Goal: Task Accomplishment & Management: Manage account settings

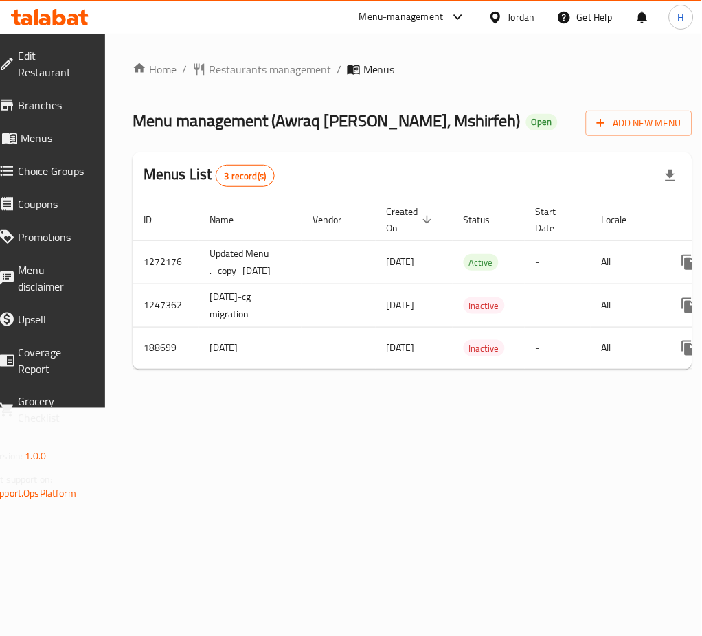
click at [575, 381] on div "Home / Restaurants management / Menus Menu management ( Awraq Al Khareef, Mshir…" at bounding box center [413, 221] width 560 height 320
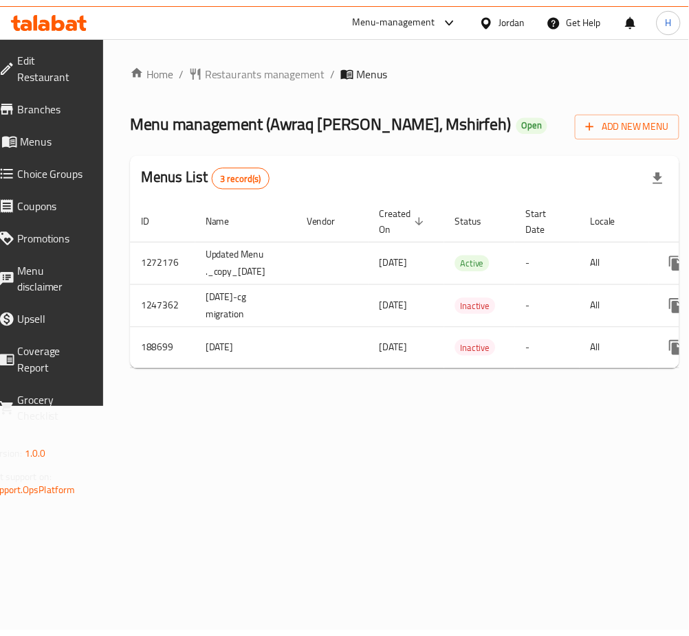
scroll to position [0, 160]
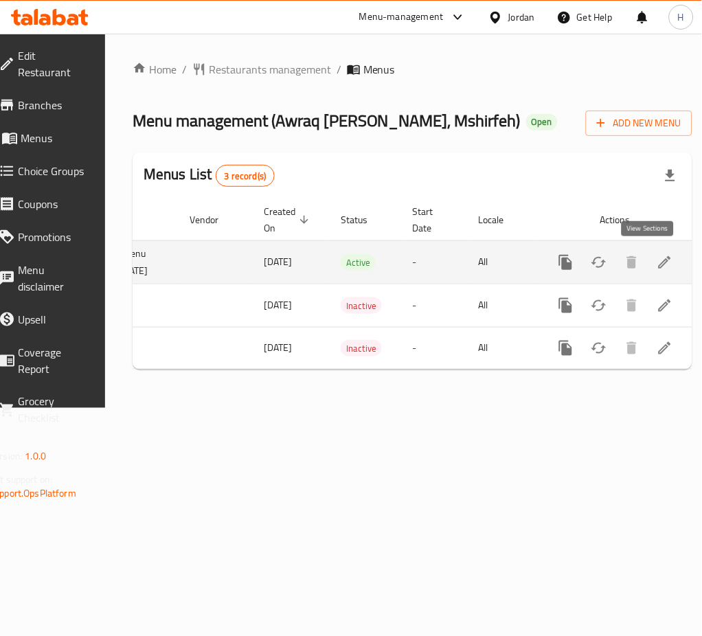
click at [649, 265] on link "enhanced table" at bounding box center [665, 262] width 33 height 33
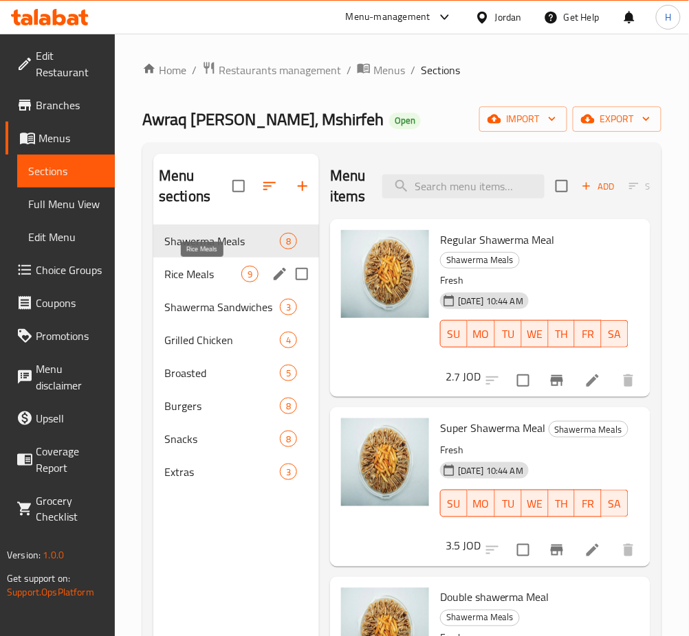
click at [225, 273] on span "Rice Meals" at bounding box center [202, 274] width 77 height 16
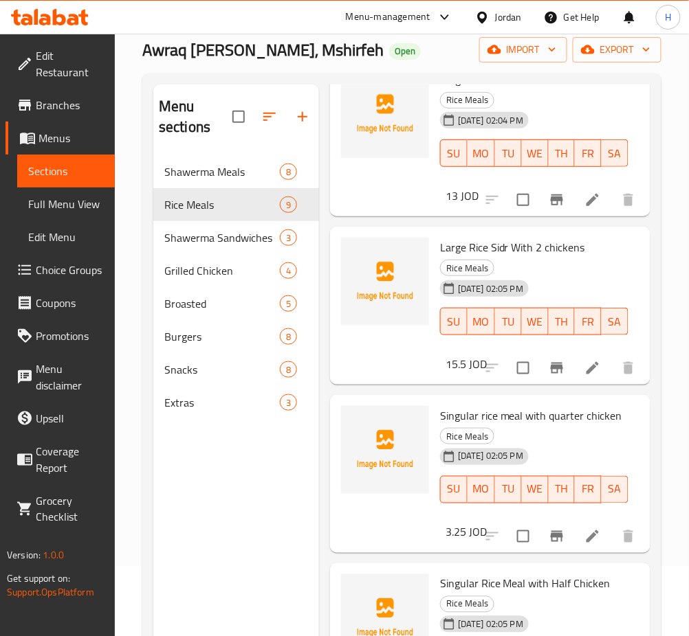
scroll to position [192, 0]
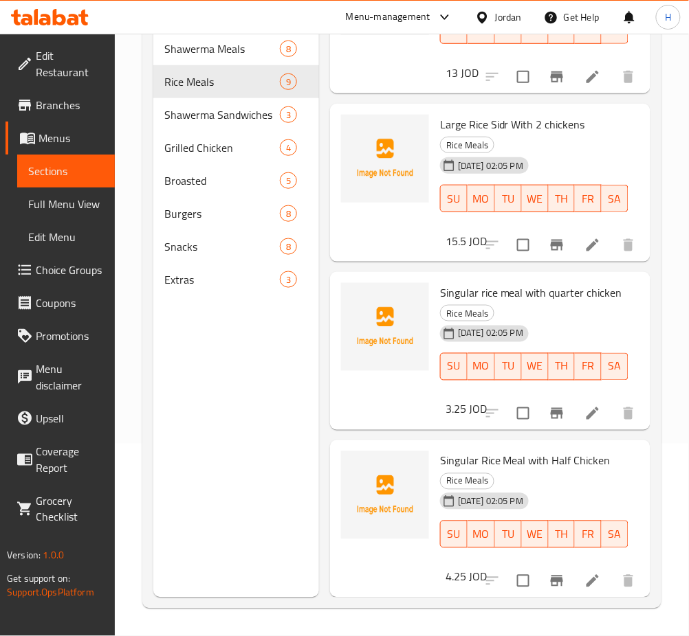
click at [271, 414] on div "Menu sections Shawerma Meals 8 Rice Meals 9 Shawerma Sandwiches 3 Grilled Chick…" at bounding box center [236, 280] width 166 height 636
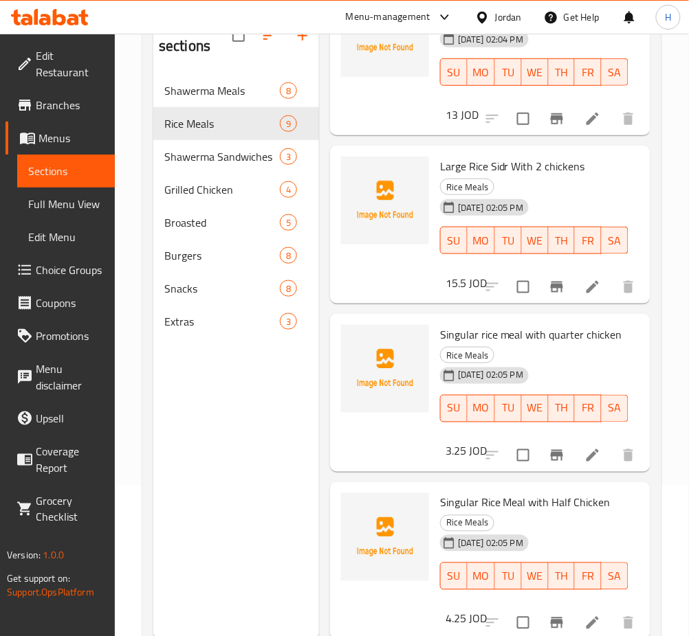
scroll to position [101, 0]
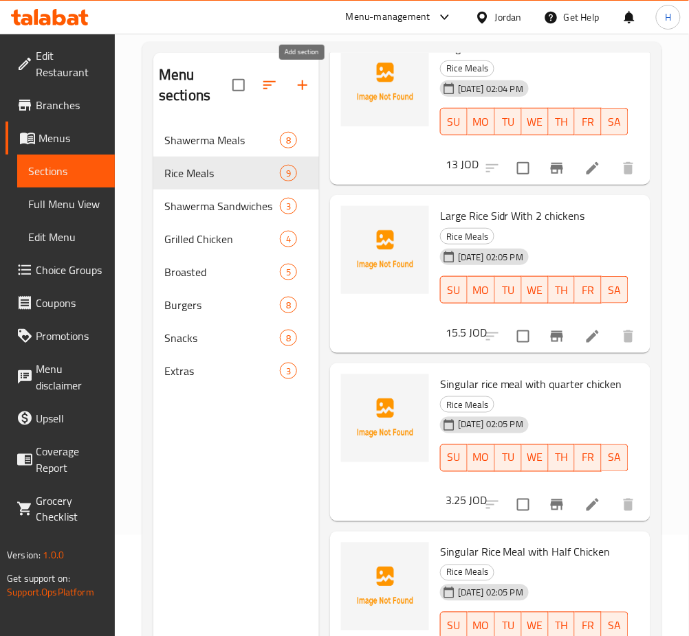
click at [302, 81] on icon "button" at bounding box center [302, 85] width 16 height 16
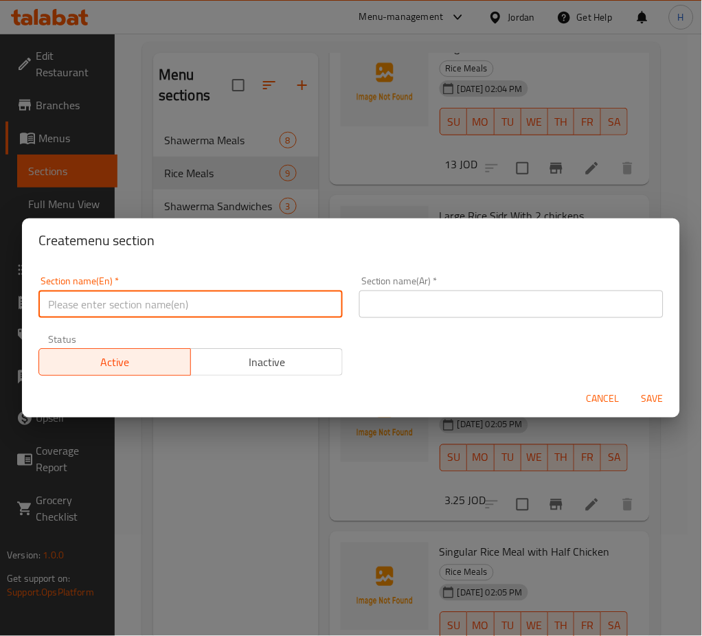
click at [311, 294] on input "text" at bounding box center [190, 304] width 304 height 27
type input "Grills"
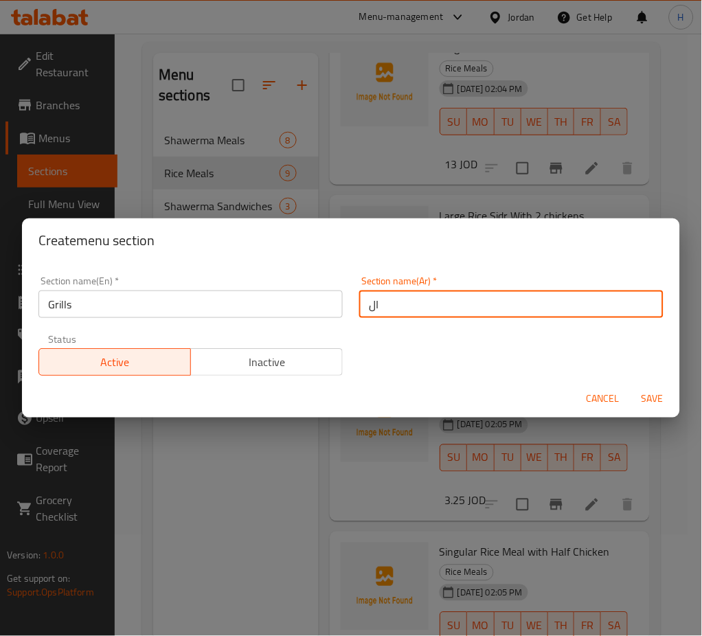
type input "ا"
type input "مشاوي"
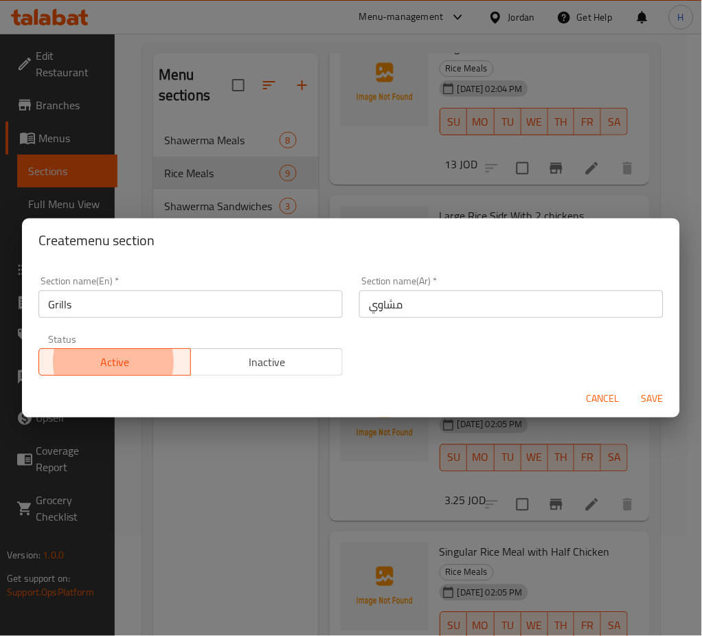
type button "0"
type button "1"
click at [631, 387] on button "Save" at bounding box center [653, 399] width 44 height 25
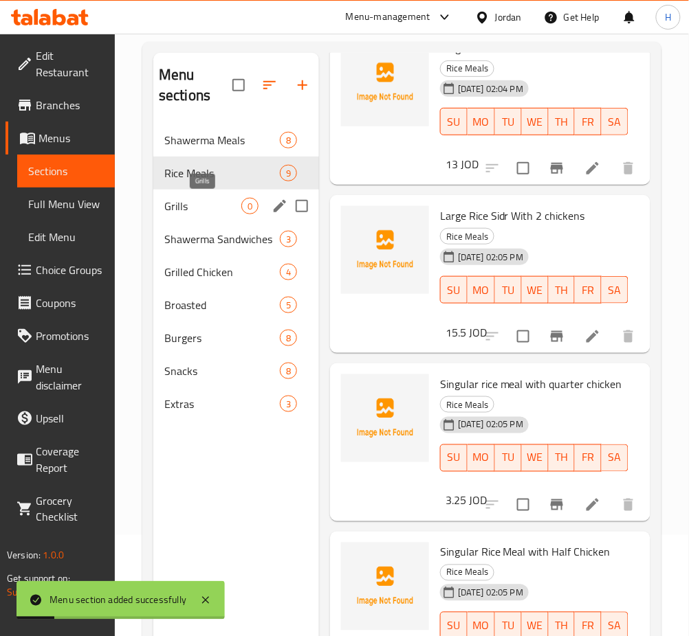
click at [219, 205] on span "Grills" at bounding box center [202, 206] width 77 height 16
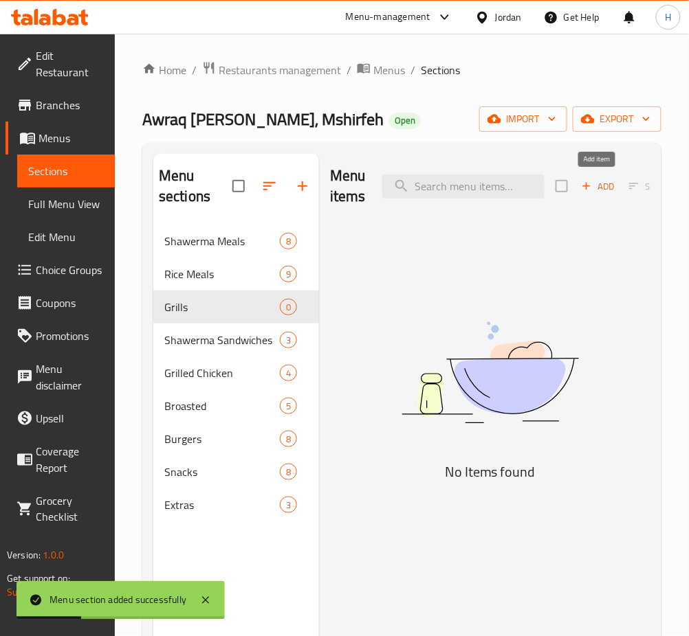
click at [603, 186] on span "Add" at bounding box center [597, 187] width 37 height 16
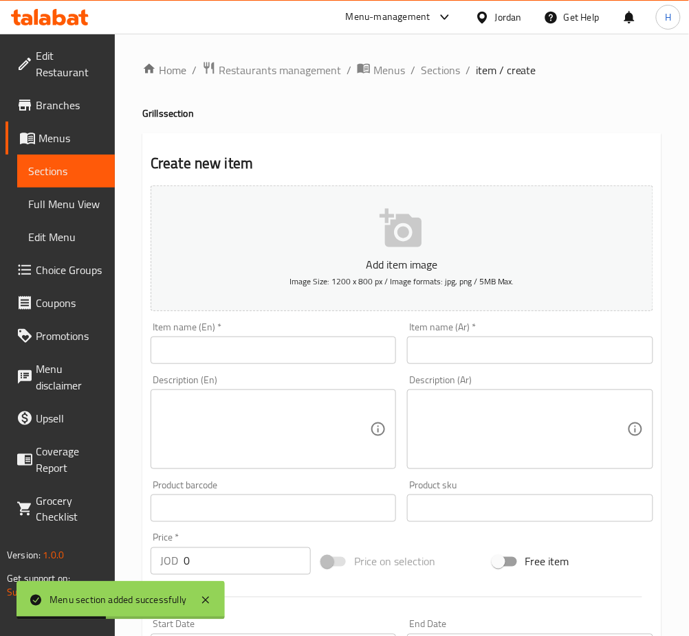
click at [288, 364] on input "text" at bounding box center [273, 350] width 245 height 27
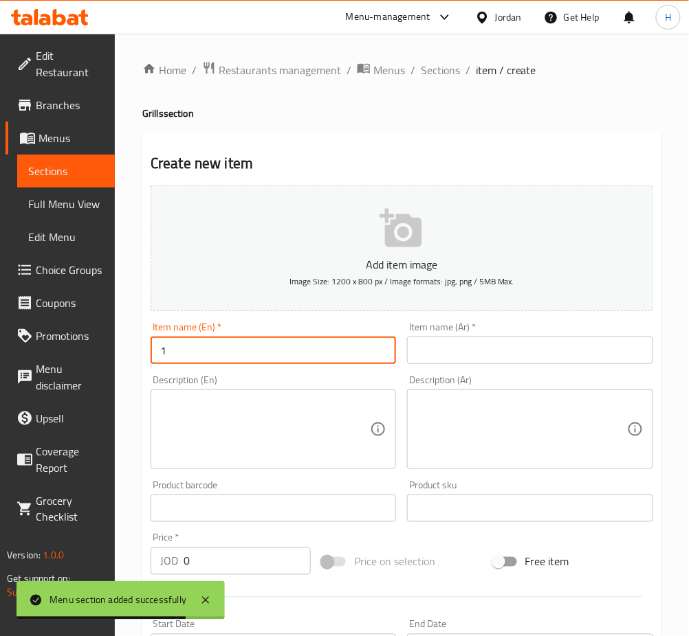
type input "1"
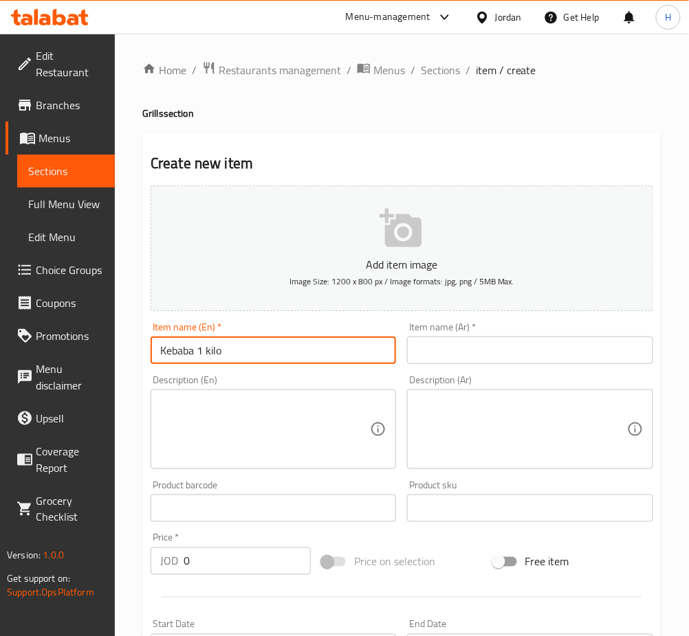
type input "Kebaba 1 kilo"
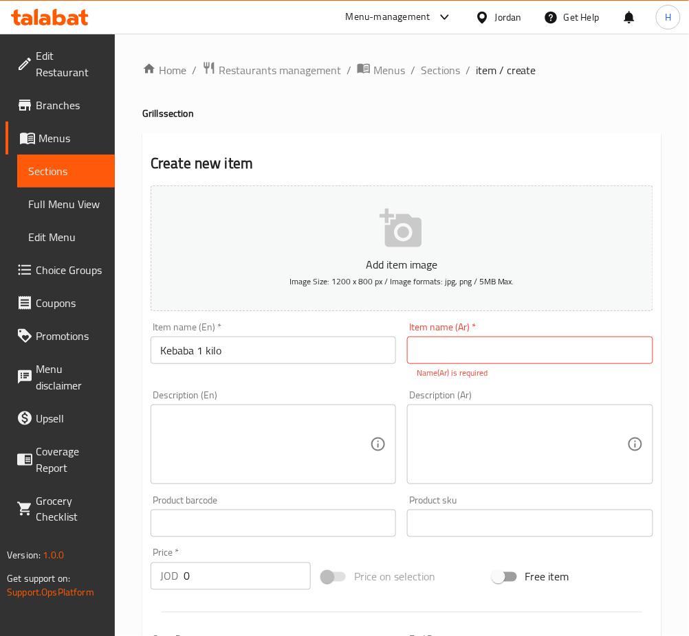
click at [500, 346] on input "text" at bounding box center [529, 350] width 245 height 27
paste input "كيلو كباب مع مقبلات"
type input "كيلو كباب مع مقبلات"
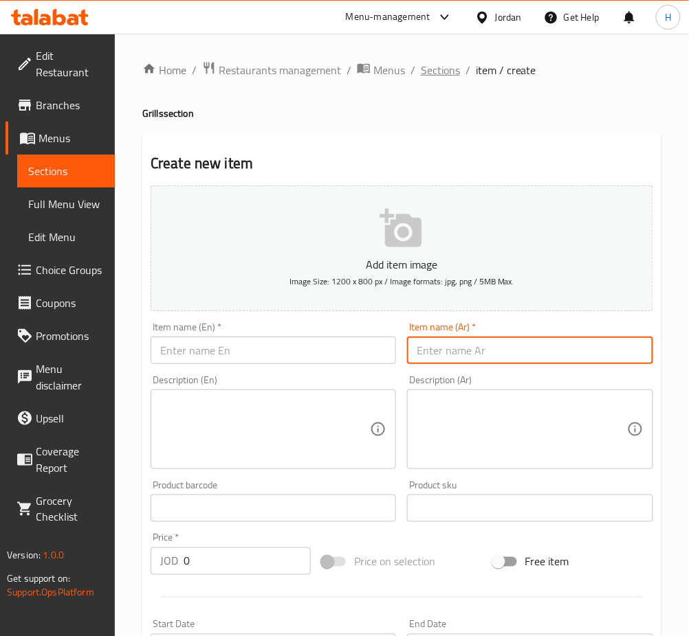
click at [439, 73] on span "Sections" at bounding box center [440, 70] width 39 height 16
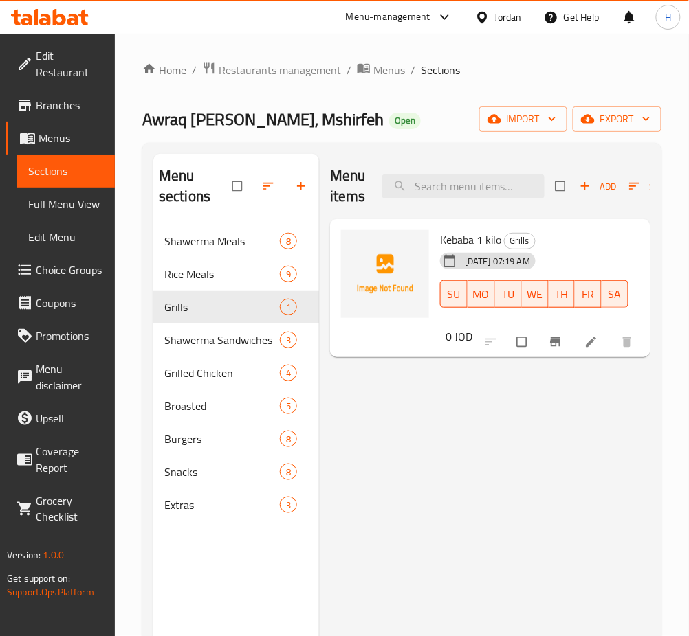
click at [407, 443] on div "Menu items Add Sort Manage items Kebaba 1 kilo Grills [DATE] 07:19 AM SU MO TU …" at bounding box center [484, 472] width 331 height 636
click at [553, 498] on div "Menu items Add Sort Manage items Kebaba 1 kilo Grills [DATE] 07:19 AM SU MO TU …" at bounding box center [484, 472] width 331 height 636
click at [517, 520] on div "Menu items Add Sort Manage items Kebaba 1 kilo Grills [DATE] 07:19 AM SU MO TU …" at bounding box center [484, 472] width 331 height 636
click at [639, 454] on div "Menu items Add Sort Manage items Kebaba 1 kilo Grills [DATE] 07:19 AM SU MO TU …" at bounding box center [484, 472] width 331 height 636
click at [599, 195] on button "Add" at bounding box center [598, 186] width 44 height 21
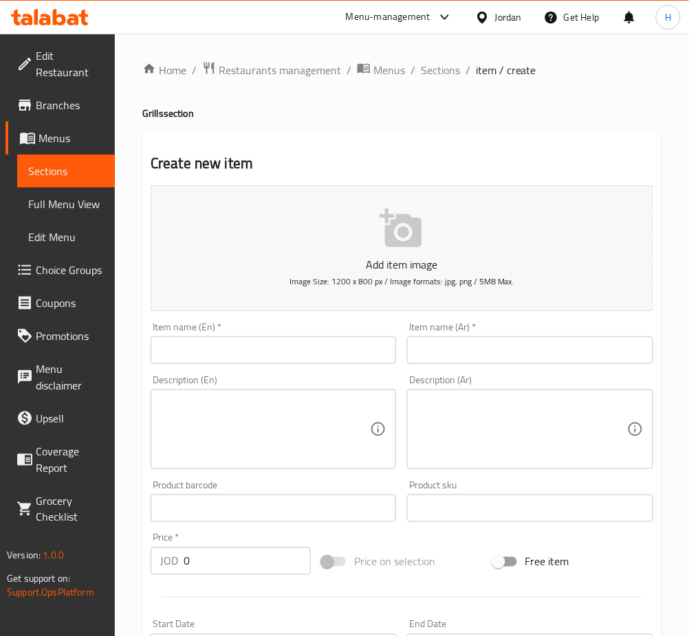
click at [375, 341] on input "text" at bounding box center [273, 350] width 245 height 27
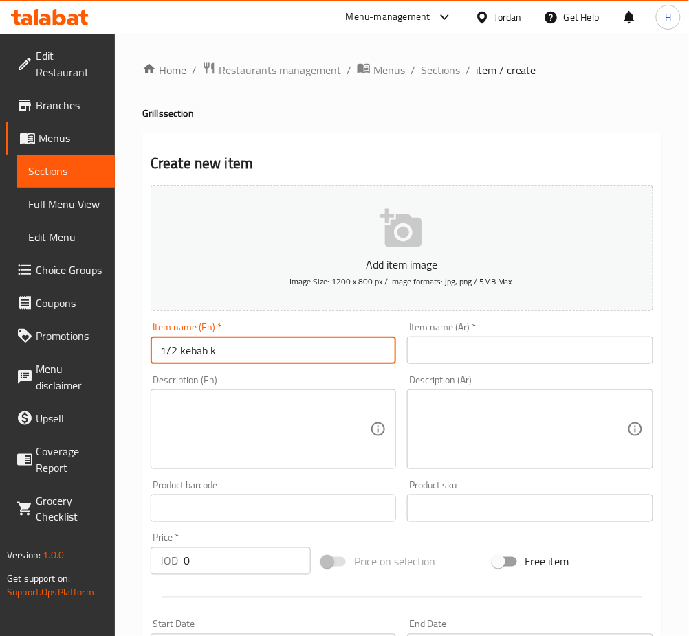
type input "1/2 kebab ki"
type input "kebab 1/2 kilo"
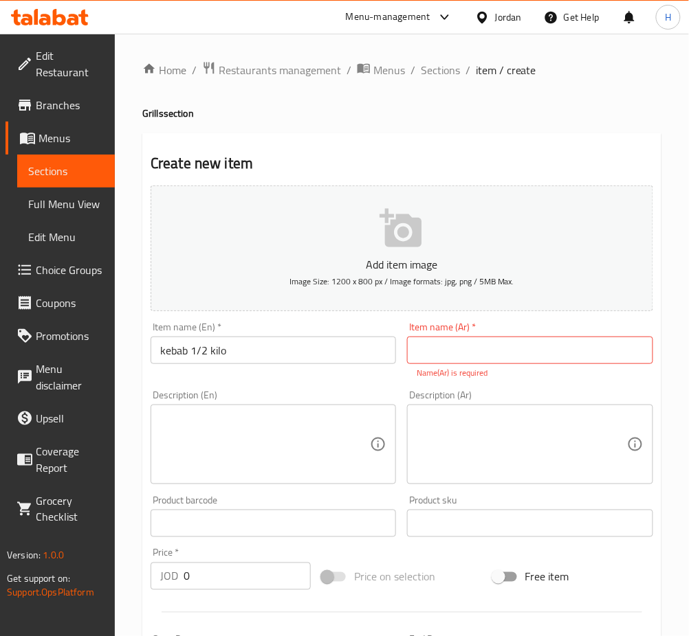
drag, startPoint x: 535, startPoint y: 351, endPoint x: 302, endPoint y: 466, distance: 259.4
click at [532, 351] on input "text" at bounding box center [529, 350] width 245 height 27
paste input "نصف كيلو كباب مع مقبلات"
type input "نصف كيلو كباب مع مقبلات"
click at [209, 577] on div "Price   * JOD 0 Price *" at bounding box center [230, 569] width 171 height 53
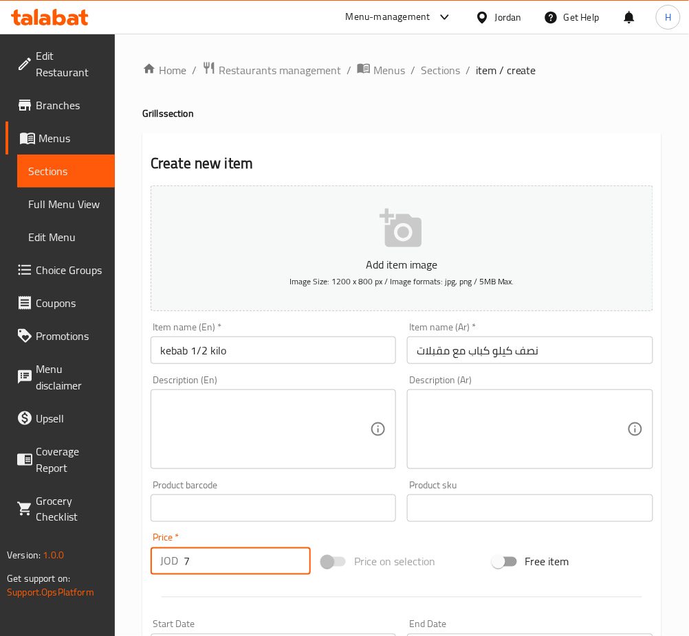
type input "7"
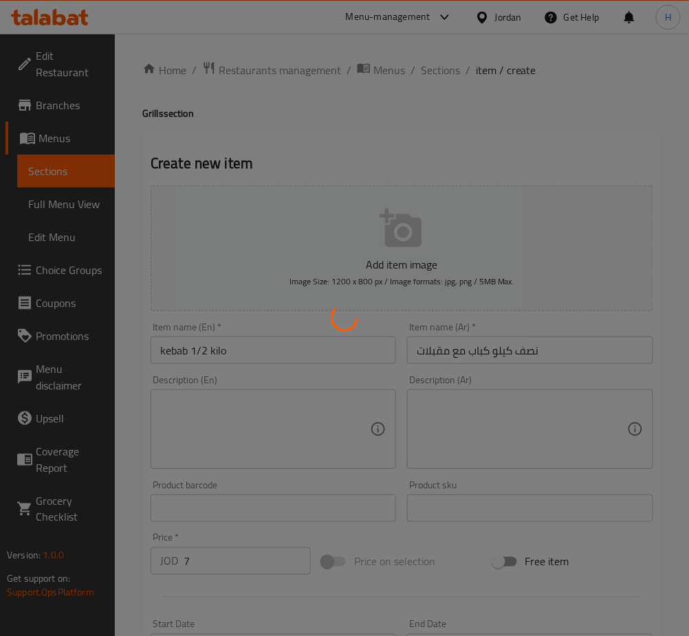
type input "0"
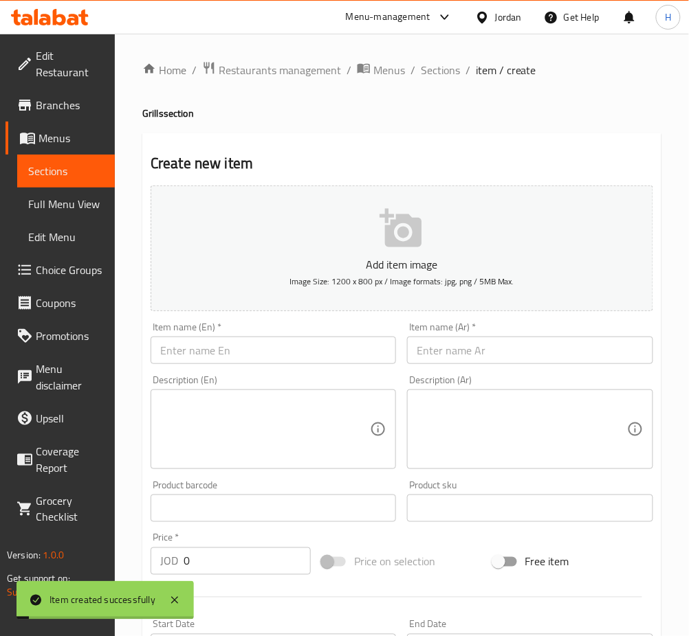
click at [513, 357] on input "text" at bounding box center [529, 350] width 245 height 27
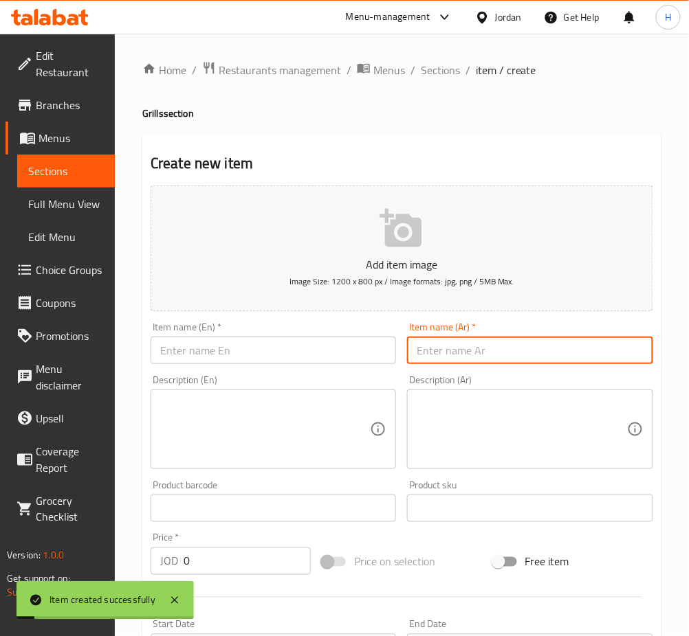
paste input "كيلو شيش طاووق مع مقبلات"
type input "كيلو شيش طاووق مع مقبلات"
click at [324, 346] on input "text" at bounding box center [273, 350] width 245 height 27
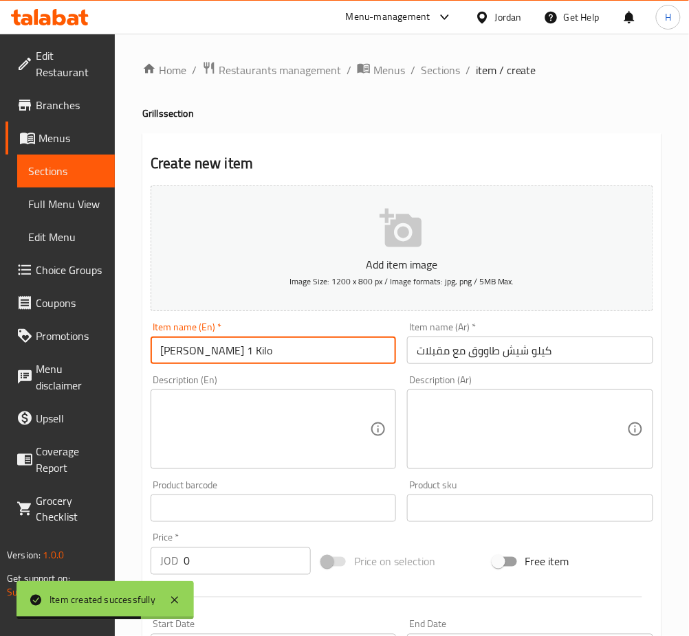
type input "Shish Tawook 1 Kilo"
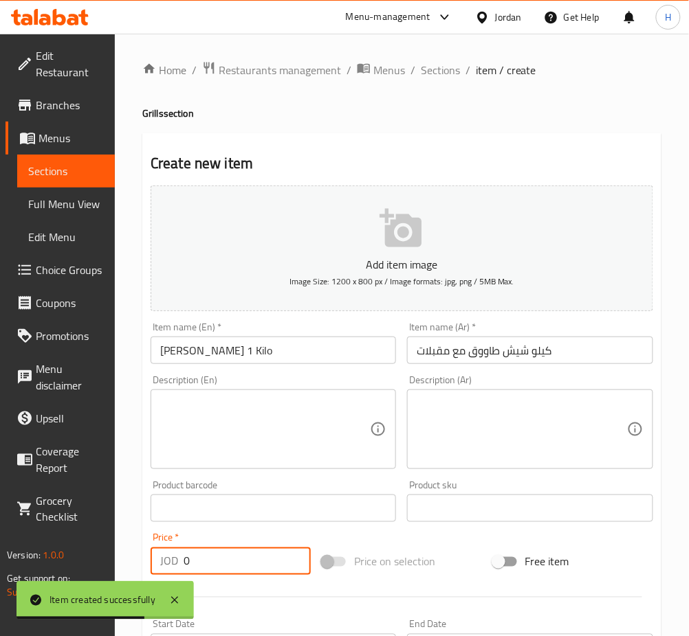
click at [265, 568] on input "0" at bounding box center [247, 561] width 127 height 27
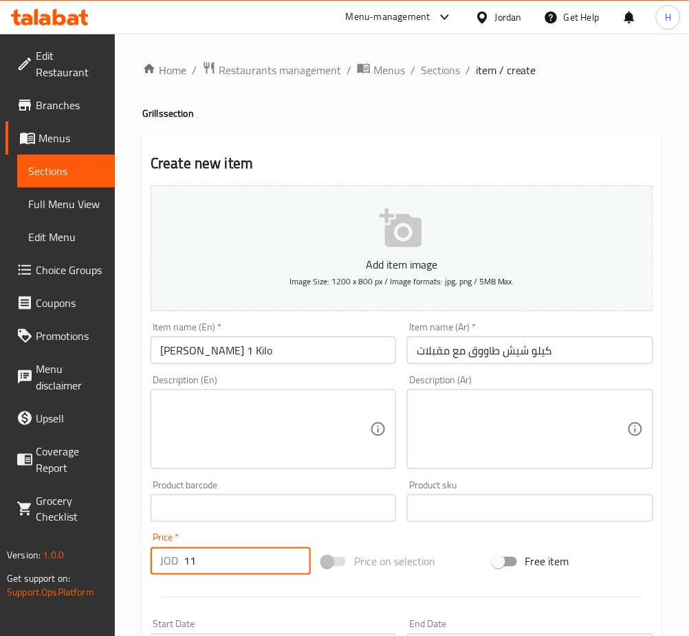
type input "11"
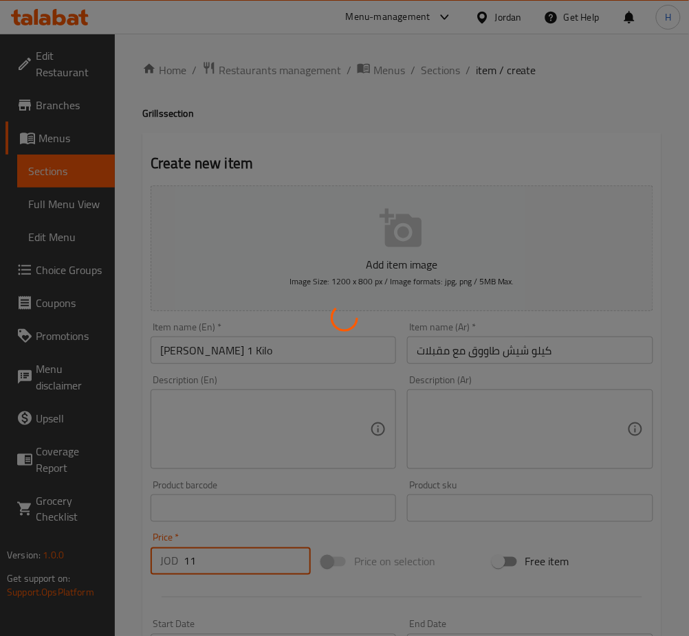
type input "0"
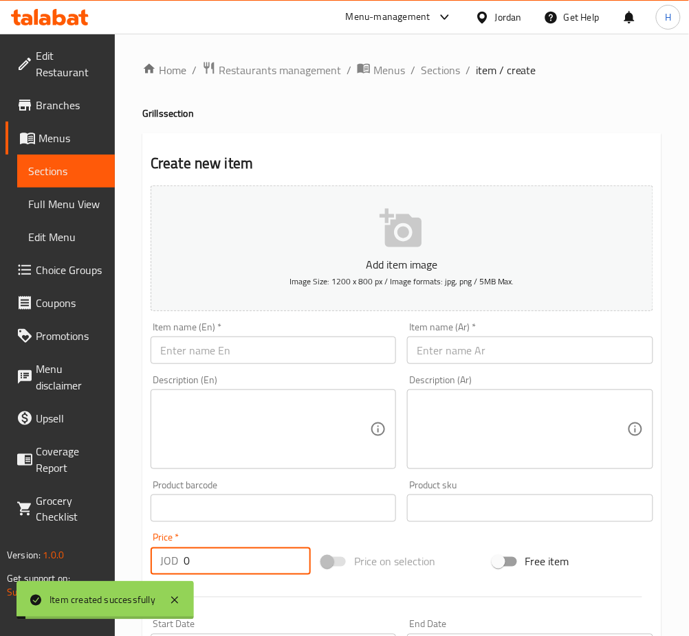
click at [305, 336] on div "Item name (En)   * Item name (En) *" at bounding box center [273, 343] width 245 height 42
click at [298, 357] on input "text" at bounding box center [273, 350] width 245 height 27
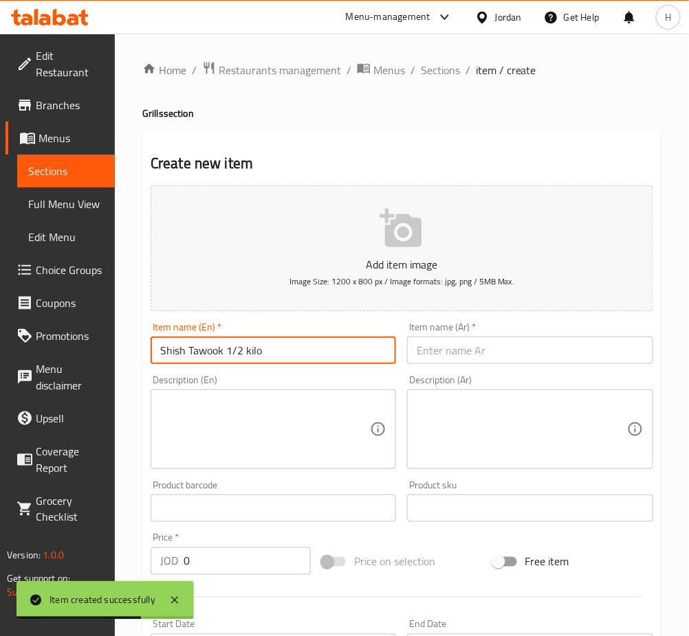
type input "Shish Tawook 1/2 kilo"
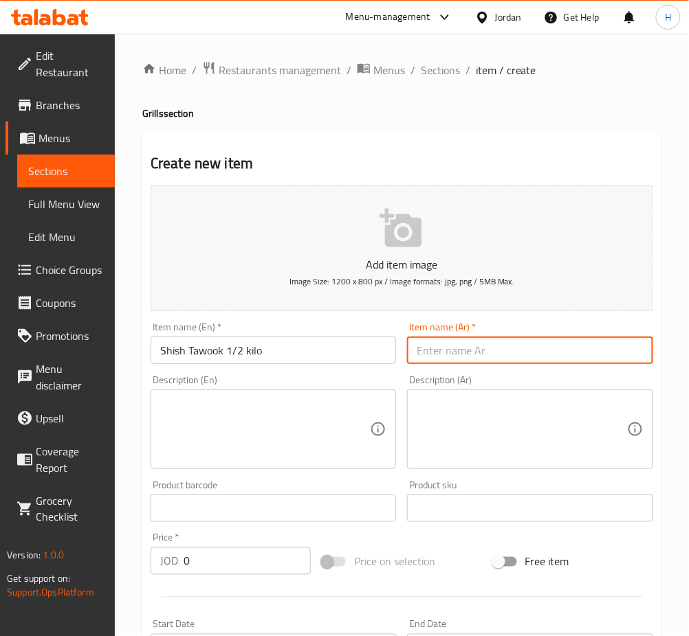
drag, startPoint x: 441, startPoint y: 351, endPoint x: 432, endPoint y: 368, distance: 19.1
click at [441, 351] on input "text" at bounding box center [529, 350] width 245 height 27
paste input "نصف كيلو شيش مع مقبلات"
type input "نصف كيلو شيش مع مقبلات"
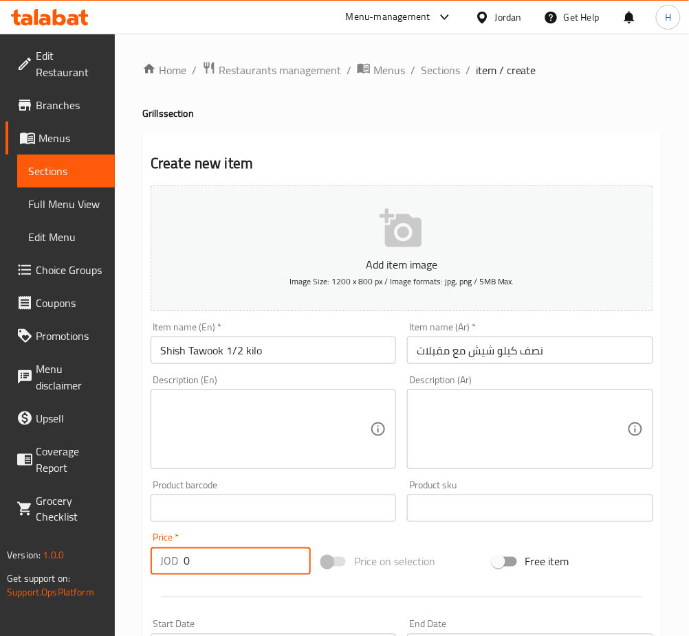
click at [241, 567] on input "0" at bounding box center [247, 561] width 127 height 27
type input "6"
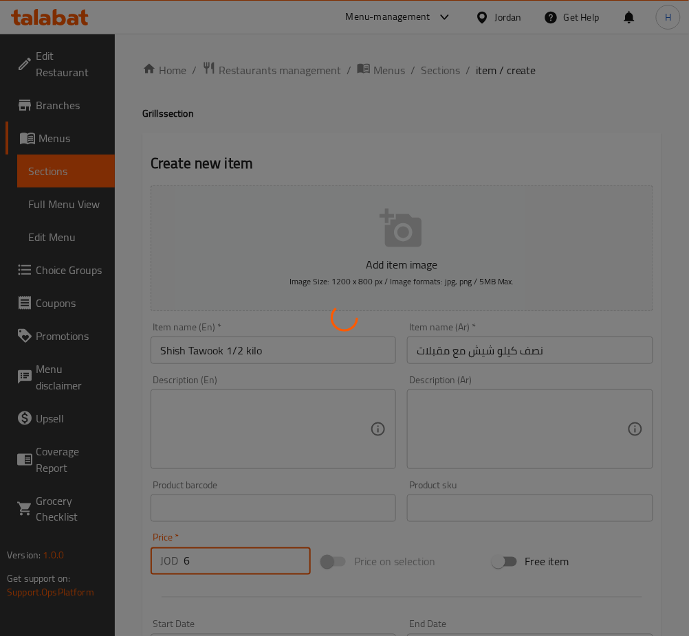
type input "0"
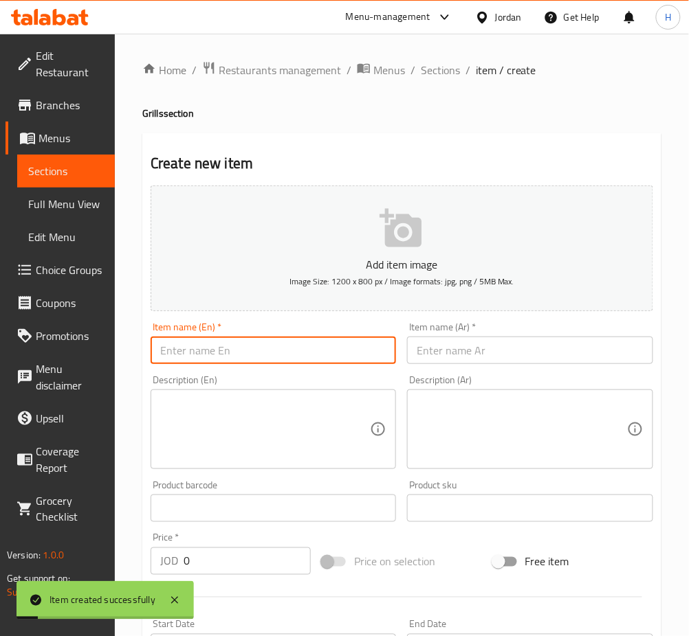
click at [312, 359] on input "text" at bounding box center [273, 350] width 245 height 27
type input "Shish Tawook Sandwich"
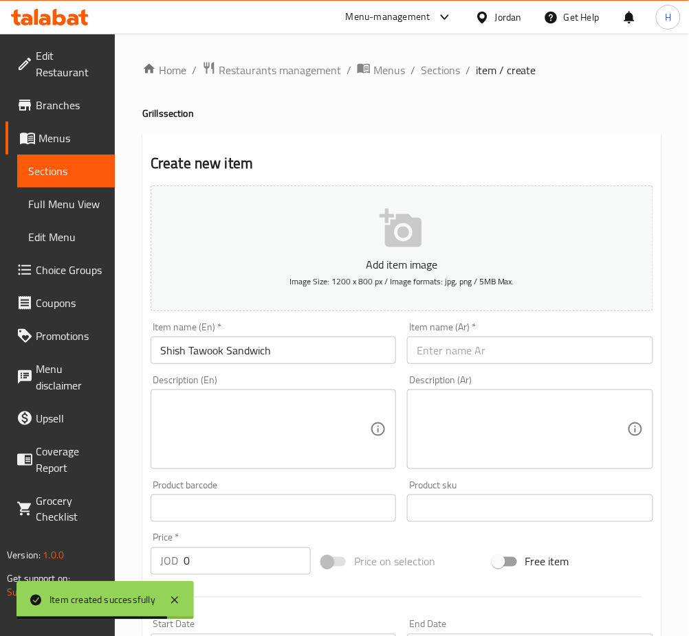
click at [467, 344] on input "text" at bounding box center [529, 350] width 245 height 27
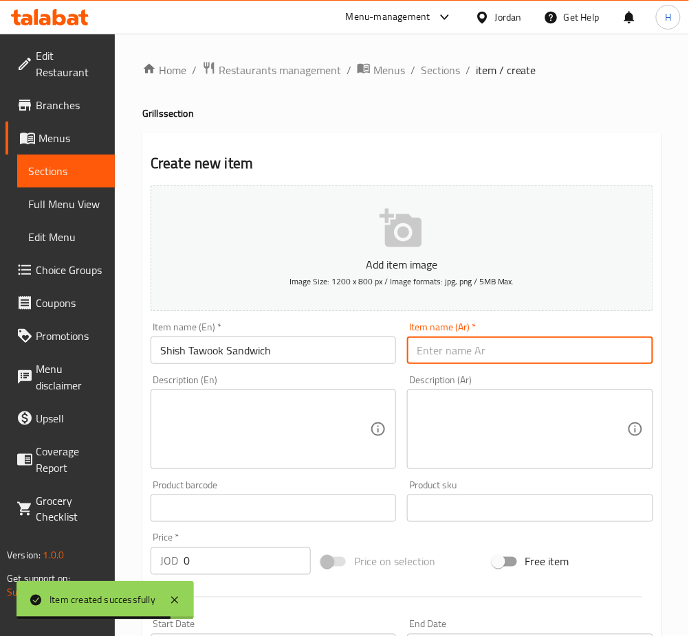
paste input "ساندويش شيش"
type input "ساندويش شيش"
click at [243, 555] on input "0" at bounding box center [247, 561] width 127 height 27
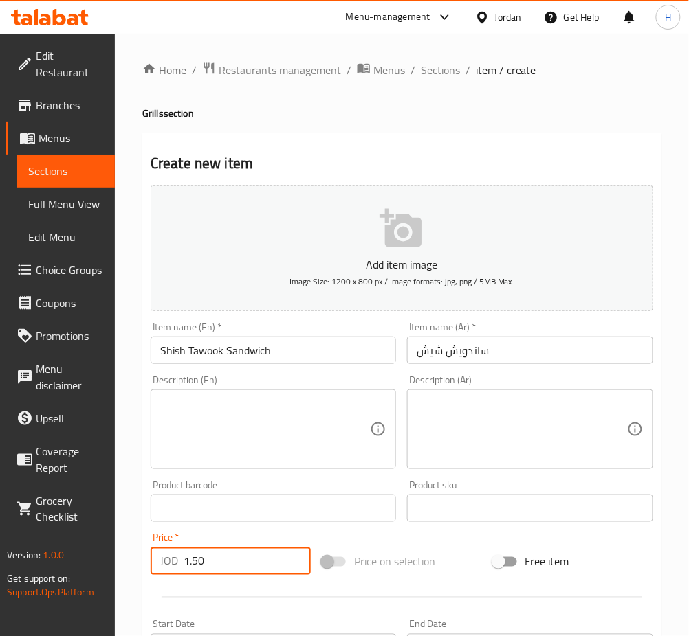
type input "1.50"
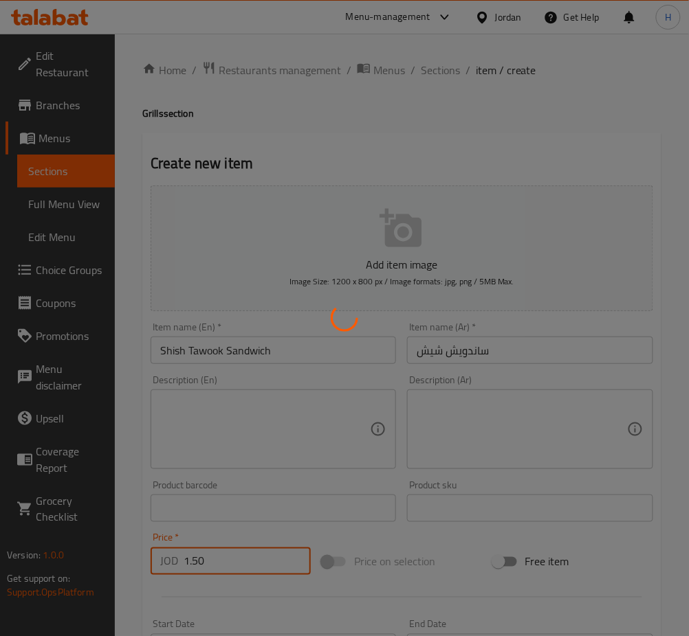
type input "0"
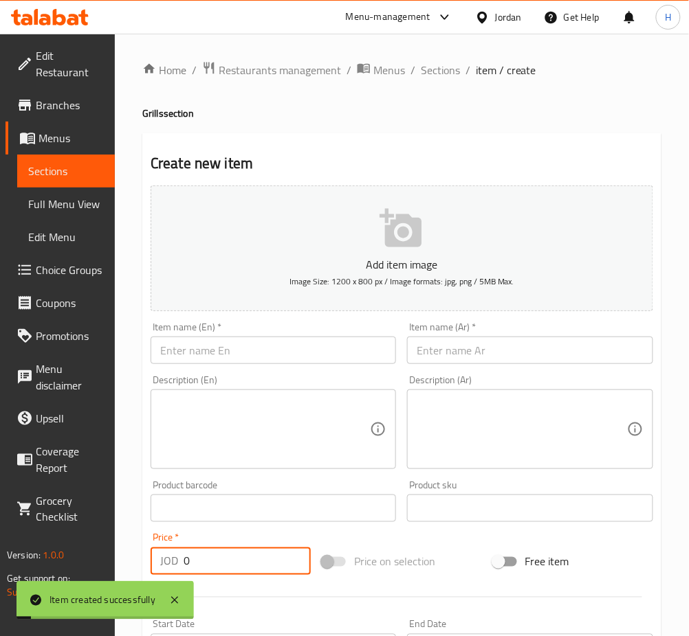
click at [311, 344] on input "text" at bounding box center [273, 350] width 245 height 27
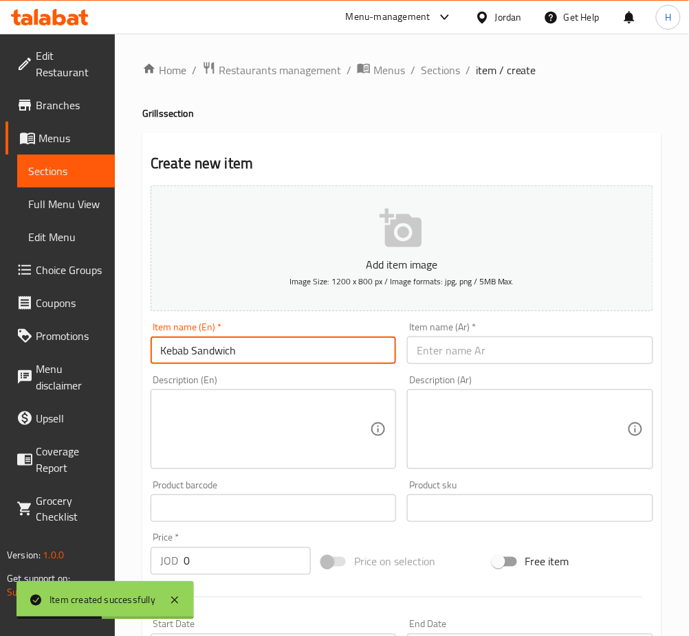
type input "Kebab Sandwich"
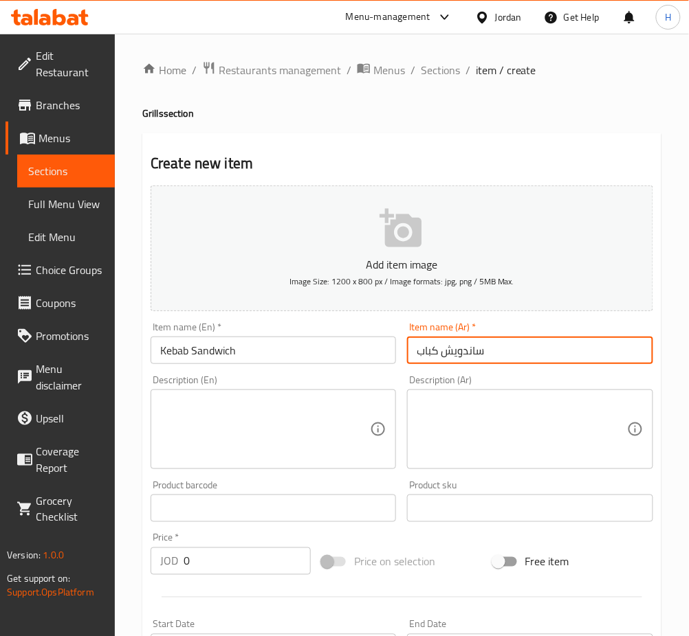
type input "ساندويش كباب"
click at [200, 564] on input "0" at bounding box center [247, 561] width 127 height 27
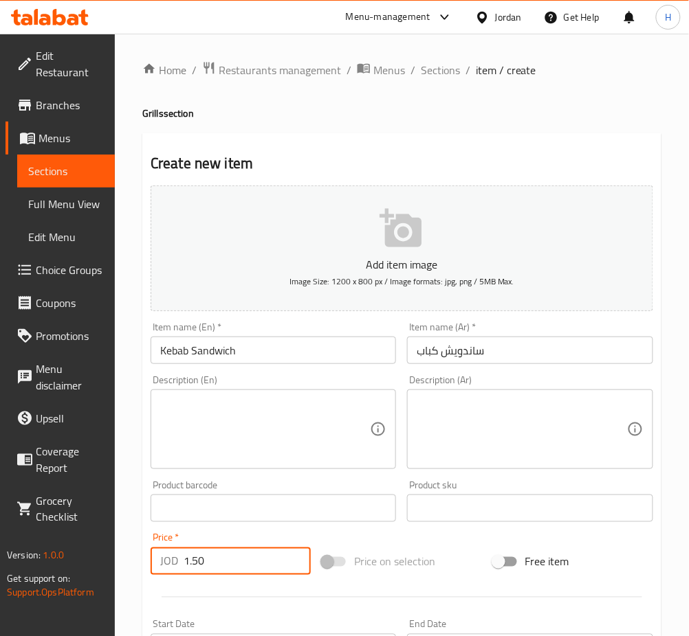
type input "1.50"
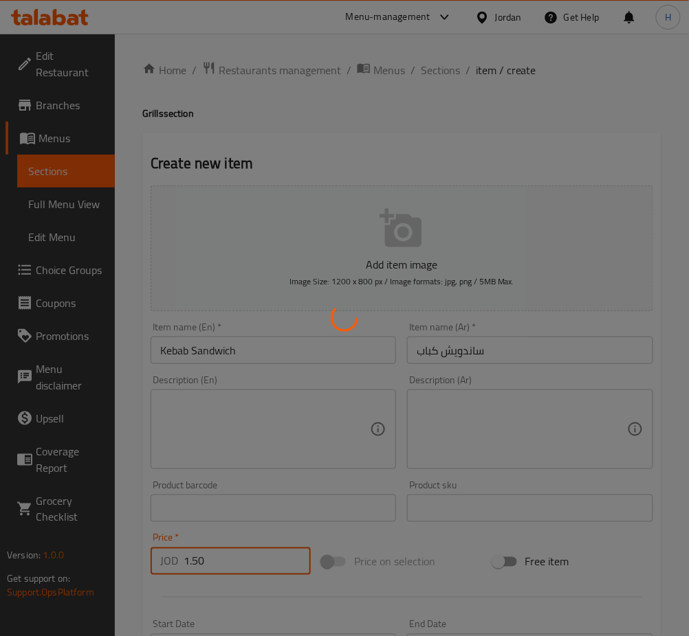
type input "0"
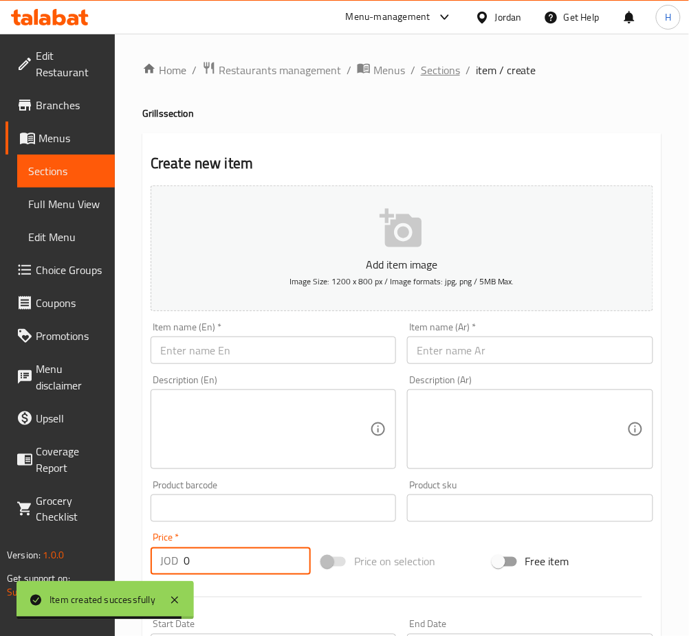
click at [430, 78] on span "Sections" at bounding box center [440, 70] width 39 height 16
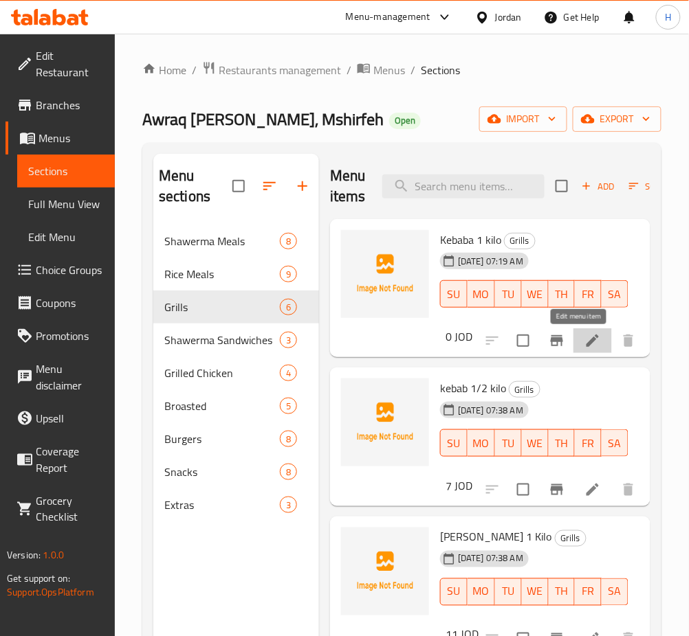
drag, startPoint x: 578, startPoint y: 342, endPoint x: 577, endPoint y: 403, distance: 61.9
click at [584, 339] on icon at bounding box center [592, 341] width 16 height 16
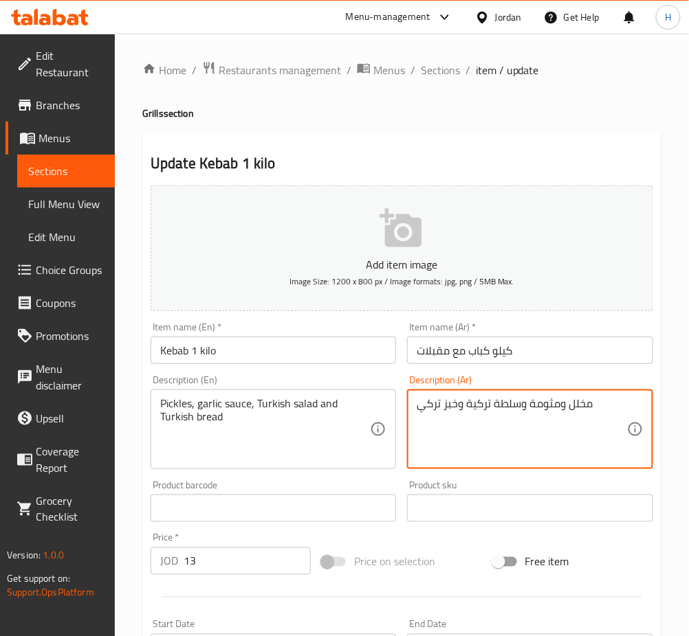
click at [608, 429] on textarea "مخلل ومثومة وسلطة تركية وخبز تركي" at bounding box center [522, 429] width 210 height 65
paste textarea "وبصل وبندورة وفلفل"
type textarea "مخلل ومثومة وسلطة تركية وخبز تركي وبصل وبندورة وفلفل"
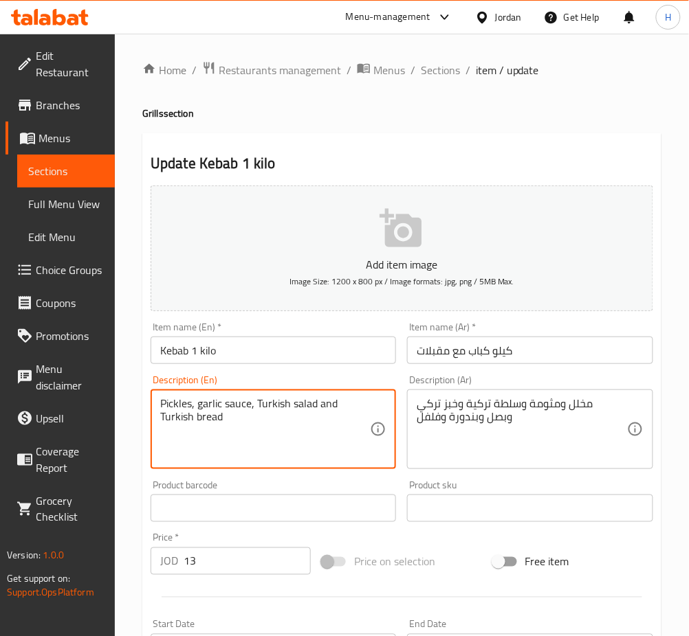
click at [282, 426] on textarea "Pickles, garlic sauce, Turkish salad and Turkish bread" at bounding box center [265, 429] width 210 height 65
paste textarea "Onions, tomatoes and peppers"
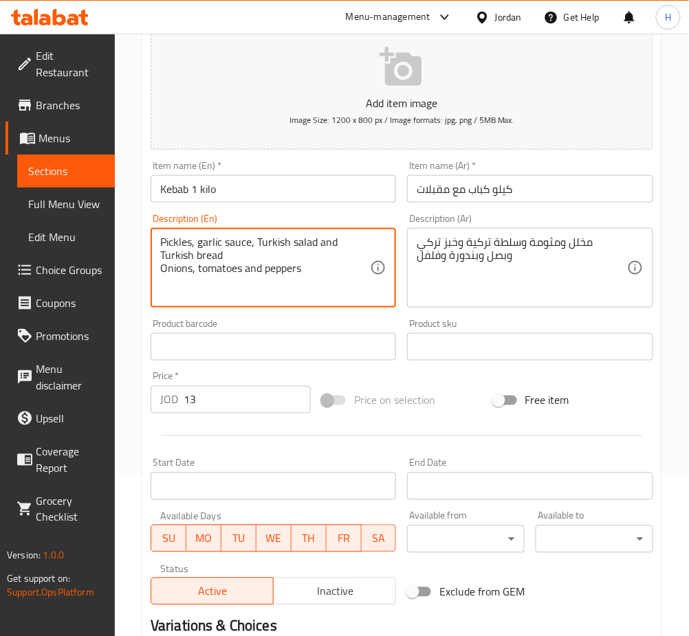
scroll to position [332, 0]
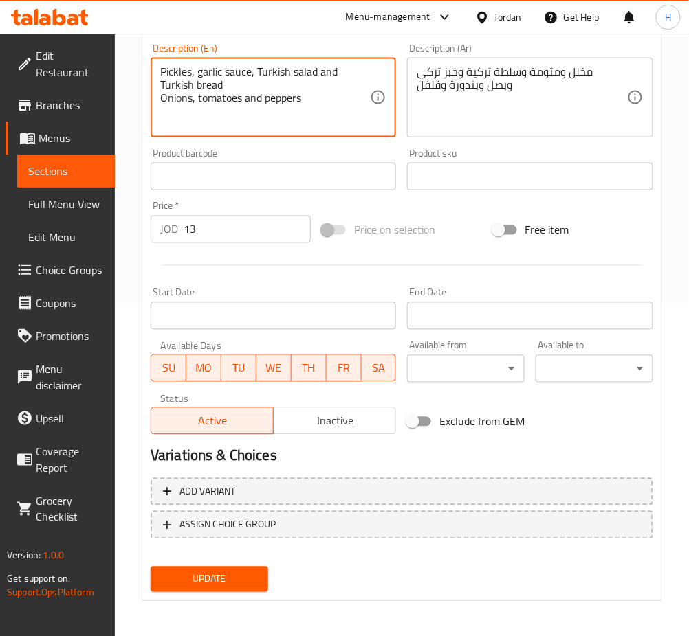
type textarea "Pickles, garlic sauce, Turkish salad and Turkish bread Onions, tomatoes and pep…"
click at [232, 577] on span "Update" at bounding box center [210, 579] width 96 height 17
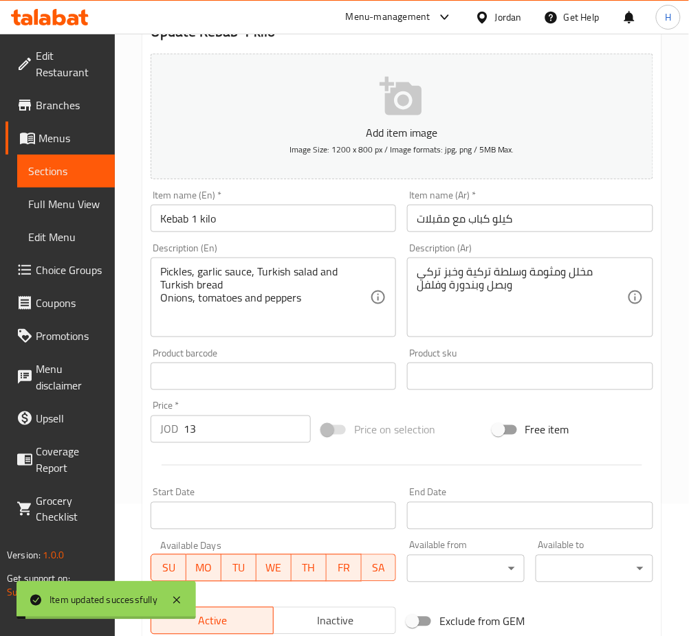
scroll to position [0, 0]
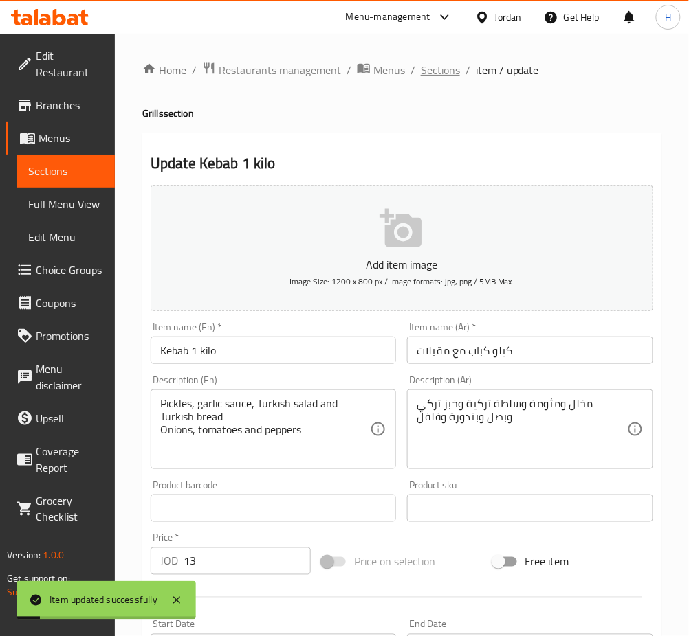
click at [453, 78] on span "Sections" at bounding box center [440, 70] width 39 height 16
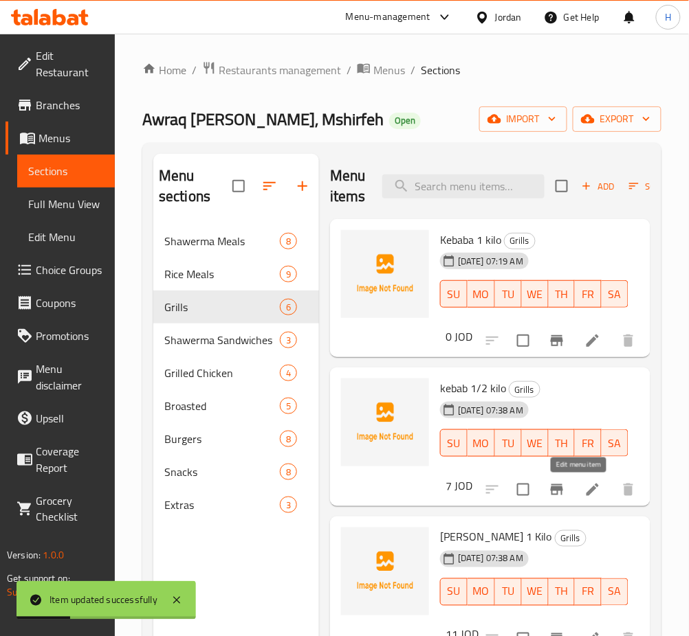
click at [584, 489] on icon at bounding box center [592, 490] width 16 height 16
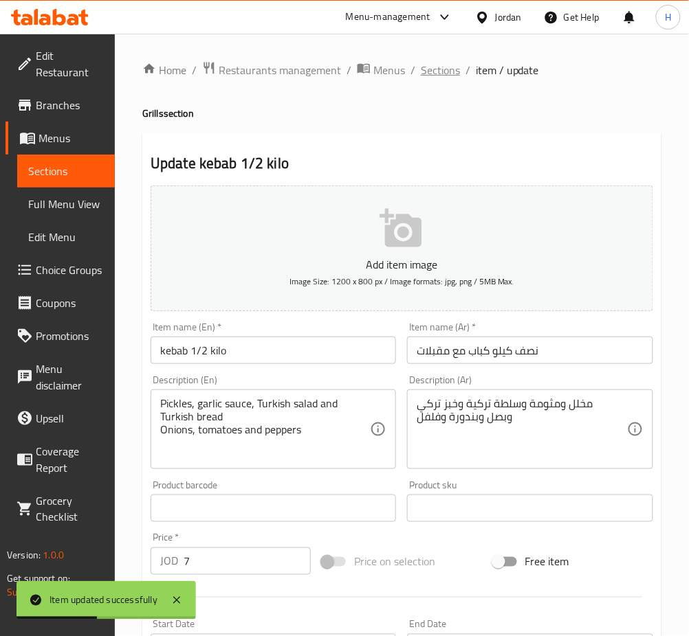
click at [436, 73] on span "Sections" at bounding box center [440, 70] width 39 height 16
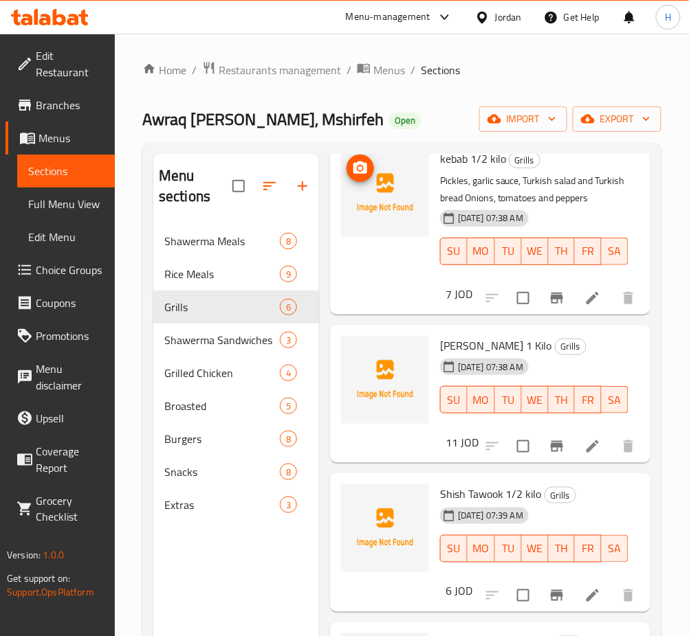
scroll to position [159, 0]
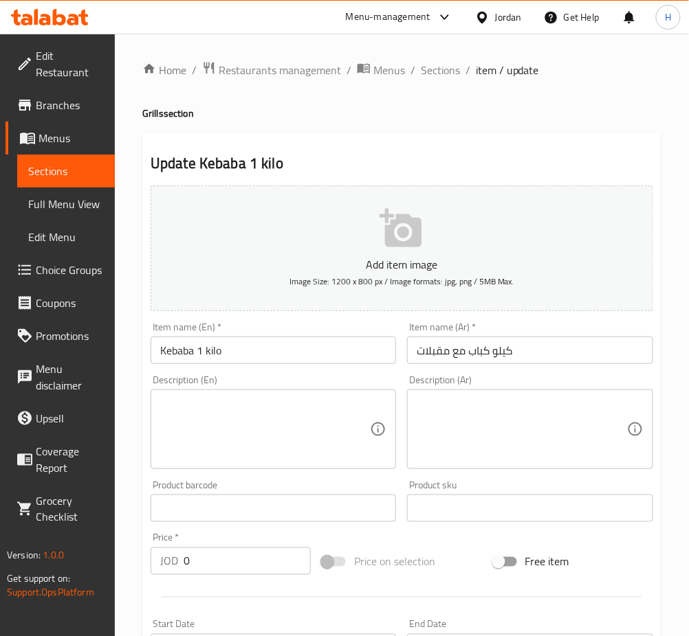
click at [192, 353] on input "Kebaba 1 kilo" at bounding box center [273, 350] width 245 height 27
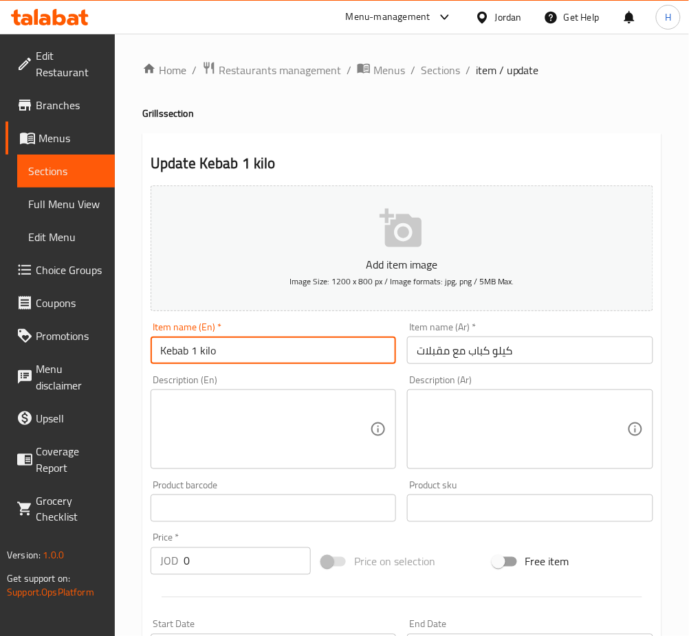
type input "Kebab 1 kilo"
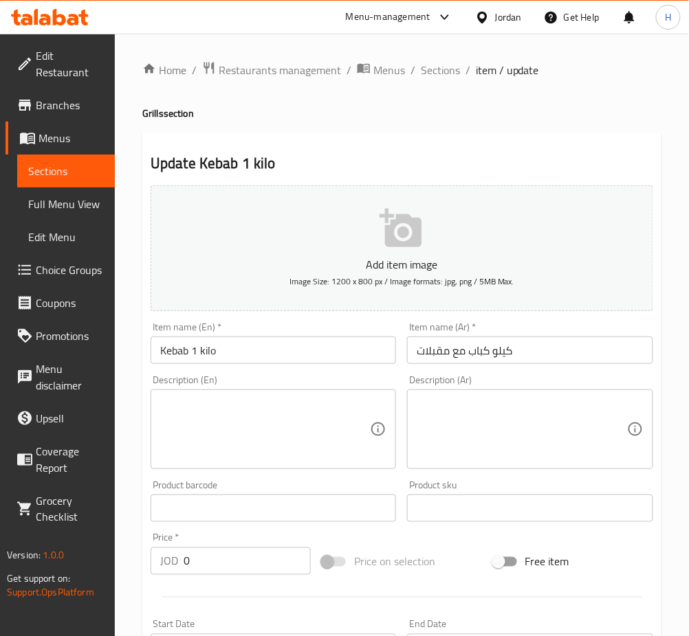
drag, startPoint x: 478, startPoint y: 445, endPoint x: 487, endPoint y: 432, distance: 15.7
click at [478, 445] on textarea at bounding box center [522, 429] width 210 height 65
paste textarea "مخلل ومثومة وسلطة تركية وخبز تركي"
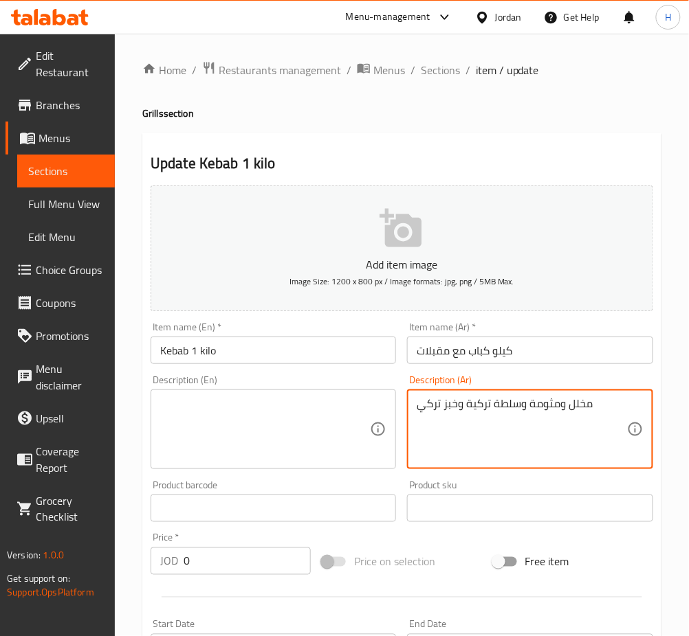
type textarea "مخلل ومثومة وسلطة تركية وخبز تركي"
click at [321, 419] on textarea at bounding box center [265, 429] width 210 height 65
paste textarea "Pickles, garlic sauce, Turkish salad and Turkish bread"
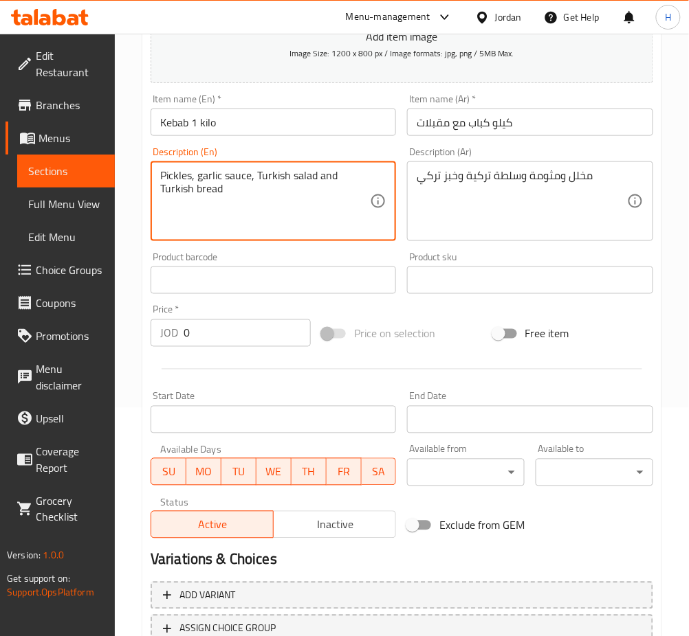
scroll to position [332, 0]
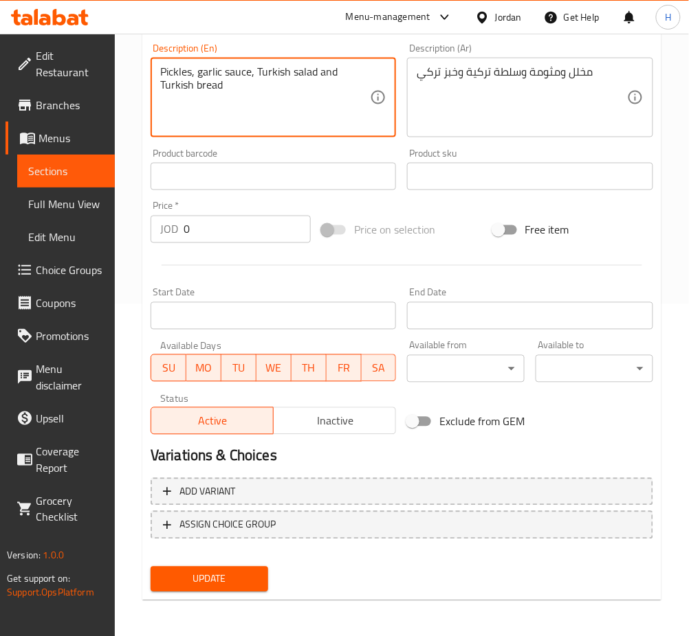
type textarea "Pickles, garlic sauce, Turkish salad and Turkish bread"
click at [250, 232] on input "0" at bounding box center [247, 229] width 127 height 27
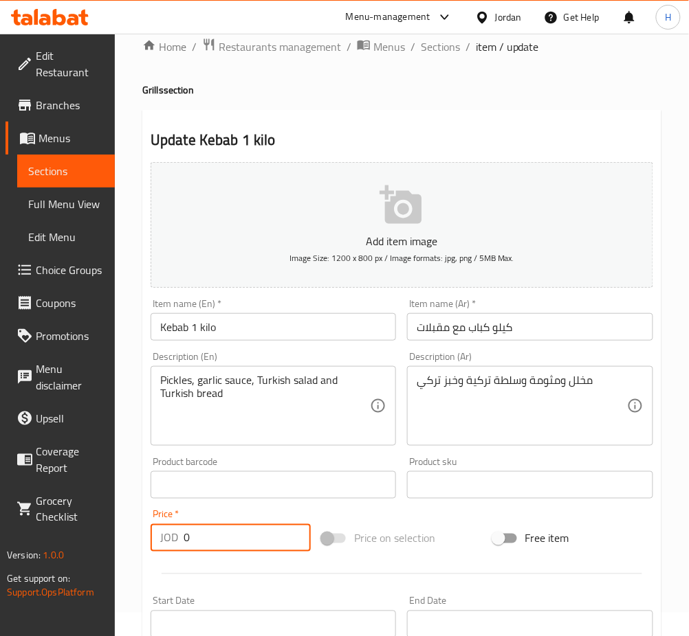
scroll to position [0, 0]
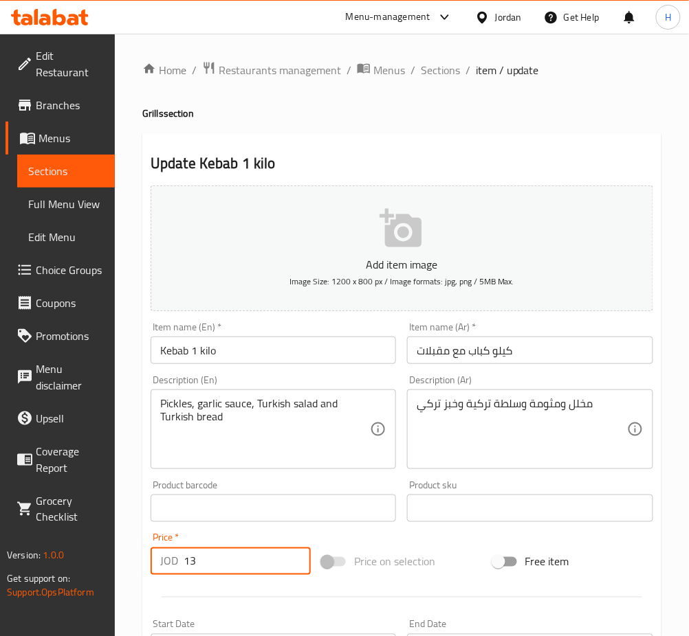
type input "13"
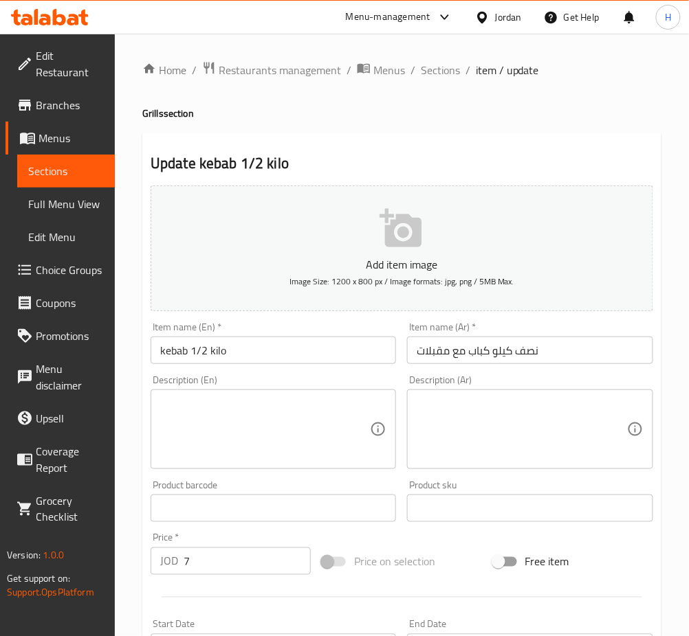
click at [234, 401] on textarea at bounding box center [265, 429] width 210 height 65
paste textarea "Pickles, garlic sauce, Turkish salad and Turkish bread"
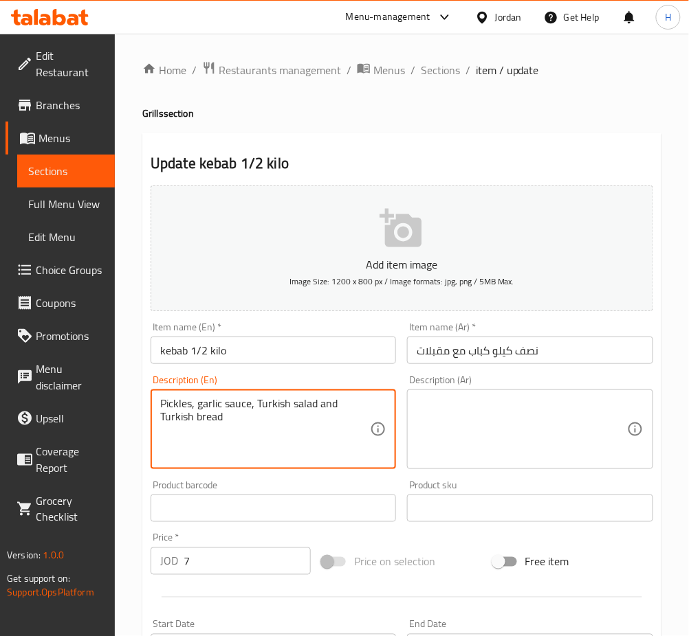
type textarea "Pickles, garlic sauce, Turkish salad and Turkish bread"
click at [455, 466] on div "Description (Ar)" at bounding box center [529, 430] width 245 height 80
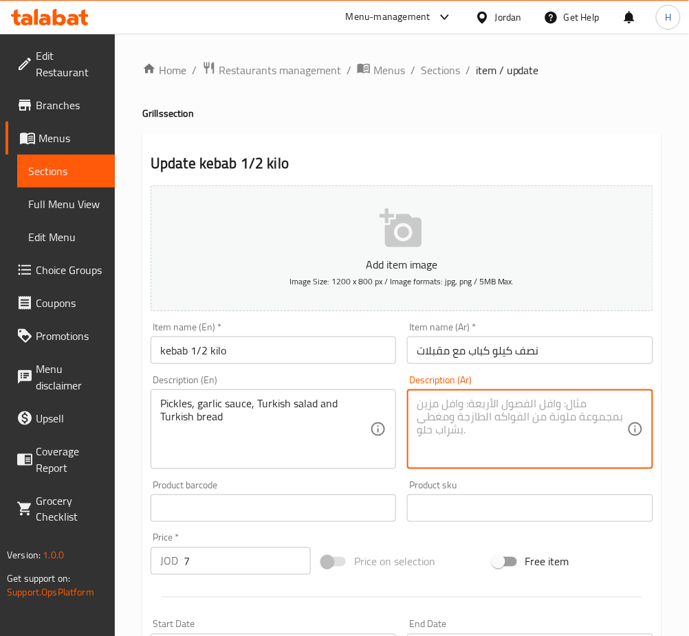
click at [456, 444] on textarea at bounding box center [522, 429] width 210 height 65
paste textarea "مخلل ومثومة وسلطة تركية وخبز تركي"
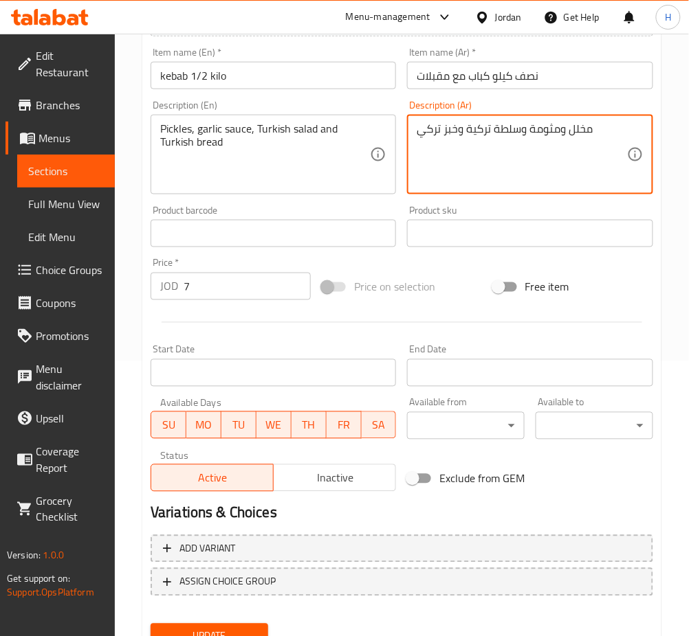
scroll to position [332, 0]
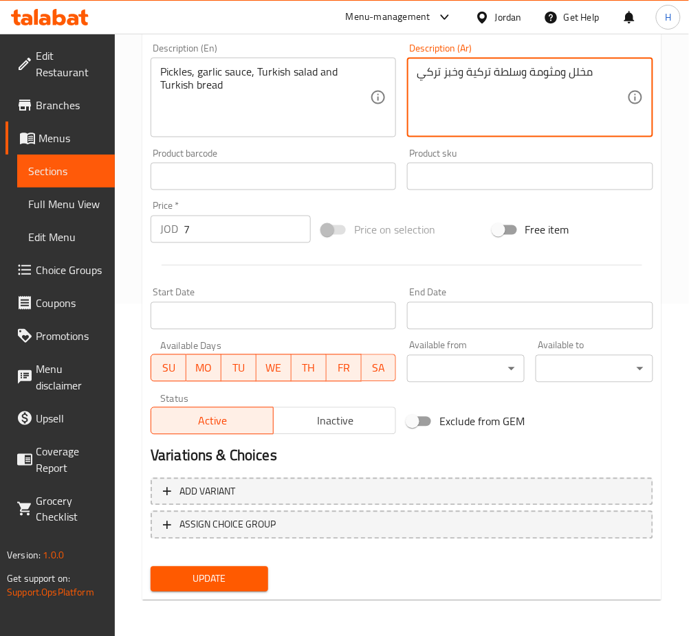
type textarea "مخلل ومثومة وسلطة تركية وخبز تركي"
click at [210, 571] on span "Update" at bounding box center [210, 579] width 96 height 17
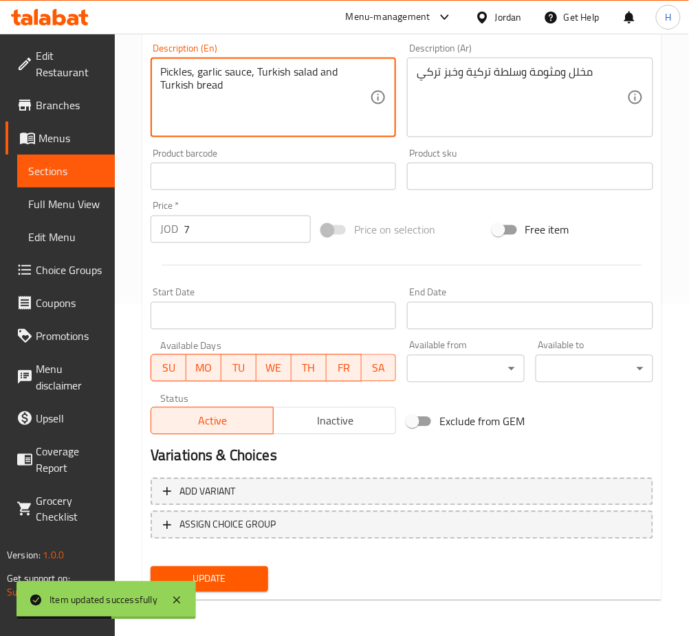
paste textarea "Onions, tomatoes and peppers"
type textarea "Pickles, garlic sauce, Turkish salad and Turkish bread Onions, tomatoes and pep…"
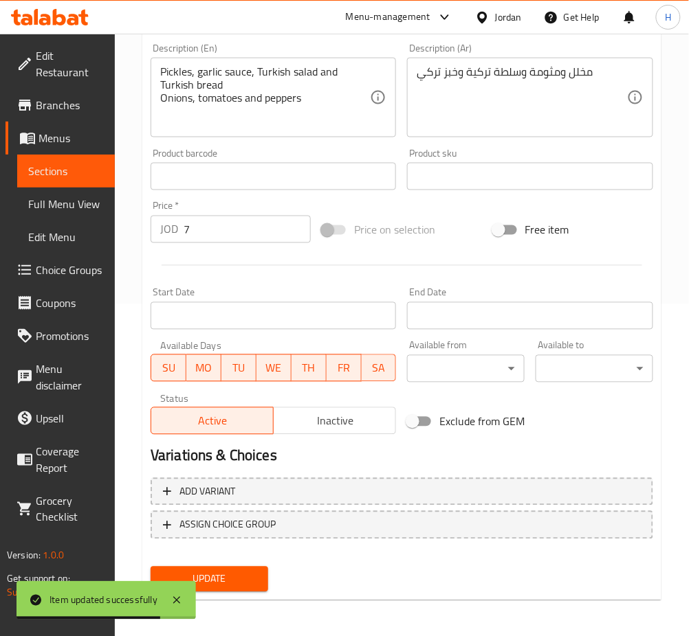
click at [502, 139] on div "Description (Ar) مخلل ومثومة وسلطة تركية وخبز تركي Description (Ar)" at bounding box center [529, 90] width 256 height 105
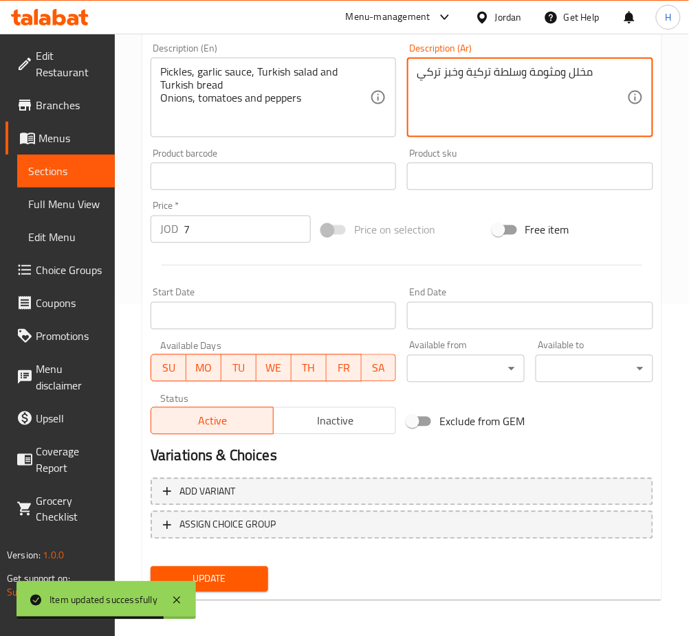
paste textarea "وبصل وبندورة وفلفل"
type textarea "مخلل ومثومة وسلطة تركية وخبز تركي وبصل وبندورة وفلفل"
click at [230, 564] on div "Update" at bounding box center [209, 580] width 129 height 36
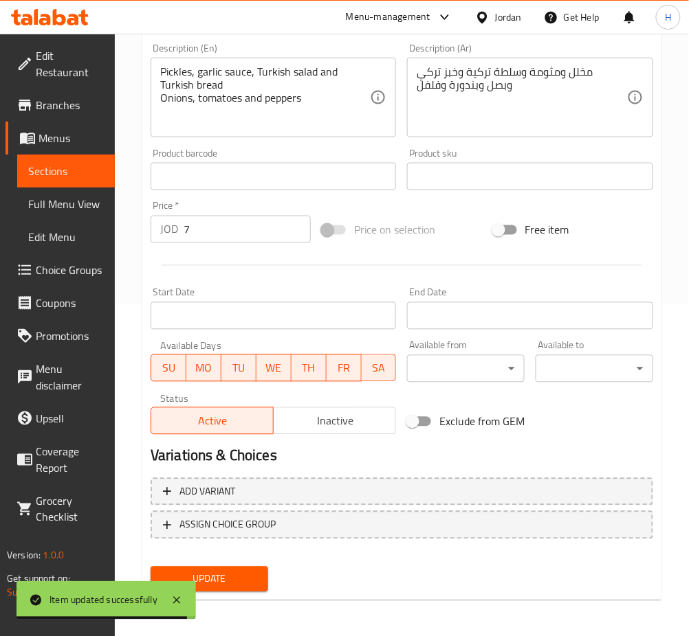
click at [226, 578] on span "Update" at bounding box center [210, 579] width 96 height 17
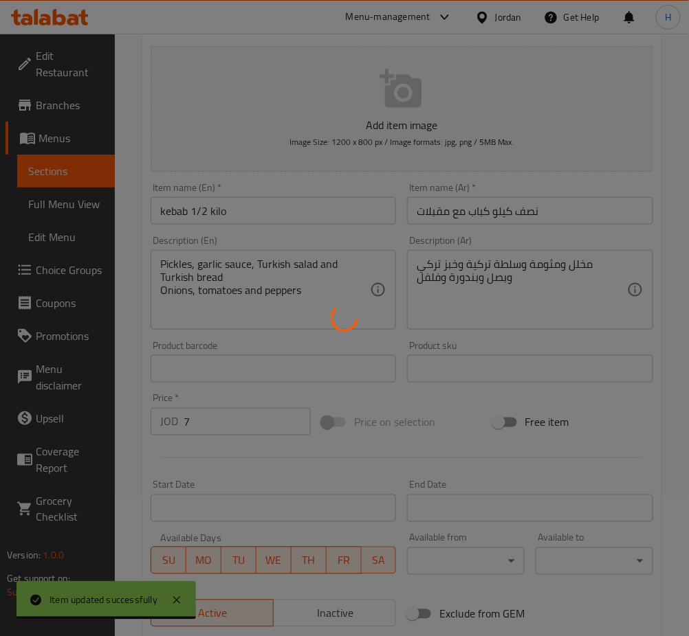
scroll to position [0, 0]
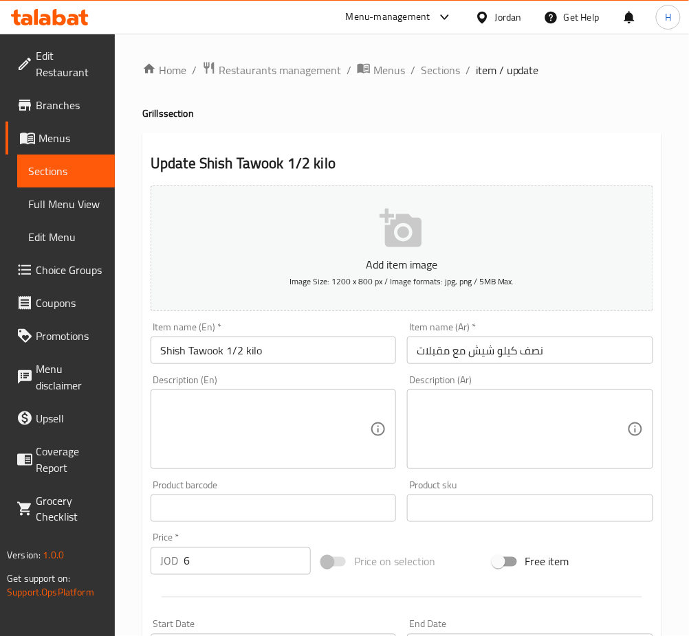
click at [466, 419] on textarea at bounding box center [522, 429] width 210 height 65
paste textarea "مخلل ومثومة وسلطة تركية وخبز تركي وبصل وبندورة وفلفل وبطاطا"
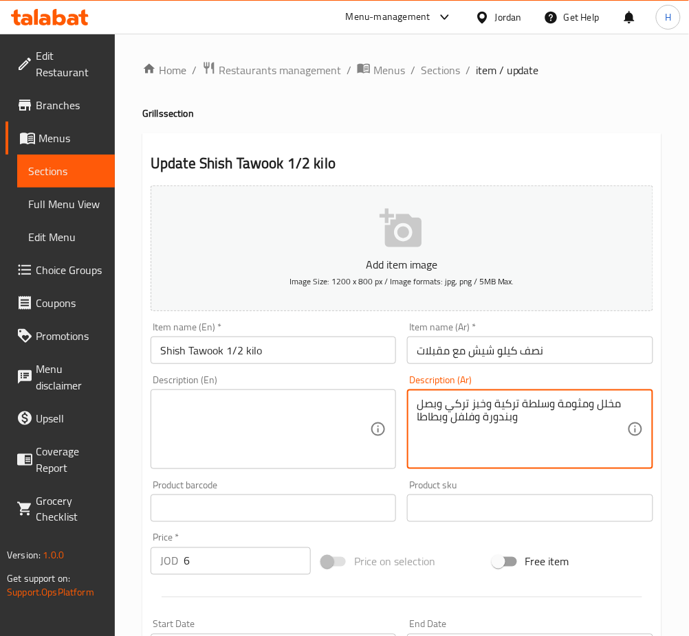
type textarea "مخلل ومثومة وسلطة تركية وخبز تركي وبصل وبندورة وفلفل وبطاطا"
click at [228, 406] on textarea at bounding box center [265, 429] width 210 height 65
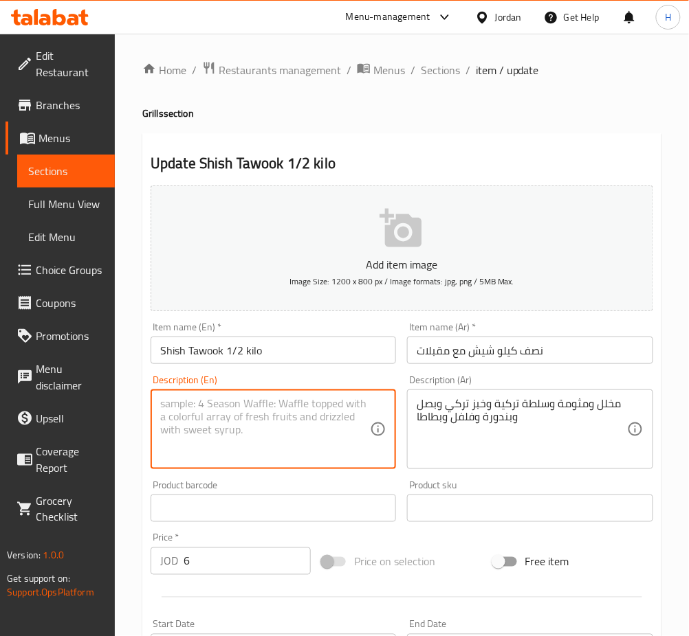
paste textarea "Pickles, garlic sauce, Turkish salad, Turkish bread, onions, tomatoes, peppers …"
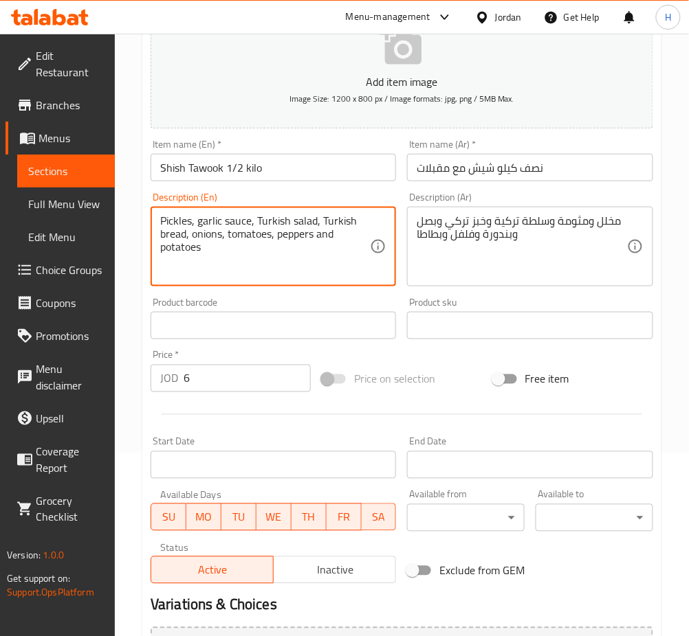
scroll to position [332, 0]
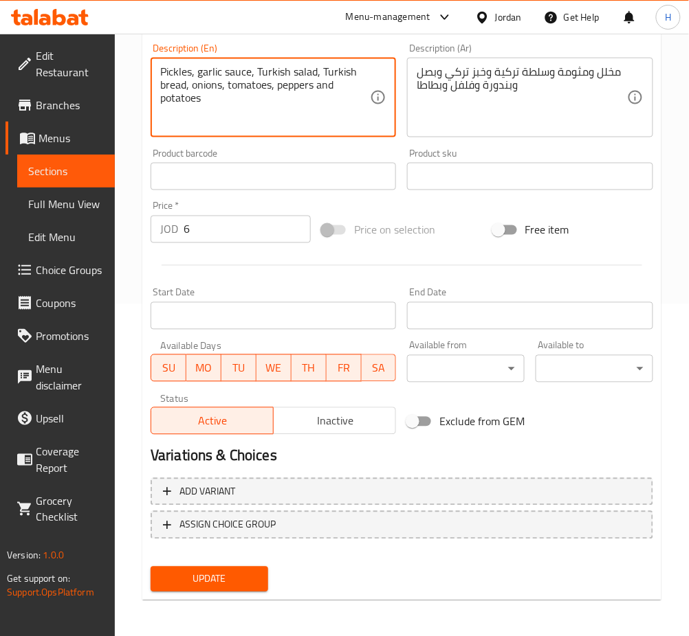
type textarea "Pickles, garlic sauce, Turkish salad, Turkish bread, onions, tomatoes, peppers …"
click at [208, 575] on span "Update" at bounding box center [210, 579] width 96 height 17
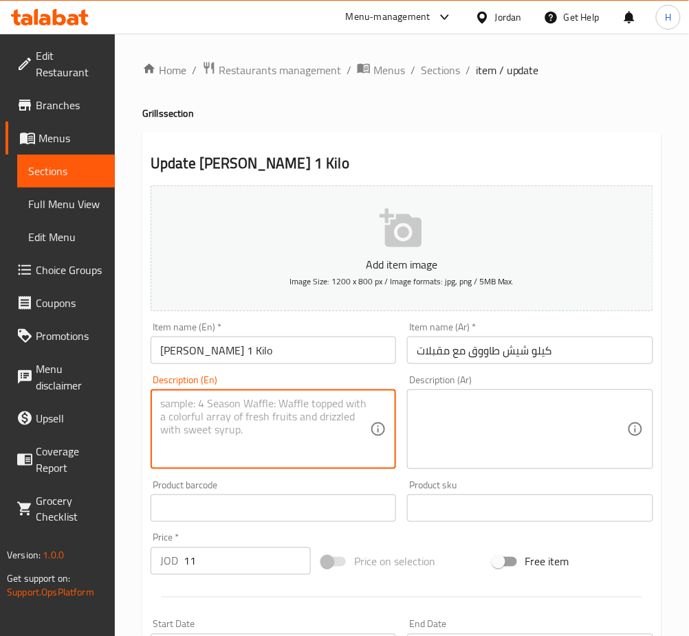
click at [276, 415] on textarea at bounding box center [265, 429] width 210 height 65
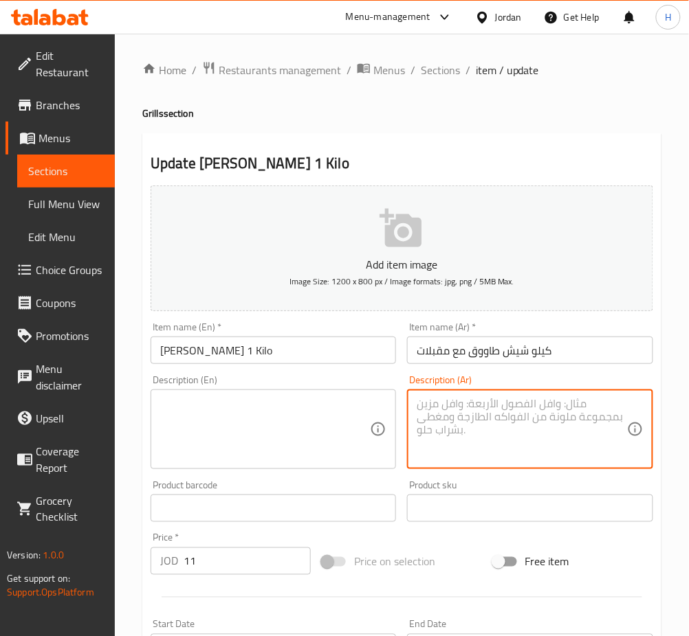
click at [496, 423] on textarea at bounding box center [522, 429] width 210 height 65
paste textarea "مخلل ومثومة وسلطة تركية وخبز تركي وبصل وبندورة وفلفل وبطاطا"
type textarea "مخلل ومثومة وسلطة تركية وخبز تركي وبصل وبندورة وفلفل وبطاطا"
click at [214, 440] on textarea at bounding box center [265, 429] width 210 height 65
paste textarea "Pickles, garlic sauce, Turkish salad, Turkish bread, onions, tomatoes, peppers …"
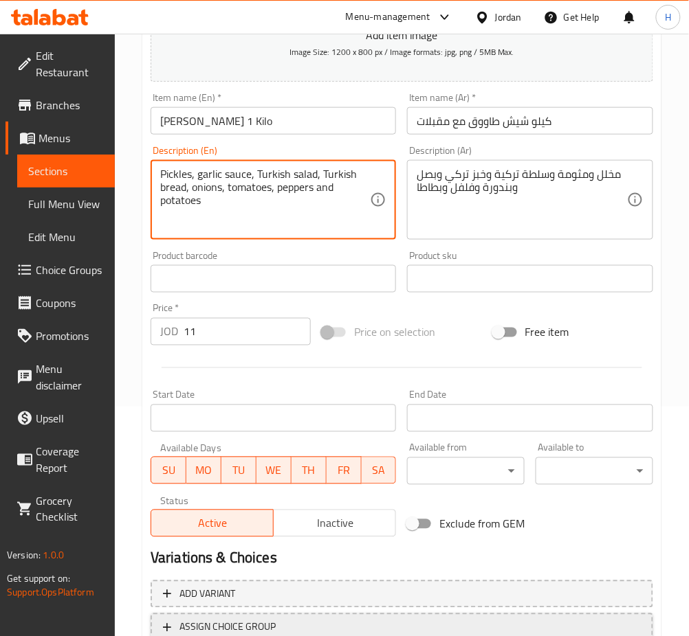
scroll to position [332, 0]
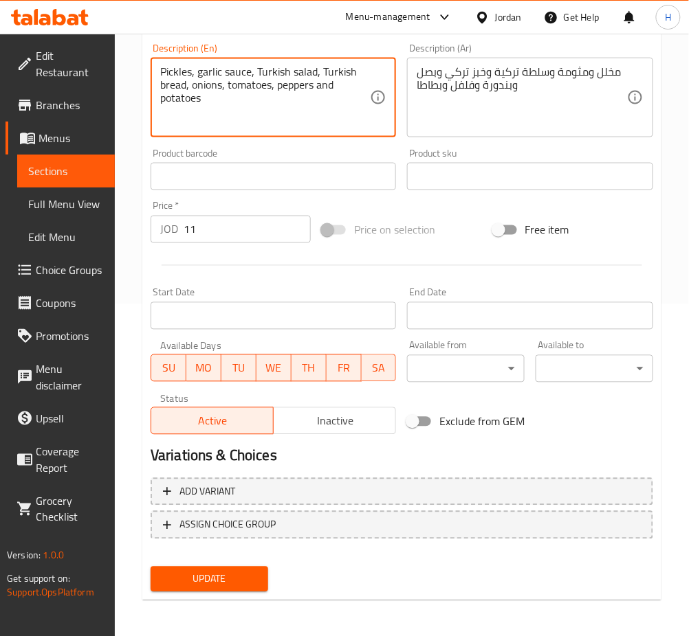
type textarea "Pickles, garlic sauce, Turkish salad, Turkish bread, onions, tomatoes, peppers …"
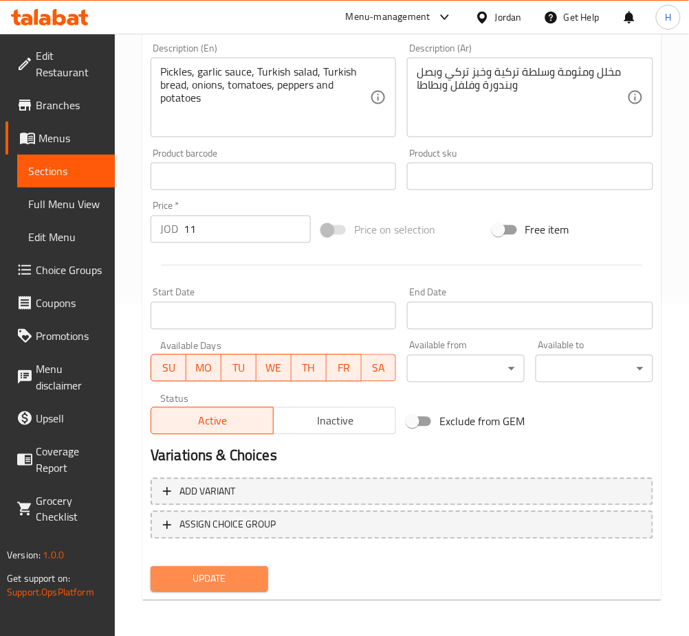
click at [235, 571] on span "Update" at bounding box center [210, 579] width 96 height 17
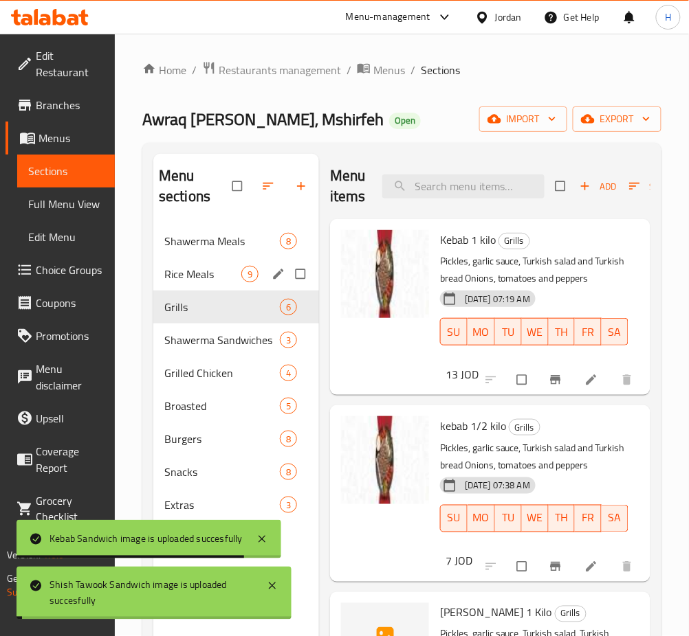
click at [218, 263] on div "Rice Meals 9" at bounding box center [236, 274] width 166 height 33
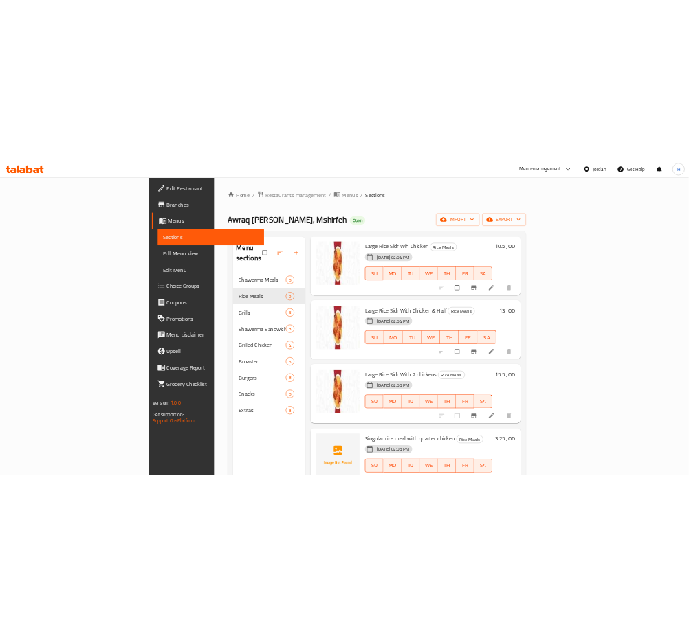
scroll to position [564, 0]
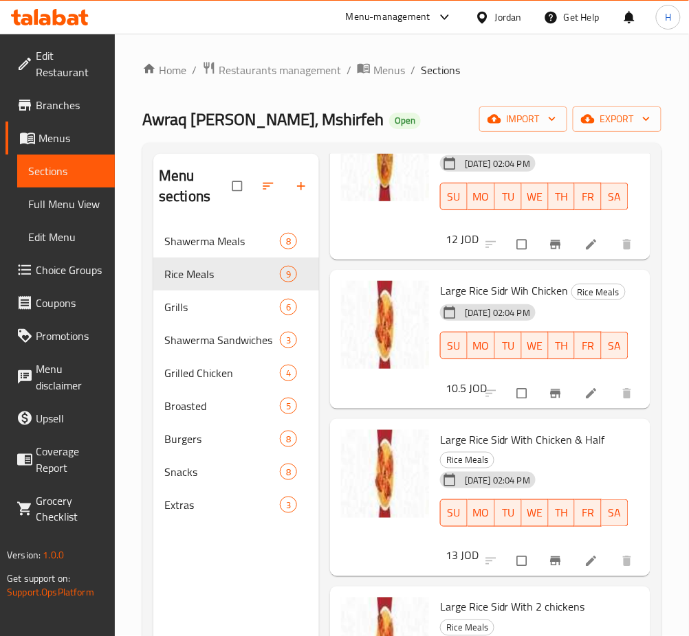
click at [60, 19] on icon at bounding box center [50, 17] width 78 height 16
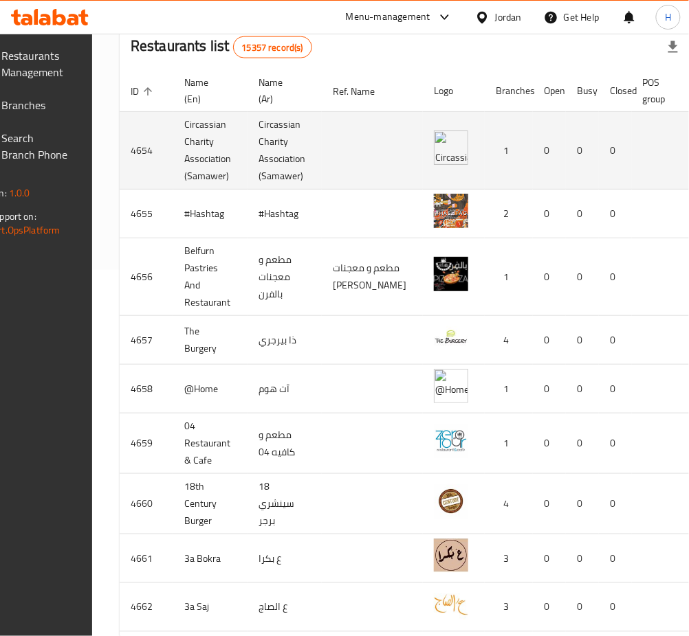
scroll to position [0, 152]
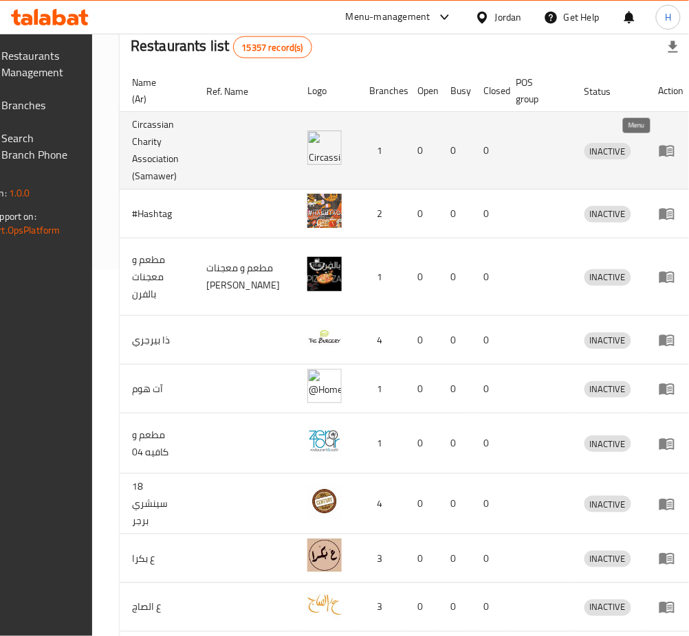
click at [659, 152] on icon "enhanced table" at bounding box center [666, 152] width 15 height 12
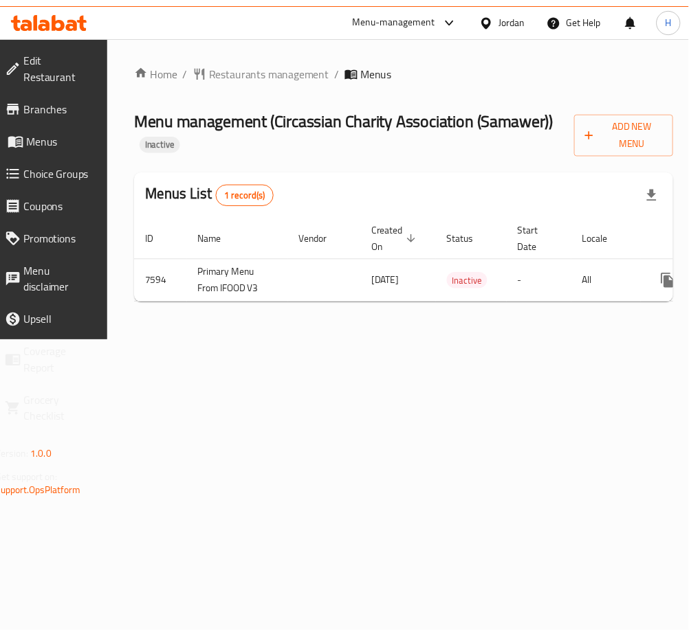
scroll to position [0, 140]
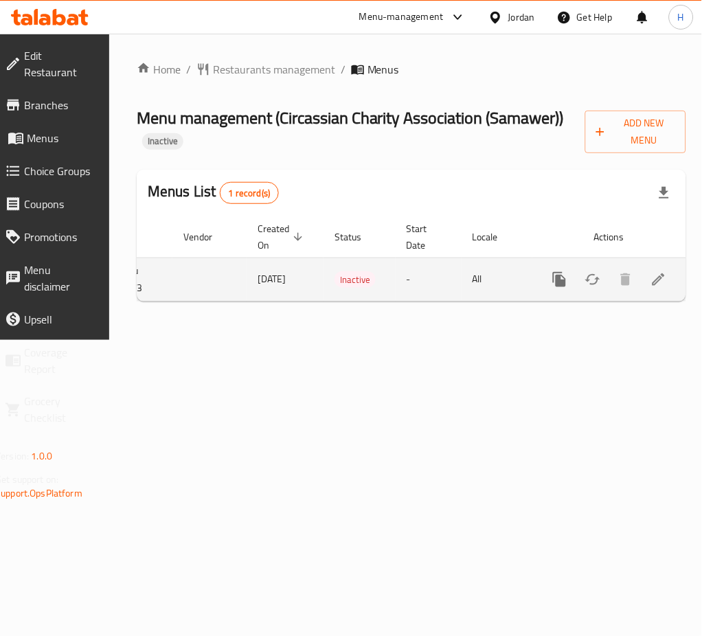
click at [651, 280] on icon "enhanced table" at bounding box center [659, 279] width 16 height 16
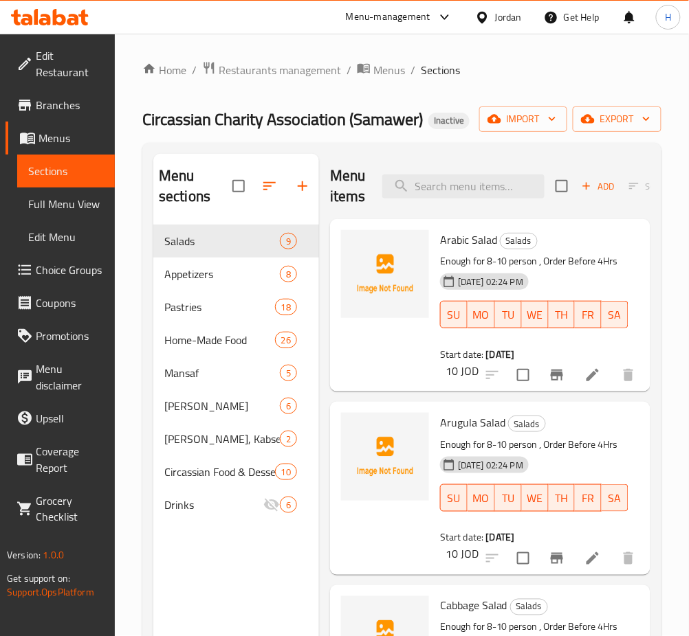
click at [27, 14] on icon at bounding box center [50, 17] width 78 height 16
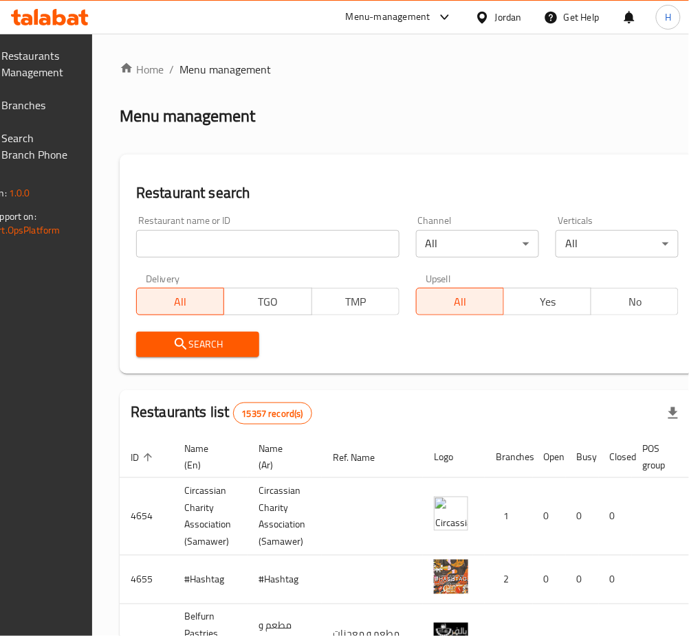
click at [70, 98] on span "Branches" at bounding box center [36, 105] width 68 height 16
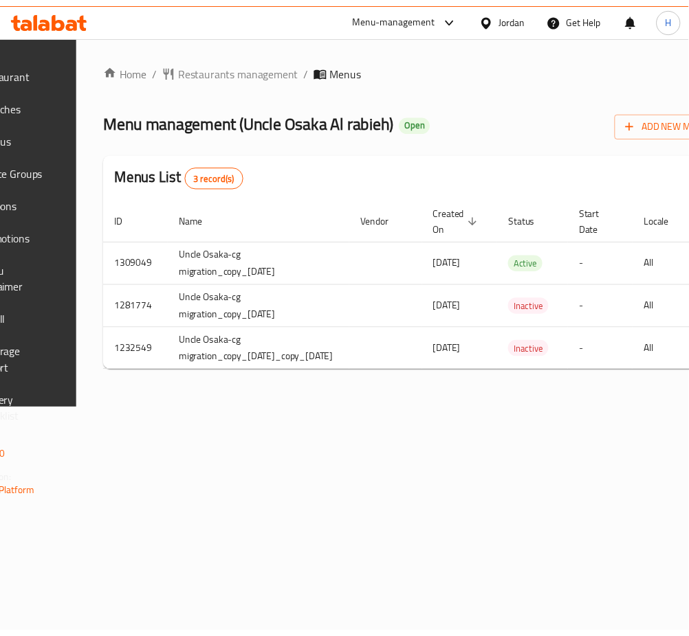
scroll to position [0, 279]
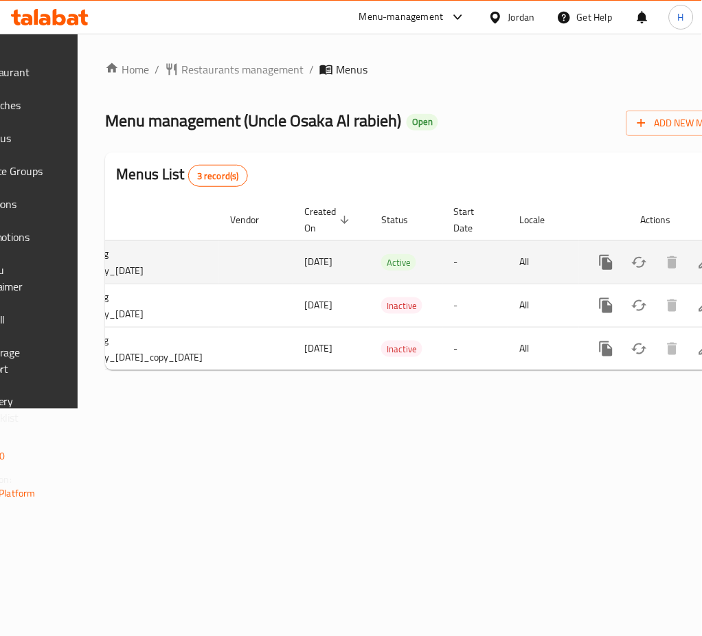
click at [698, 268] on icon "enhanced table" at bounding box center [706, 262] width 16 height 16
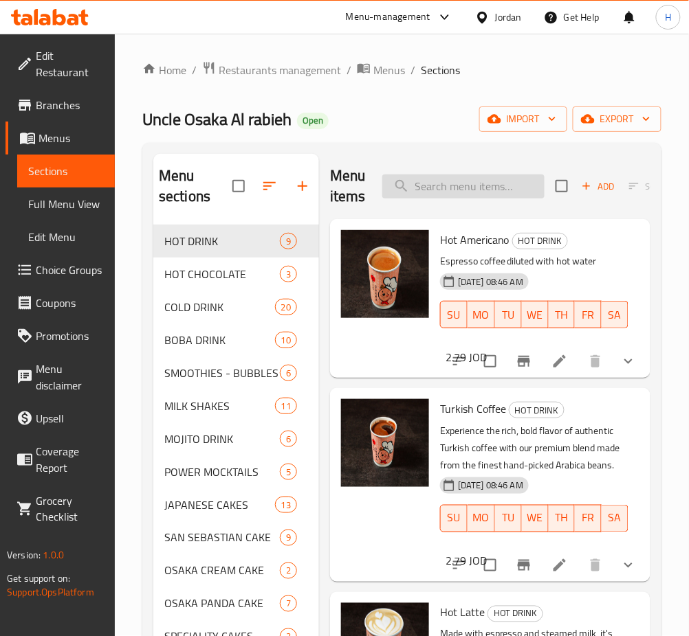
click at [473, 177] on input "search" at bounding box center [463, 187] width 162 height 24
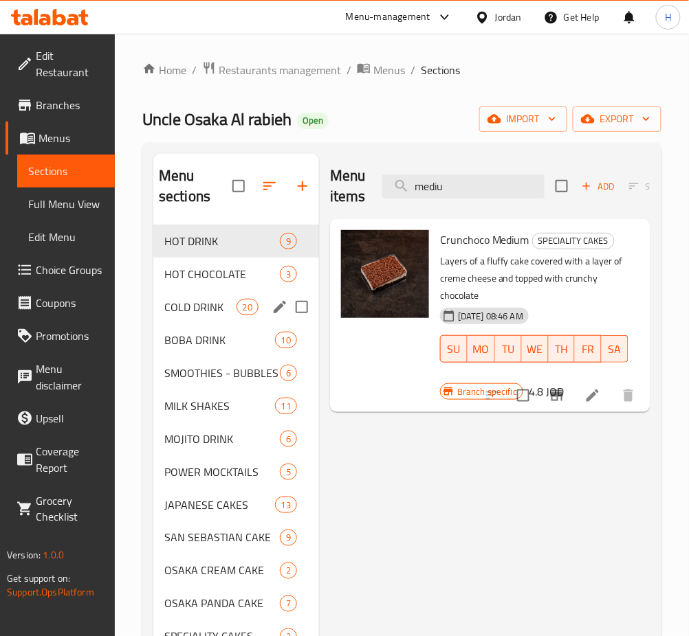
type input "mediu"
click at [212, 314] on span "COLD DRINK" at bounding box center [200, 307] width 72 height 16
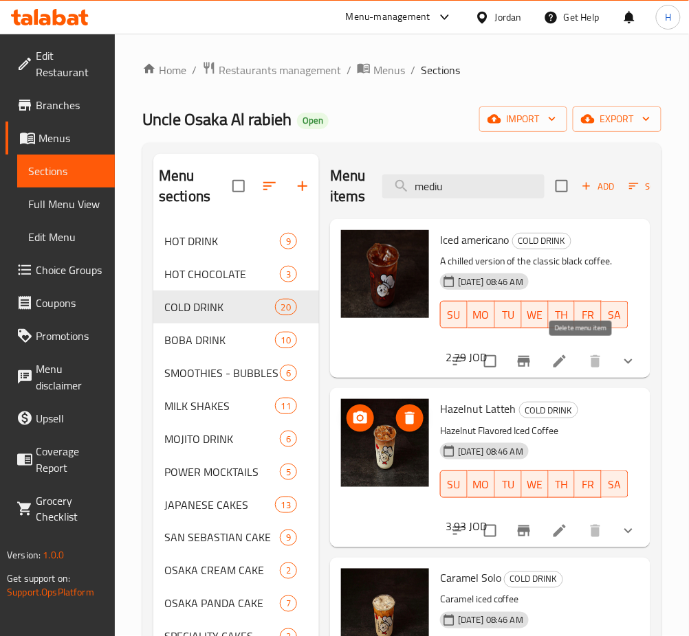
click at [551, 362] on icon at bounding box center [559, 361] width 16 height 16
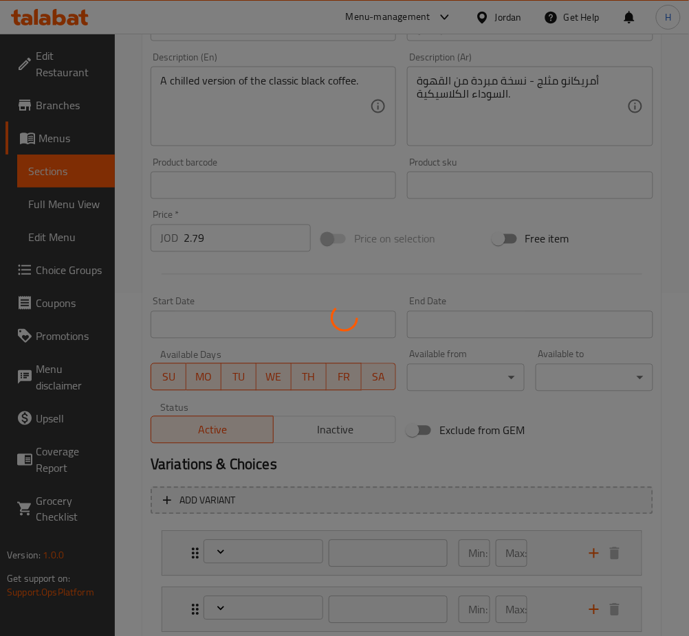
scroll to position [433, 0]
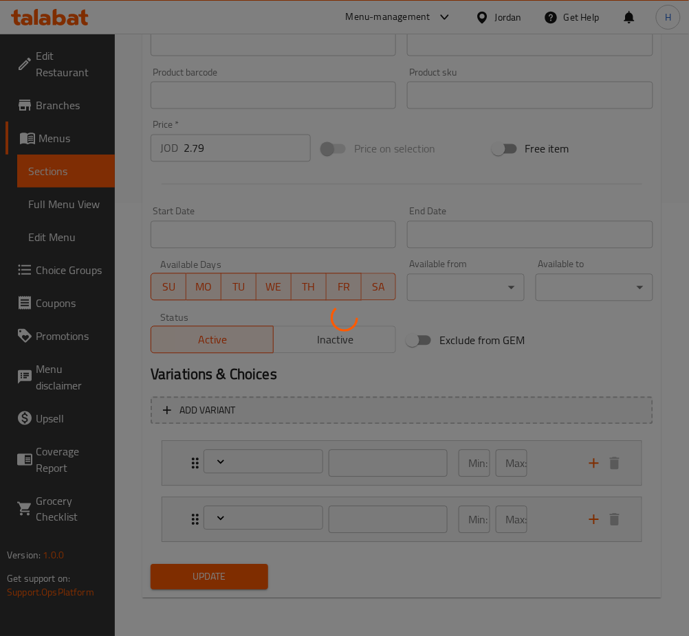
type input "الحجم"
type input "1"
type input "زيادة قهوة"
type input "0"
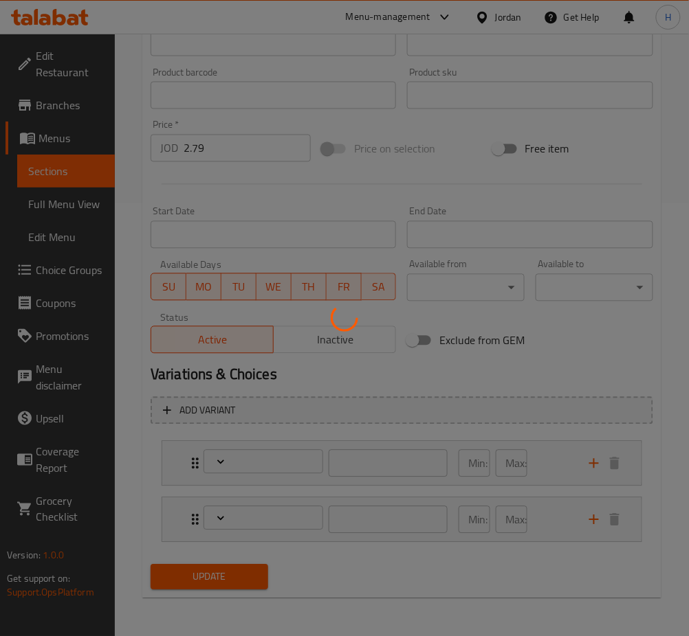
type input "1"
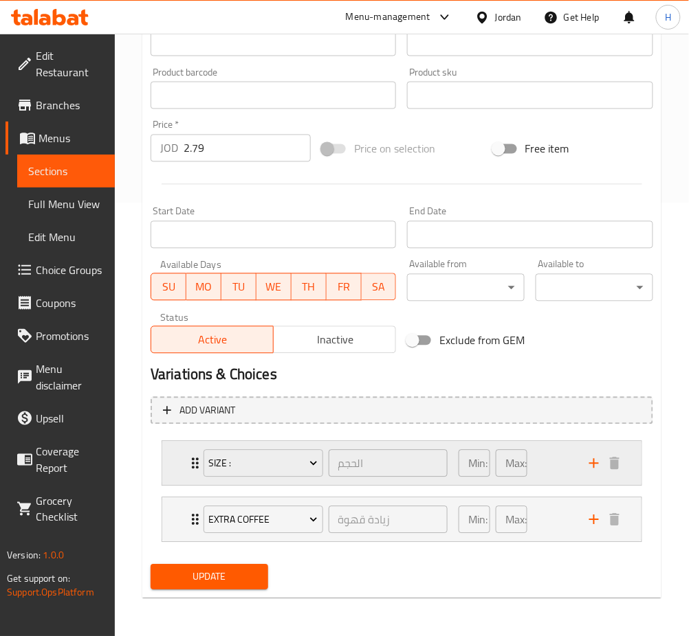
click at [188, 463] on icon "Expand" at bounding box center [195, 464] width 16 height 16
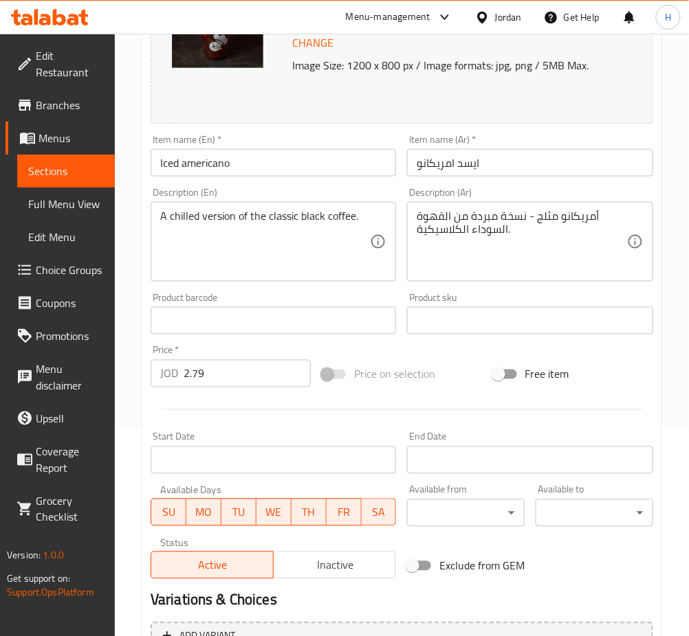
scroll to position [0, 0]
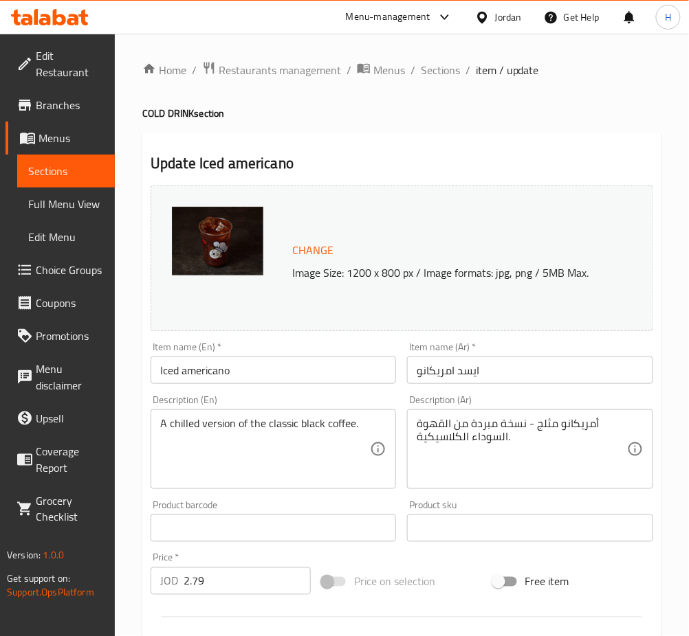
click at [73, 22] on icon at bounding box center [50, 17] width 78 height 16
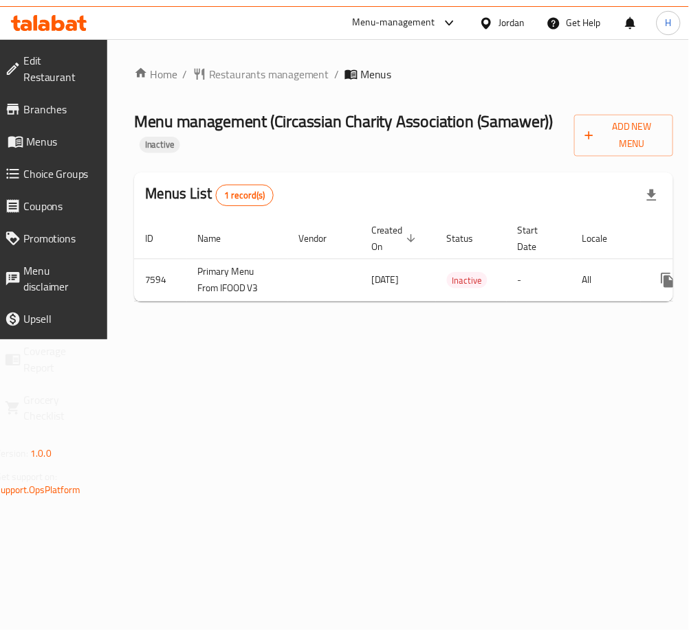
scroll to position [0, 140]
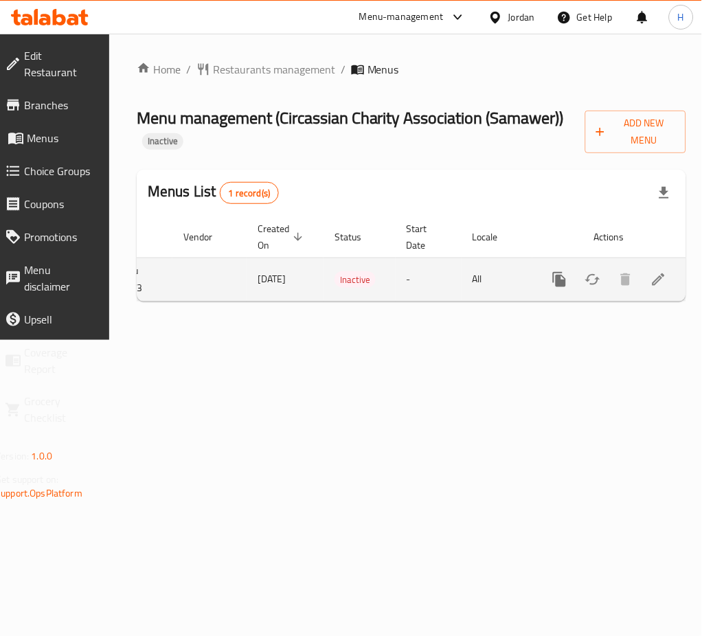
click at [653, 278] on icon "enhanced table" at bounding box center [659, 280] width 12 height 12
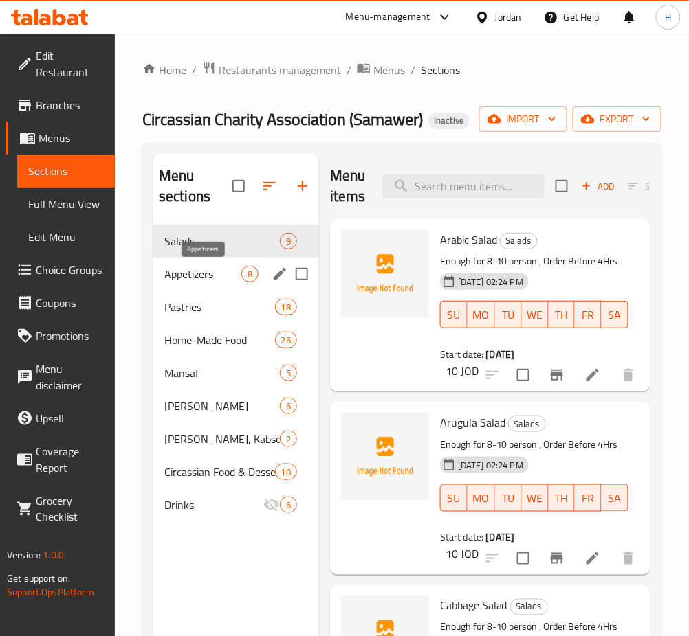
click at [196, 271] on span "Appetizers" at bounding box center [202, 274] width 77 height 16
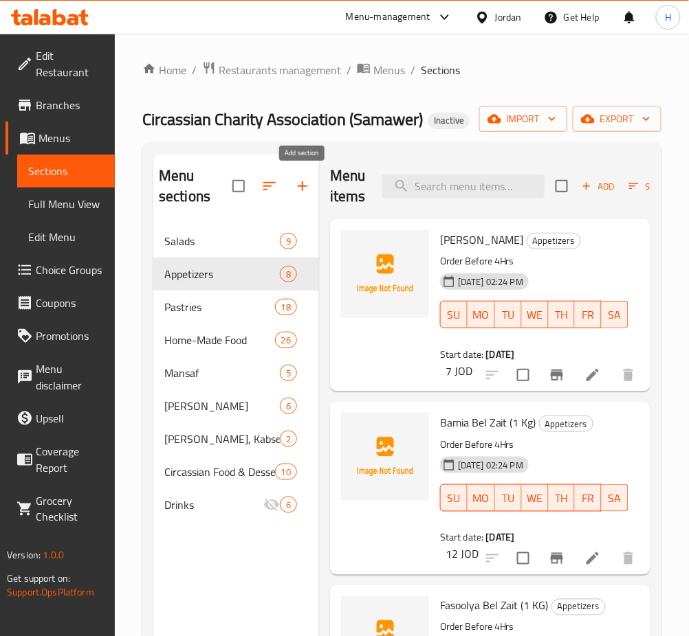
click at [314, 181] on button "button" at bounding box center [302, 186] width 33 height 33
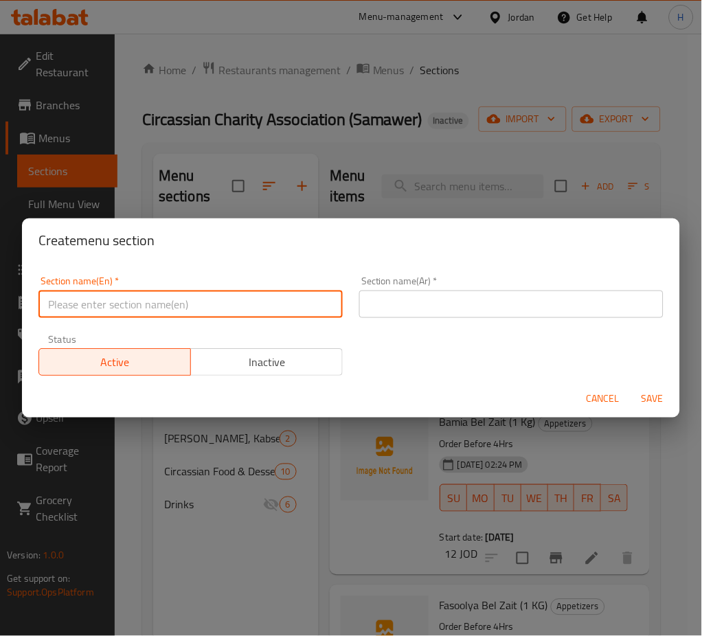
click at [177, 312] on input "text" at bounding box center [190, 304] width 304 height 27
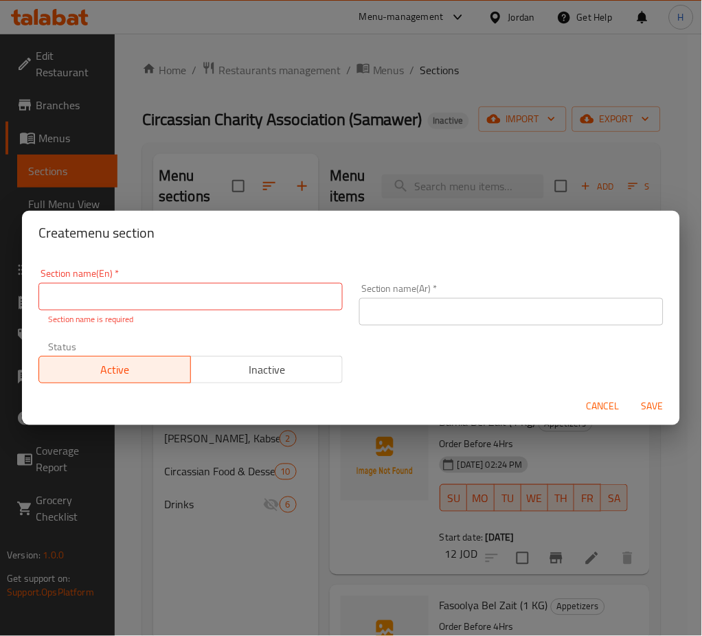
click at [263, 278] on div "Section name(En)   * Section name(En) * Section name is required" at bounding box center [190, 297] width 304 height 57
click at [262, 285] on input "text" at bounding box center [190, 296] width 304 height 27
type input "Rice Meals"
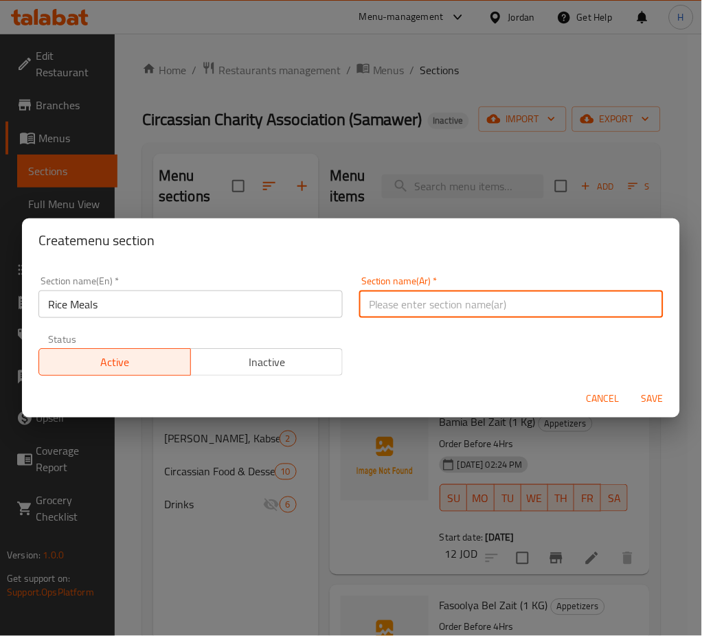
click at [388, 311] on input "text" at bounding box center [511, 304] width 304 height 27
type input "وجبات الأرز"
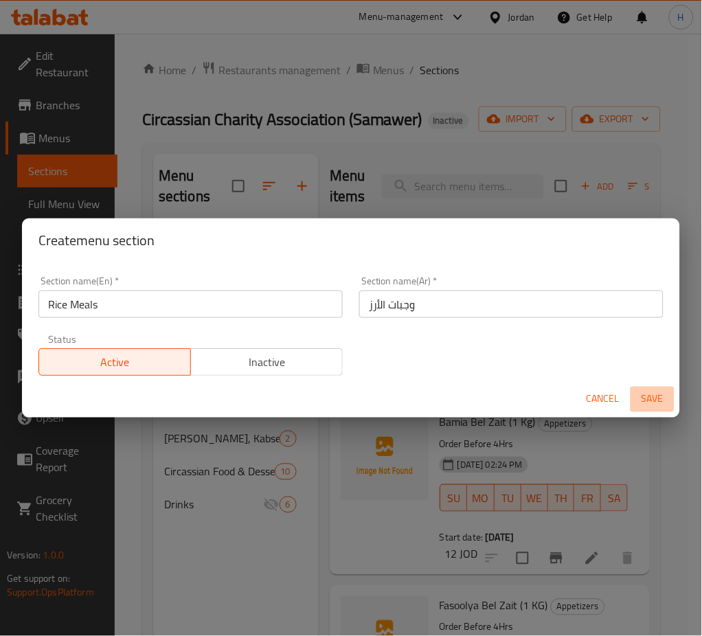
click at [652, 395] on span "Save" at bounding box center [652, 399] width 33 height 17
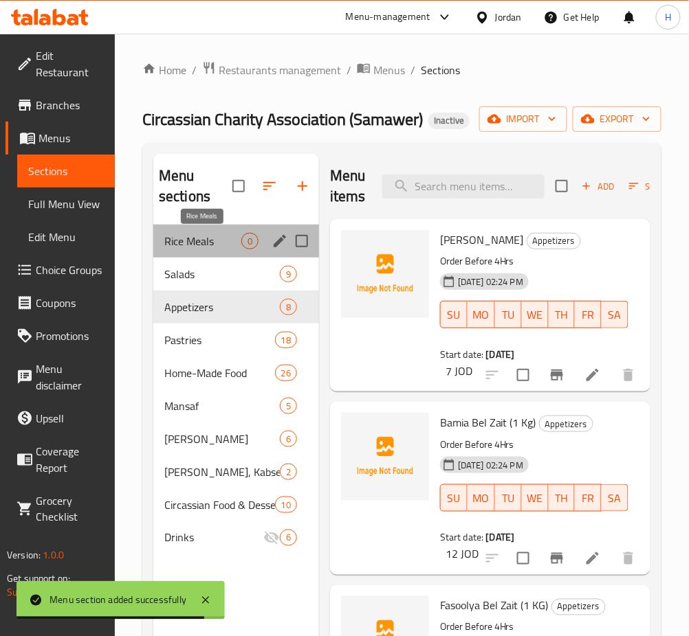
click at [194, 241] on span "Rice Meals" at bounding box center [202, 241] width 77 height 16
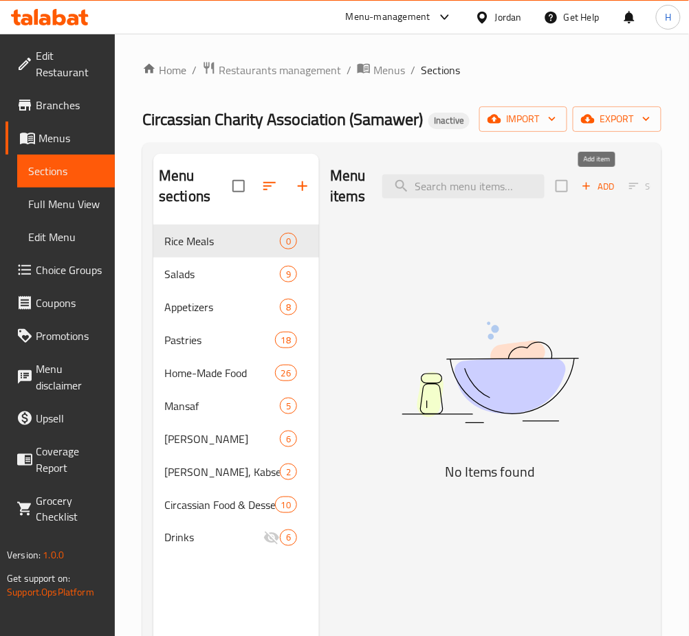
click at [608, 184] on span "Add" at bounding box center [597, 187] width 37 height 16
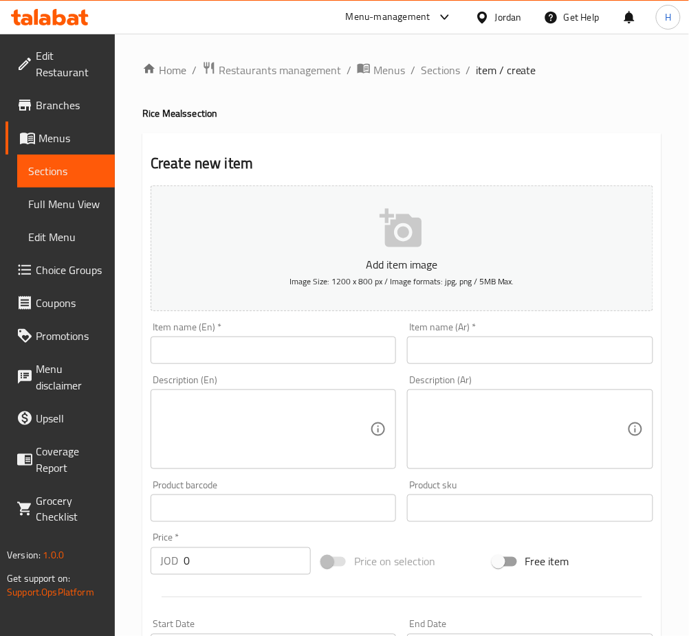
click at [452, 353] on input "text" at bounding box center [529, 350] width 245 height 27
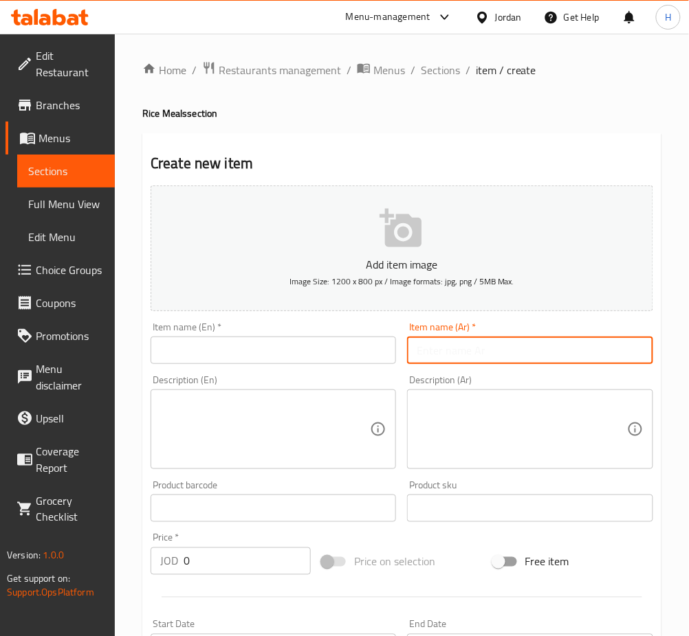
paste input "صدر رز صغير مع نص دجاجة"
type input "صدر رز صغير مع نص دجاجة"
click at [302, 355] on input "text" at bounding box center [273, 350] width 245 height 27
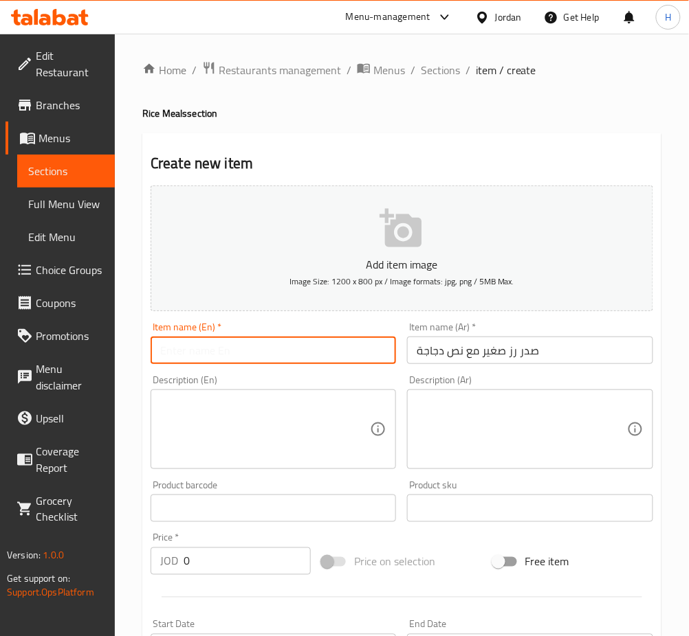
paste input "Small rice breast with half a chicken"
type input "Small rice breast with half a chicken"
click at [220, 560] on input "0" at bounding box center [247, 561] width 127 height 27
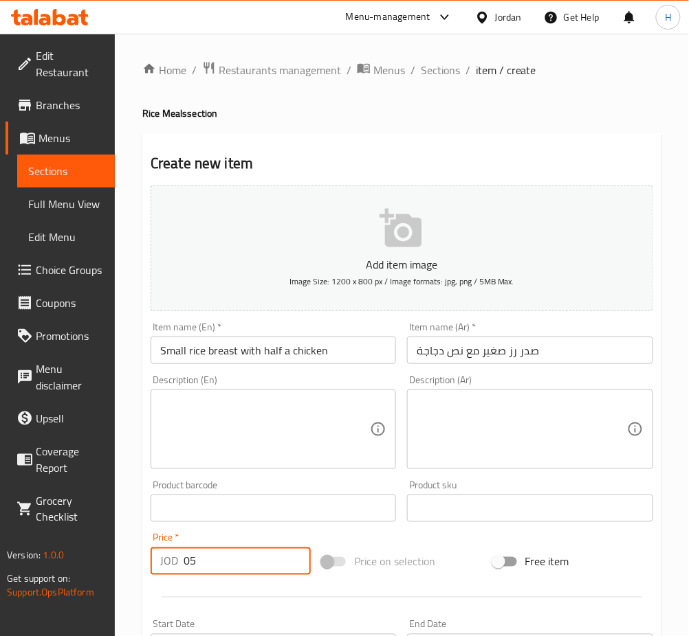
type input "0"
type input "5"
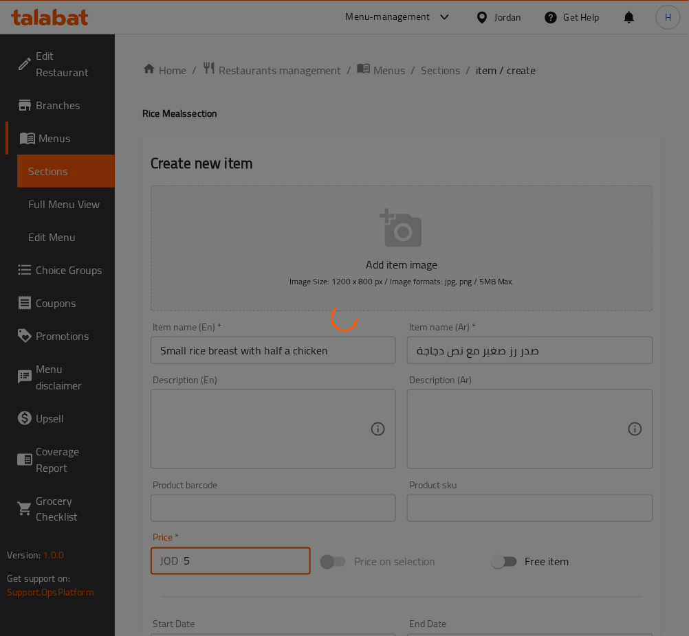
type input "0"
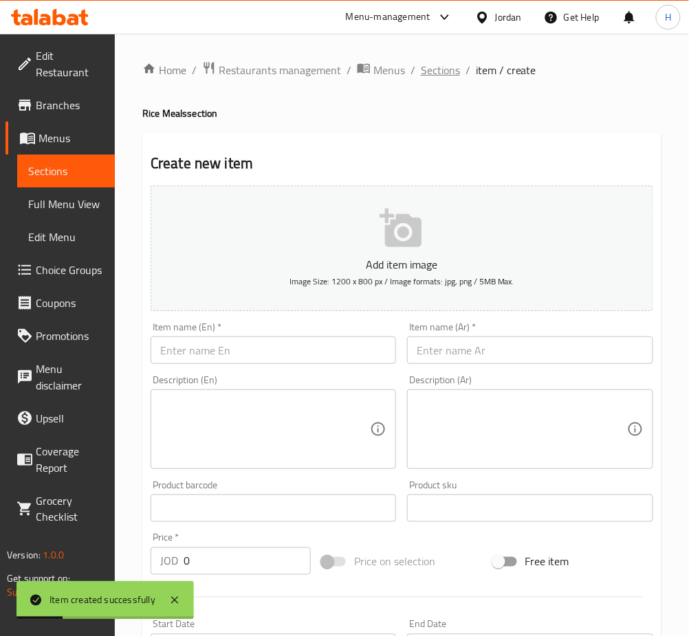
click at [438, 71] on span "Sections" at bounding box center [440, 70] width 39 height 16
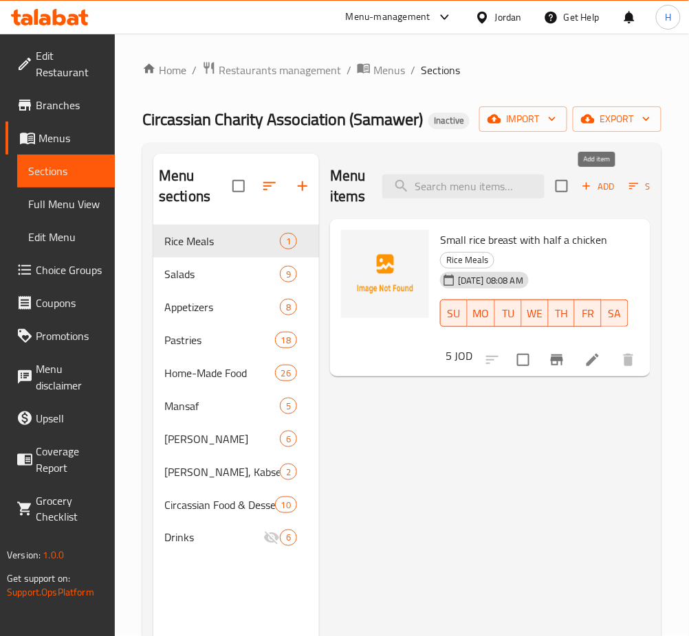
click at [601, 184] on span "Add" at bounding box center [597, 187] width 37 height 16
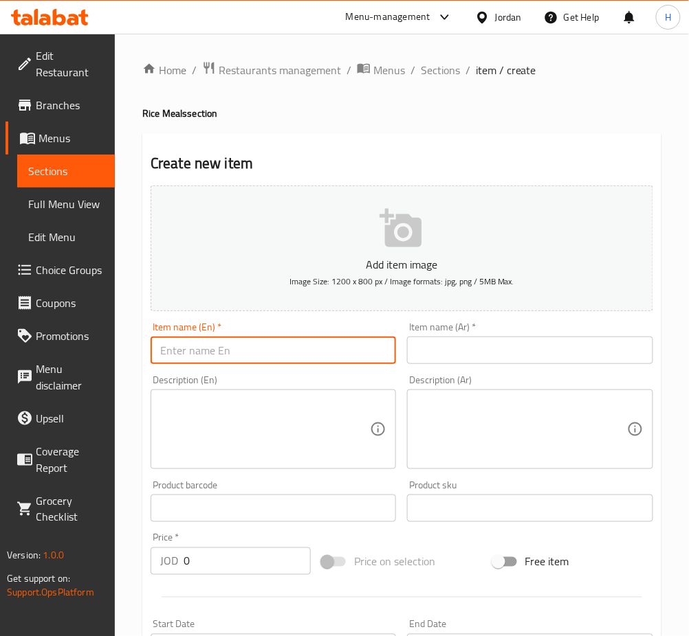
click at [276, 345] on input "text" at bounding box center [273, 350] width 245 height 27
click at [445, 356] on input "text" at bounding box center [529, 350] width 245 height 27
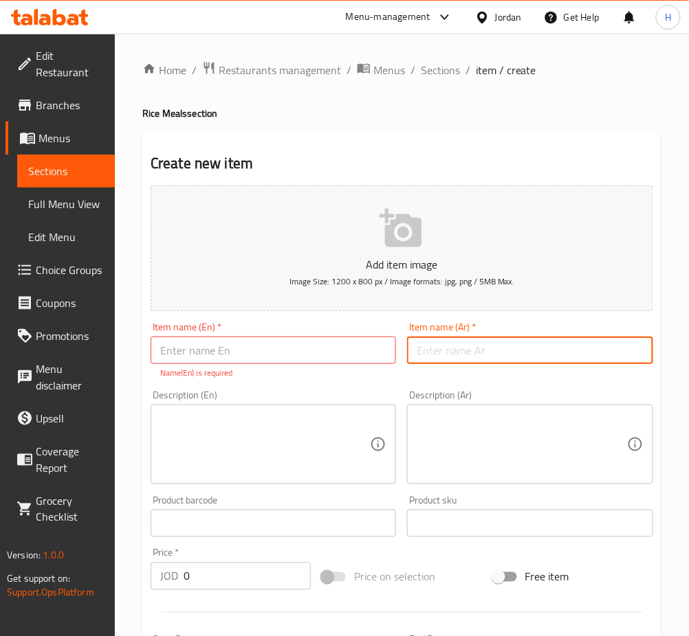
paste input "صدر رز صغير مع دجاجة"
type input "صدر رز صغير مع دجاجة"
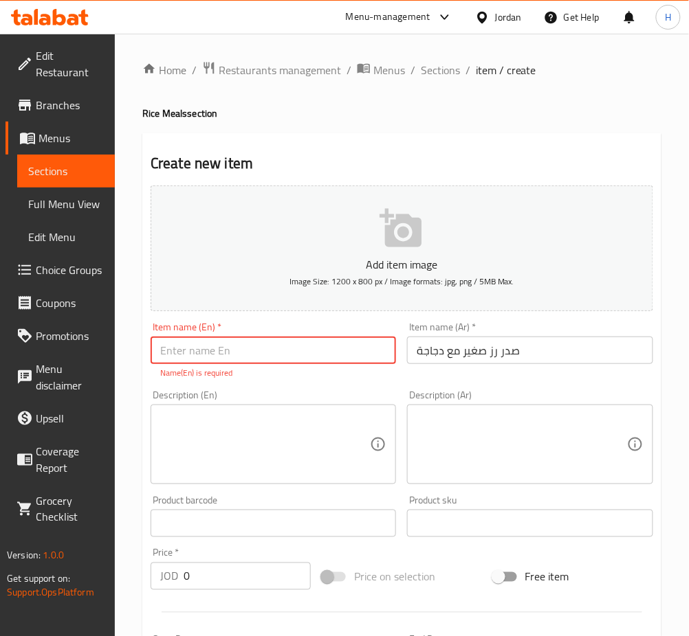
click at [217, 348] on input "text" at bounding box center [273, 350] width 245 height 27
paste input "Small rice breast with chicken"
type input "Small rice breast with chicken"
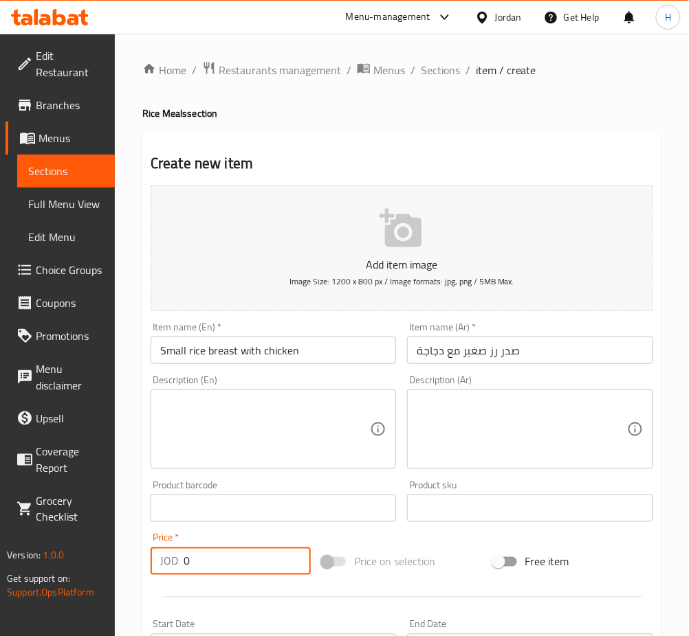
click at [232, 575] on input "0" at bounding box center [247, 561] width 127 height 27
type input "7.75"
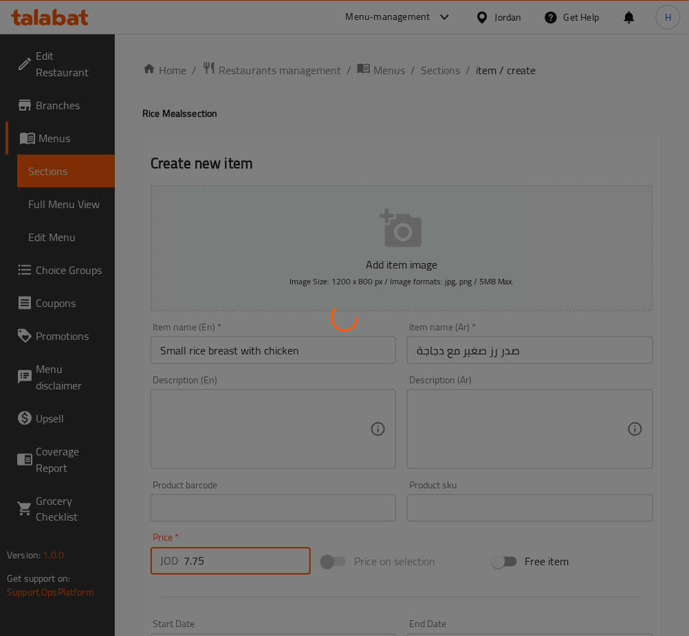
type input "0"
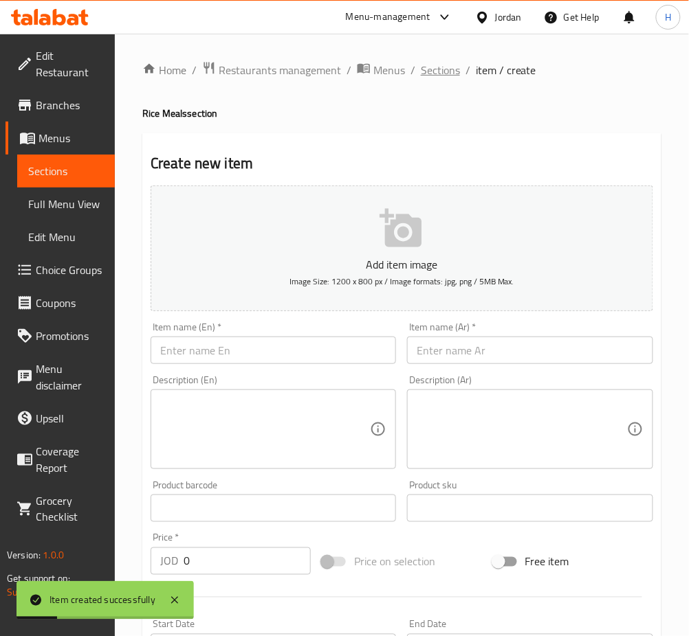
click at [432, 76] on span "Sections" at bounding box center [440, 70] width 39 height 16
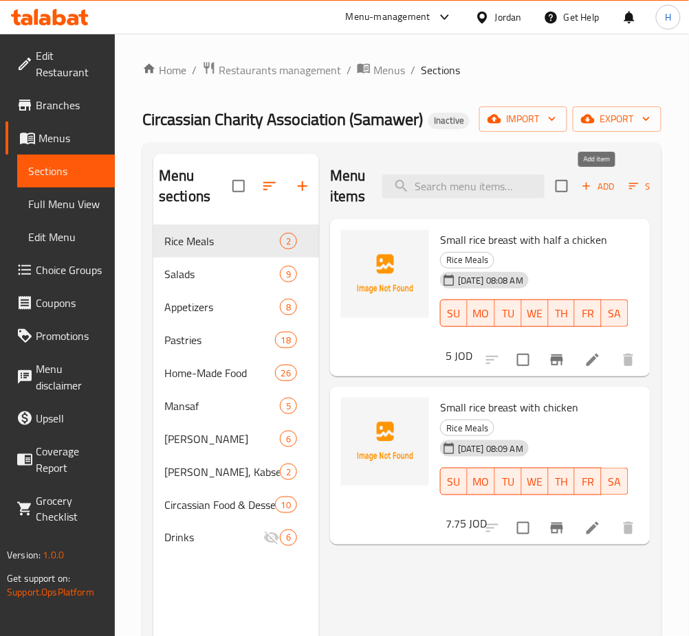
click at [599, 188] on span "Add" at bounding box center [597, 187] width 37 height 16
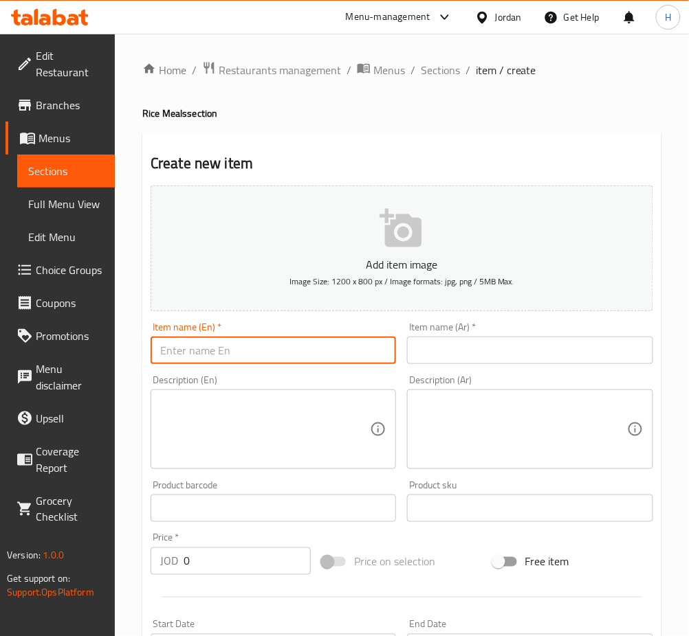
click at [285, 350] on input "text" at bounding box center [273, 350] width 245 height 27
click at [447, 357] on input "text" at bounding box center [529, 350] width 245 height 27
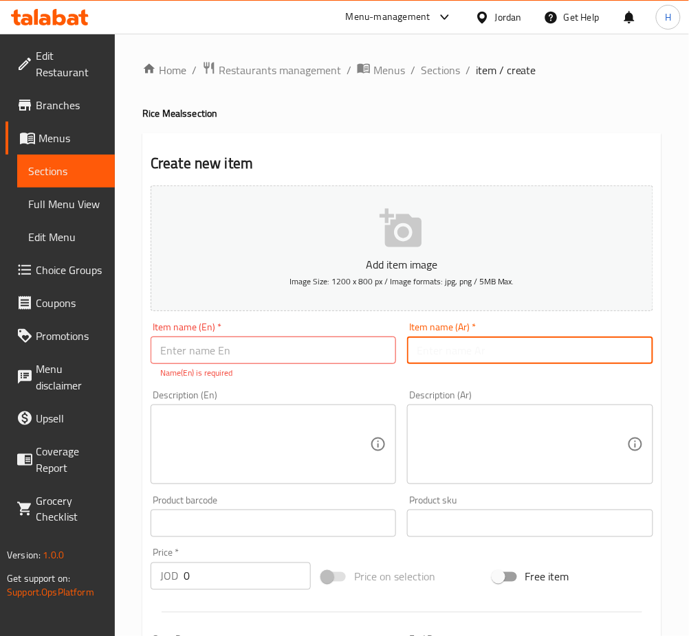
paste input "Medium rice breast with chicken"
type input "Medium rice breast with chicken"
click at [575, 351] on input "Medium rice breast with chicken" at bounding box center [529, 350] width 245 height 27
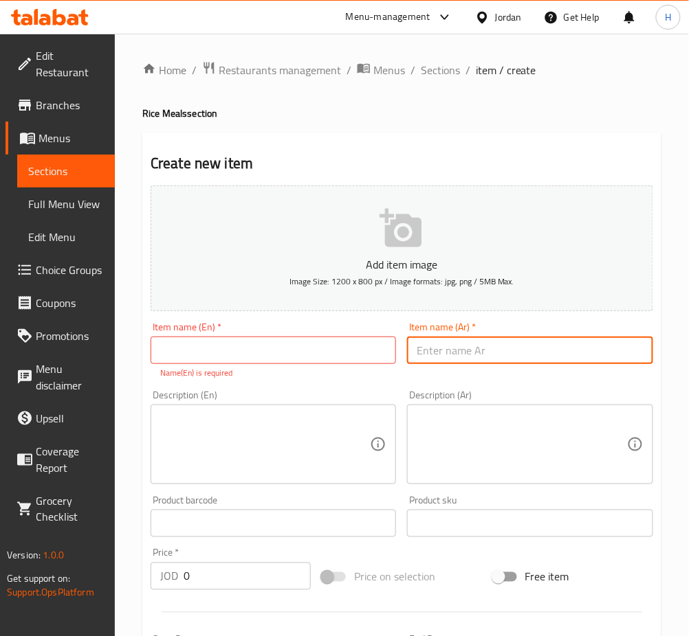
click at [299, 348] on input "text" at bounding box center [273, 350] width 245 height 27
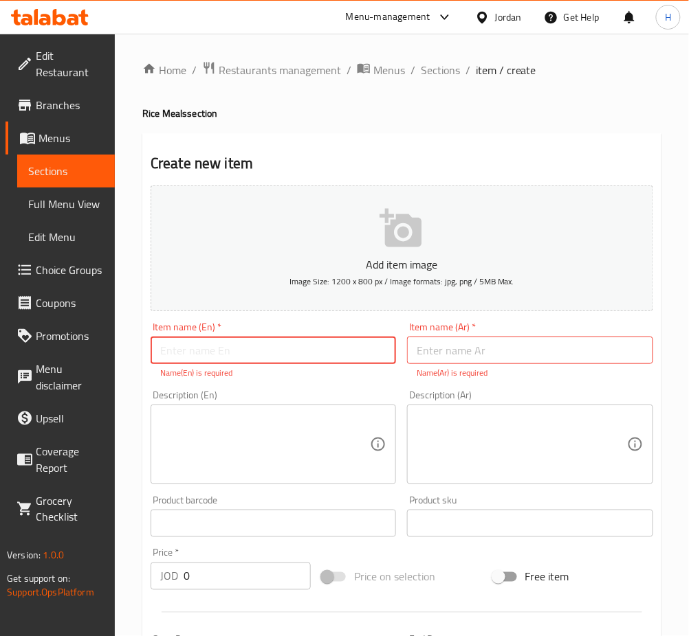
paste input "Medium rice breast with chicken"
type input "Medium rice breast with chicken"
click at [478, 340] on input "text" at bounding box center [529, 350] width 245 height 27
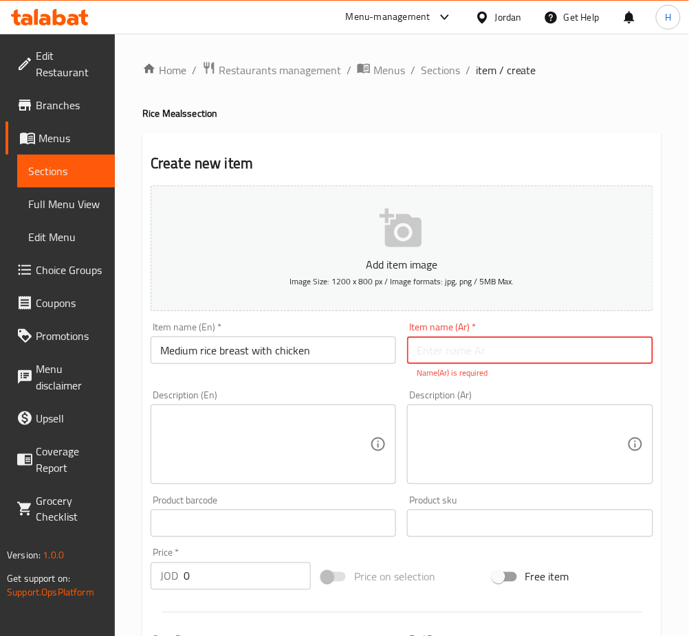
paste input "English صدر رز وسط مع دجاجة"
drag, startPoint x: 446, startPoint y: 351, endPoint x: 402, endPoint y: 352, distance: 44.0
click at [402, 352] on div "Item name (Ar)   * English صدر رز وسط مع دجاجة Item name (Ar) * Name(Ar) is req…" at bounding box center [529, 351] width 256 height 68
type input "صدر رز وسط مع دجاجة"
click at [259, 577] on div "Price   * JOD 0 Price *" at bounding box center [230, 569] width 171 height 53
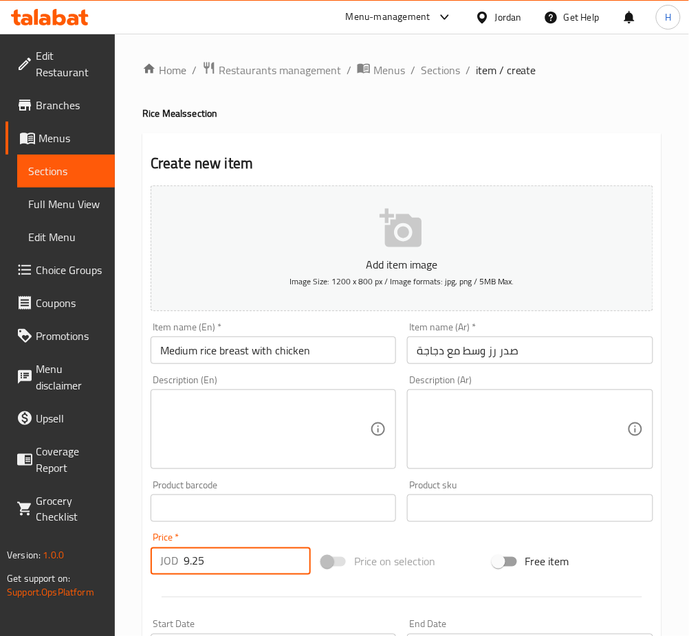
type input "9.25"
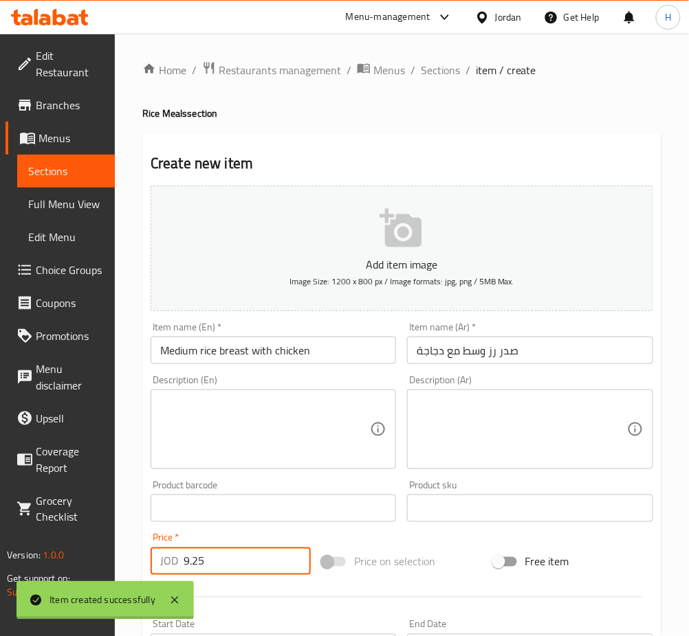
type input "0"
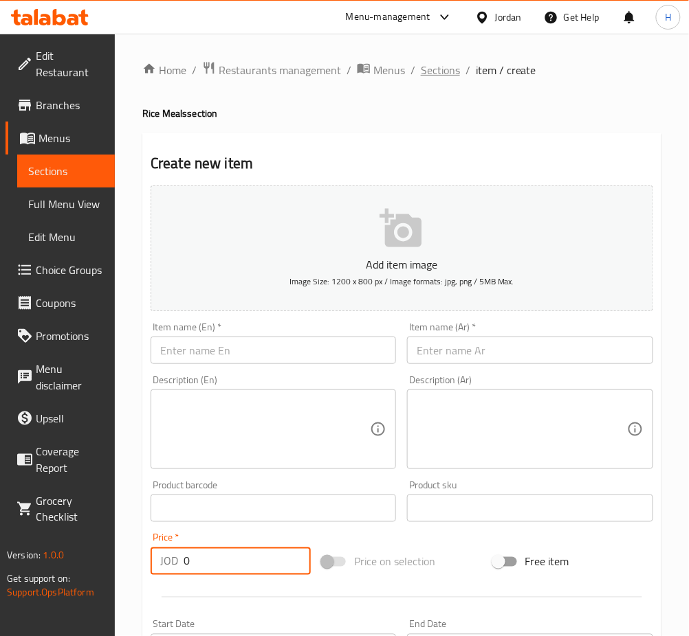
click at [439, 69] on span "Sections" at bounding box center [440, 70] width 39 height 16
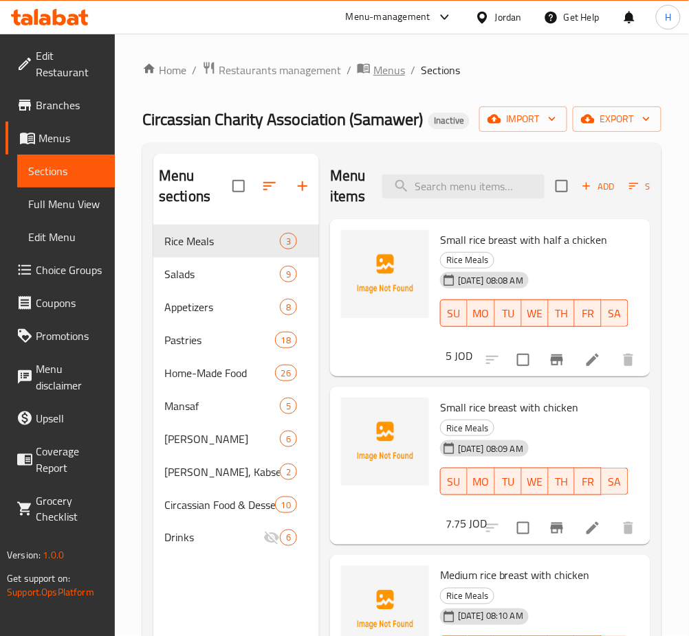
click at [387, 74] on span "Menus" at bounding box center [389, 70] width 32 height 16
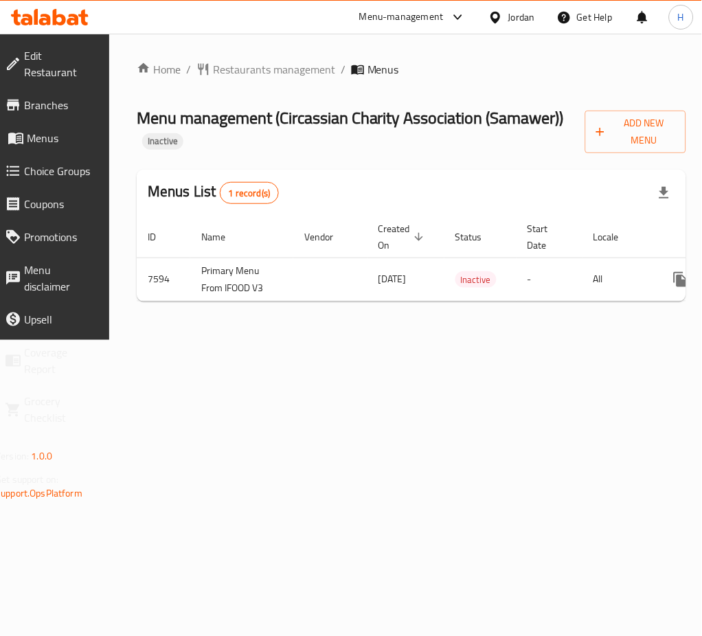
click at [48, 135] on span "Menus" at bounding box center [61, 138] width 68 height 16
click at [53, 107] on span "Branches" at bounding box center [59, 105] width 71 height 16
click at [52, 97] on span "Branches" at bounding box center [59, 105] width 71 height 16
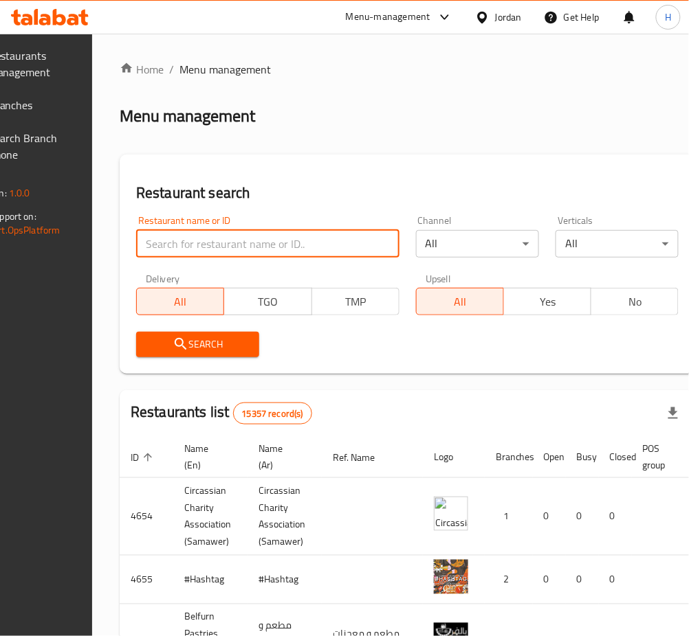
click at [188, 232] on input "search" at bounding box center [267, 243] width 263 height 27
paste input "632092"
type input "632092"
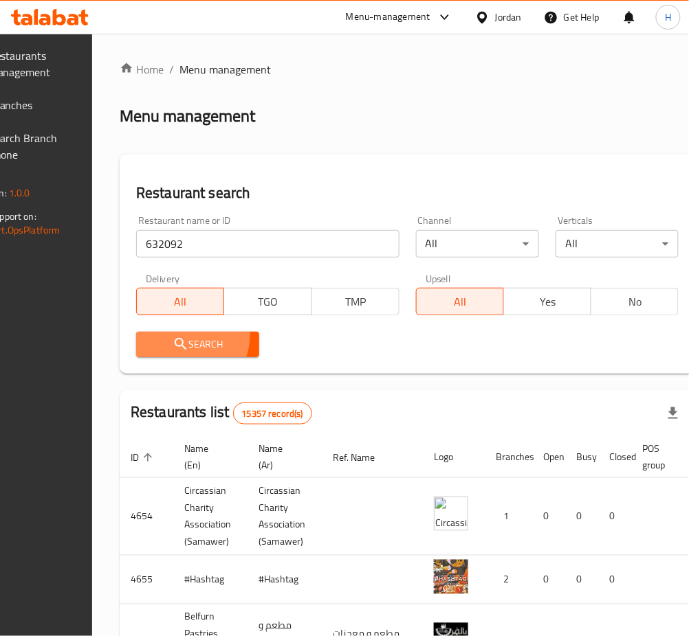
click at [196, 333] on button "Search" at bounding box center [197, 344] width 123 height 25
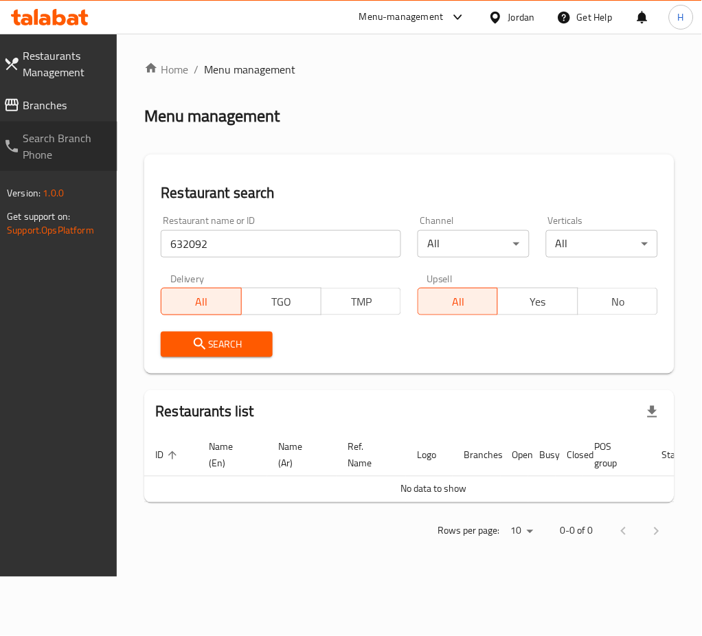
click at [62, 122] on link "Search Branch Phone" at bounding box center [54, 146] width 125 height 49
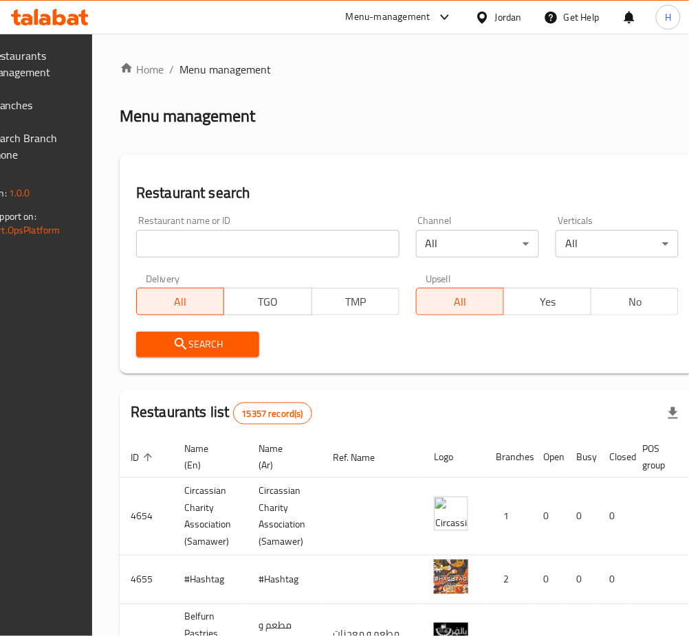
click at [41, 93] on link "Branches" at bounding box center [20, 105] width 122 height 33
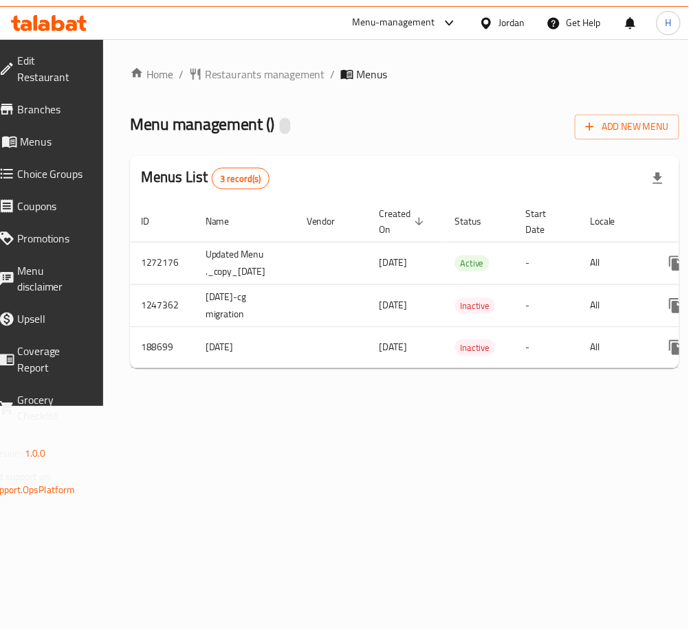
scroll to position [0, 160]
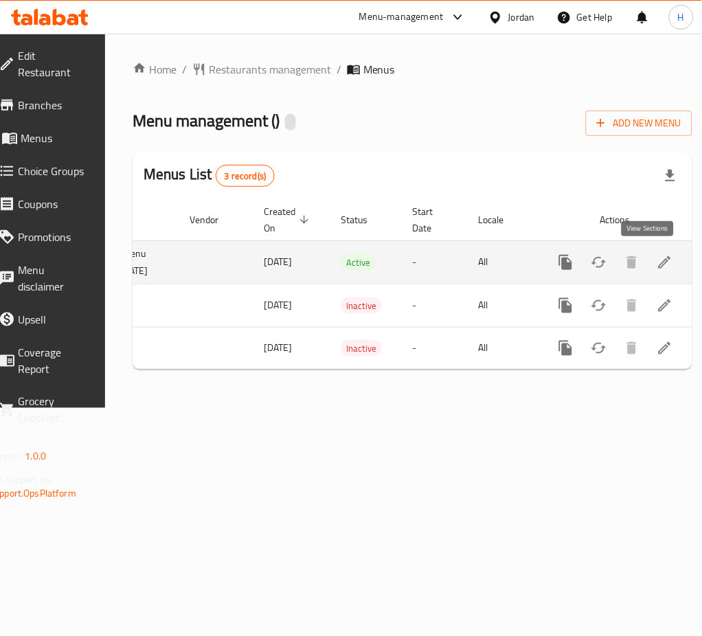
click at [657, 267] on icon "enhanced table" at bounding box center [665, 262] width 16 height 16
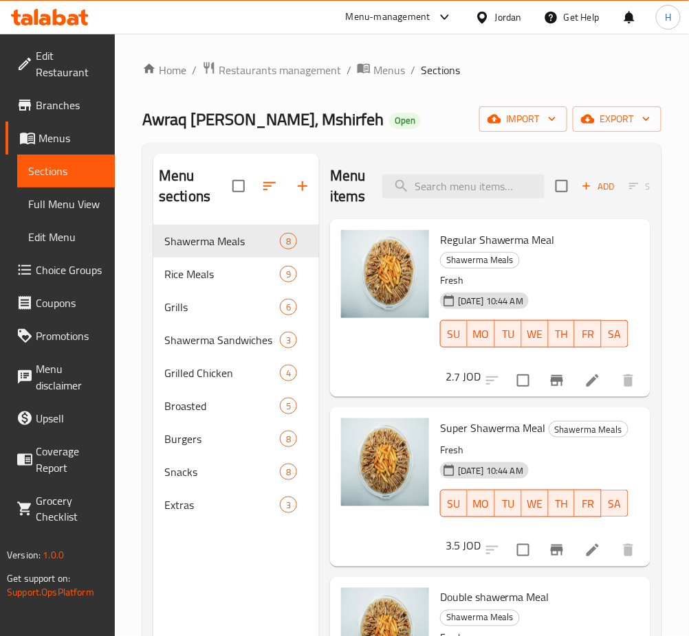
scroll to position [47, 0]
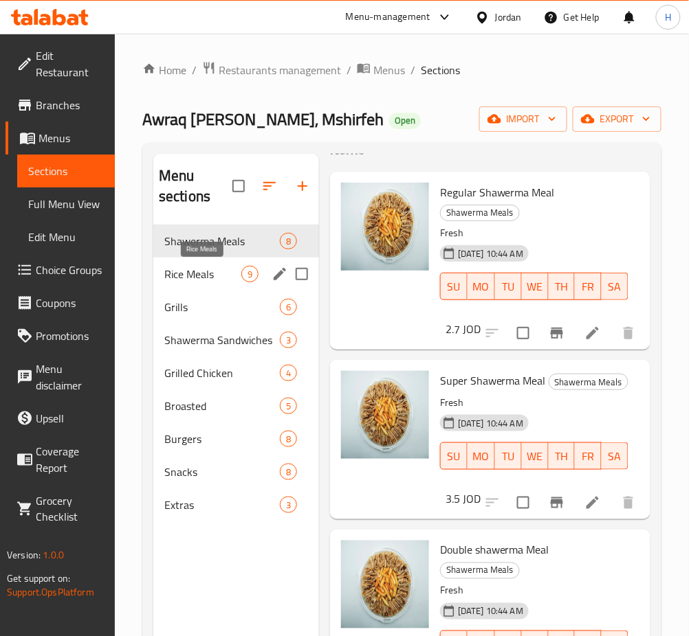
click at [180, 271] on span "Rice Meals" at bounding box center [202, 274] width 77 height 16
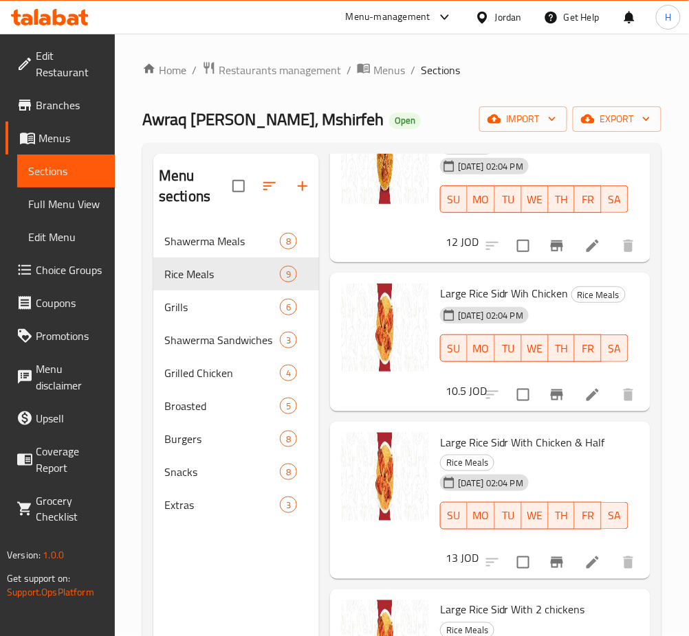
scroll to position [574, 0]
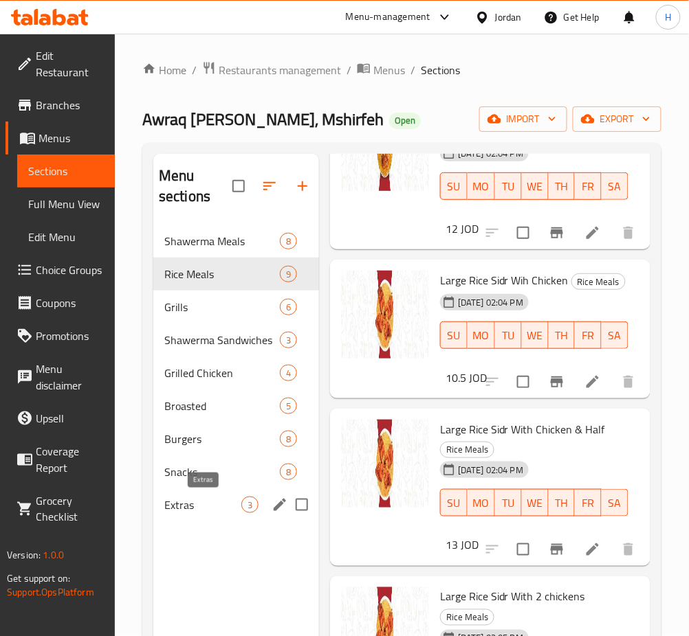
click at [198, 505] on span "Extras" at bounding box center [202, 505] width 77 height 16
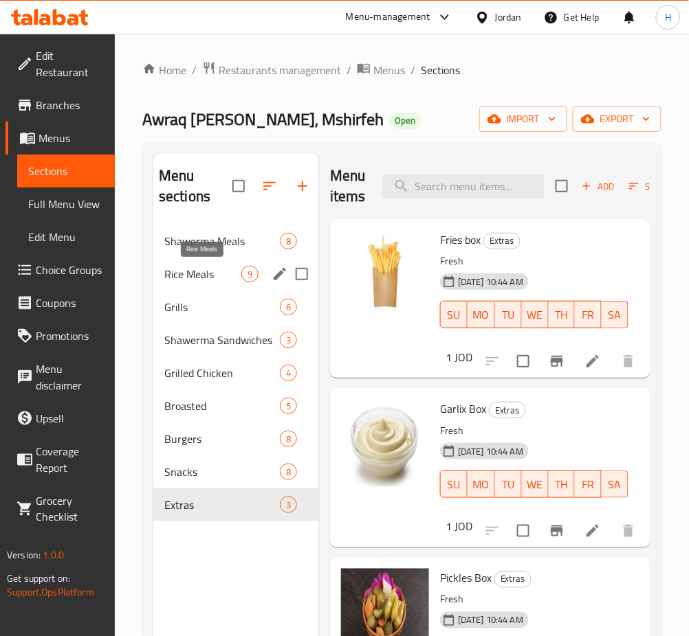
click at [205, 269] on span "Rice Meals" at bounding box center [202, 274] width 77 height 16
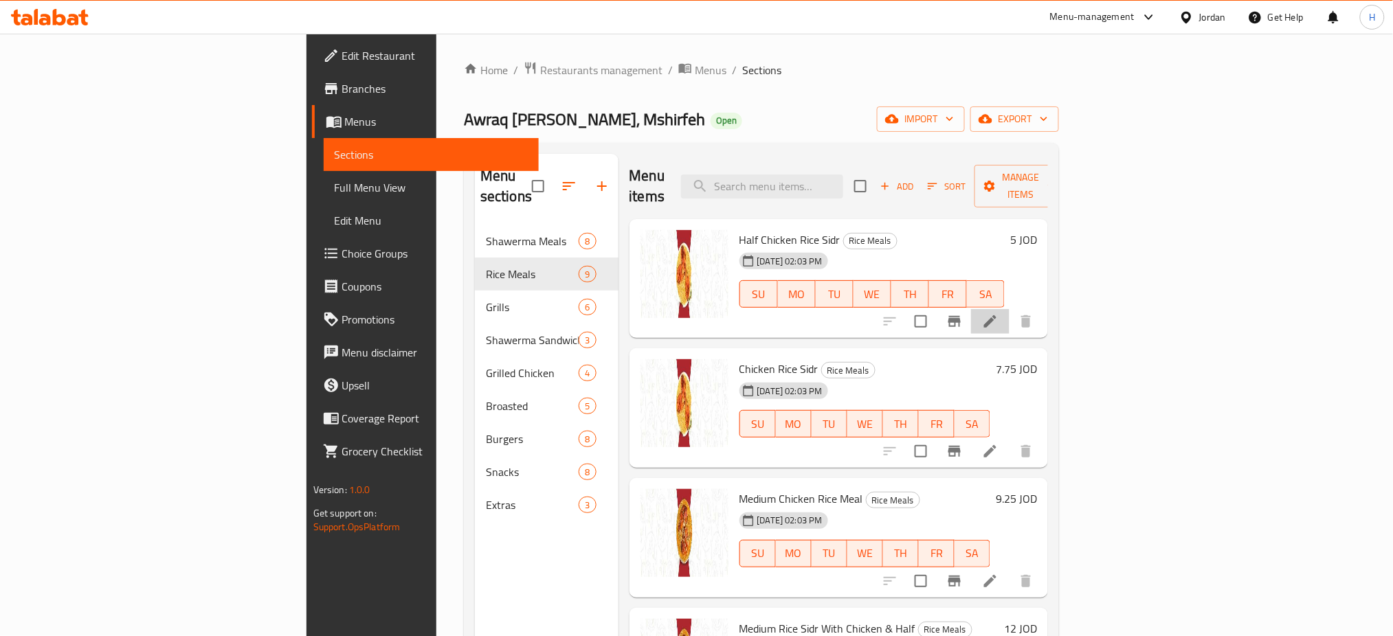
click at [702, 309] on li at bounding box center [990, 321] width 38 height 25
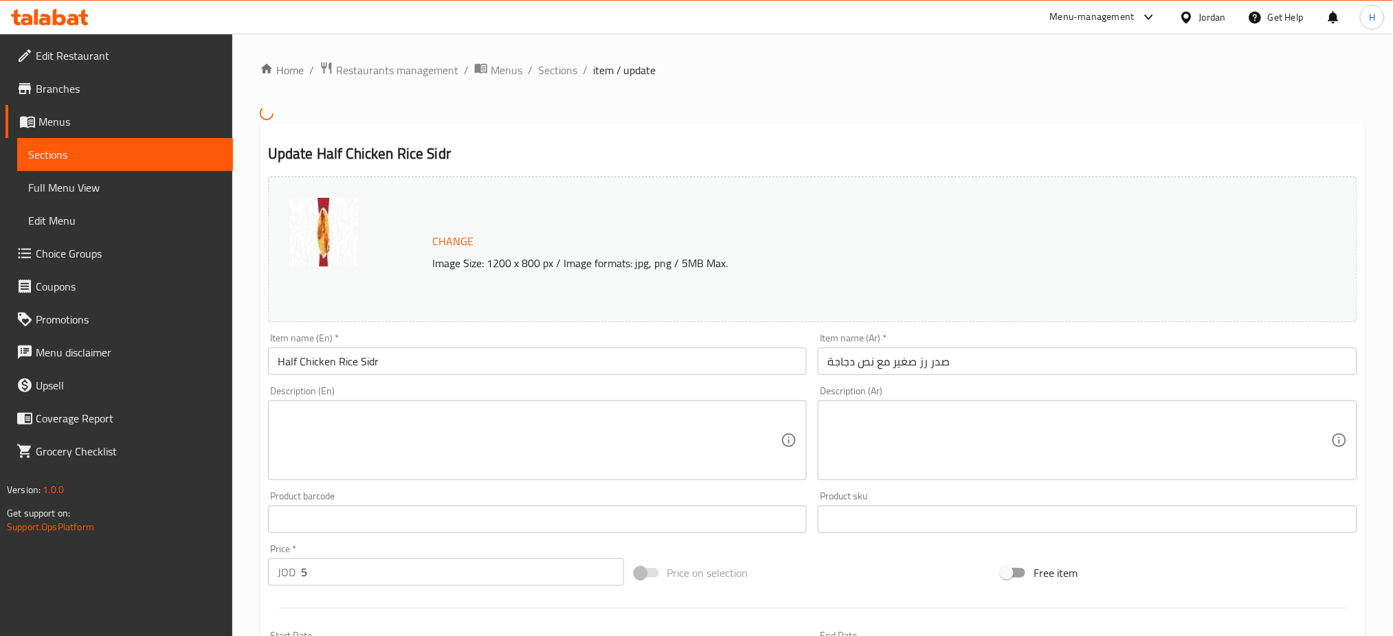
scroll to position [1, 0]
click at [566, 69] on span "Sections" at bounding box center [557, 69] width 39 height 16
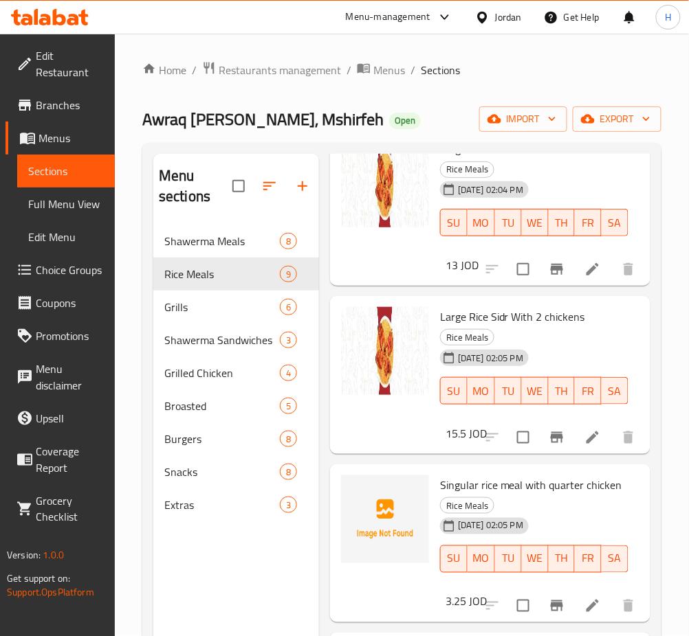
click at [253, 122] on span "Awraq [PERSON_NAME], Mshirfeh" at bounding box center [262, 119] width 241 height 31
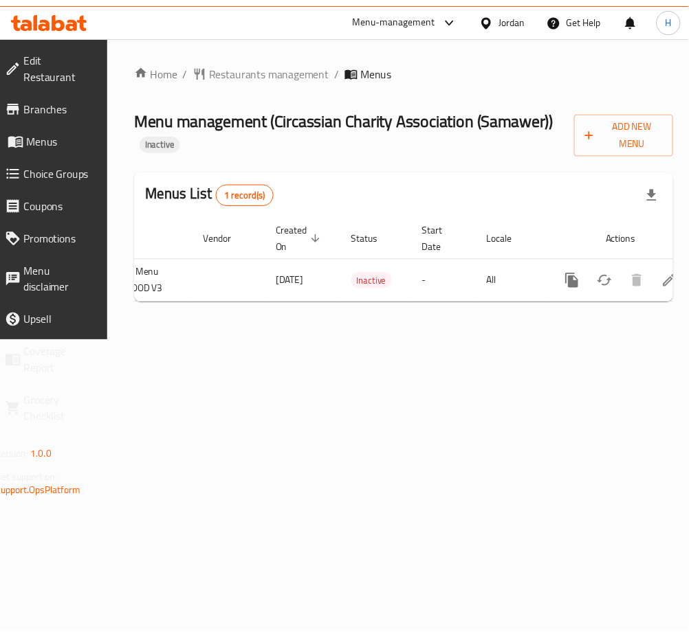
scroll to position [0, 140]
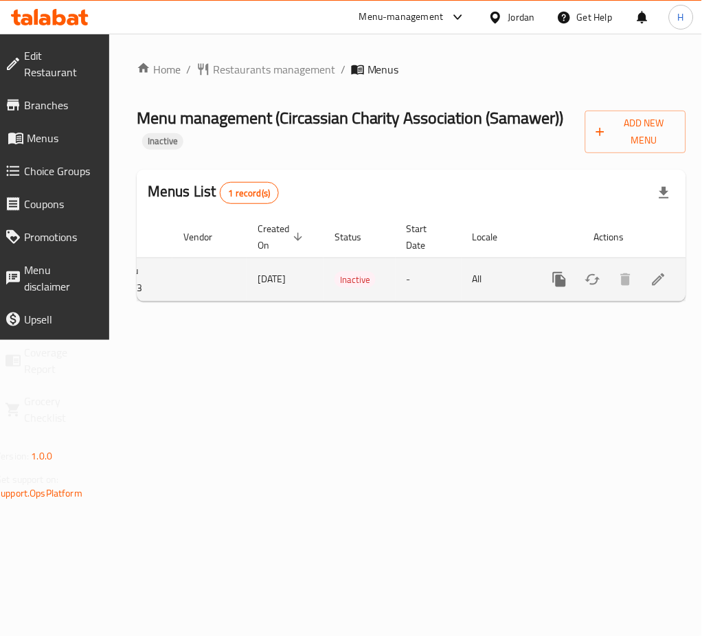
click at [653, 278] on icon "enhanced table" at bounding box center [659, 280] width 12 height 12
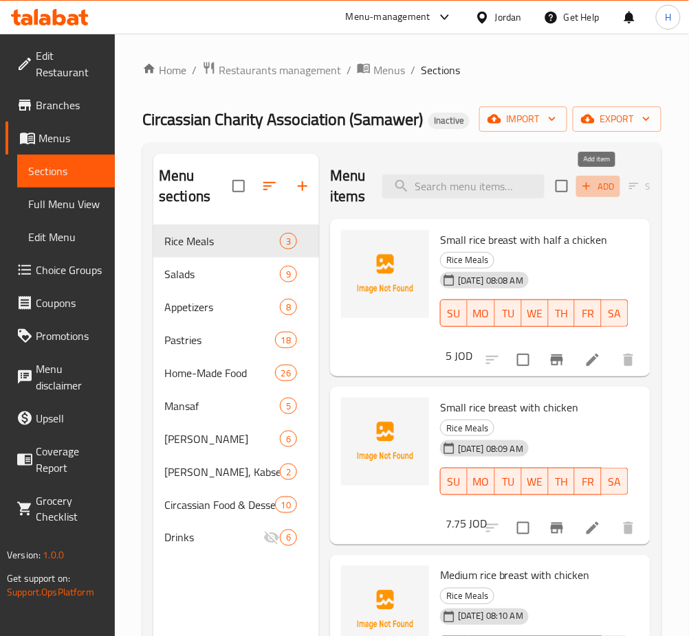
click at [597, 194] on span "Add" at bounding box center [597, 187] width 37 height 16
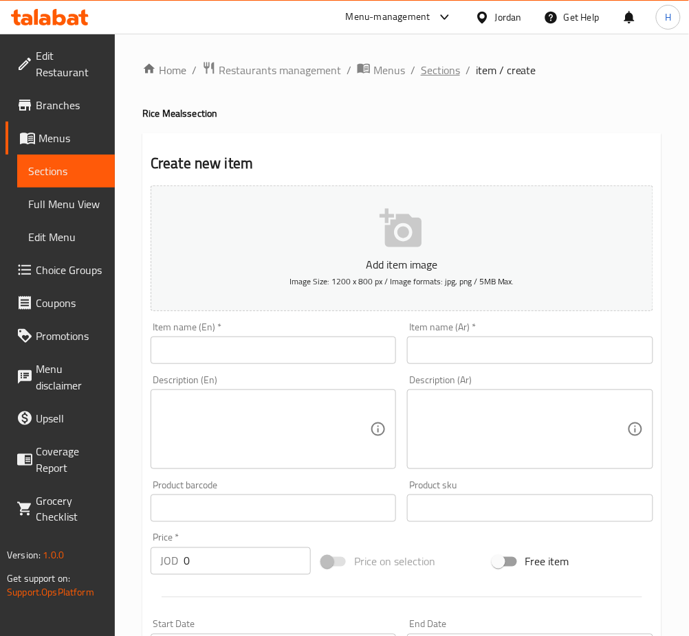
click at [446, 78] on span "Sections" at bounding box center [440, 70] width 39 height 16
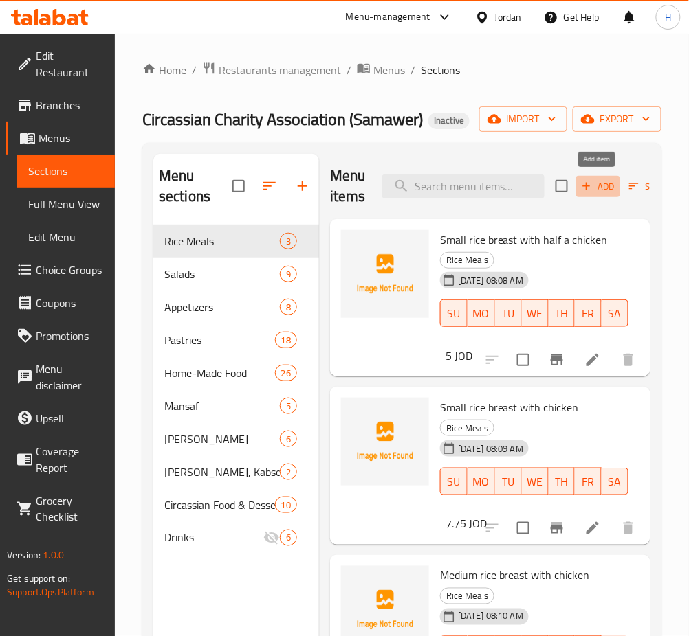
click at [603, 184] on span "Add" at bounding box center [597, 187] width 37 height 16
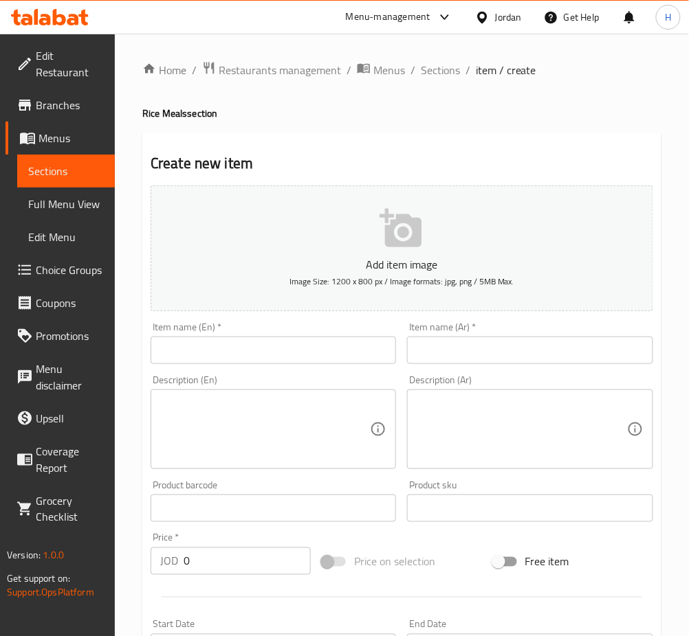
drag, startPoint x: 425, startPoint y: 352, endPoint x: 429, endPoint y: 358, distance: 7.4
click at [425, 352] on input "text" at bounding box center [529, 350] width 245 height 27
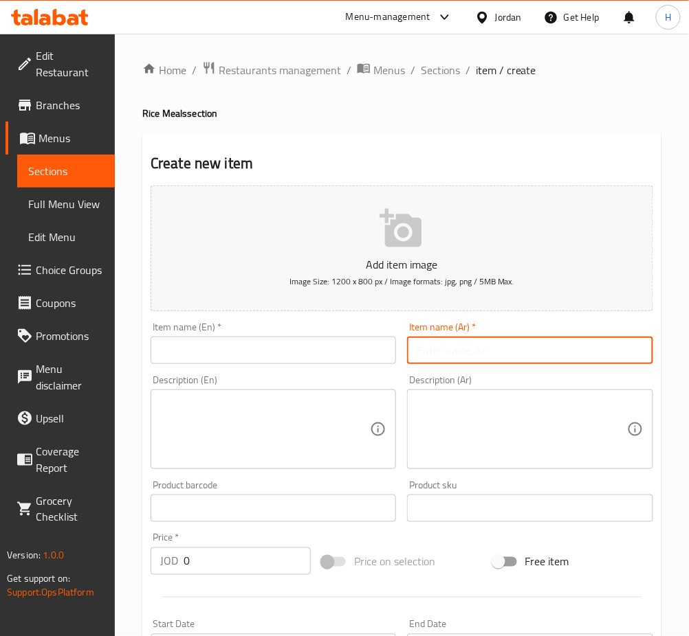
paste input "Medium rice breast with one and a half chicken"
type input "M"
click at [375, 351] on input "text" at bounding box center [273, 350] width 245 height 27
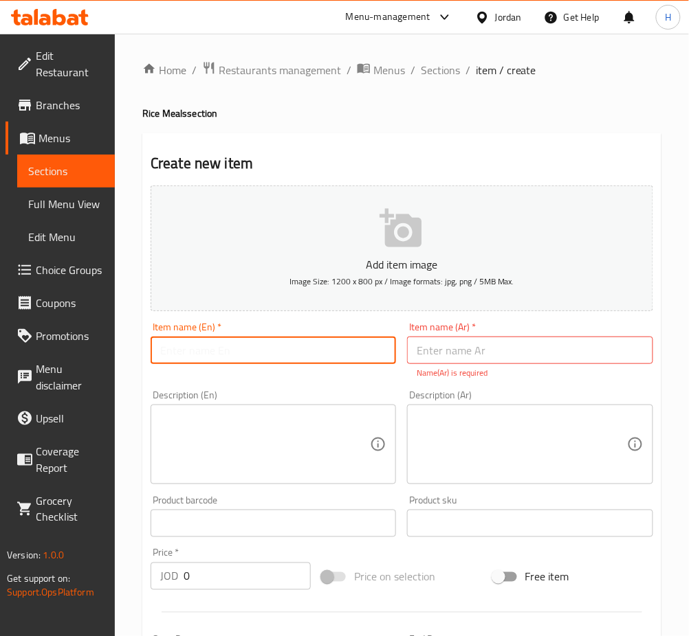
type input "ر"
paste input "Medium rice breast with one and a half chicken"
type input "Medium rice breast with one and a half chicken"
click at [447, 349] on input "text" at bounding box center [529, 350] width 245 height 27
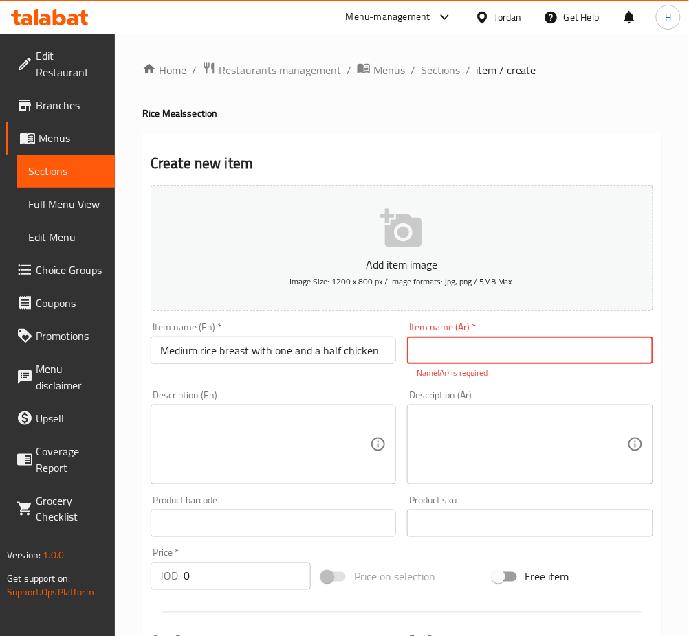
paste input "صدر رز وسط مع دجاجة ونصف"
type input "صدر رز وسط مع دجاجة ونصف"
click at [244, 583] on div "Add item image Image Size: 1200 x 800 px / Image formats: jpg, png / 5MB Max. I…" at bounding box center [401, 484] width 513 height 608
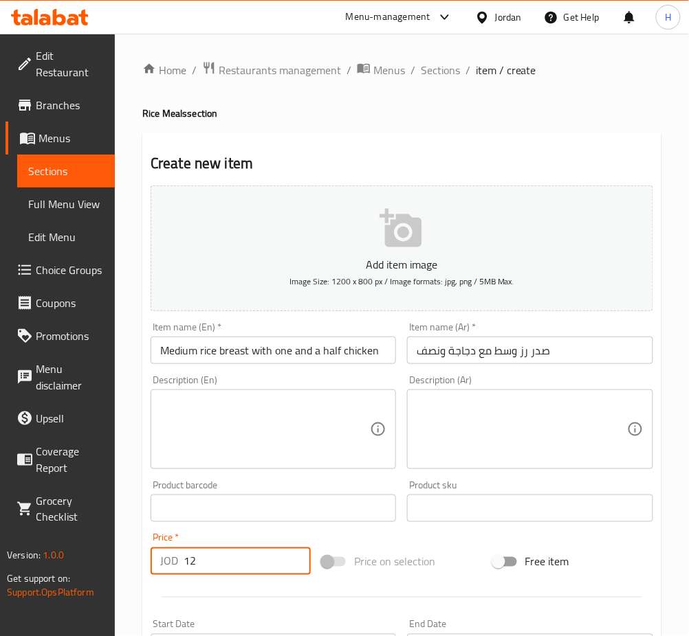
type input "12"
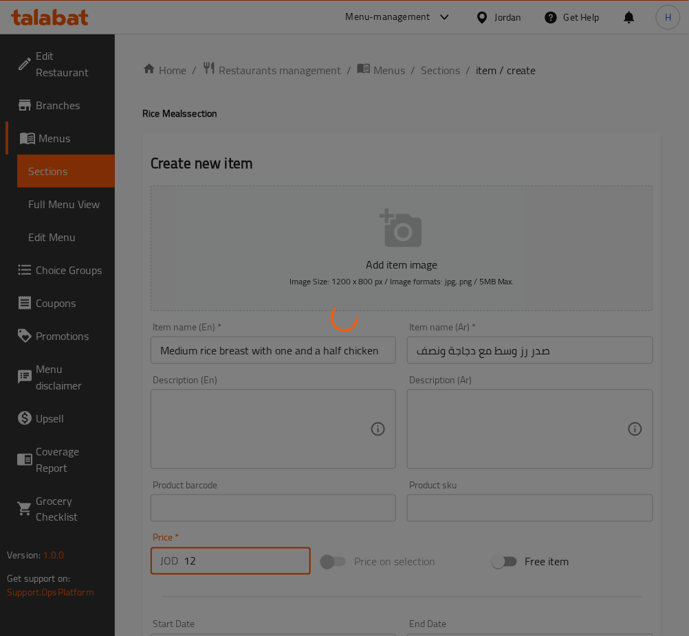
type input "0"
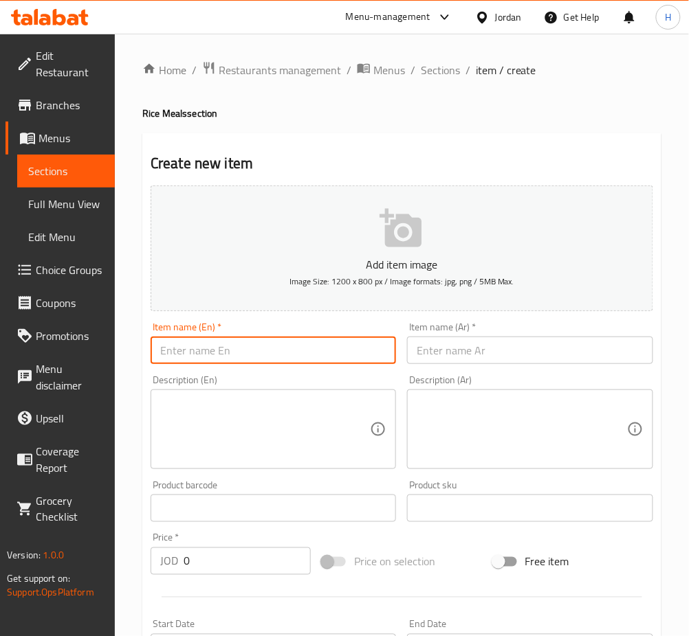
click at [196, 347] on input "text" at bounding box center [273, 350] width 245 height 27
paste input "صدر رز كبير مع دجاجة"
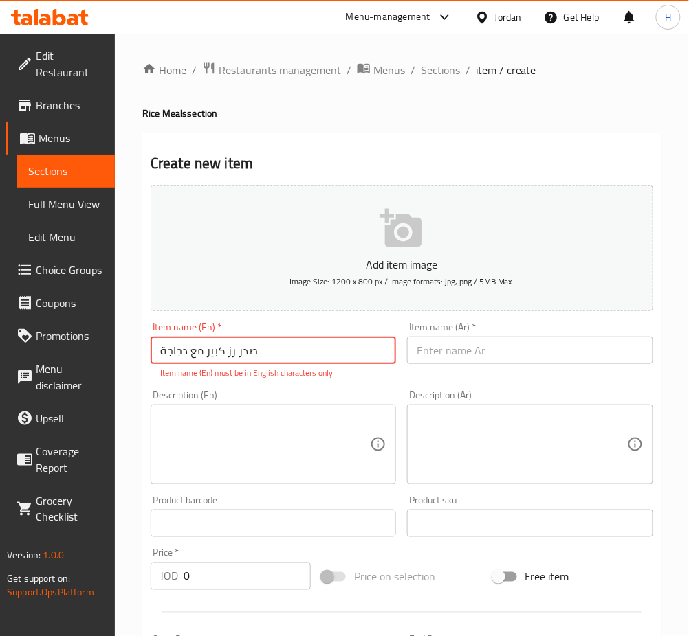
type input "صدر رز كبير مع دجاجة"
click at [458, 357] on input "text" at bounding box center [529, 350] width 245 height 27
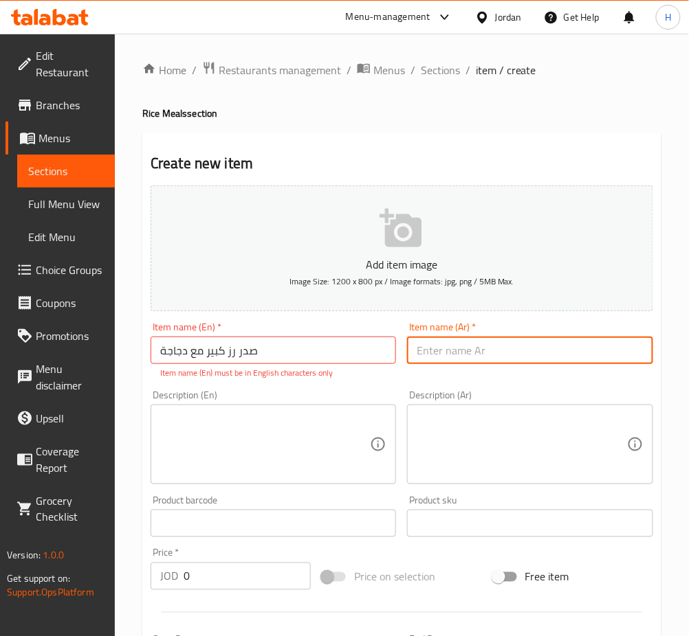
click at [438, 353] on input "text" at bounding box center [529, 350] width 245 height 27
paste input "Large rice breast with chicken"
type input "Large rice breast with chicken"
click at [214, 581] on input "0" at bounding box center [247, 576] width 127 height 27
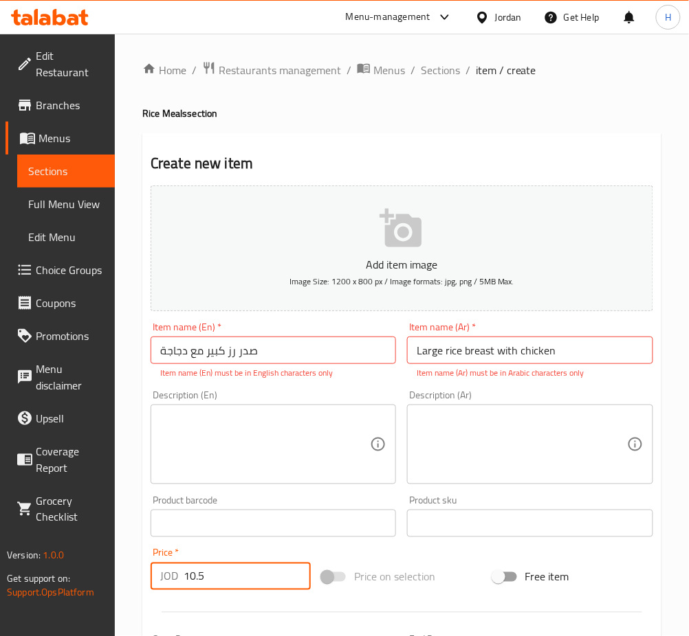
type input "10.5"
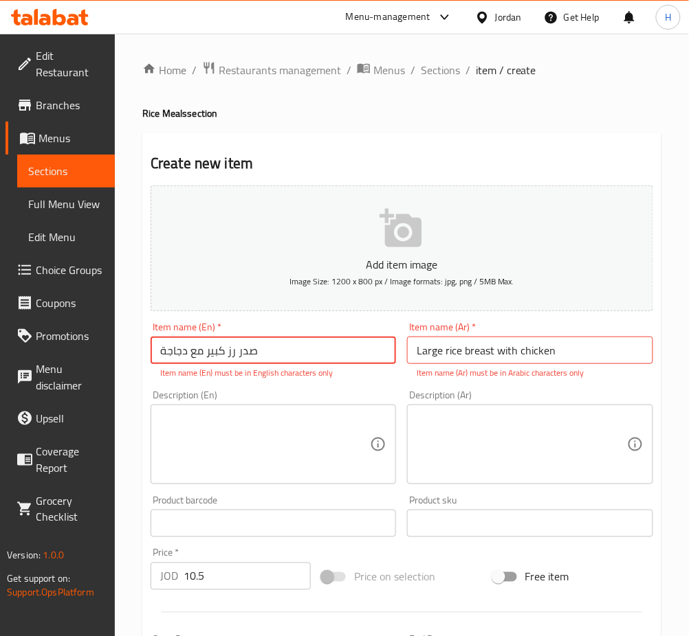
click at [267, 348] on input "صدر رز كبير مع دجاجة" at bounding box center [273, 350] width 245 height 27
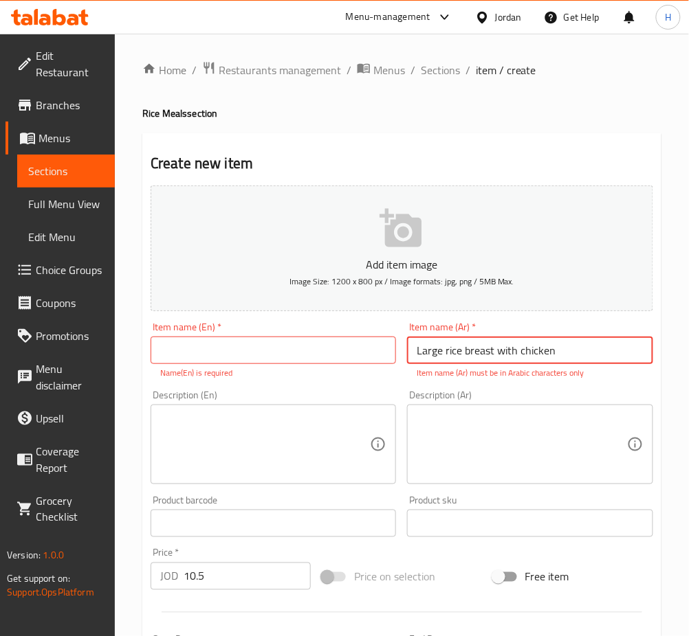
click at [568, 355] on input "Large rice breast with chicken" at bounding box center [529, 350] width 245 height 27
click at [570, 353] on input "Large rice breast with chicken" at bounding box center [529, 350] width 245 height 27
click at [570, 352] on input "Large rice breast with chicken" at bounding box center [529, 350] width 245 height 27
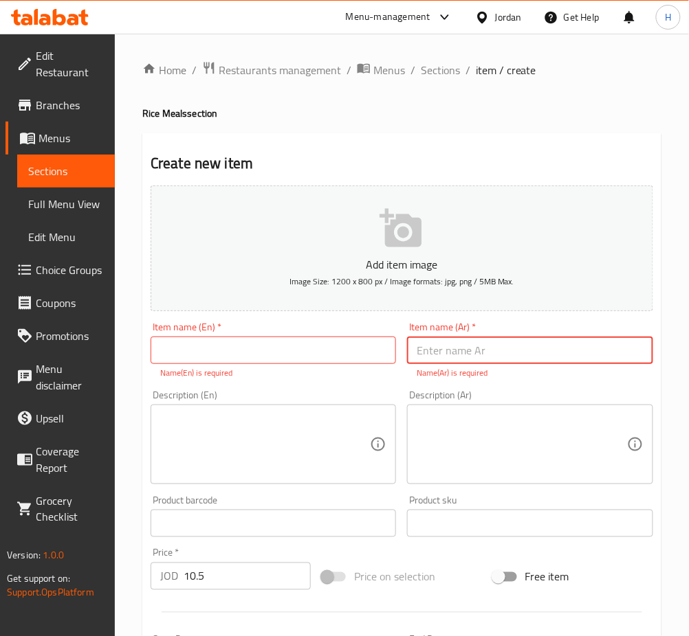
paste input "Large rice breast with chicken"
type input "L"
paste input "صدر رز كبير مع دجاجة"
type input "صدر رز كبير مع دجاجة"
click at [174, 359] on input "text" at bounding box center [273, 350] width 245 height 27
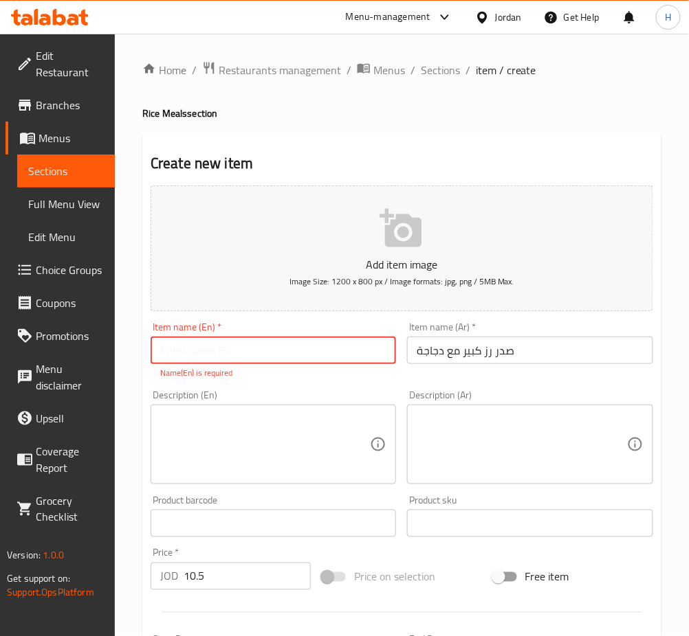
paste input "Large rice breast with chicken"
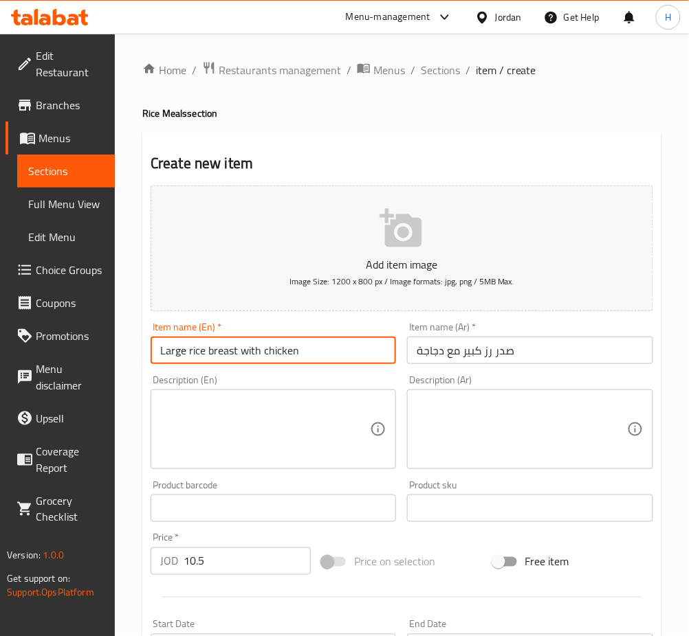
type input "Large rice breast with chicken"
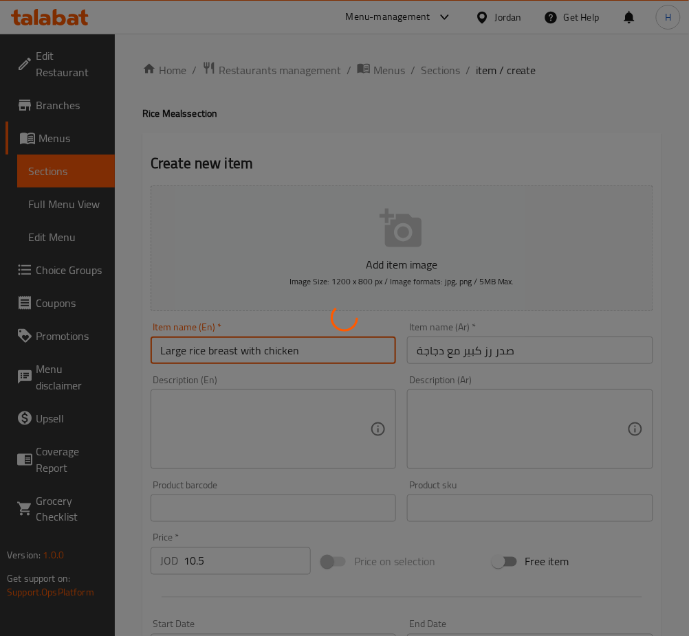
type input "0"
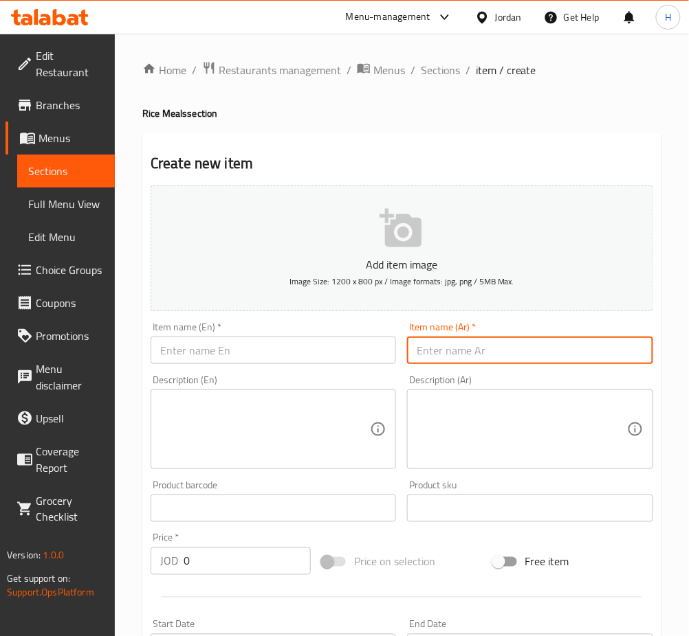
click at [447, 346] on input "text" at bounding box center [529, 350] width 245 height 27
paste input "صدر رز كبير مع دجاجة ونصف"
type input "صدر رز كبير مع دجاجة ونصف"
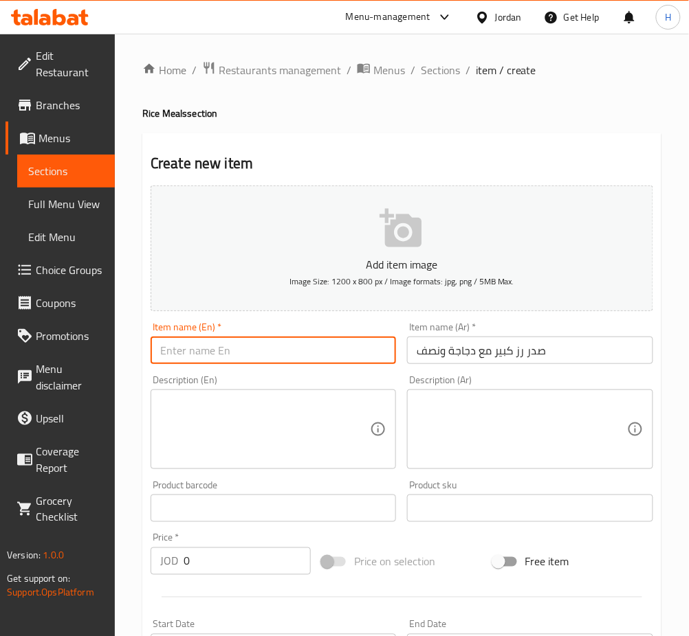
click at [299, 344] on input "text" at bounding box center [273, 350] width 245 height 27
paste input "Large rice breast with one and a half chicken"
type input "Large rice breast with one and a half chicken"
click at [221, 557] on input "0" at bounding box center [247, 561] width 127 height 27
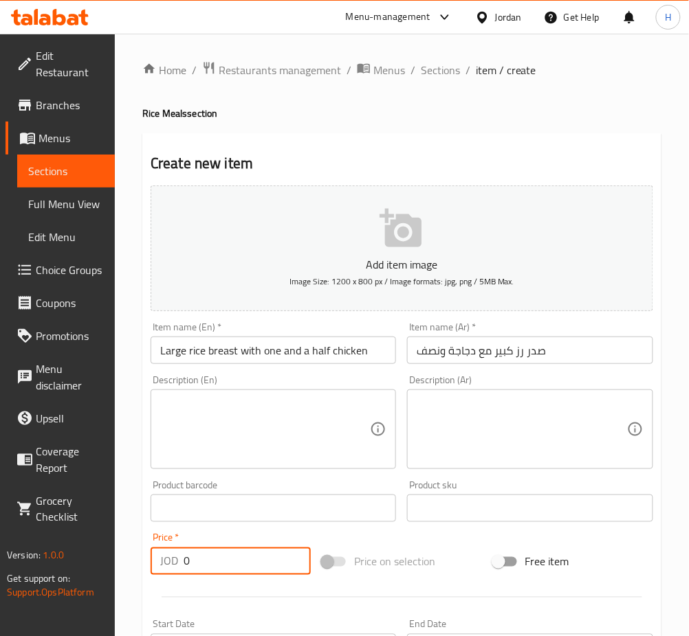
click at [221, 557] on input "0" at bounding box center [247, 561] width 127 height 27
type input "13"
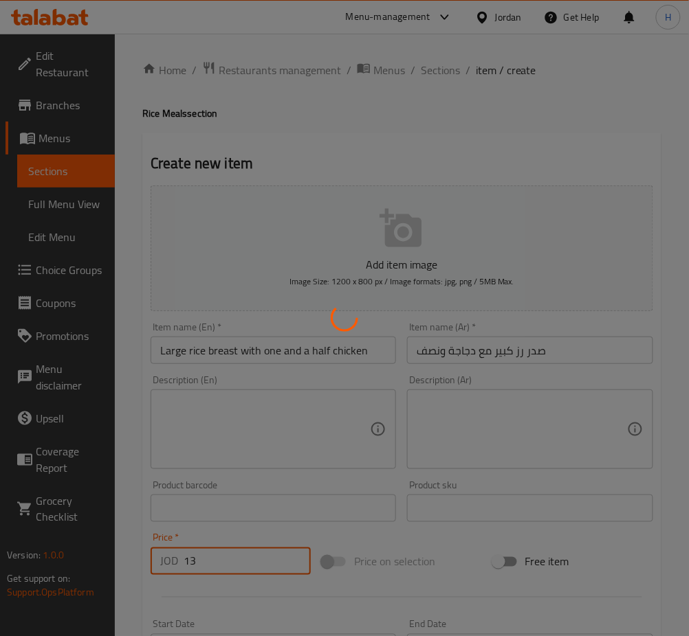
type input "0"
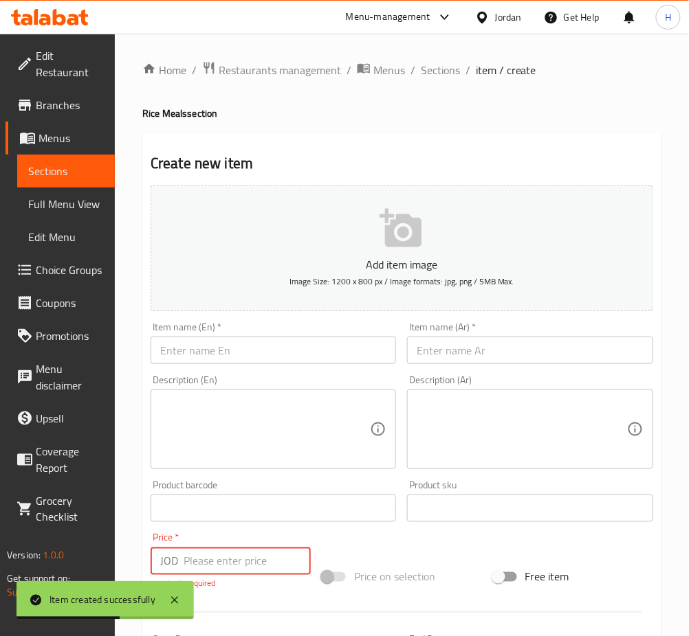
drag, startPoint x: 277, startPoint y: 337, endPoint x: 282, endPoint y: 342, distance: 7.3
click at [277, 337] on input "text" at bounding box center [273, 350] width 245 height 27
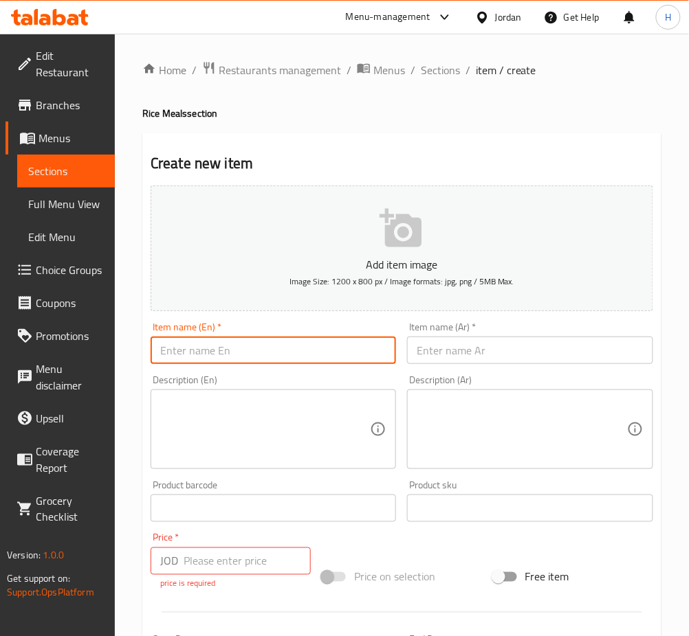
paste input "Large rice breast with two chicken"
type input "Large rice sedr with two chicken breast"
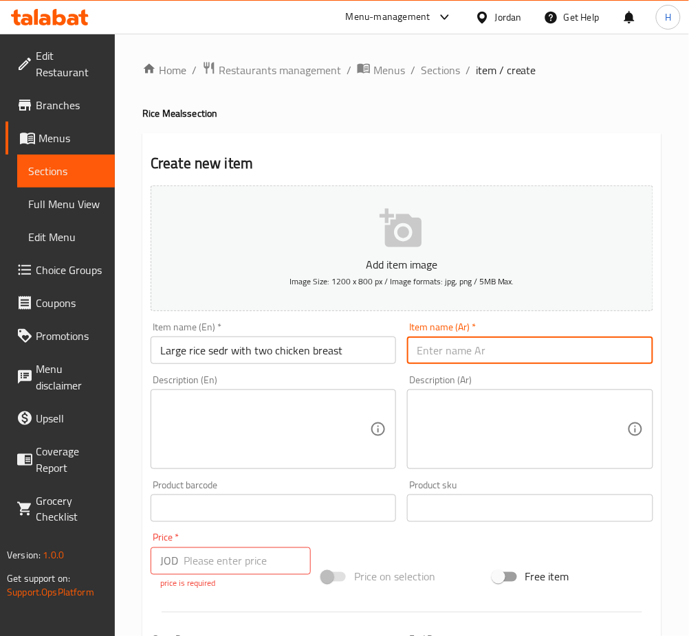
click at [447, 346] on input "text" at bounding box center [529, 350] width 245 height 27
paste input "صدر رز كبير مع دجاجتين"
type input "صدر رز كبير مع دجاجتين"
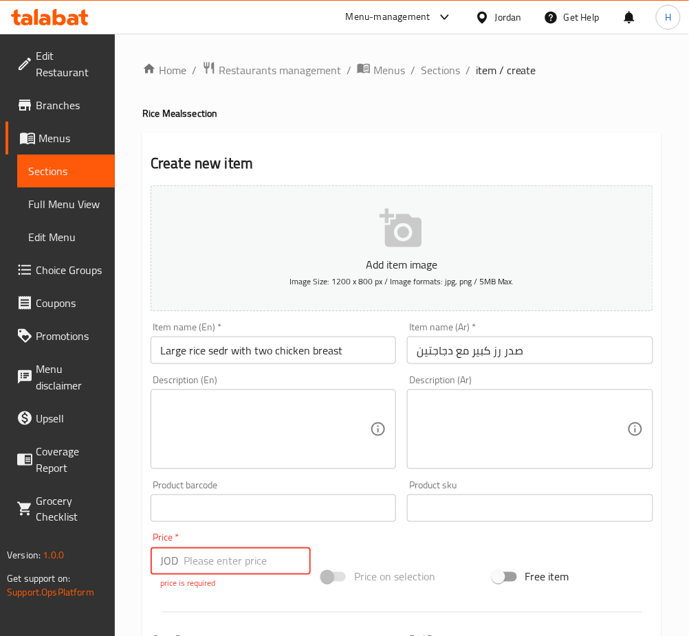
click at [260, 559] on input "number" at bounding box center [247, 561] width 127 height 27
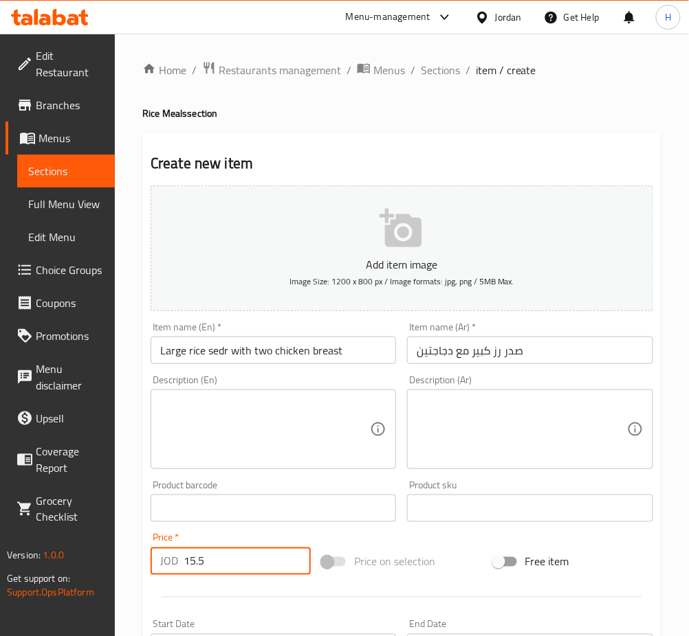
type input "15.5"
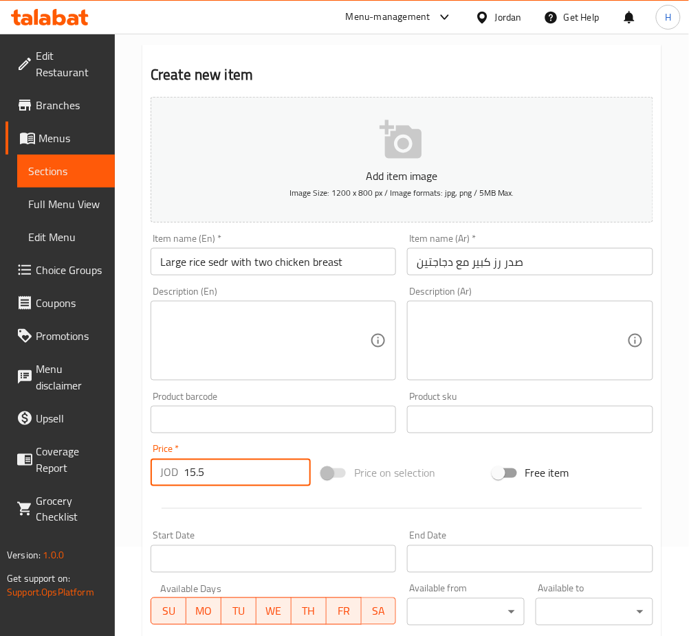
scroll to position [275, 0]
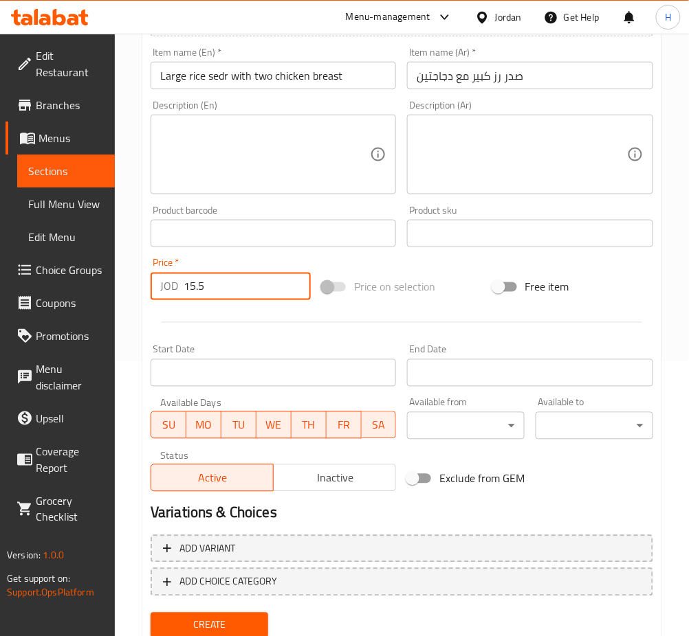
click at [151, 613] on button "Create" at bounding box center [210, 625] width 118 height 25
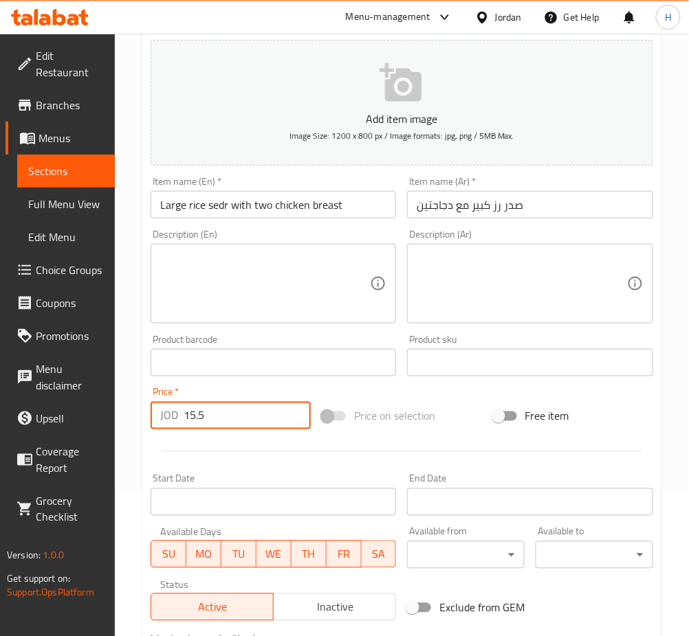
scroll to position [183, 0]
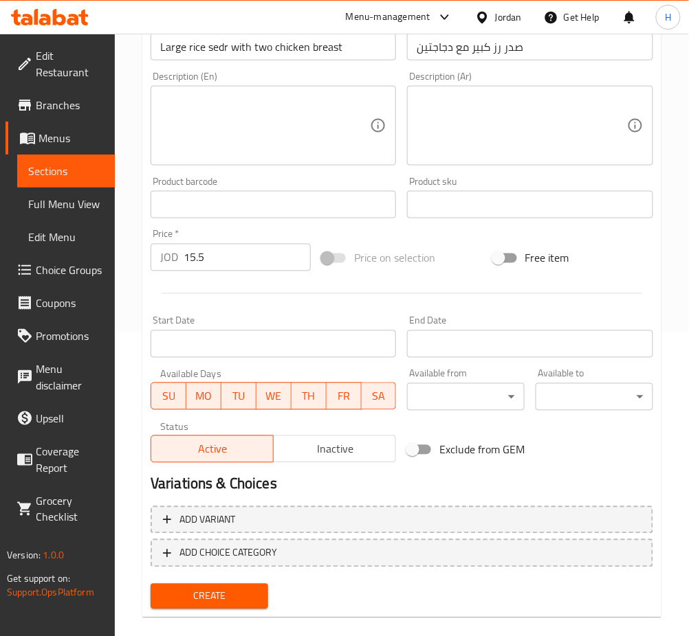
scroll to position [307, 0]
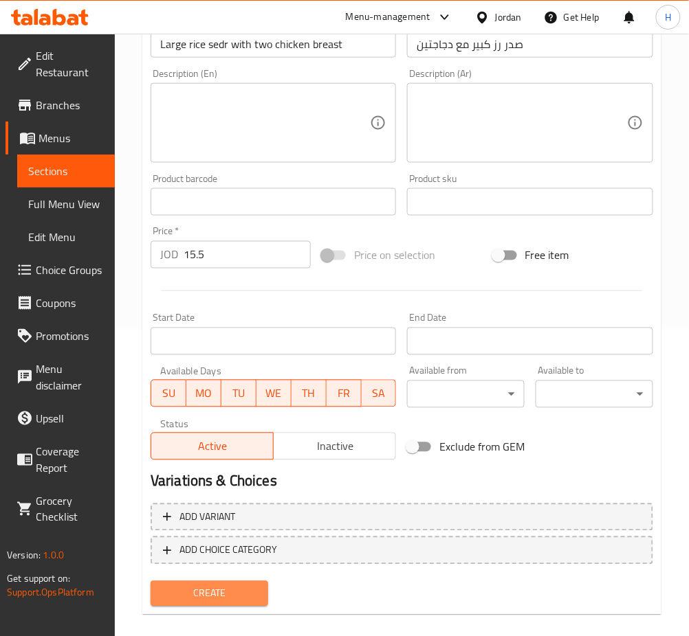
click at [227, 581] on button "Create" at bounding box center [210, 593] width 118 height 25
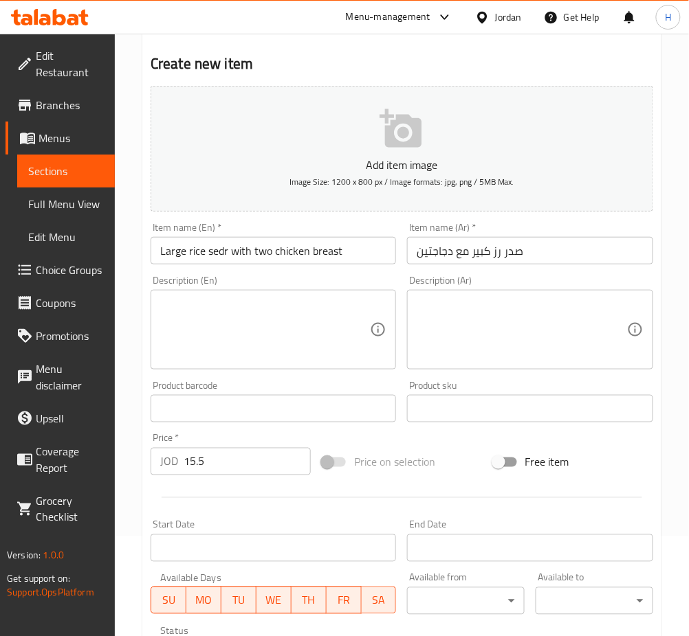
scroll to position [98, 0]
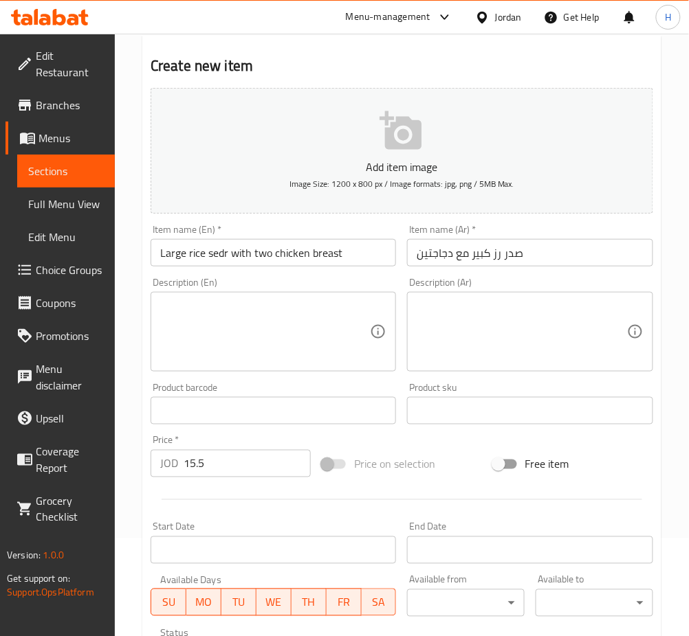
click at [545, 254] on input "صدر رز كبير مع دجاجتين" at bounding box center [529, 252] width 245 height 27
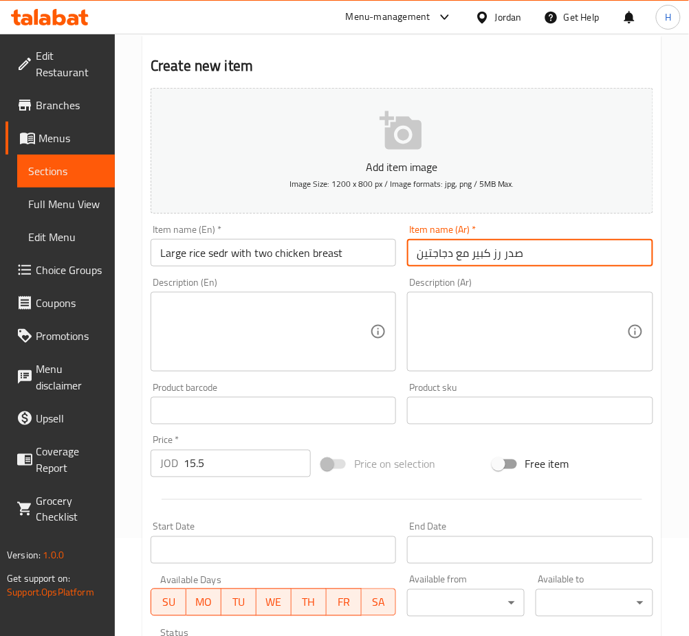
click at [545, 254] on input "صدر رز كبير مع دجاجتين" at bounding box center [529, 252] width 245 height 27
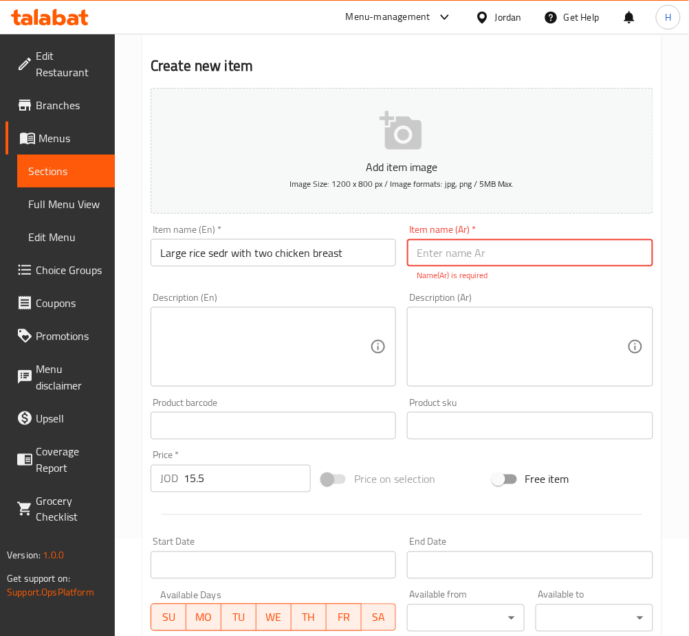
paste input "صدر رز كبير مع دجاجتين"
type input "صدر رز كبير مع دجاجتين"
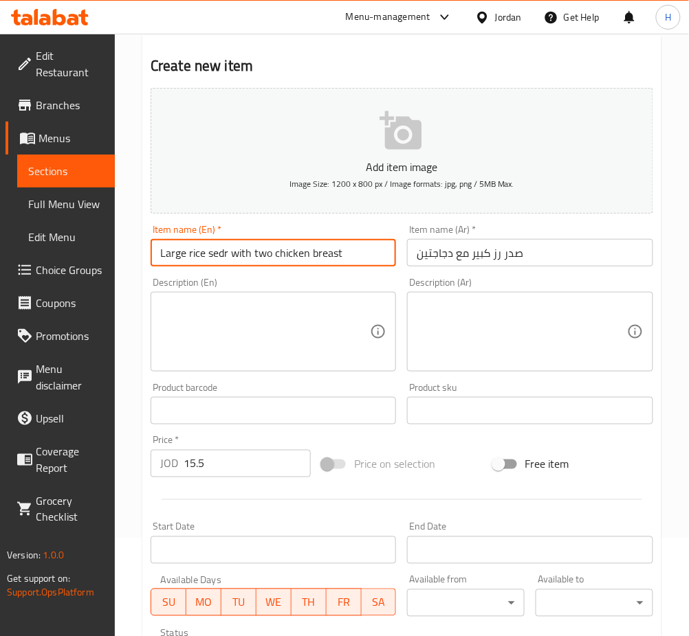
drag, startPoint x: 225, startPoint y: 252, endPoint x: 206, endPoint y: 256, distance: 19.5
click at [206, 256] on input "Large rice sedr with two chicken breast" at bounding box center [273, 252] width 245 height 27
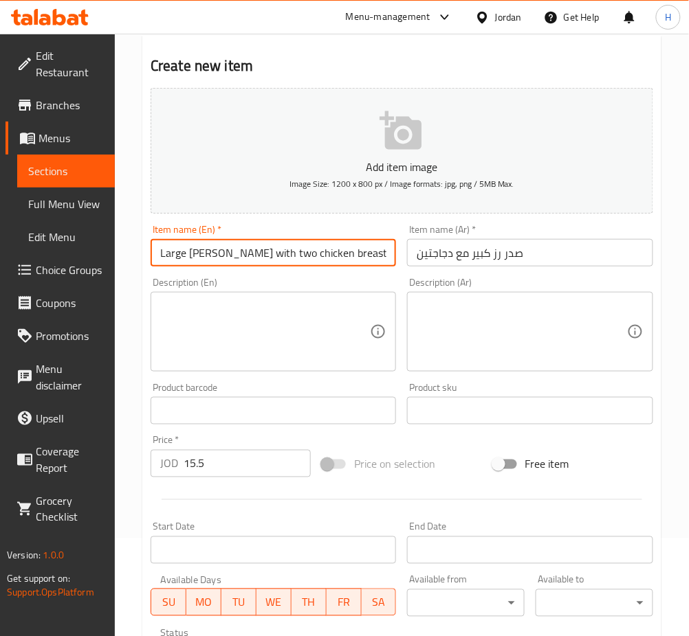
type input "Large rice sidr with two chicken breast"
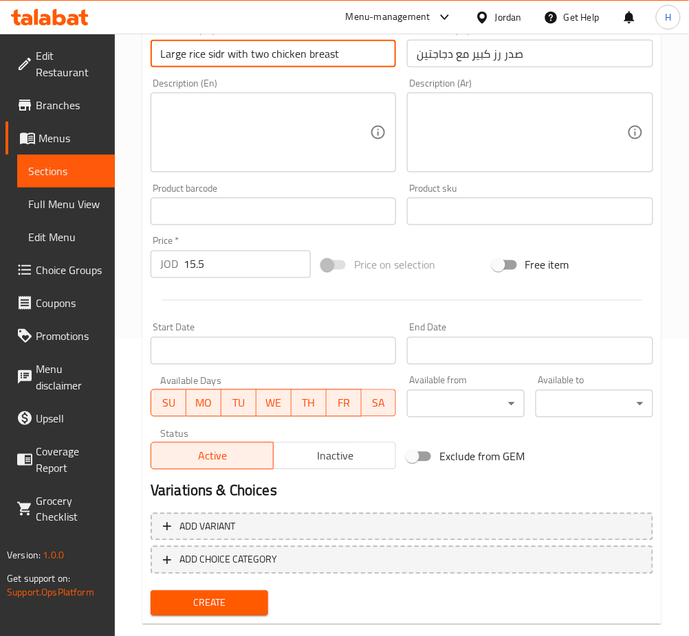
scroll to position [298, 0]
click at [223, 606] on span "Create" at bounding box center [210, 603] width 96 height 17
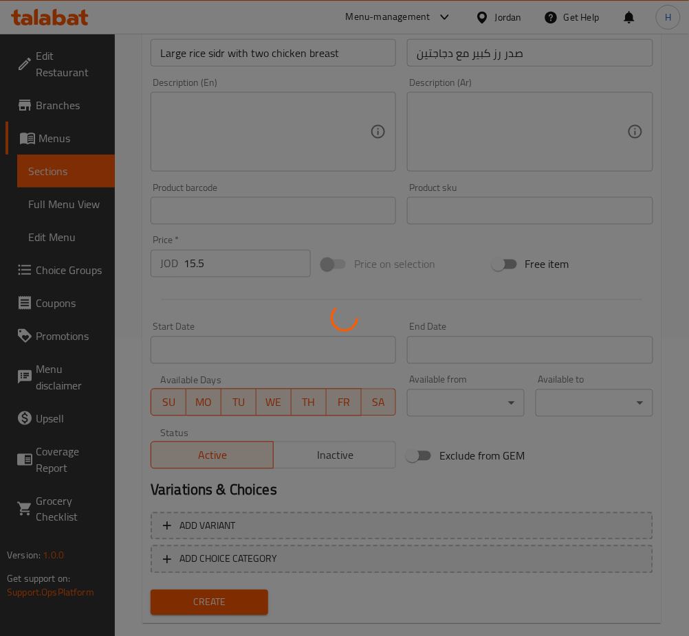
type input "0"
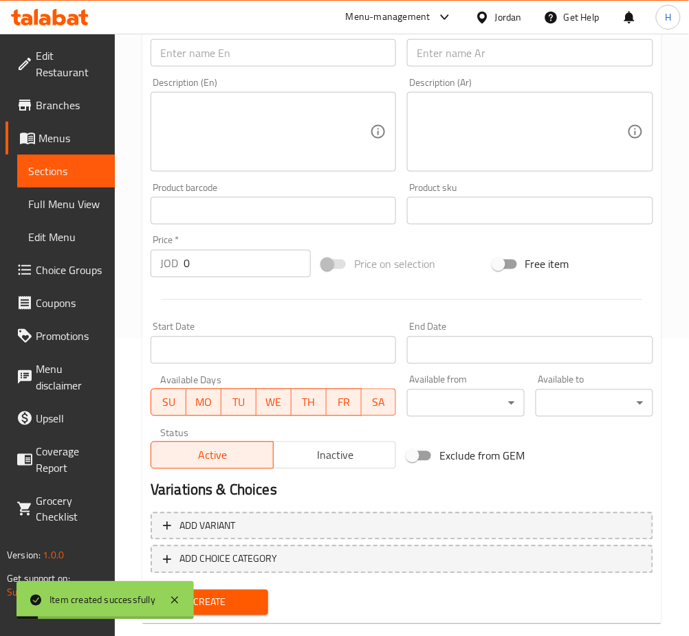
scroll to position [0, 0]
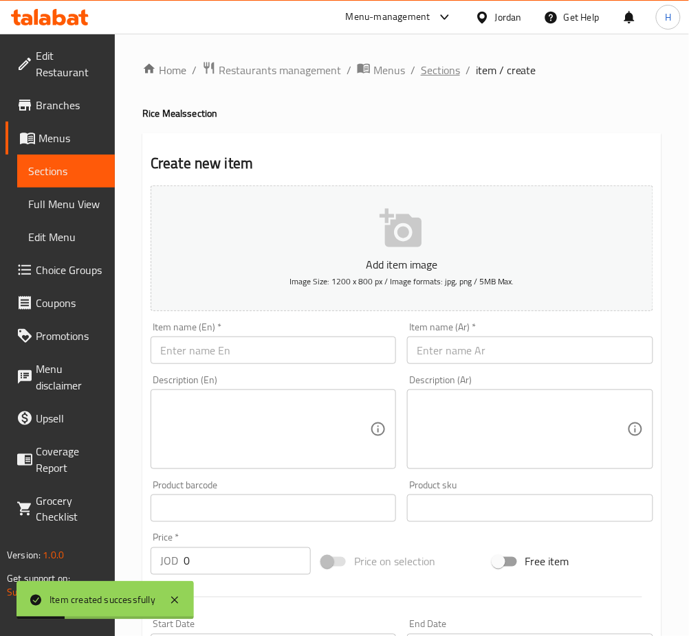
click at [436, 65] on span "Sections" at bounding box center [440, 70] width 39 height 16
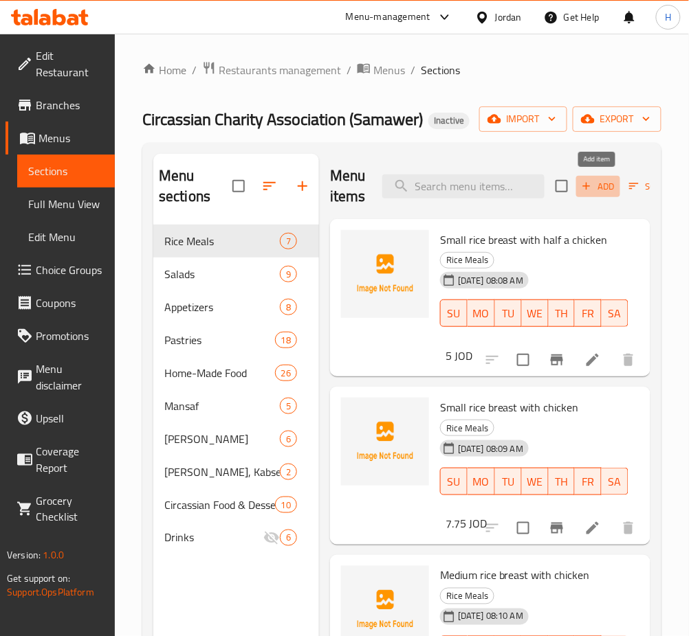
click at [602, 188] on span "Add" at bounding box center [597, 187] width 37 height 16
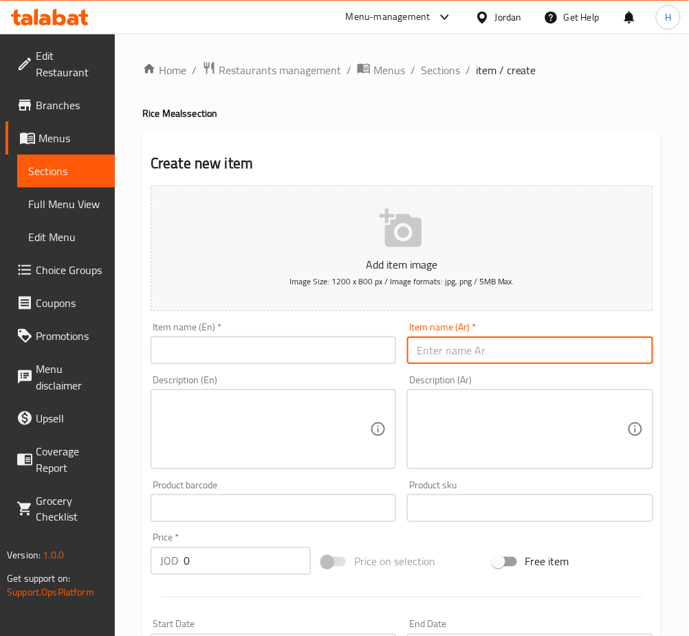
click at [441, 351] on input "text" at bounding box center [529, 350] width 245 height 27
paste input "وجبة فردية مع ربع دجاجة"
type input "وجبة فردية مع ربع دجاجة"
click at [207, 355] on input "text" at bounding box center [273, 350] width 245 height 27
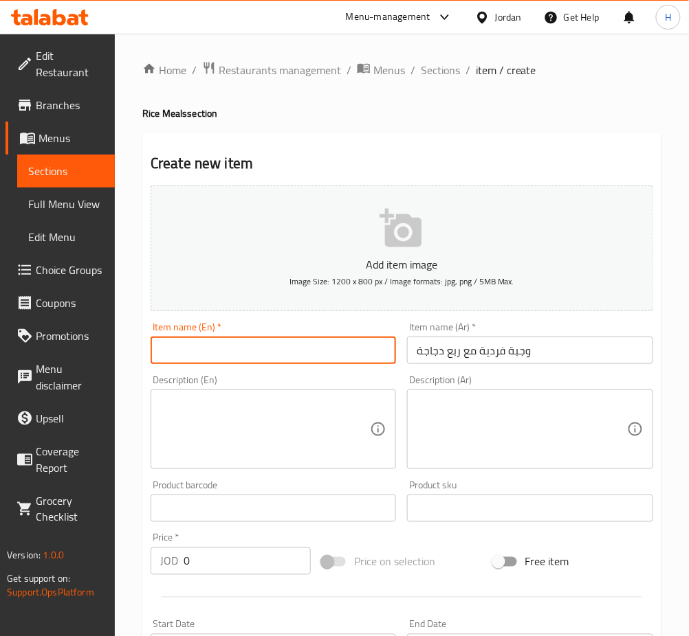
paste input "Individual meal with a quarter chicken"
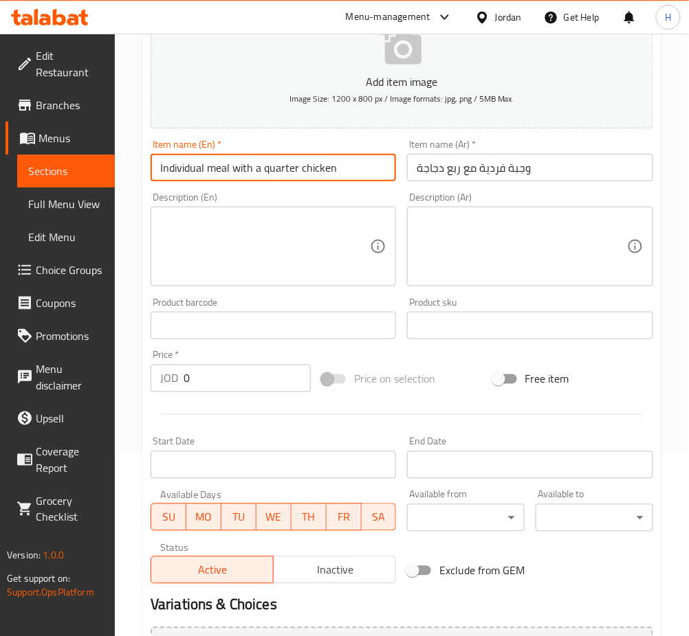
type input "Individual meal with a quarter chicken"
click at [227, 381] on input "0" at bounding box center [247, 378] width 127 height 27
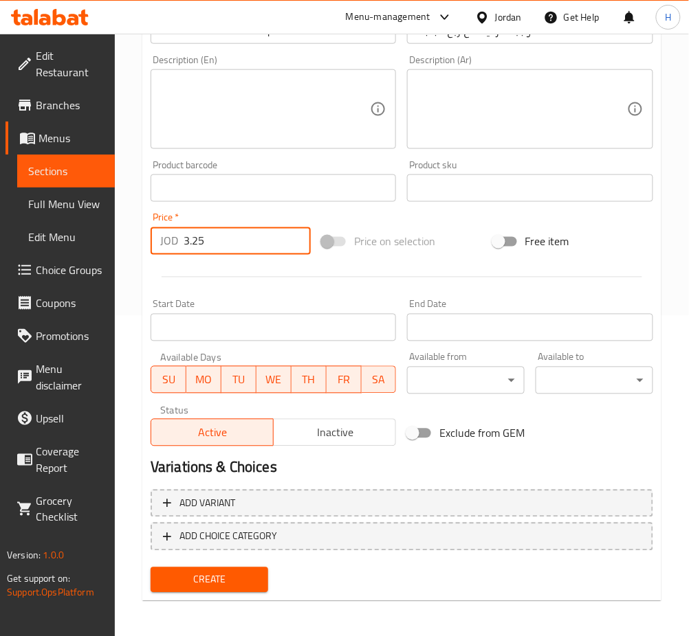
scroll to position [321, 0]
type input "3.25"
click at [203, 580] on span "Create" at bounding box center [210, 579] width 96 height 17
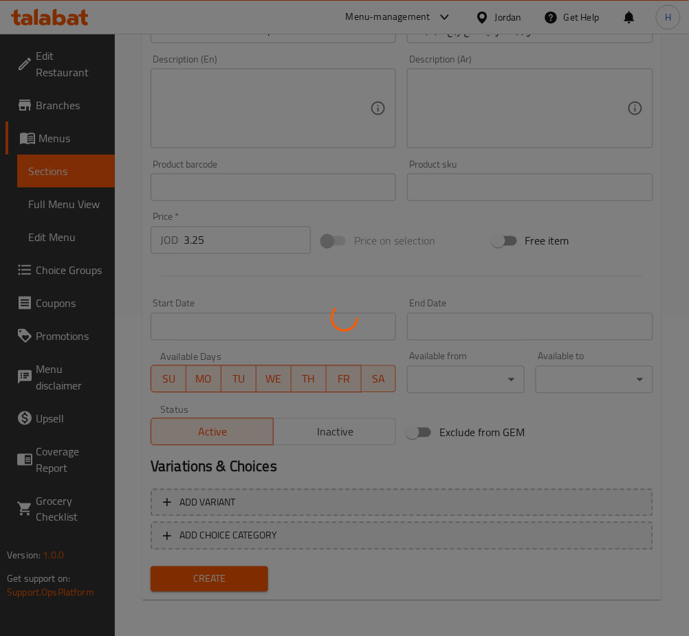
type input "0"
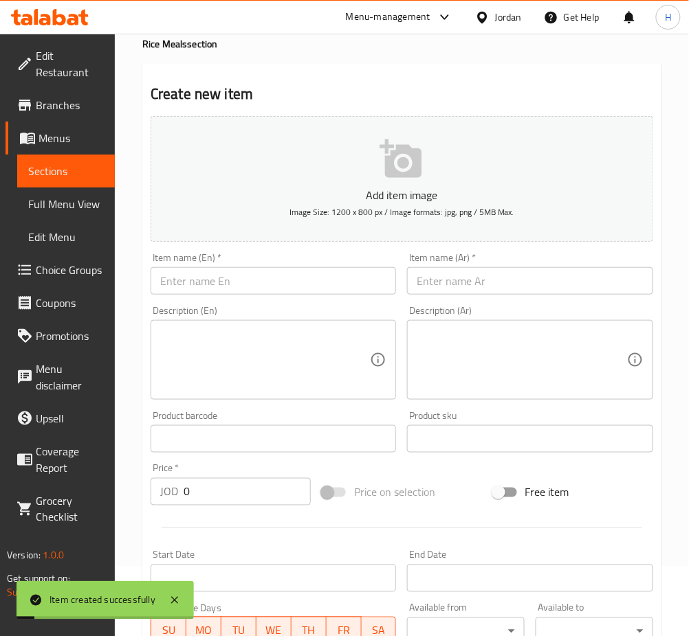
scroll to position [46, 0]
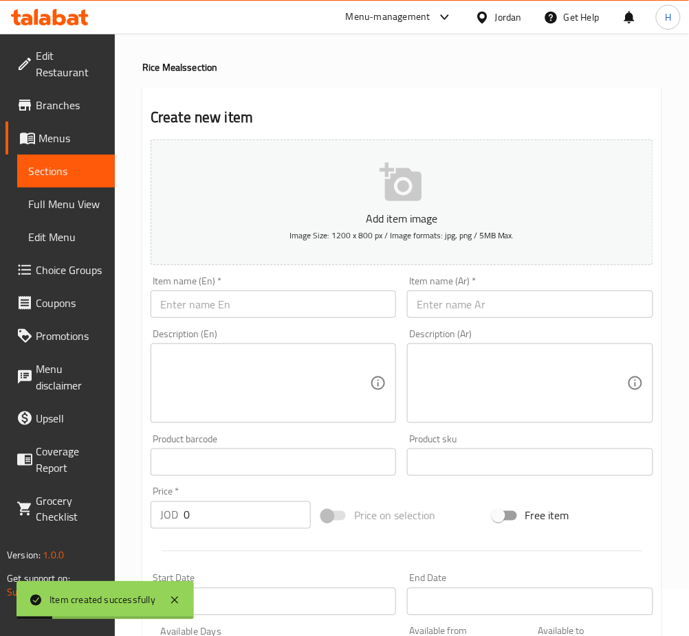
drag, startPoint x: 221, startPoint y: 308, endPoint x: 282, endPoint y: 313, distance: 60.7
click at [221, 308] on input "text" at bounding box center [273, 304] width 245 height 27
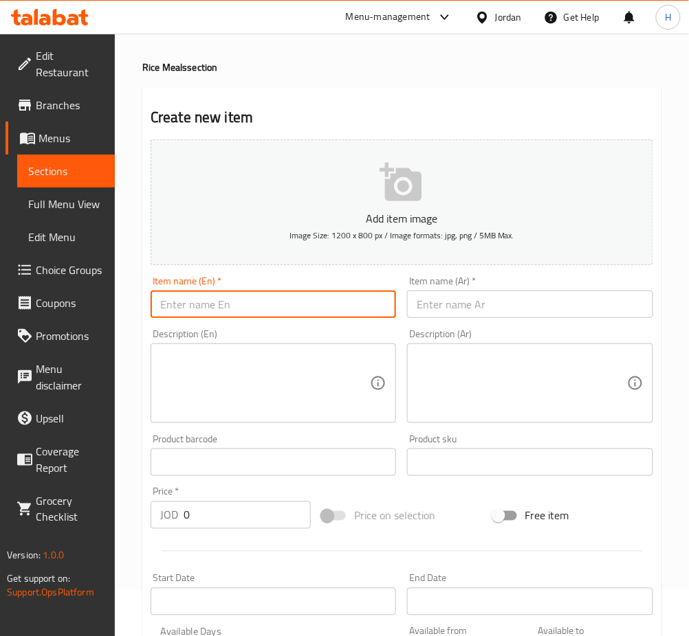
click at [486, 305] on input "text" at bounding box center [529, 304] width 245 height 27
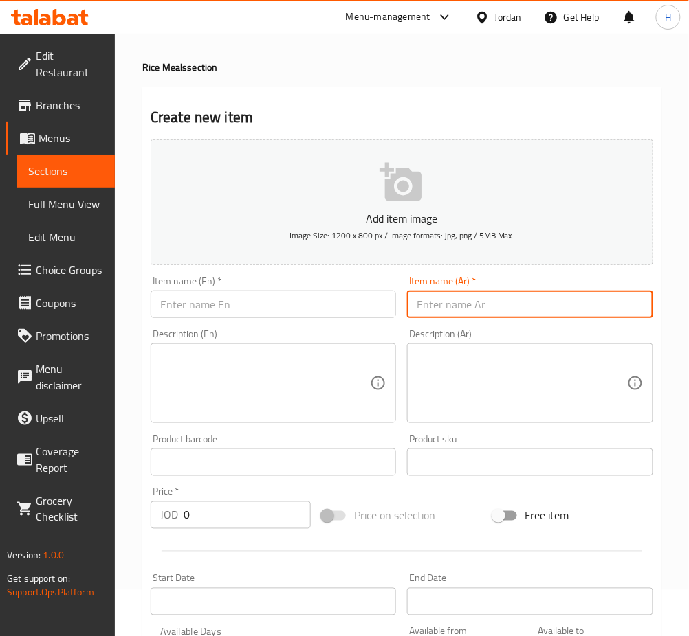
paste input "وجبة فردية مع نصف دجاجة"
type input "وجبة فردية مع نصف دجاجة"
click at [240, 315] on input "text" at bounding box center [273, 304] width 245 height 27
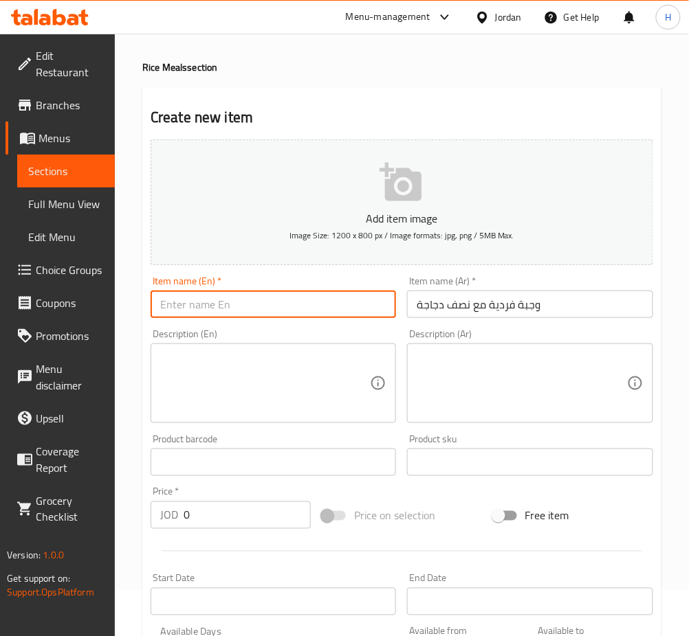
paste input "Individual meal with half a chicken"
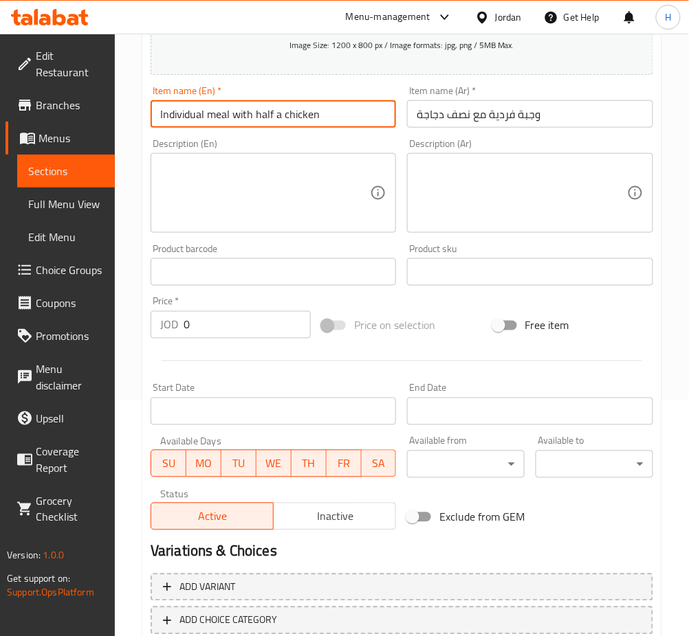
scroll to position [321, 0]
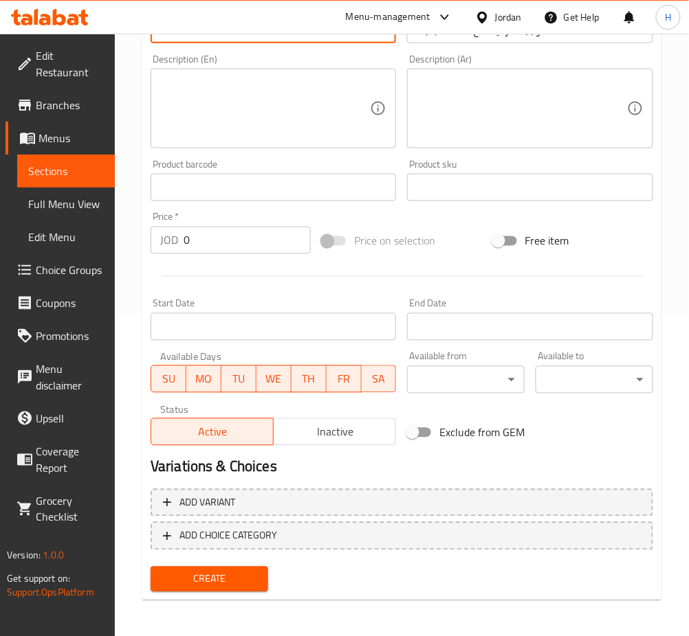
type input "Individual meal with half a chicken"
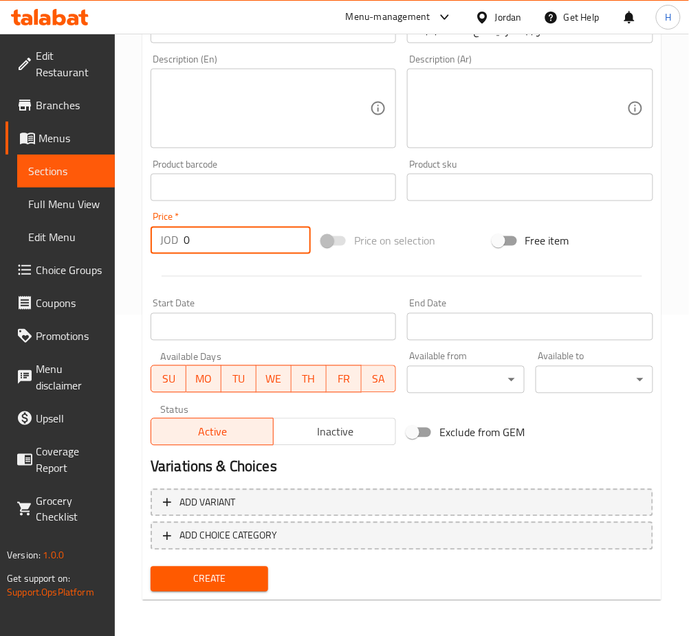
click at [236, 240] on input "0" at bounding box center [247, 240] width 127 height 27
type input "4.25"
click at [201, 577] on span "Create" at bounding box center [210, 579] width 96 height 17
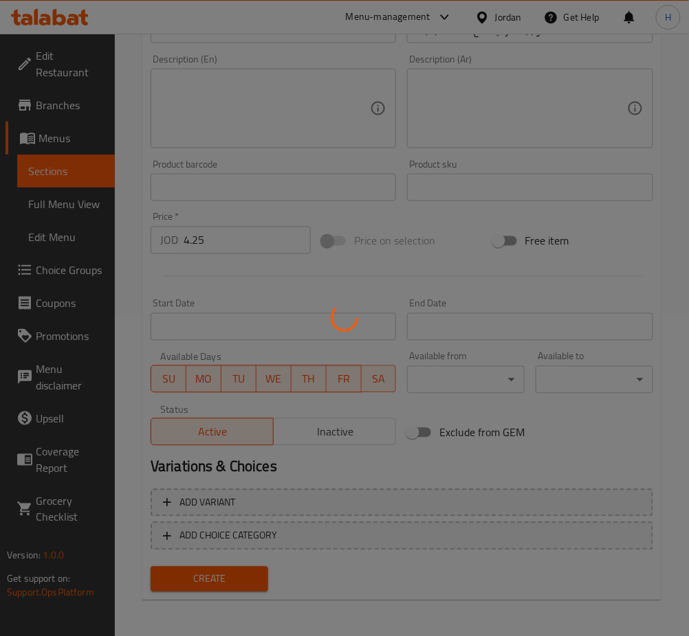
type input "0"
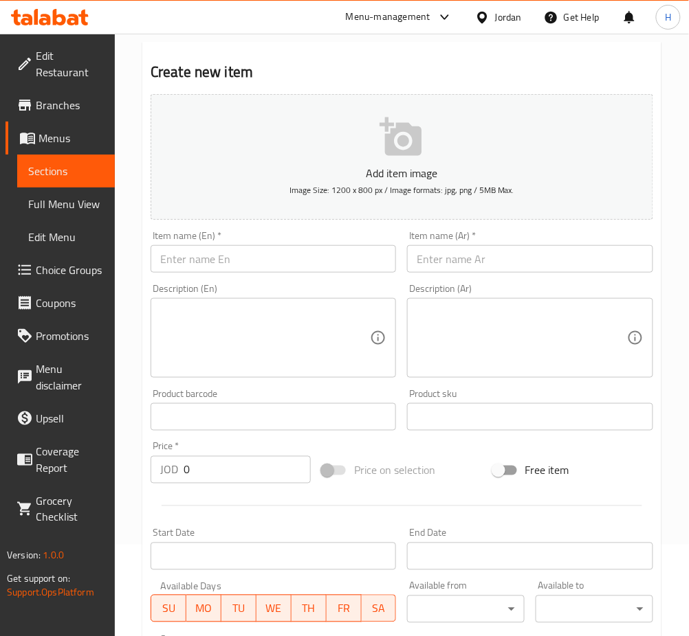
scroll to position [0, 0]
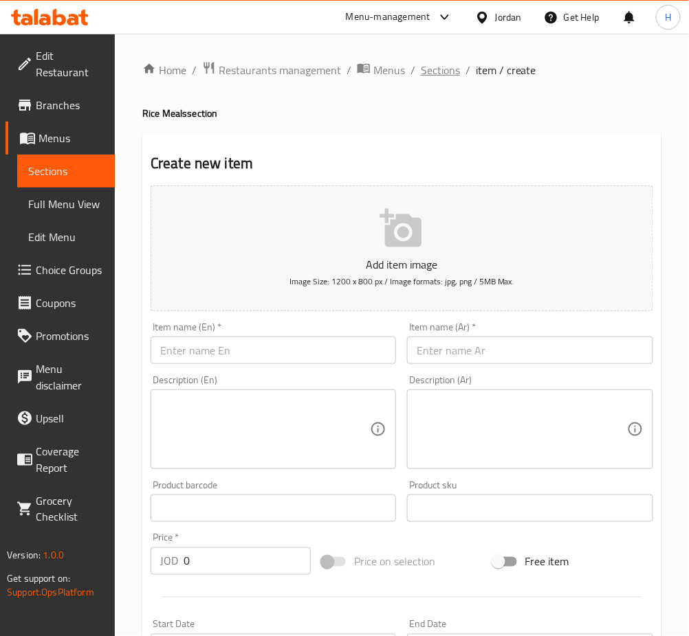
click at [448, 75] on span "Sections" at bounding box center [440, 70] width 39 height 16
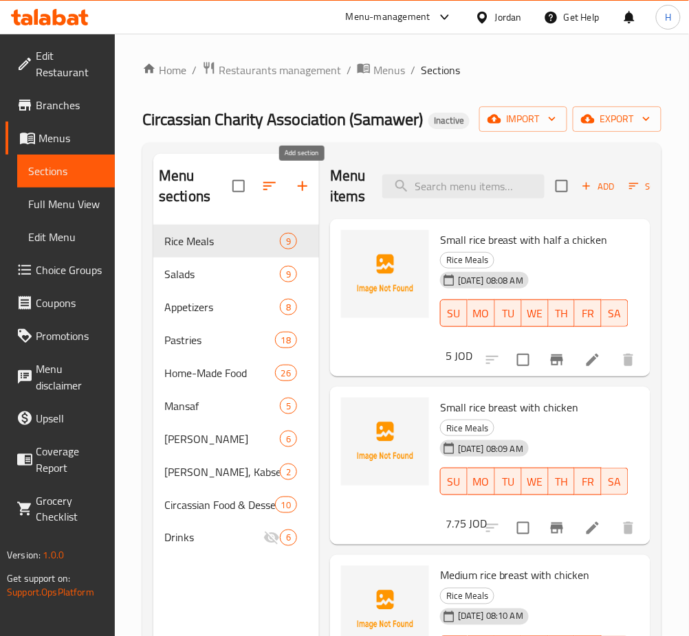
click at [310, 190] on icon "button" at bounding box center [302, 186] width 16 height 16
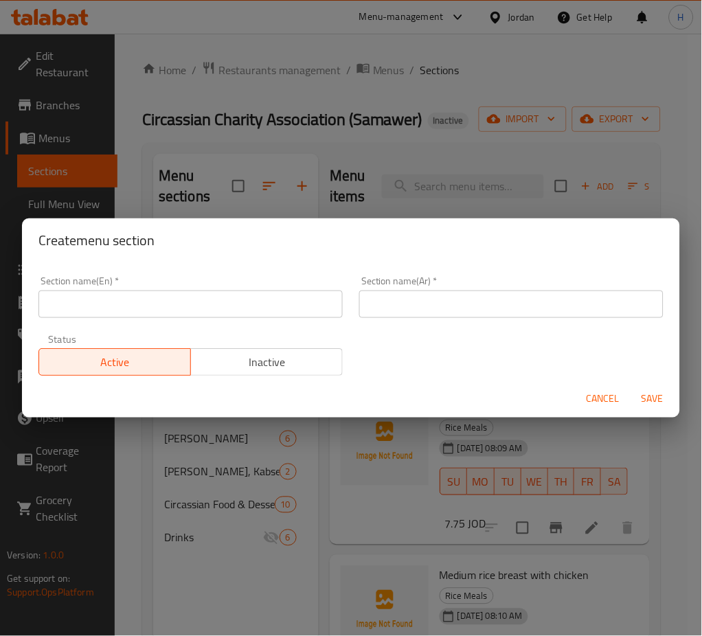
click at [302, 300] on input "text" at bounding box center [190, 304] width 304 height 27
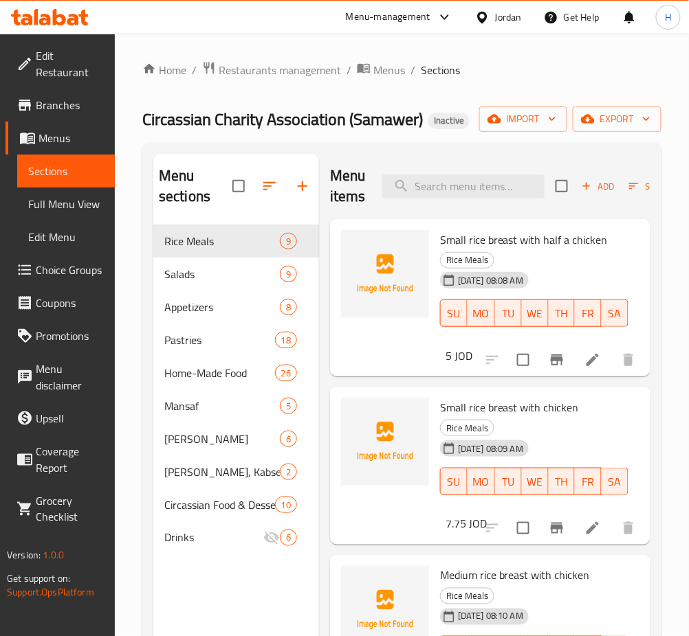
click at [302, 186] on icon "button" at bounding box center [303, 186] width 10 height 10
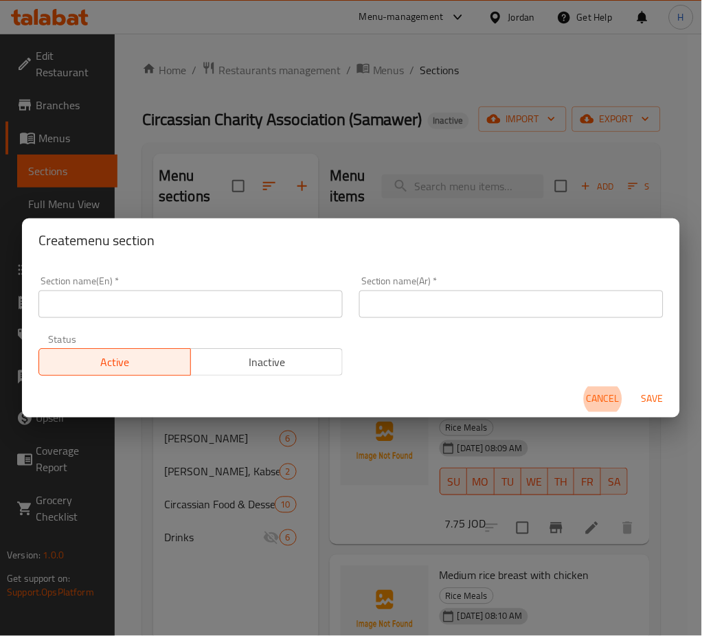
click at [220, 307] on input "text" at bounding box center [190, 304] width 304 height 27
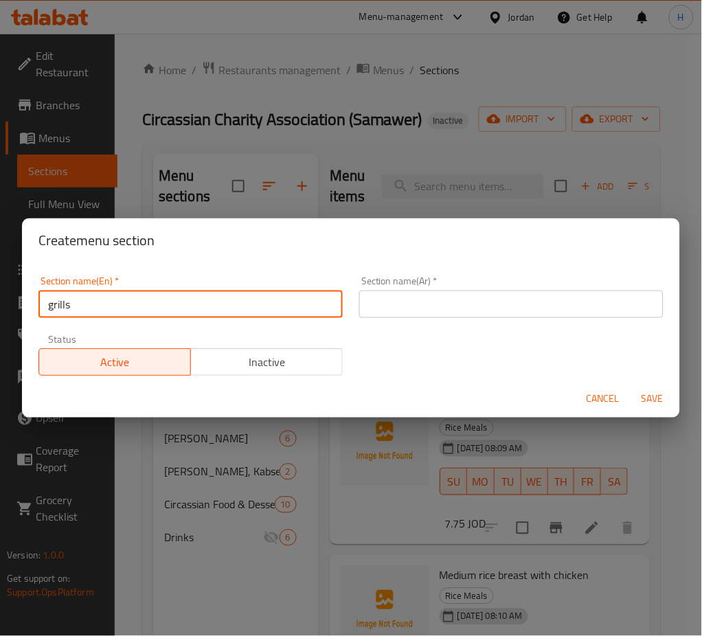
type input "grills"
click at [469, 309] on input "text" at bounding box center [511, 304] width 304 height 27
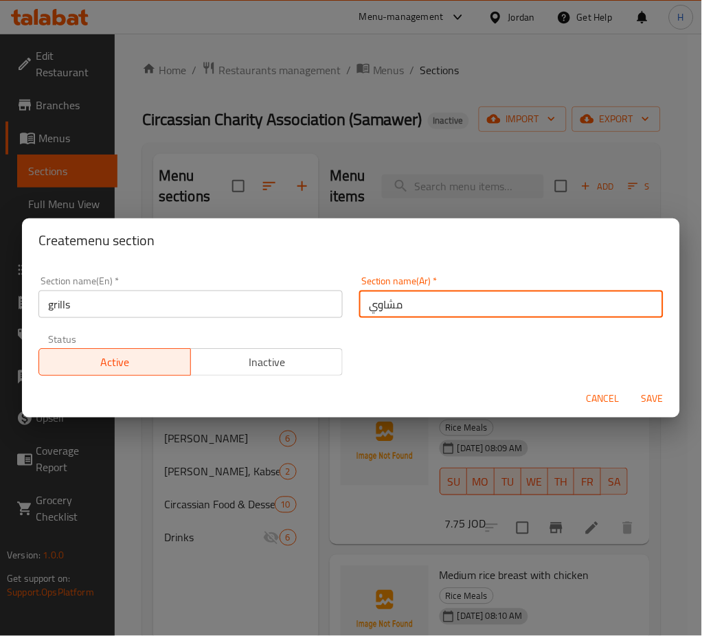
type input "مشاوي"
click at [657, 399] on span "Save" at bounding box center [652, 399] width 33 height 17
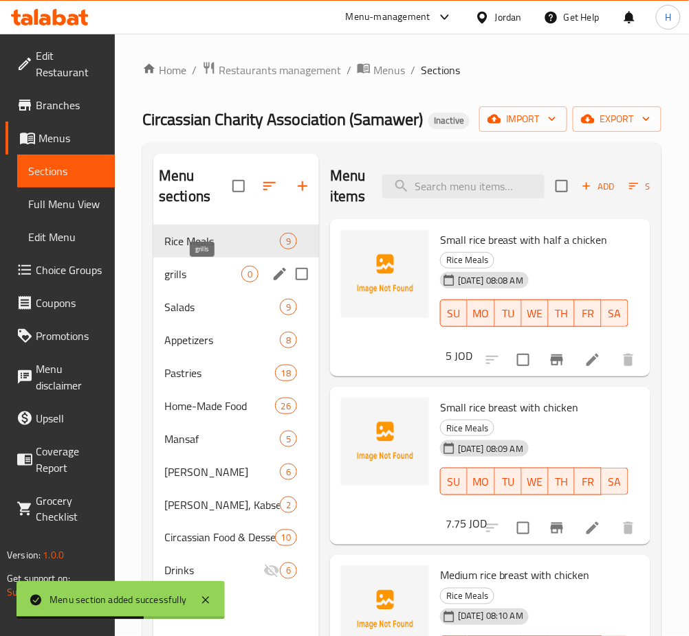
click at [206, 269] on span "grills" at bounding box center [202, 274] width 77 height 16
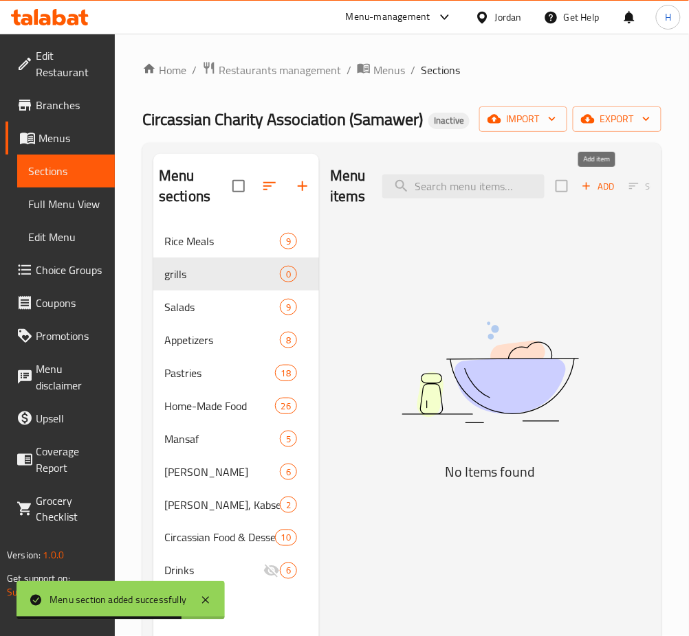
click at [598, 193] on span "Add" at bounding box center [597, 187] width 37 height 16
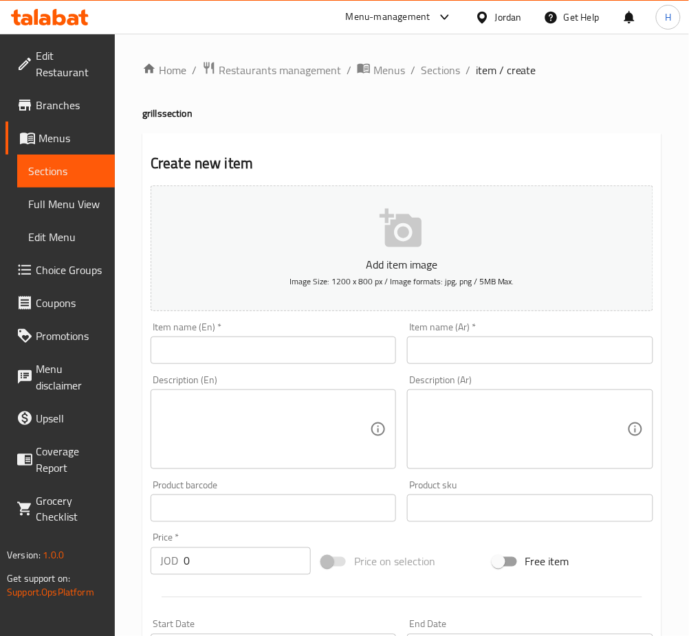
click at [472, 346] on input "text" at bounding box center [529, 350] width 245 height 27
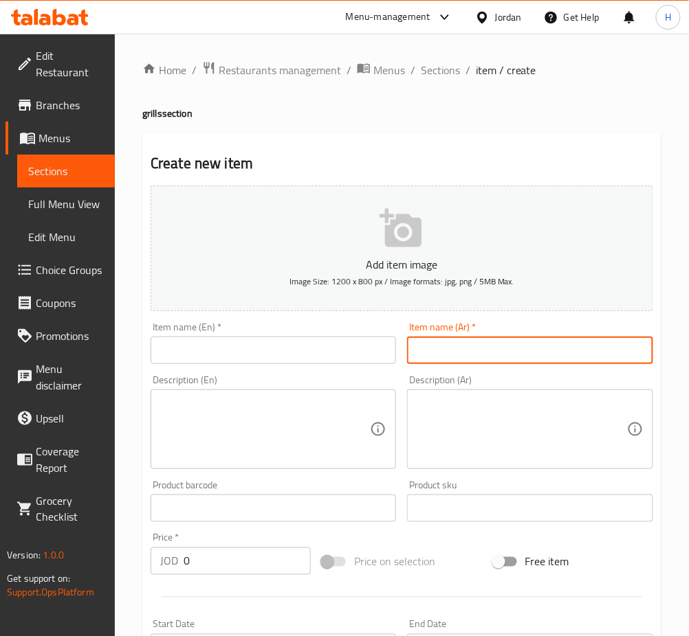
paste input "كيلو كباب مع مقبلات"
type input "كيلو كباب مع مقبلات"
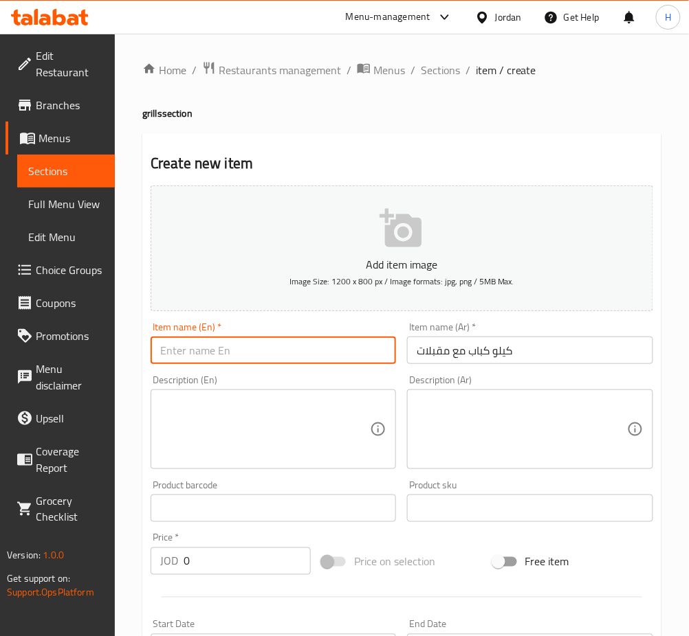
click at [176, 344] on input "text" at bounding box center [273, 350] width 245 height 27
paste input "One kilo kebab with appetizers"
type input "One kilo kebab with appetizers"
click at [235, 555] on input "0" at bounding box center [247, 561] width 127 height 27
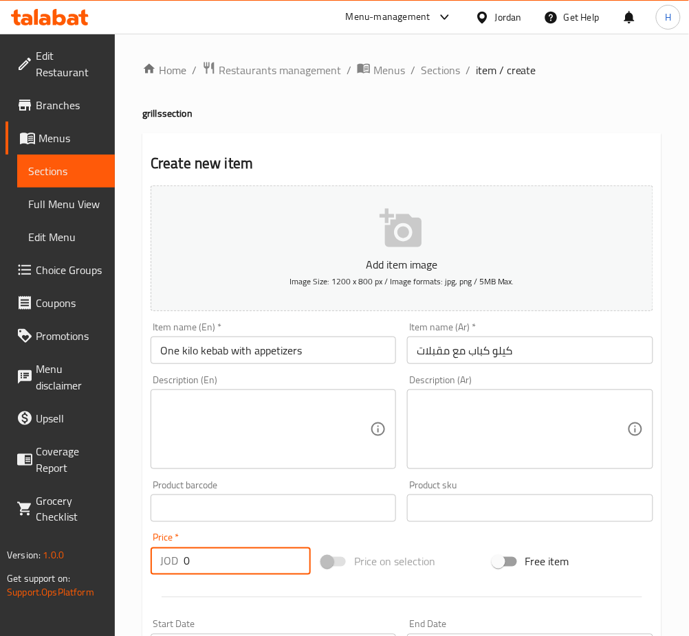
click at [235, 555] on input "0" at bounding box center [247, 561] width 127 height 27
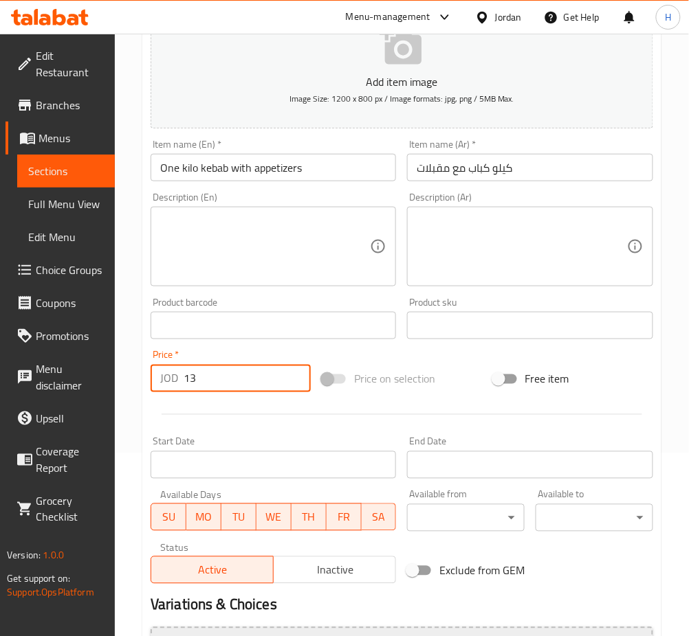
scroll to position [275, 0]
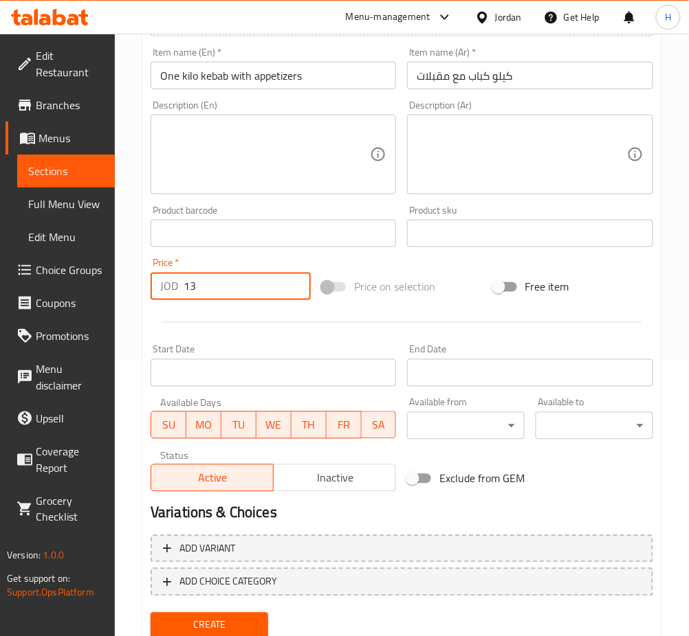
type input "13"
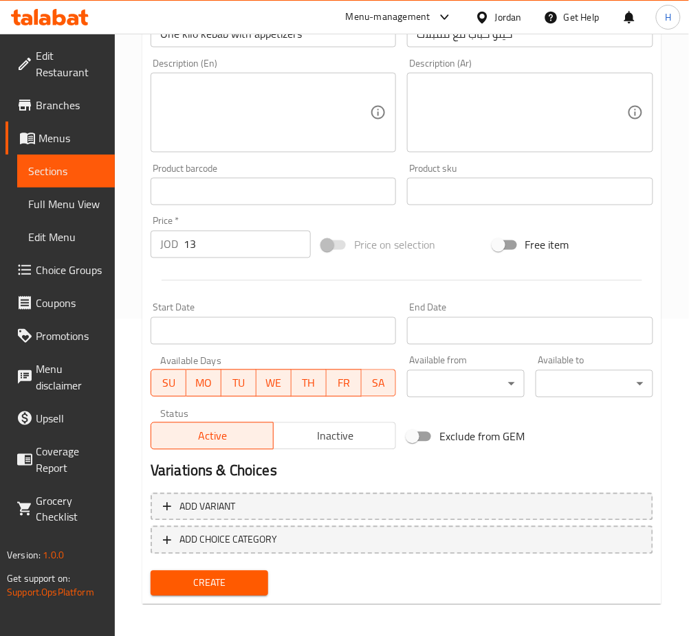
scroll to position [321, 0]
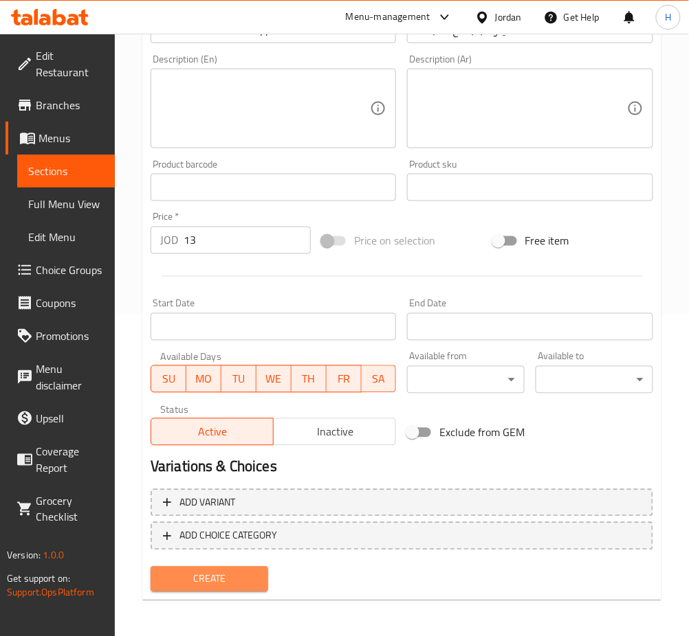
click at [216, 572] on span "Create" at bounding box center [210, 579] width 96 height 17
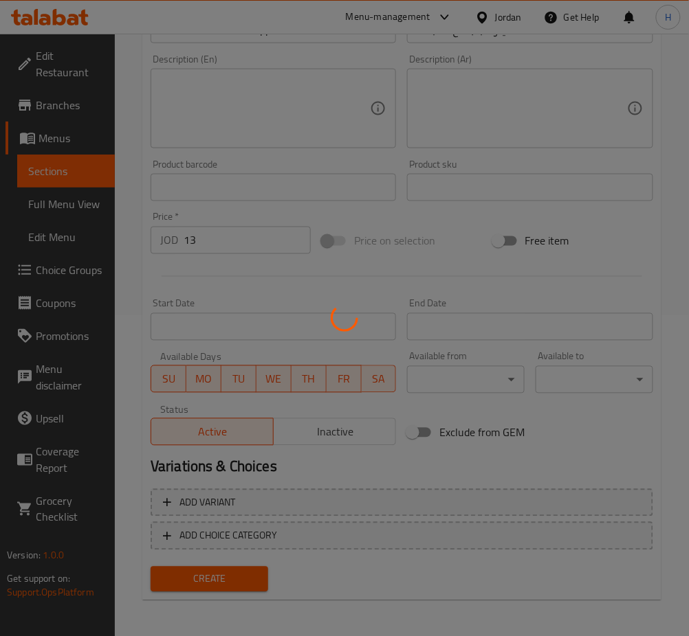
type input "0"
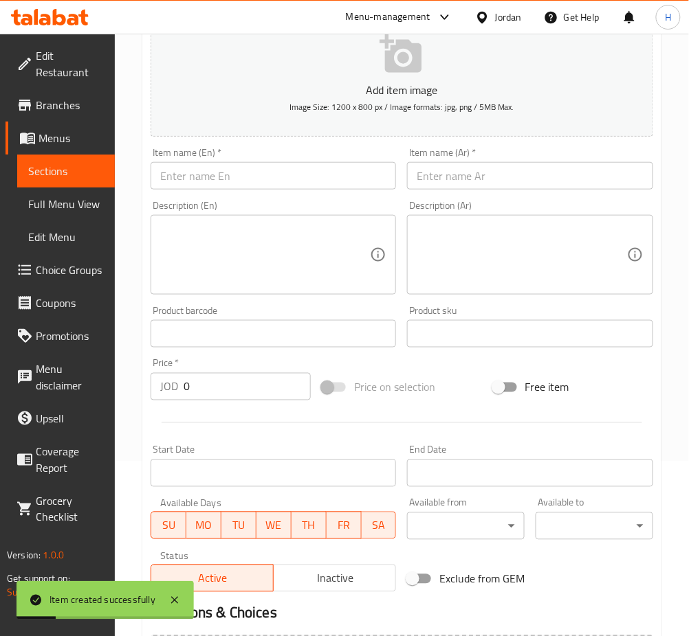
scroll to position [137, 0]
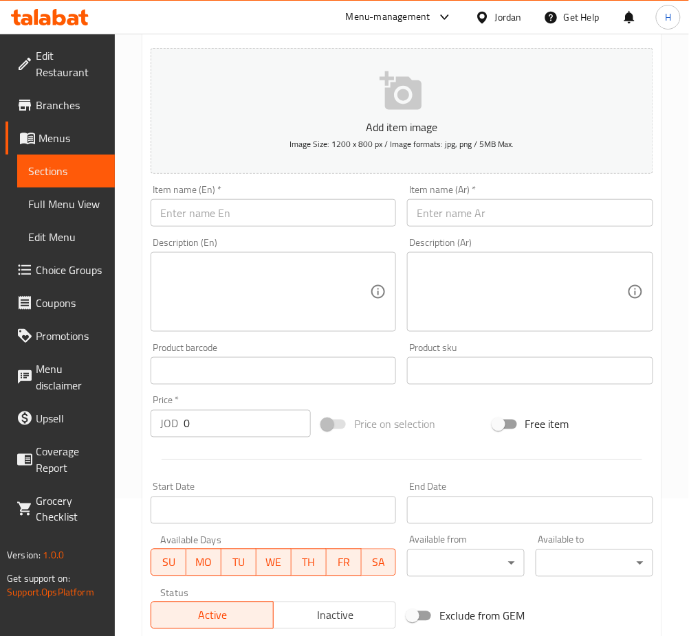
click at [303, 212] on input "text" at bounding box center [273, 212] width 245 height 27
click at [434, 210] on input "text" at bounding box center [529, 212] width 245 height 27
paste input "نصف كيلو كباب مع مقبلات"
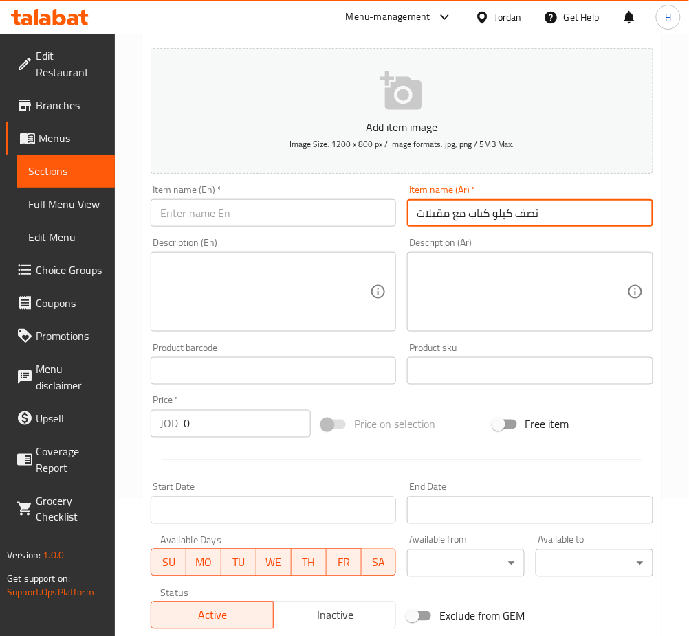
type input "نصف كيلو كباب مع مقبلات"
click at [253, 212] on input "text" at bounding box center [273, 212] width 245 height 27
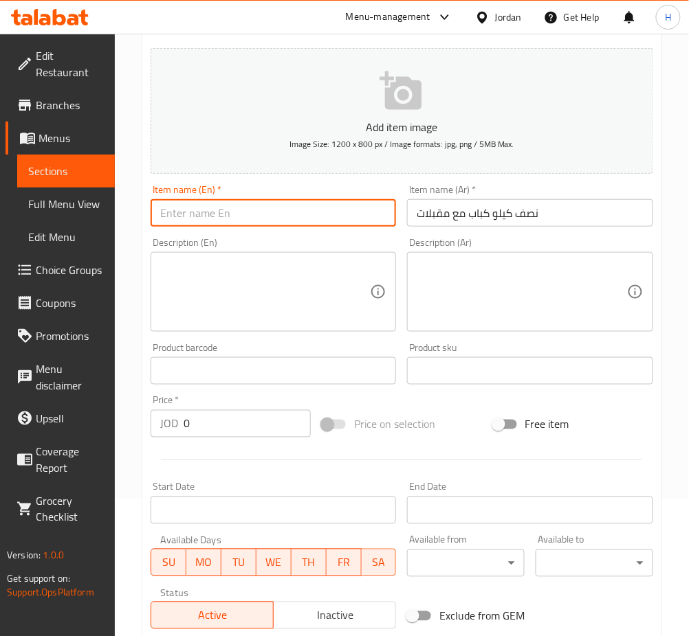
paste input "Half a kilo of kebab with appetizers"
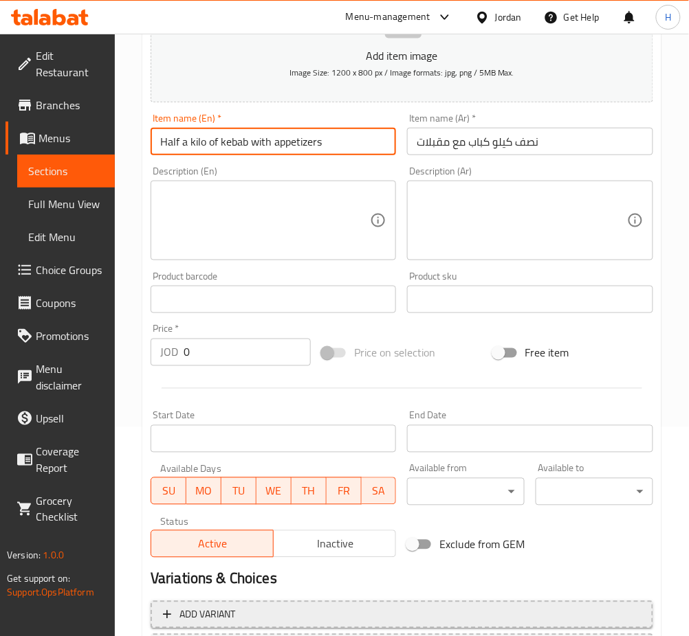
scroll to position [321, 0]
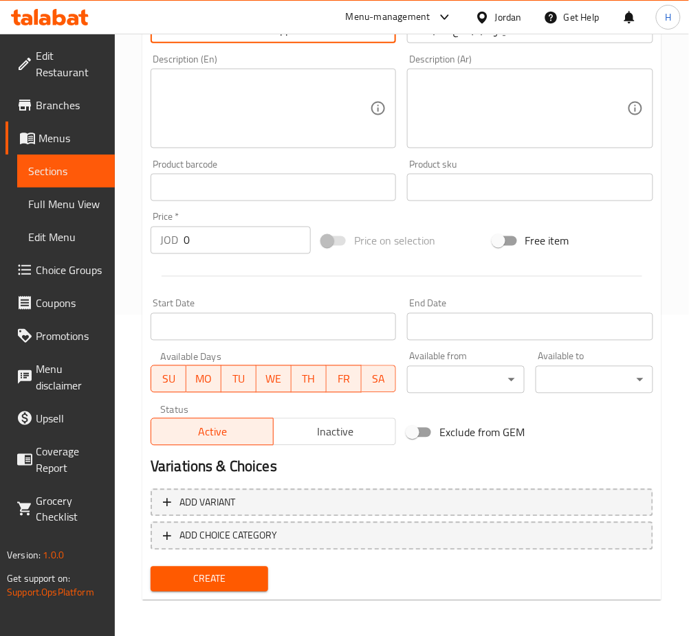
type input "Half a kilo of kebab with appetizers"
click at [226, 245] on input "0" at bounding box center [247, 240] width 127 height 27
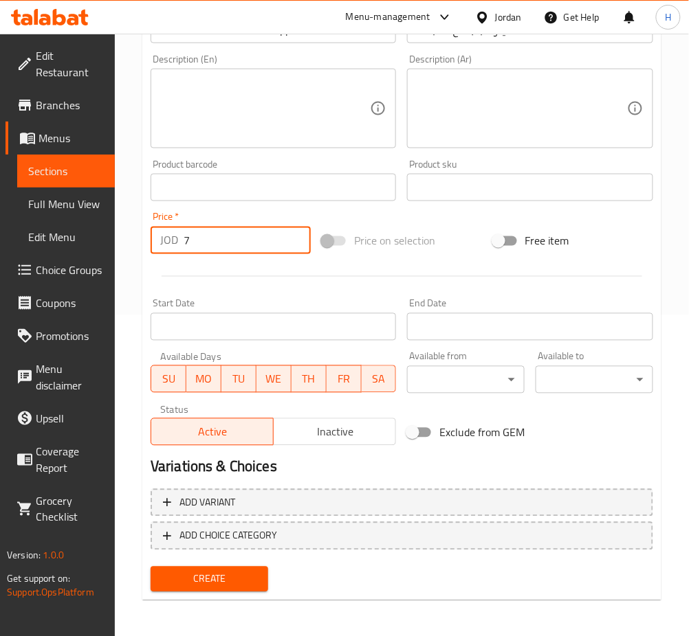
type input "7"
click at [151, 567] on button "Create" at bounding box center [210, 579] width 118 height 25
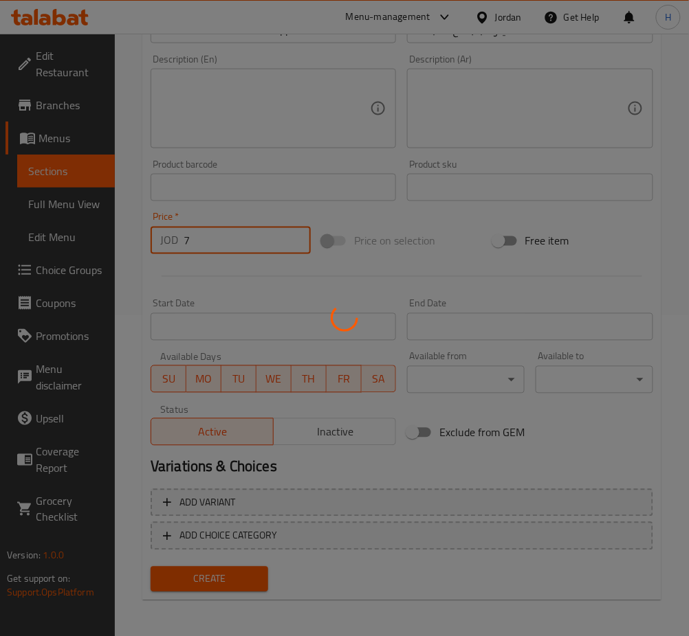
type input "0"
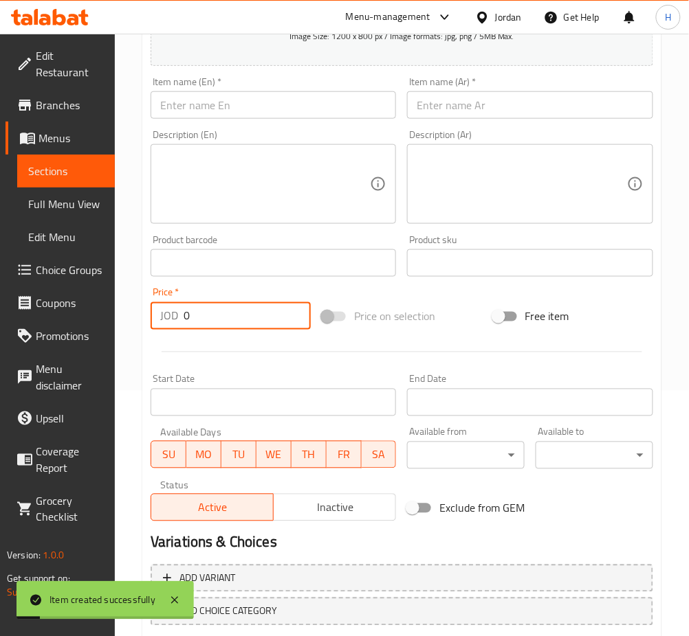
scroll to position [137, 0]
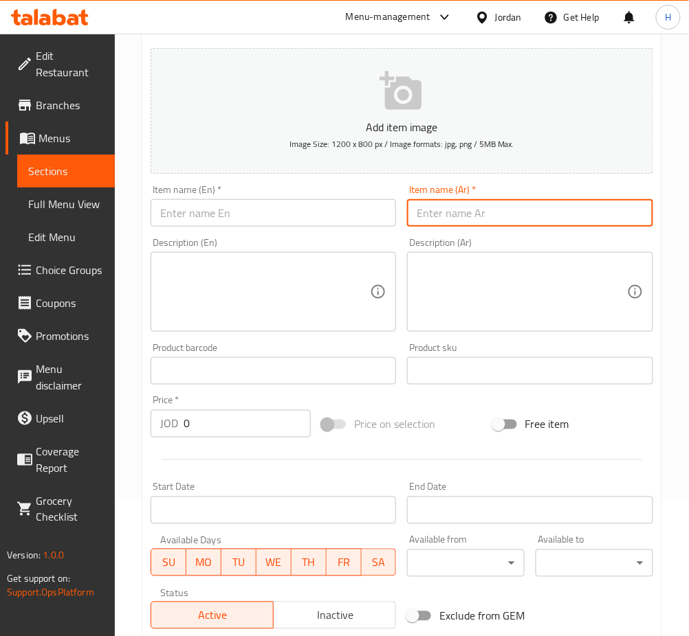
drag, startPoint x: 460, startPoint y: 209, endPoint x: 479, endPoint y: 223, distance: 24.1
click at [460, 210] on input "text" at bounding box center [529, 212] width 245 height 27
paste input "كيلو شيش طاووق مع مقبلات"
type input "كيلو شيش طاووق مع مقبلات"
click at [218, 219] on input "text" at bounding box center [273, 212] width 245 height 27
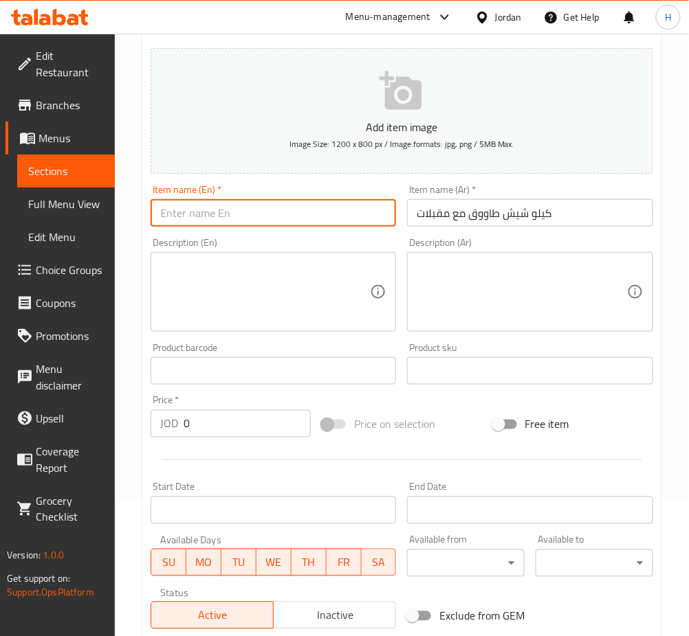
paste input "One kilo of shish tawook with appetizers"
type input "One kilo of shish tawook with appetizers"
click at [216, 434] on input "0" at bounding box center [247, 423] width 127 height 27
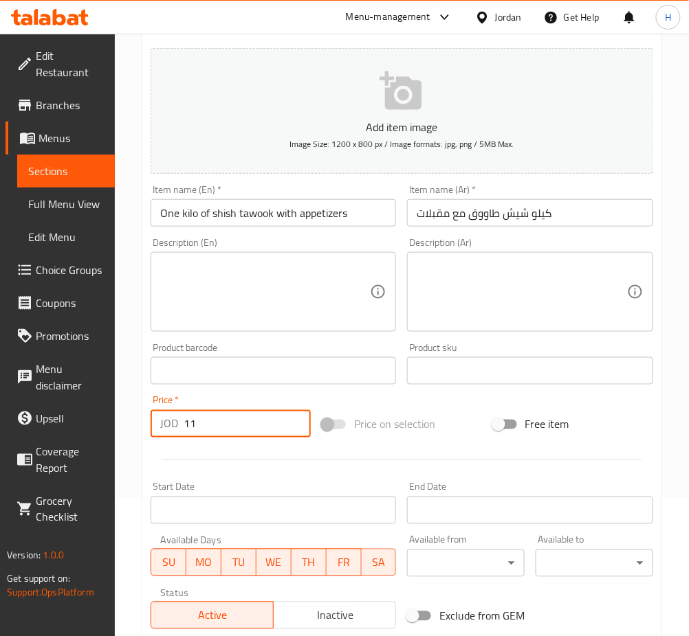
type input "11"
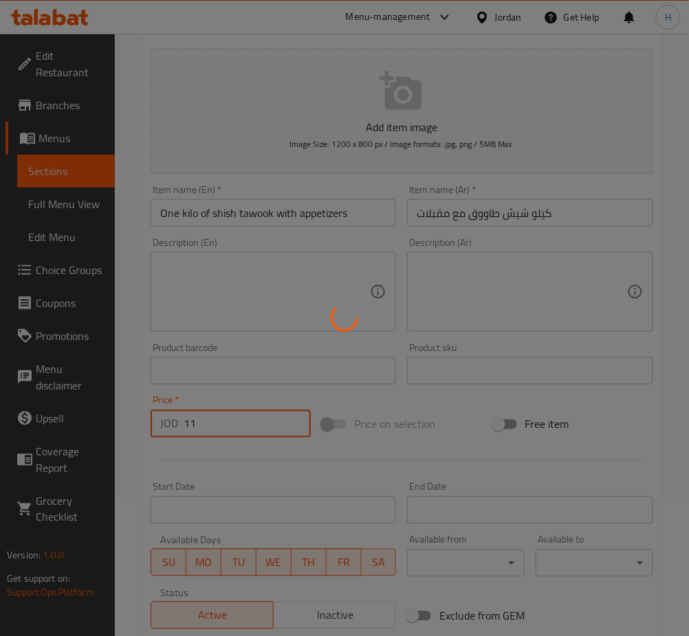
type input "0"
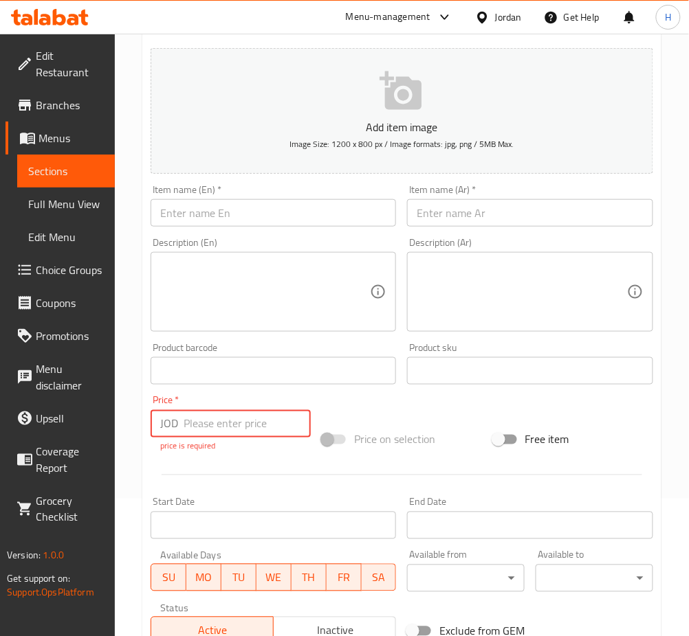
click at [521, 213] on input "text" at bounding box center [529, 212] width 245 height 27
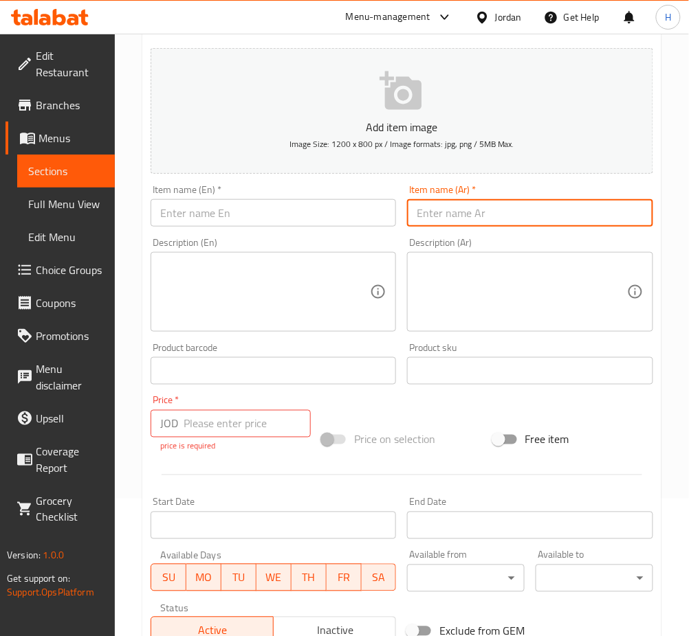
paste input "نصف كيلو شيش مع مقبلات"
type input "نصف كيلو شيش مع مقبلات"
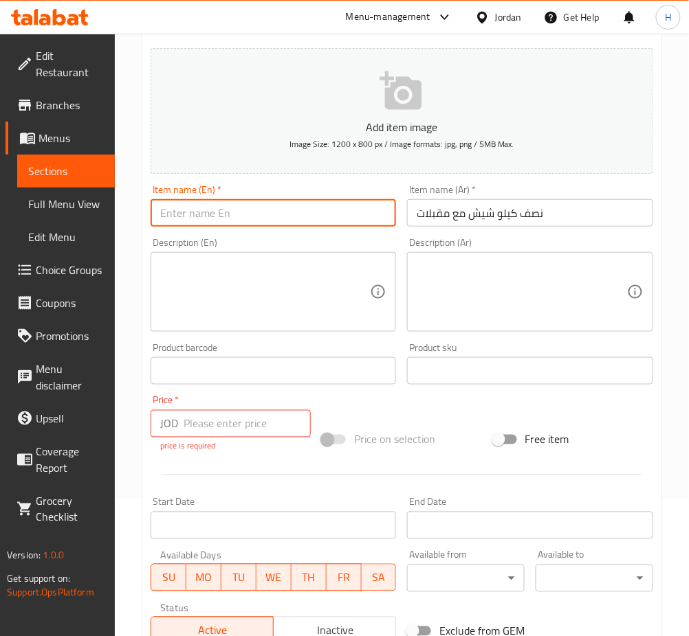
drag, startPoint x: 263, startPoint y: 219, endPoint x: 275, endPoint y: 217, distance: 12.5
click at [263, 219] on input "text" at bounding box center [273, 212] width 245 height 27
paste input "Half a kilo of shish with appetizers"
type input "Half a kilo of shish with appetizers"
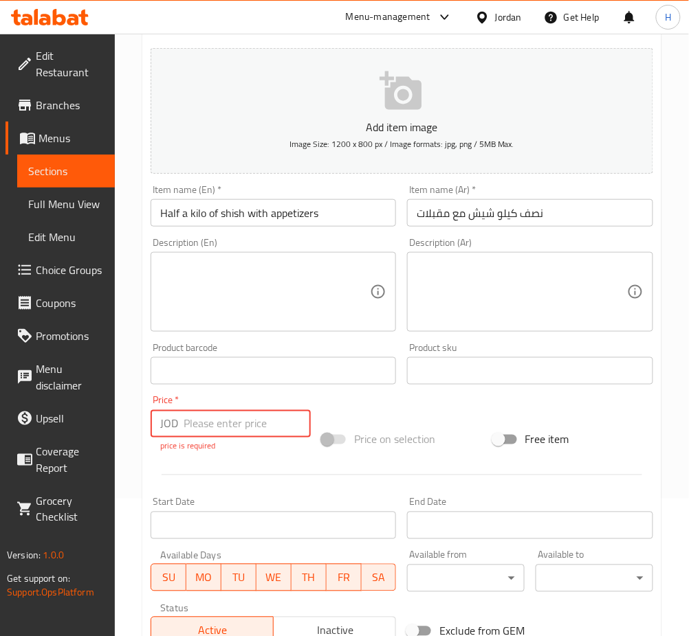
click at [232, 424] on input "number" at bounding box center [247, 423] width 127 height 27
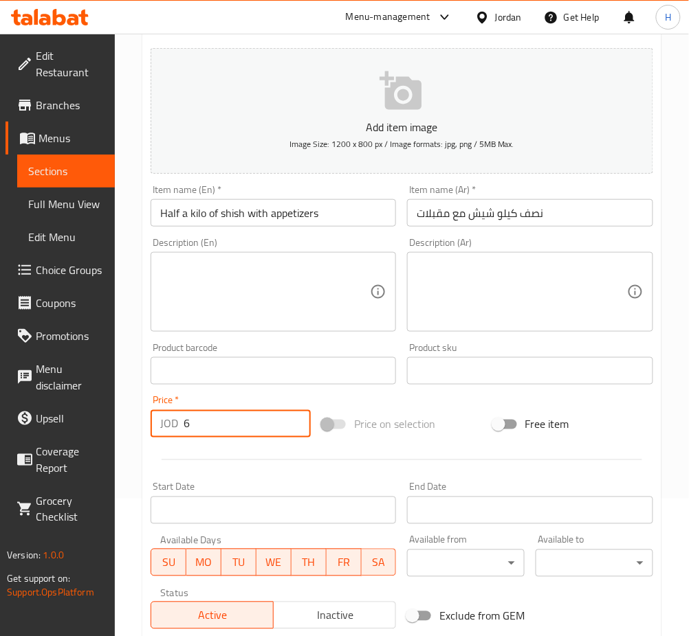
type input "6"
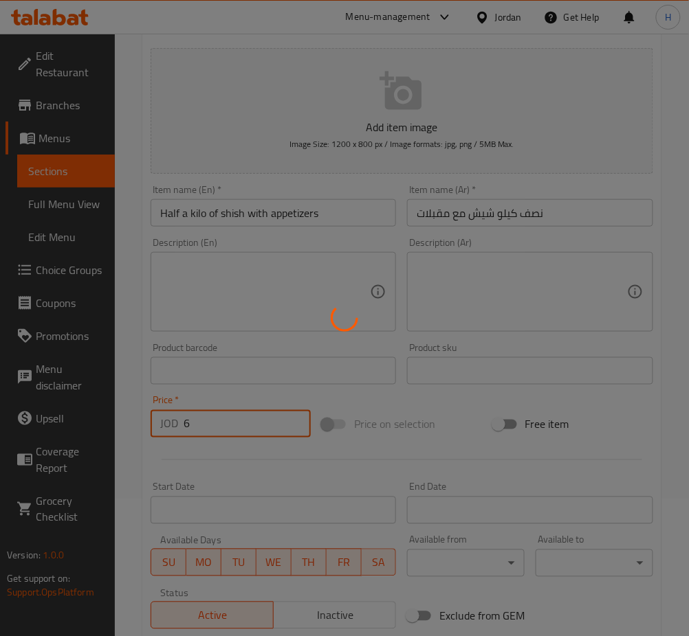
type input "0"
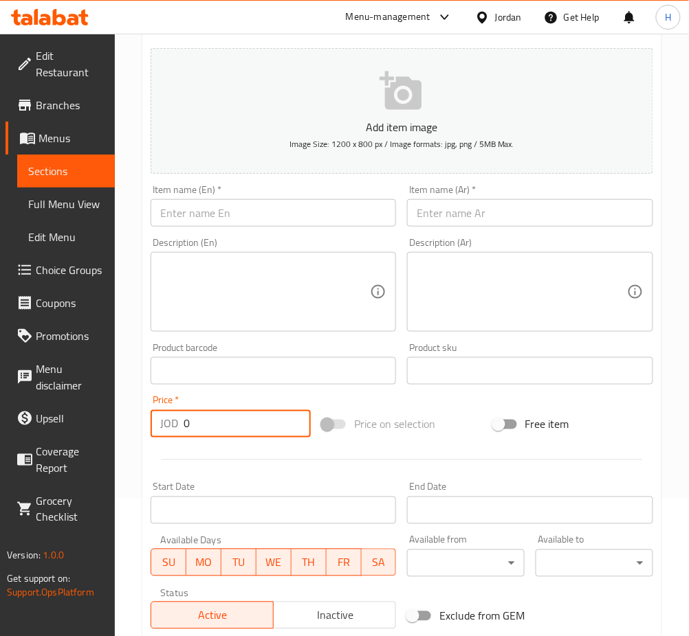
click at [505, 208] on input "text" at bounding box center [529, 212] width 245 height 27
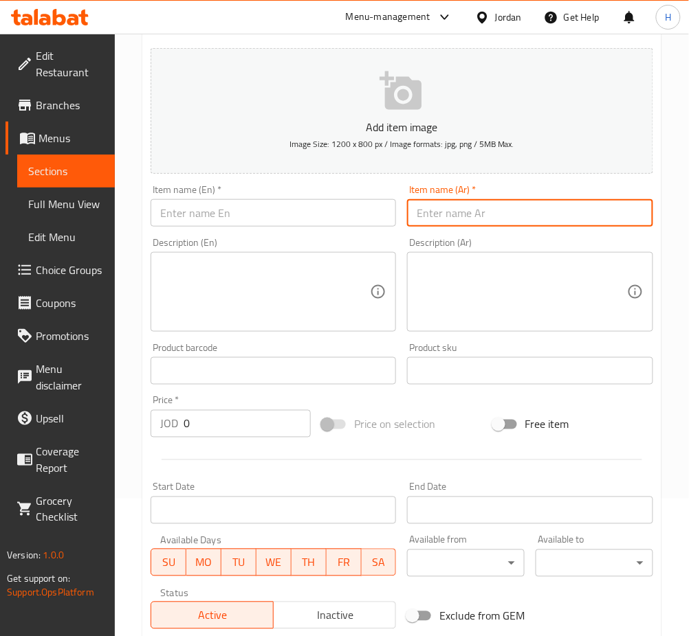
paste input "ساندويش شيش"
type input "ساندويش شيش"
click at [278, 207] on input "text" at bounding box center [273, 212] width 245 height 27
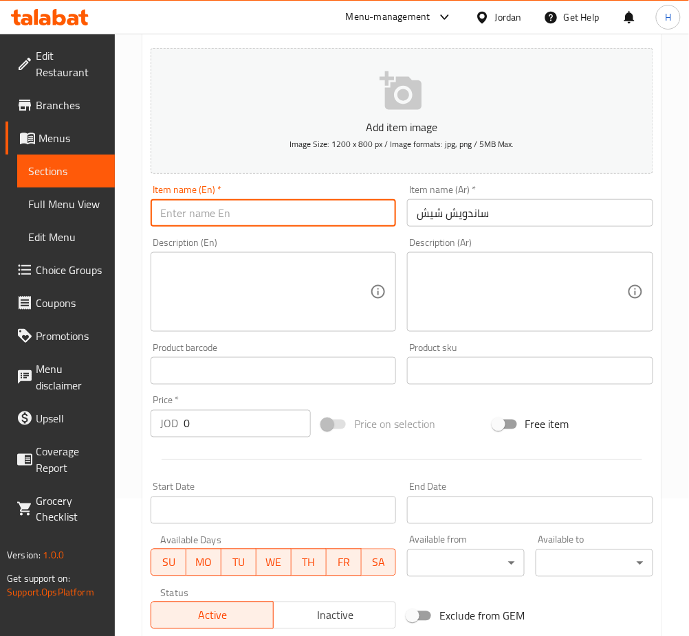
paste input "Shish sandwich"
type input "Shish sandwich"
click at [224, 422] on input "0" at bounding box center [247, 423] width 127 height 27
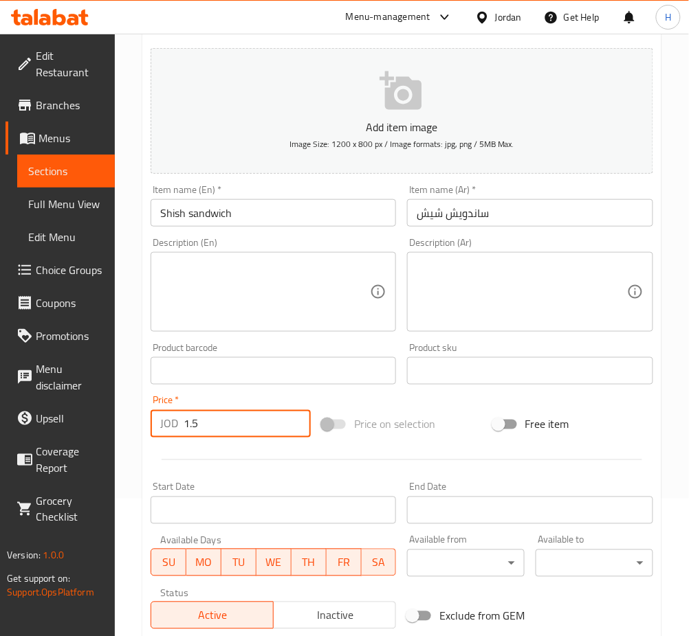
type input "1.5"
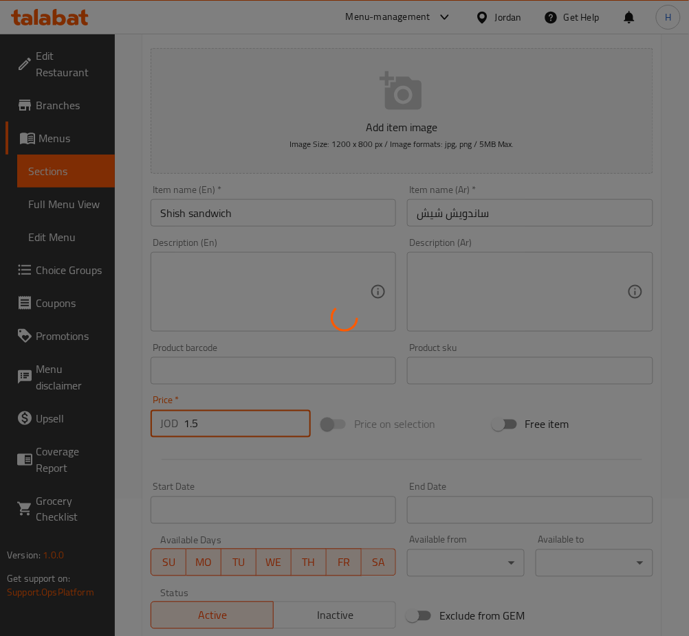
type input "0"
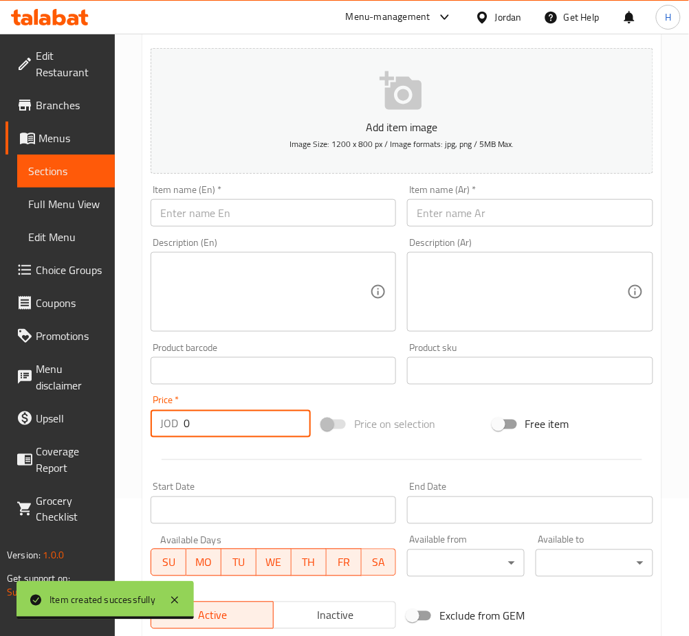
click at [460, 216] on input "text" at bounding box center [529, 212] width 245 height 27
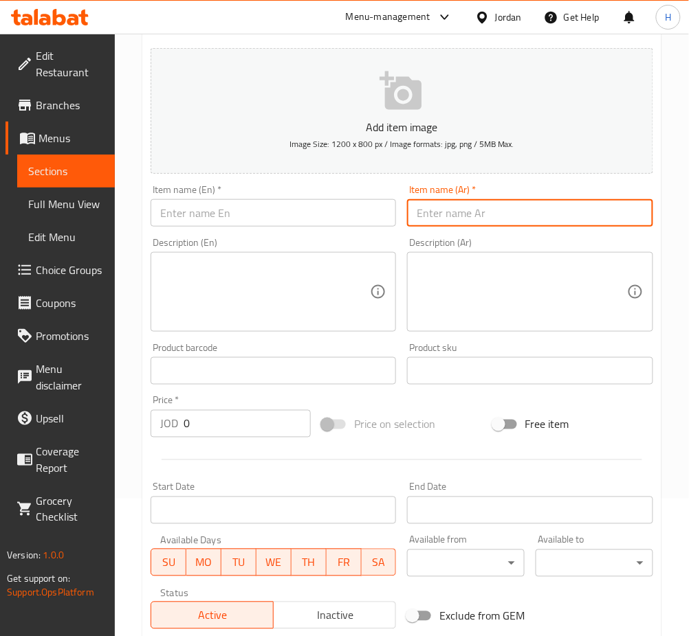
paste input "سندويش كباب"
type input "سندويش كباب"
click at [356, 219] on input "text" at bounding box center [273, 212] width 245 height 27
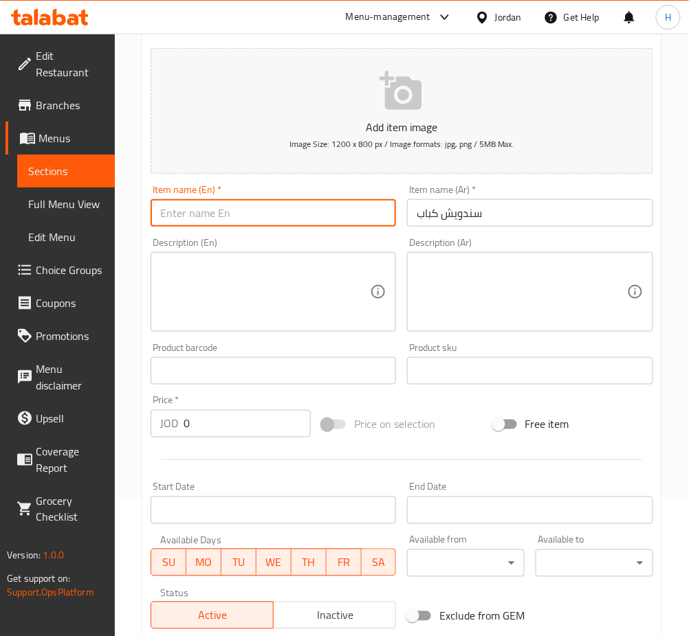
click at [245, 208] on input "text" at bounding box center [273, 212] width 245 height 27
paste input "Kebab sandwich"
type input "Kebab sandwich"
click at [206, 424] on input "0" at bounding box center [247, 423] width 127 height 27
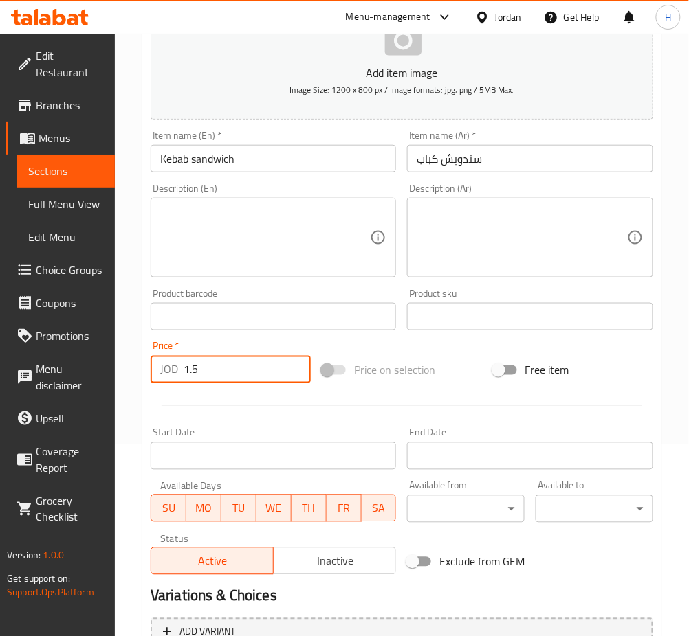
scroll to position [229, 0]
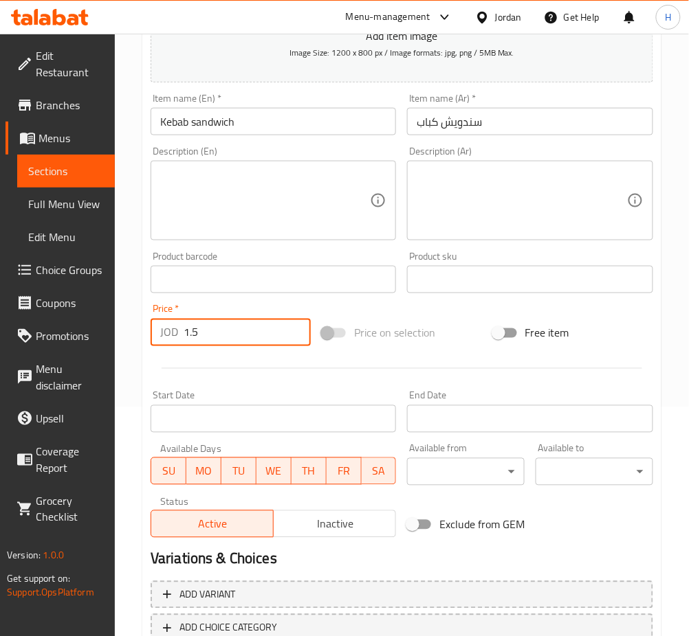
type input "1.5"
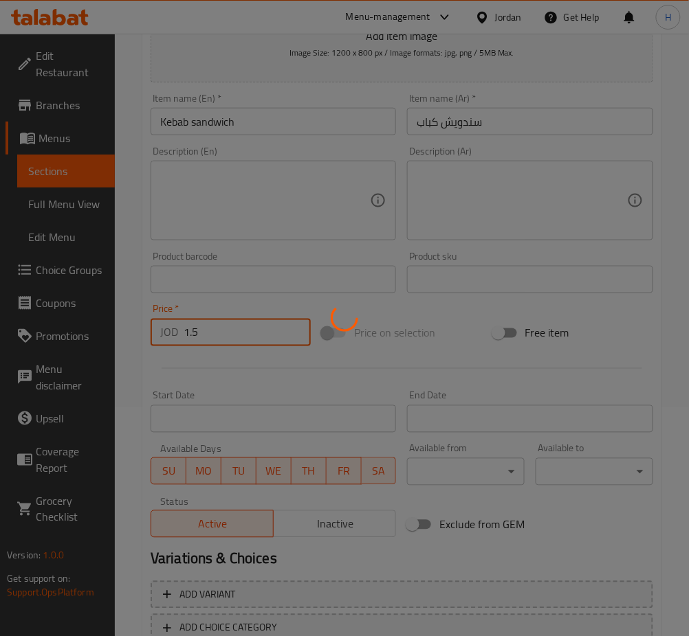
type input "0"
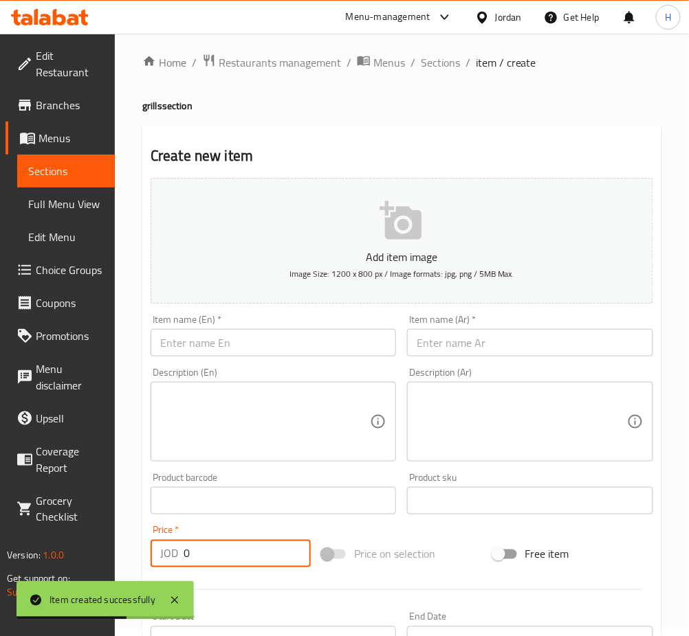
scroll to position [0, 0]
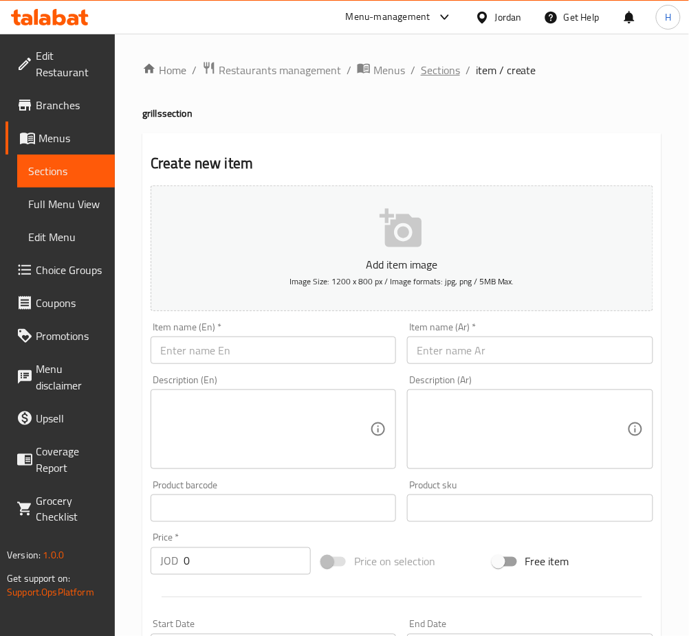
click at [432, 72] on span "Sections" at bounding box center [440, 70] width 39 height 16
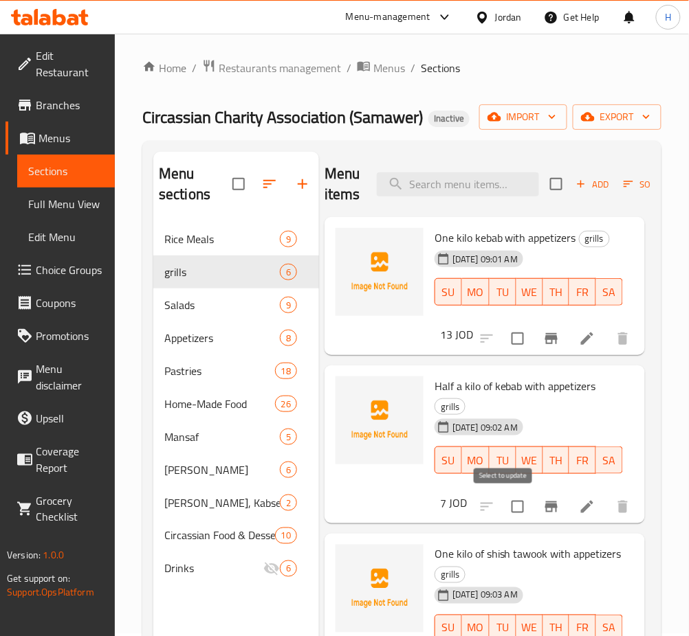
scroll to position [1, 0]
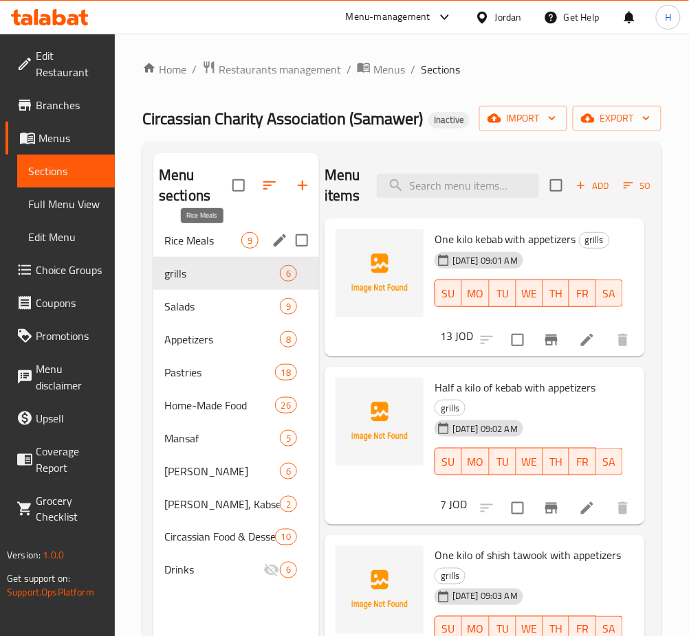
click at [179, 234] on span "Rice Meals" at bounding box center [202, 240] width 77 height 16
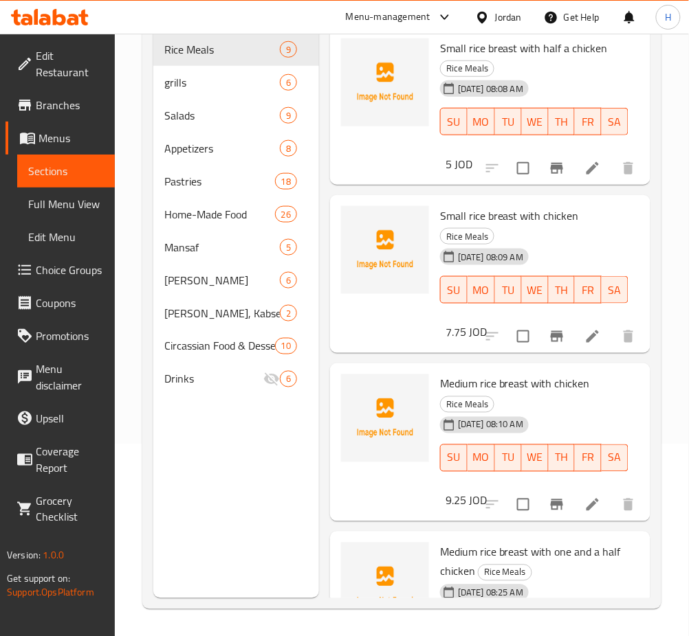
click at [584, 175] on icon at bounding box center [592, 168] width 16 height 16
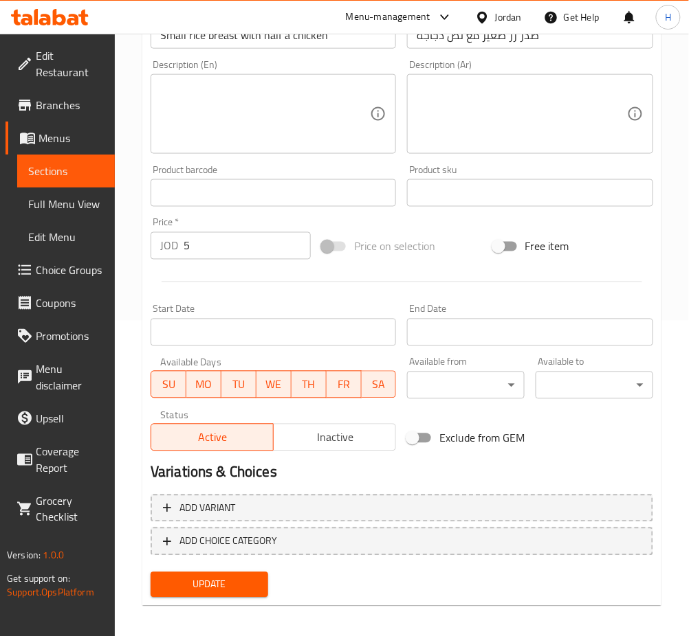
scroll to position [321, 0]
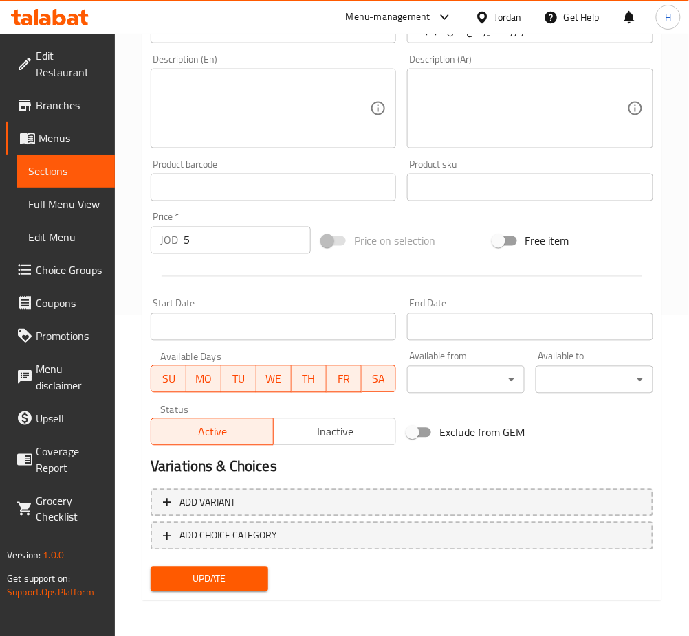
click at [99, 283] on link "Choice Groups" at bounding box center [59, 270] width 109 height 33
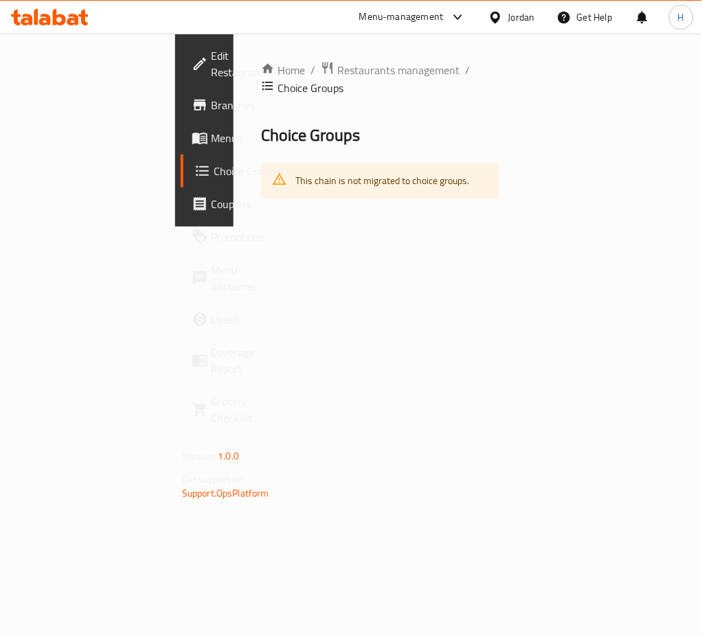
click at [211, 130] on span "Menus" at bounding box center [246, 138] width 71 height 16
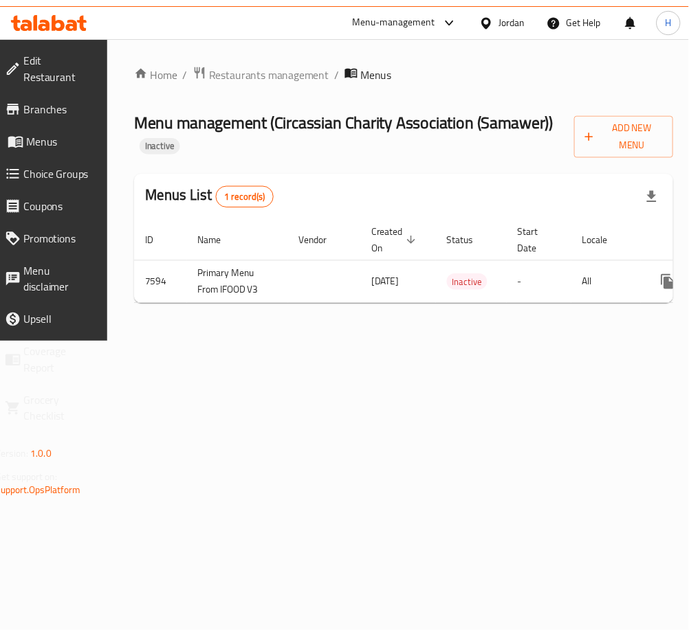
scroll to position [0, 140]
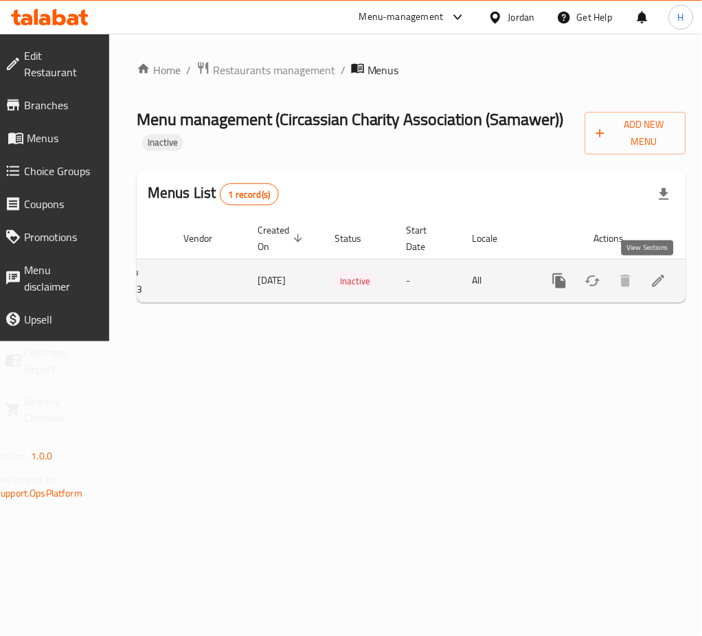
click at [651, 285] on icon "enhanced table" at bounding box center [659, 281] width 16 height 16
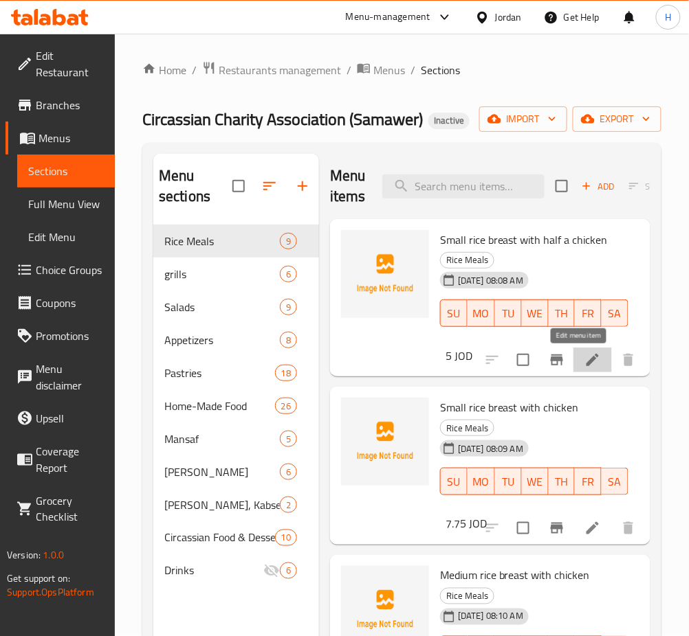
click at [584, 363] on icon at bounding box center [592, 360] width 16 height 16
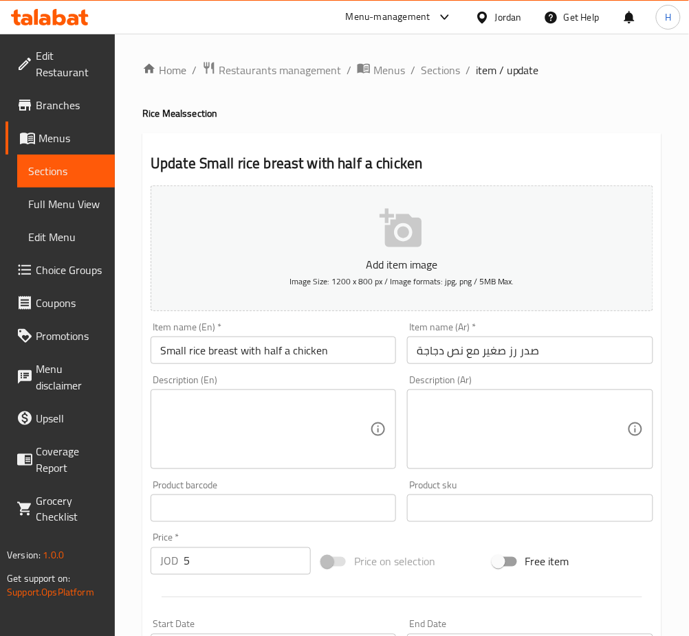
scroll to position [321, 0]
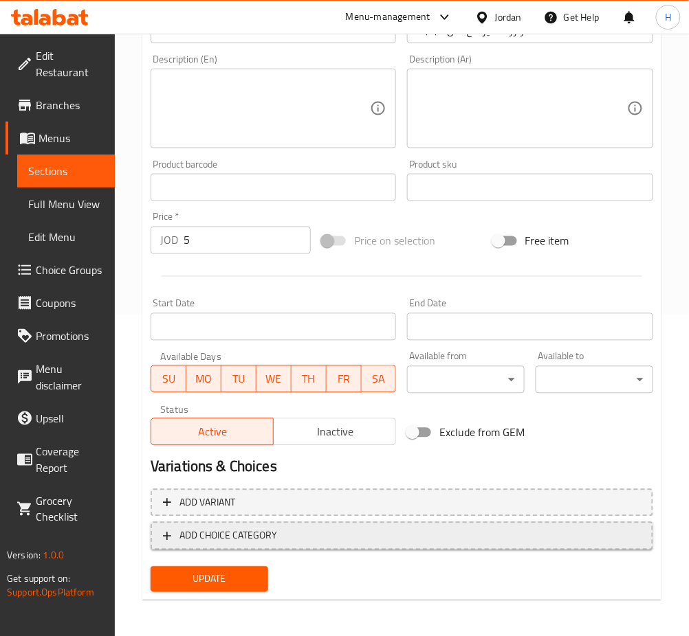
click at [245, 543] on span "ADD CHOICE CATEGORY" at bounding box center [228, 536] width 98 height 17
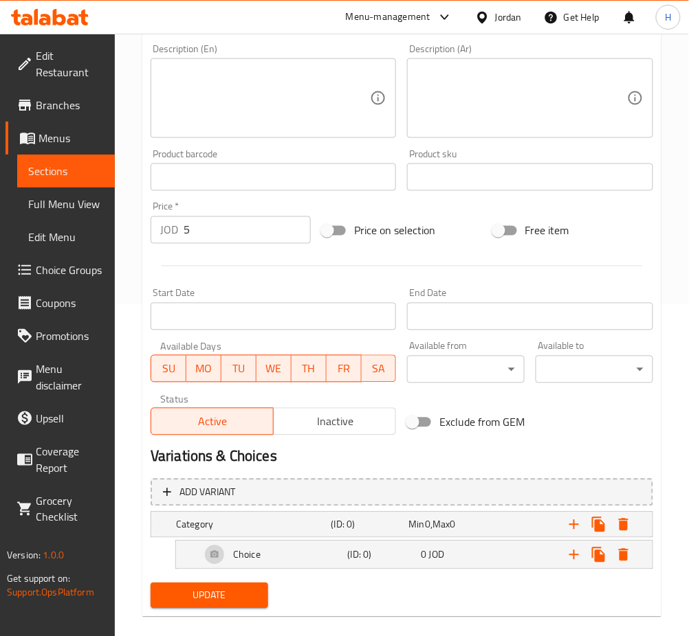
scroll to position [348, 0]
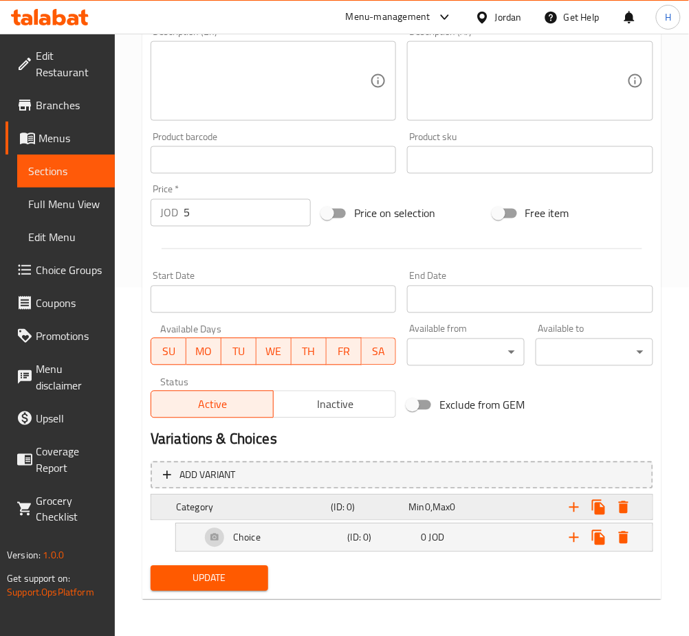
click at [247, 506] on h5 "Category" at bounding box center [251, 508] width 150 height 14
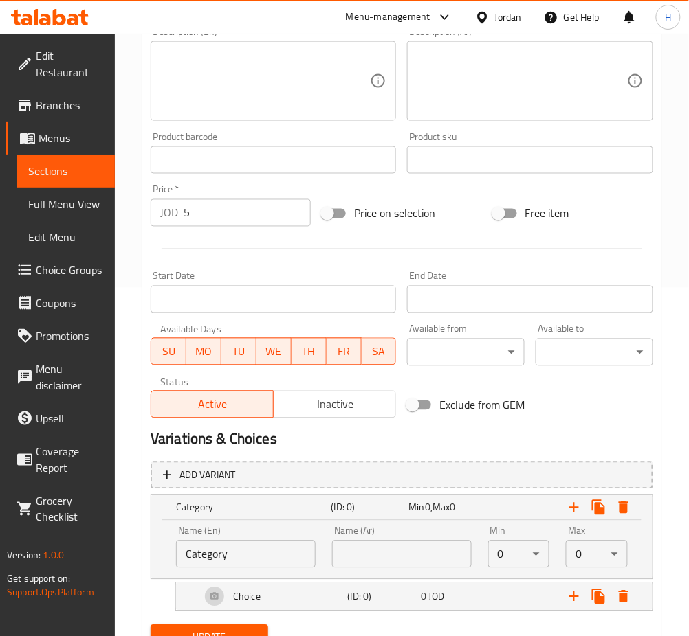
click at [217, 545] on input "Category" at bounding box center [246, 554] width 140 height 27
type input "Your Choice Of Rice"
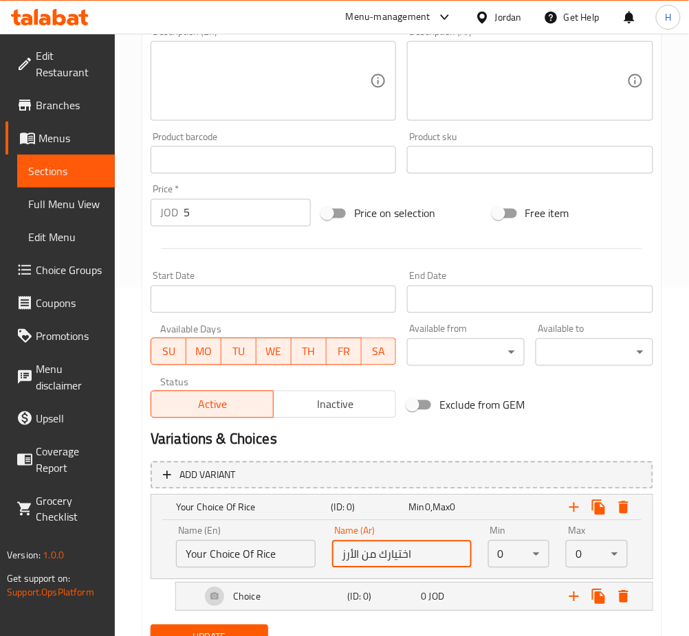
type input "اختيارك من الأرز"
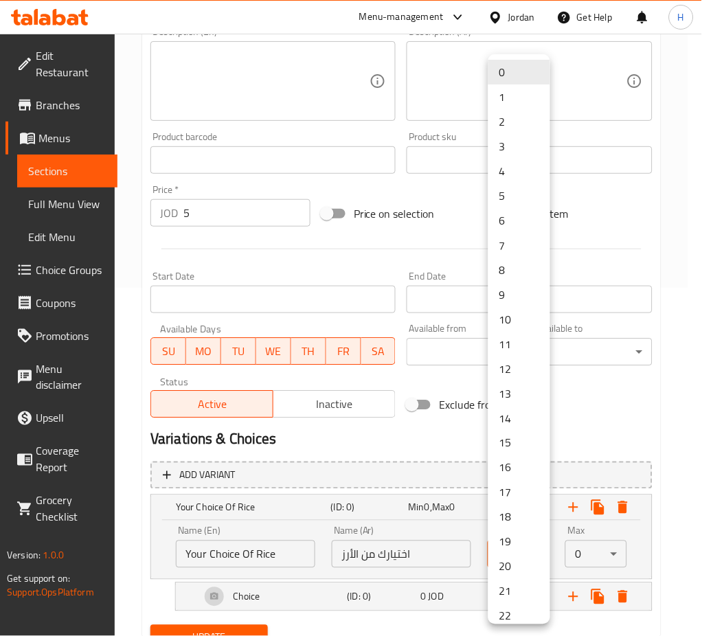
click at [520, 96] on li "1" at bounding box center [520, 97] width 62 height 25
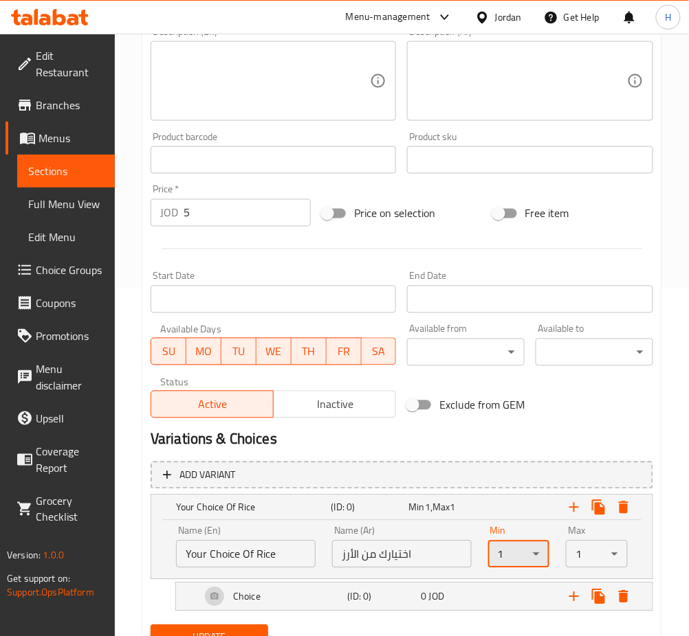
scroll to position [408, 0]
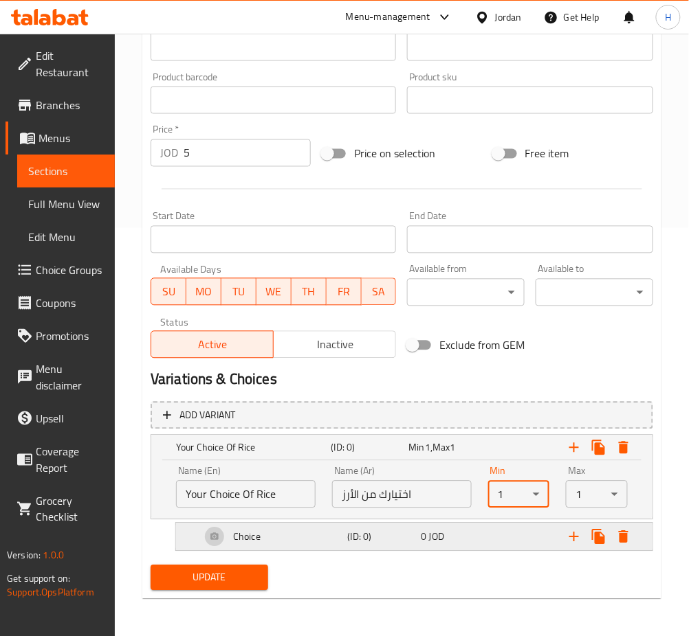
click at [452, 546] on div "Choice (ID: 0) 0 JOD" at bounding box center [418, 537] width 441 height 33
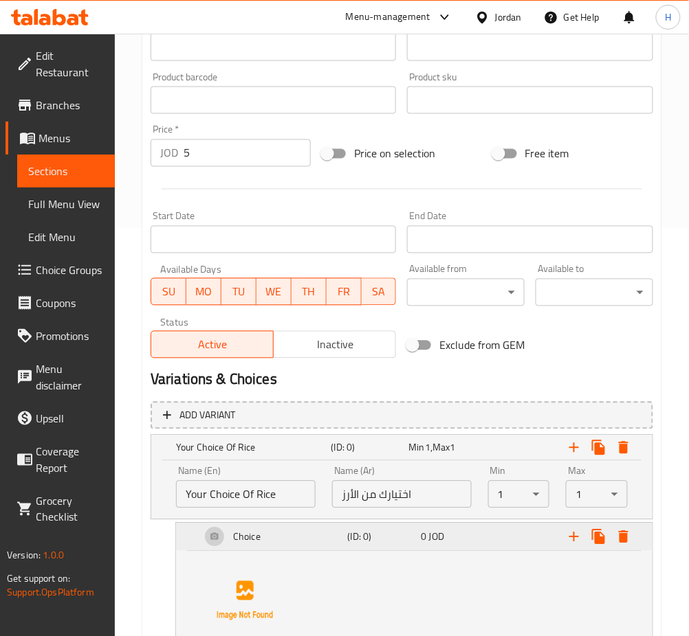
scroll to position [555, 0]
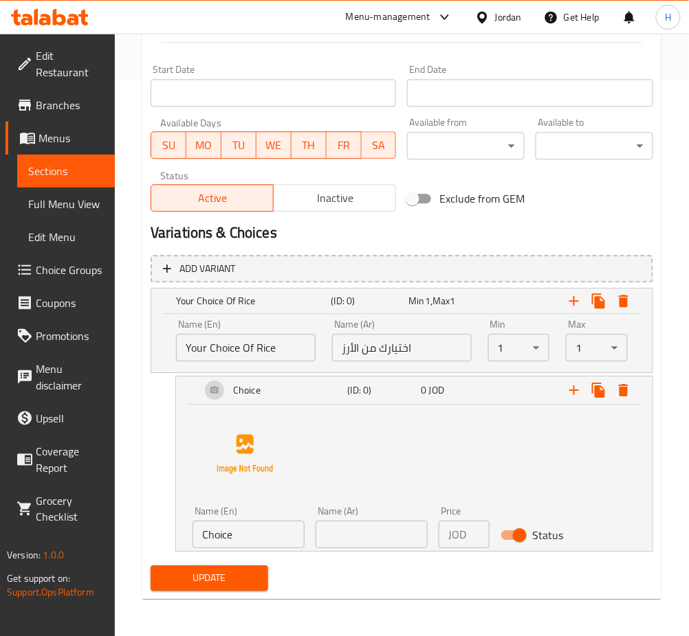
click at [232, 525] on input "Choice" at bounding box center [248, 534] width 112 height 27
type input "kabseh"
type input "كبسة"
click at [448, 535] on p "JOD" at bounding box center [457, 534] width 18 height 16
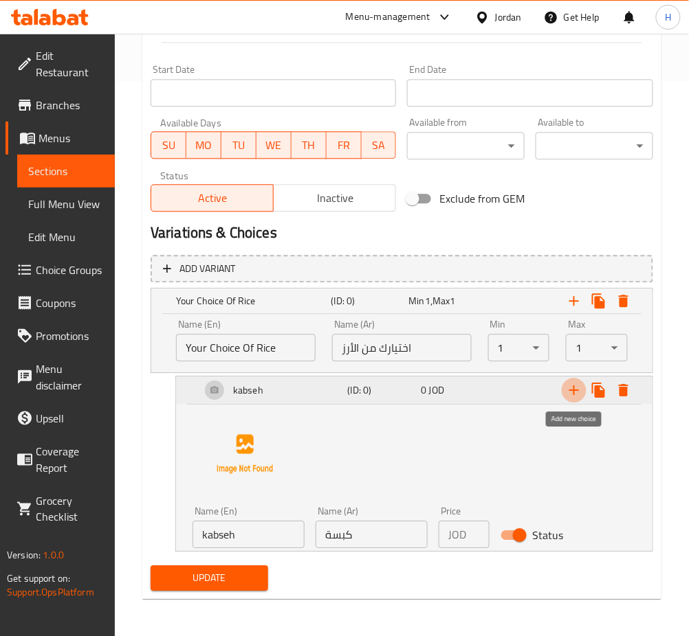
click at [575, 388] on icon "Expand" at bounding box center [574, 390] width 16 height 16
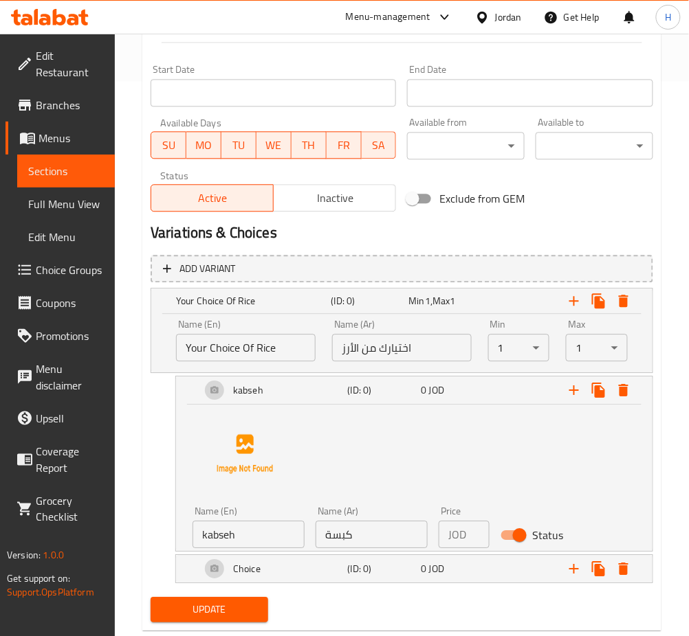
scroll to position [587, 0]
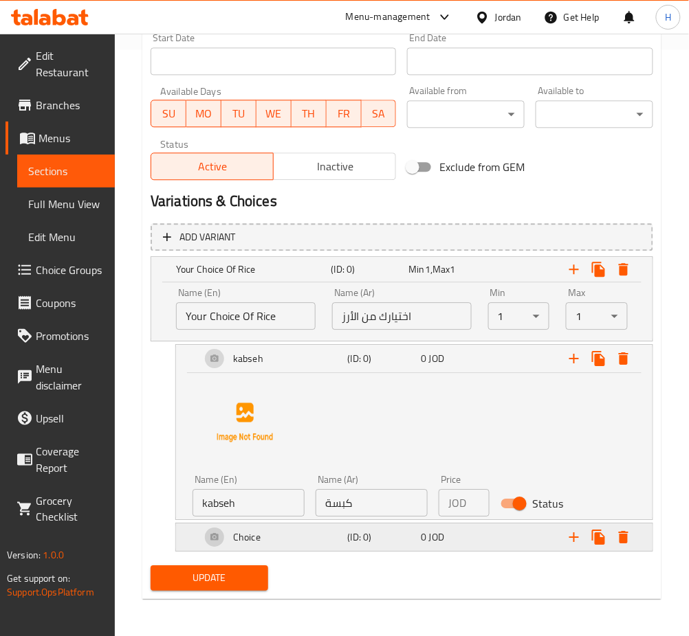
click at [242, 536] on h5 "Choice" at bounding box center [246, 538] width 27 height 14
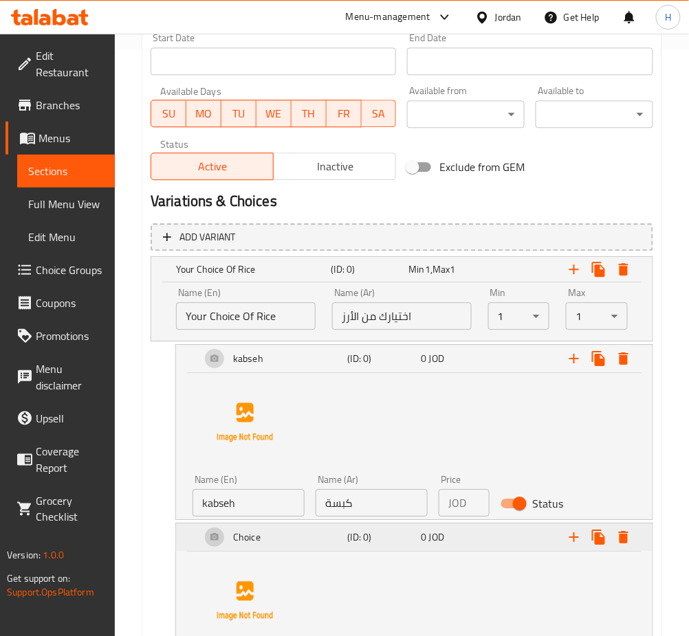
scroll to position [733, 0]
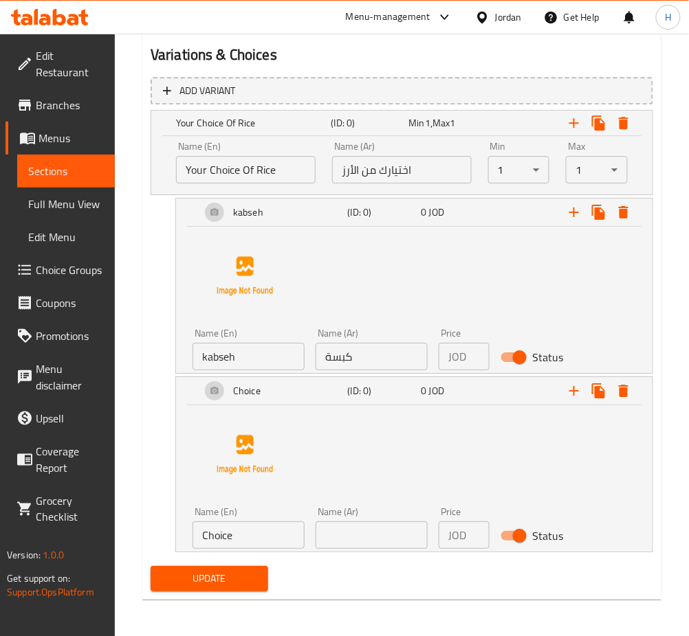
click at [262, 529] on input "Choice" at bounding box center [248, 535] width 112 height 27
type input "mandey"
click at [376, 529] on input "text" at bounding box center [371, 535] width 112 height 27
click at [377, 529] on input "text" at bounding box center [371, 535] width 112 height 27
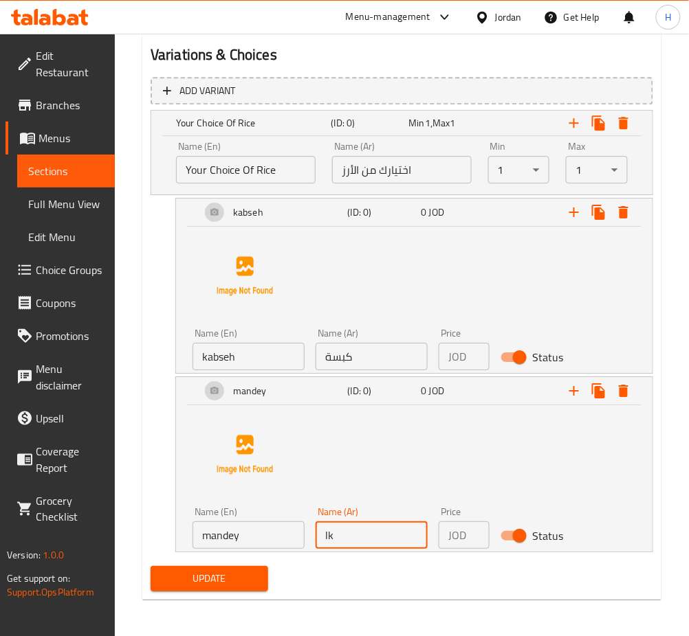
type input "l"
type input "مندي"
click at [576, 392] on icon "Expand" at bounding box center [574, 391] width 16 height 16
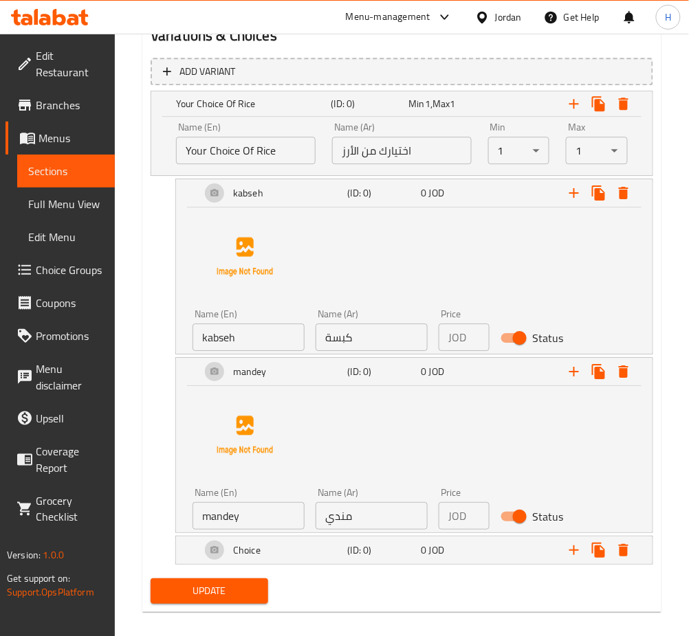
scroll to position [766, 0]
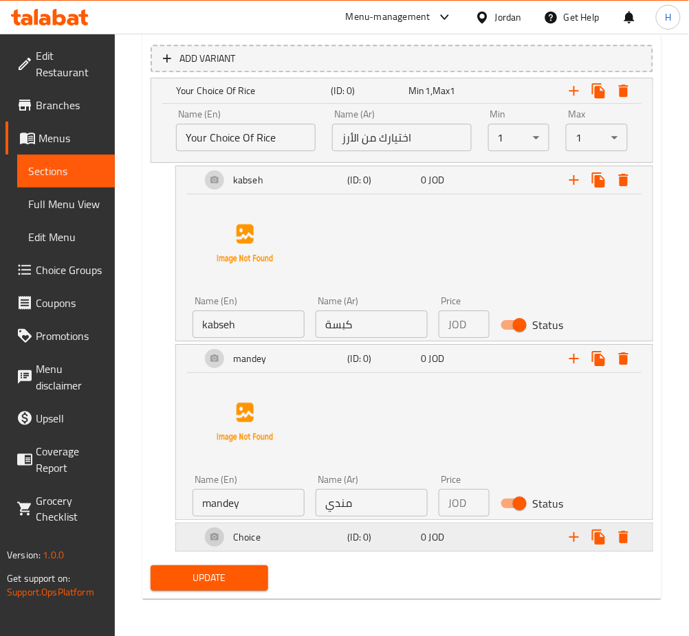
click at [252, 531] on h5 "Choice" at bounding box center [246, 538] width 27 height 14
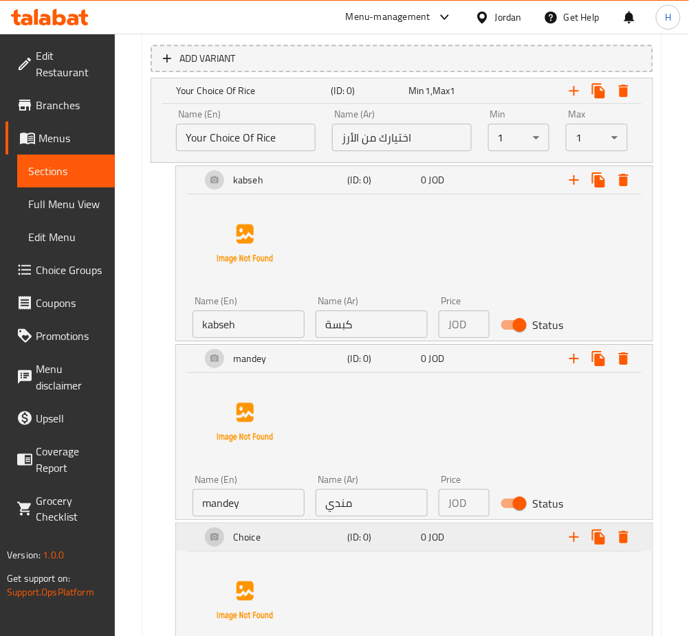
scroll to position [913, 0]
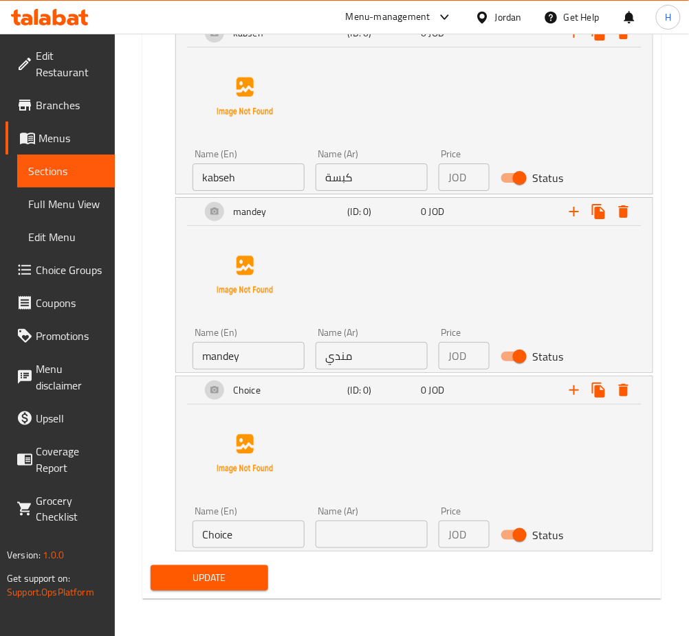
click at [258, 537] on input "Choice" at bounding box center [248, 534] width 112 height 27
click at [260, 535] on input "Choice" at bounding box center [248, 534] width 112 height 27
type input "ئ"
type input "zorbian"
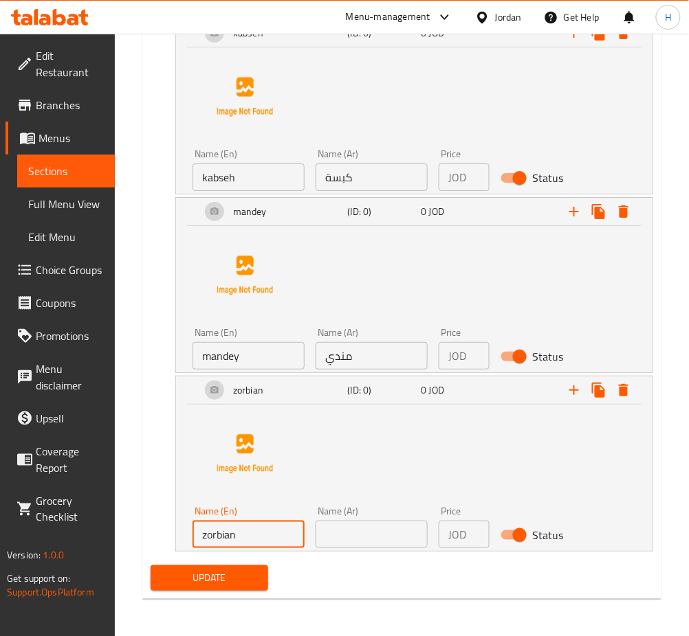
click at [332, 535] on input "text" at bounding box center [371, 534] width 112 height 27
type input "."
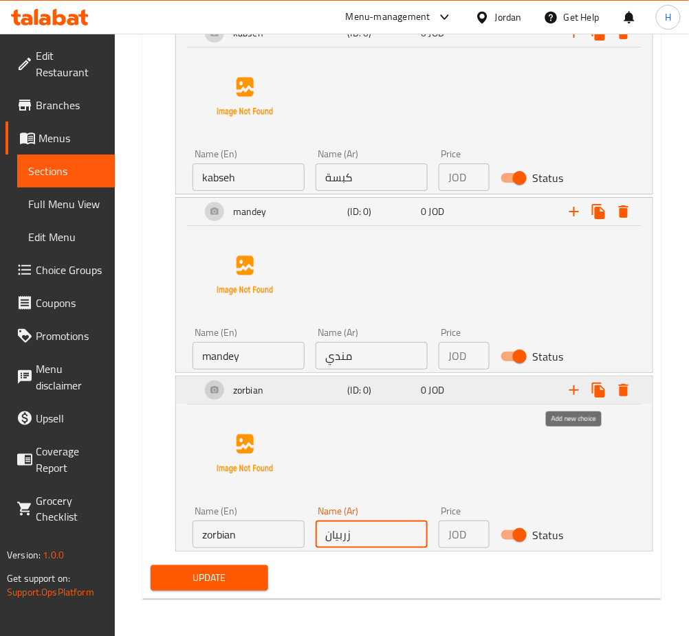
type input "زربيان"
click at [568, 392] on icon "Expand" at bounding box center [574, 390] width 16 height 16
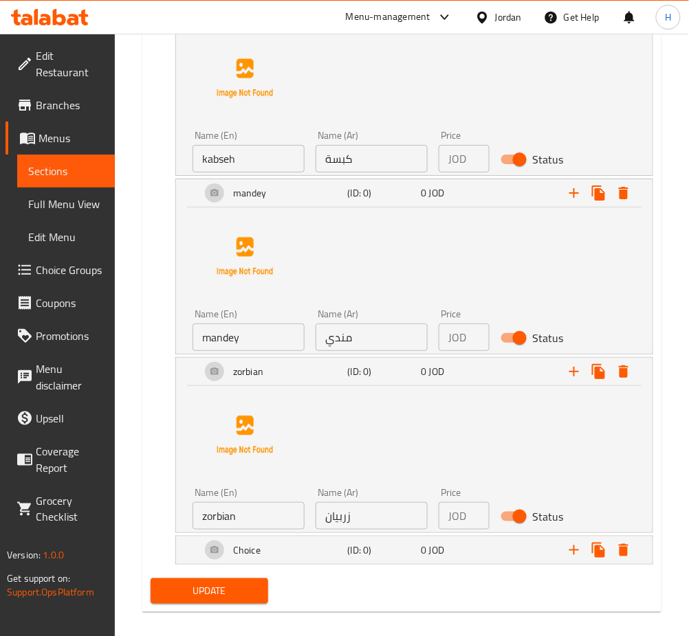
scroll to position [944, 0]
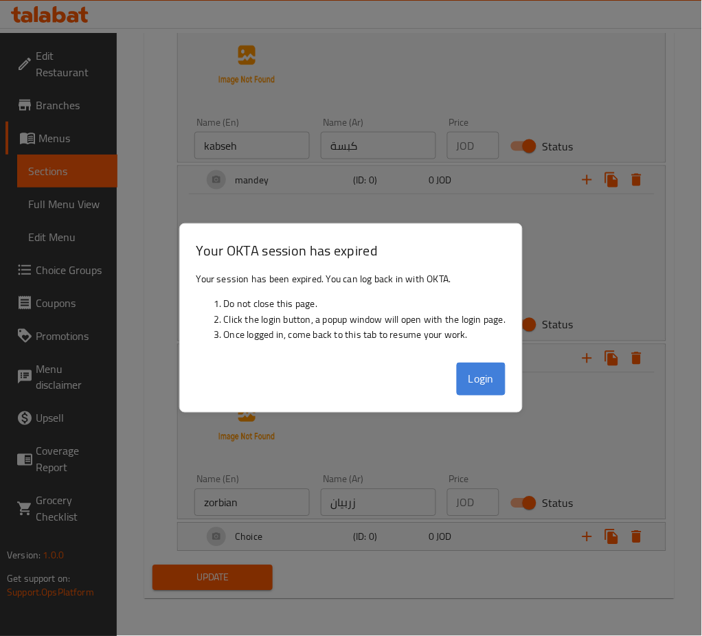
click at [467, 379] on button "Login" at bounding box center [481, 379] width 49 height 33
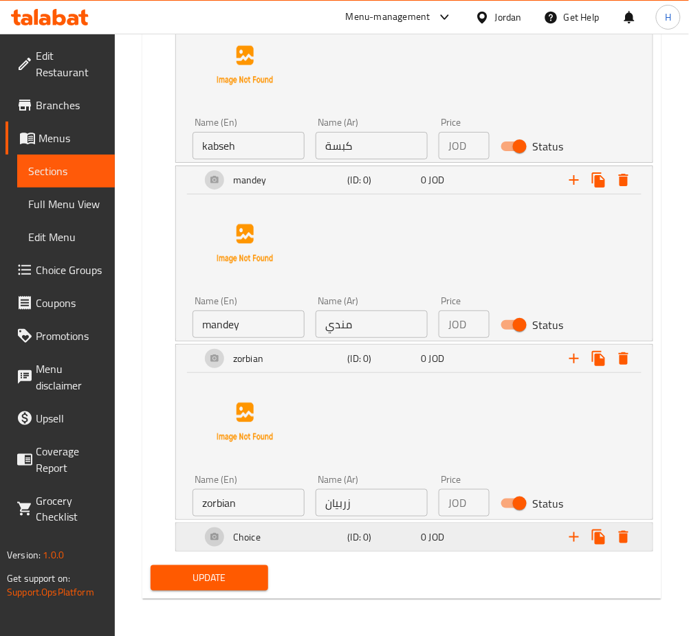
click at [392, 542] on h5 "(ID: 0)" at bounding box center [382, 538] width 68 height 14
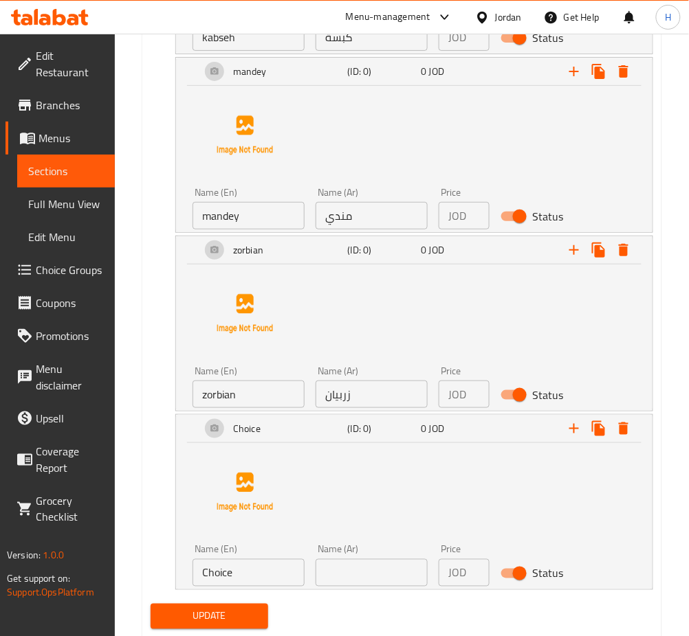
scroll to position [1091, 0]
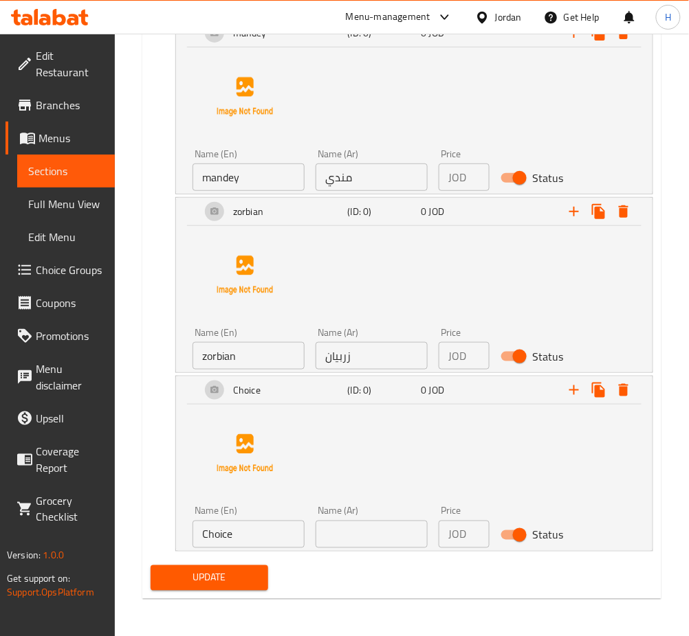
click at [270, 529] on input "Choice" at bounding box center [248, 534] width 112 height 27
click at [269, 534] on input "Choice" at bounding box center [248, 534] width 112 height 27
type input "ل"
type input "bukhary"
click at [371, 538] on input "text" at bounding box center [371, 534] width 112 height 27
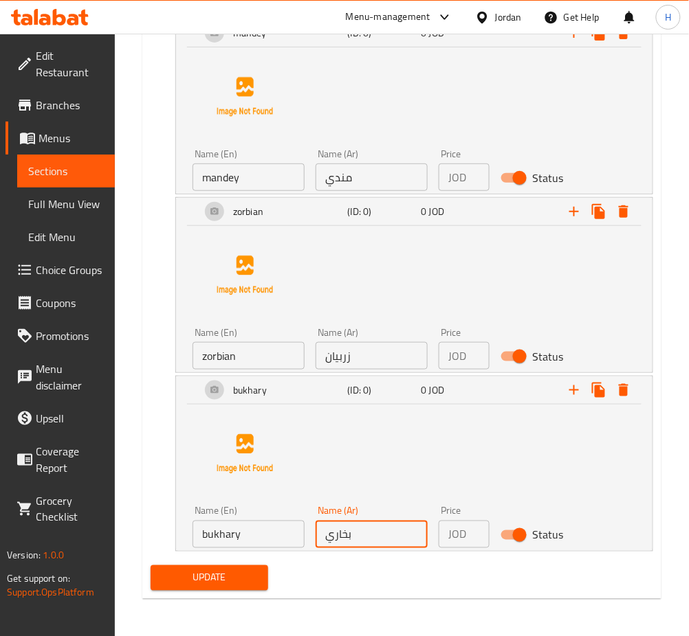
type input "بخاري"
click at [248, 579] on span "Update" at bounding box center [210, 578] width 96 height 17
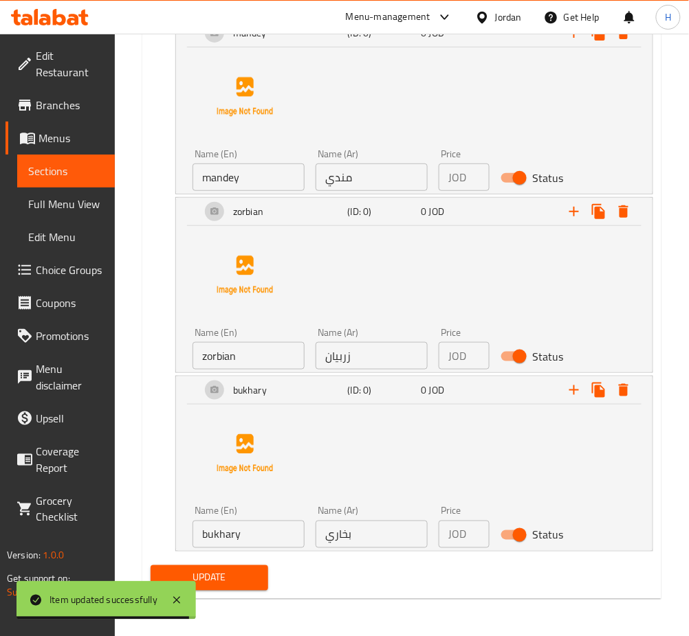
scroll to position [0, 0]
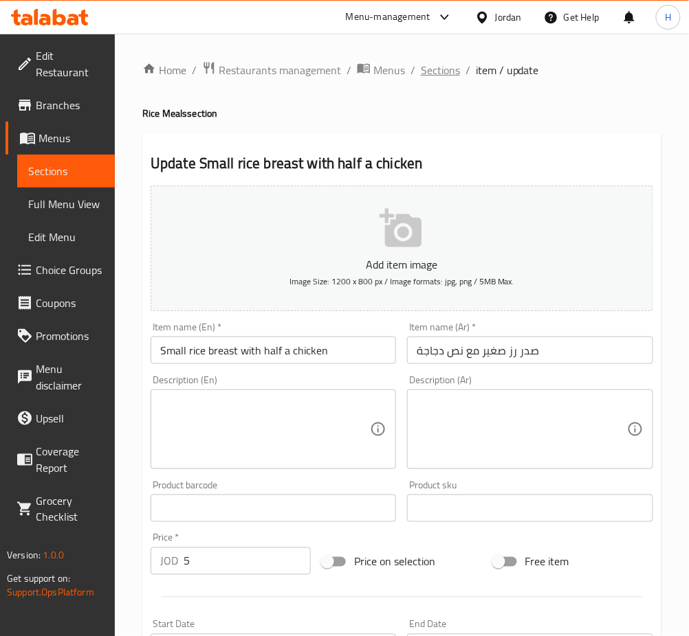
click at [440, 62] on span "Sections" at bounding box center [440, 70] width 39 height 16
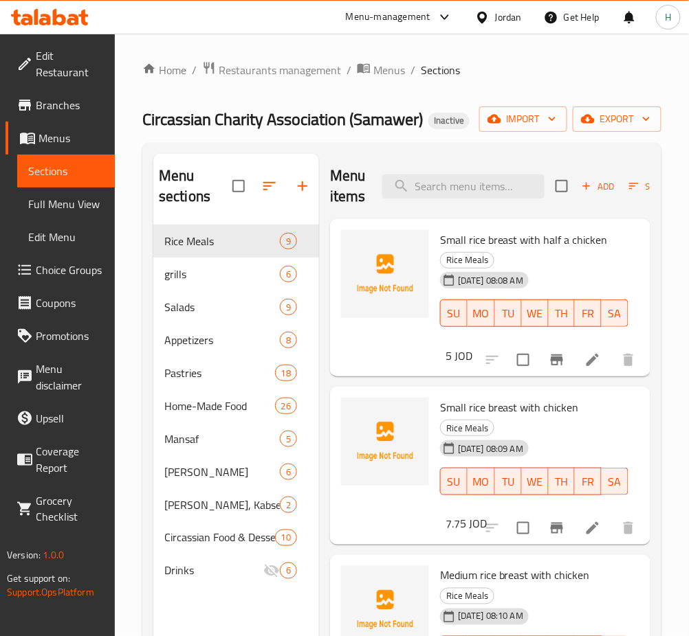
click at [584, 351] on li at bounding box center [592, 360] width 38 height 25
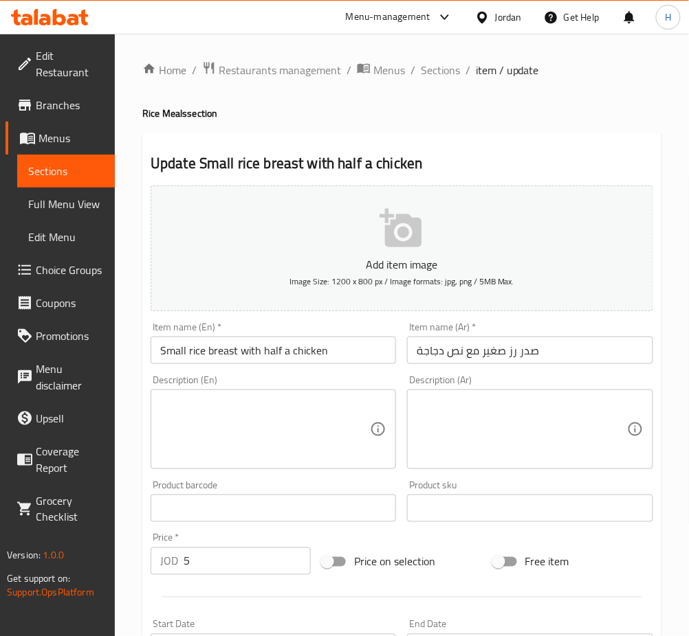
scroll to position [447, 0]
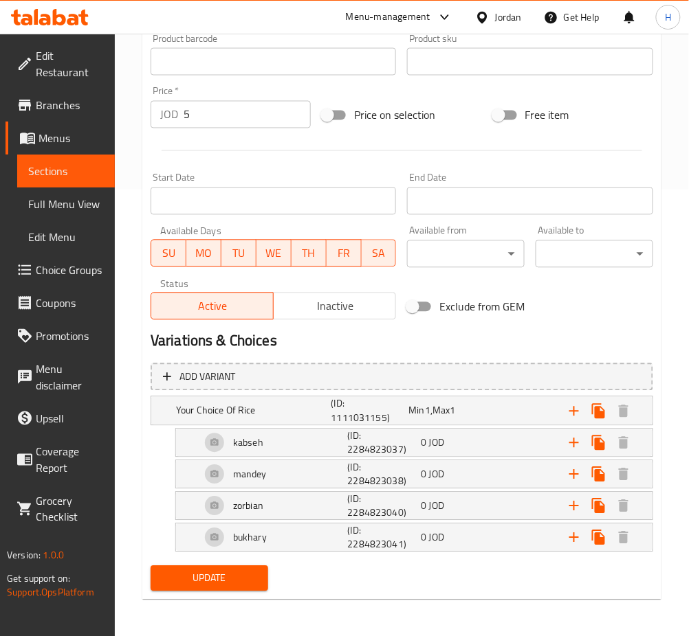
click at [584, 351] on h2 "Variations & Choices" at bounding box center [402, 341] width 502 height 21
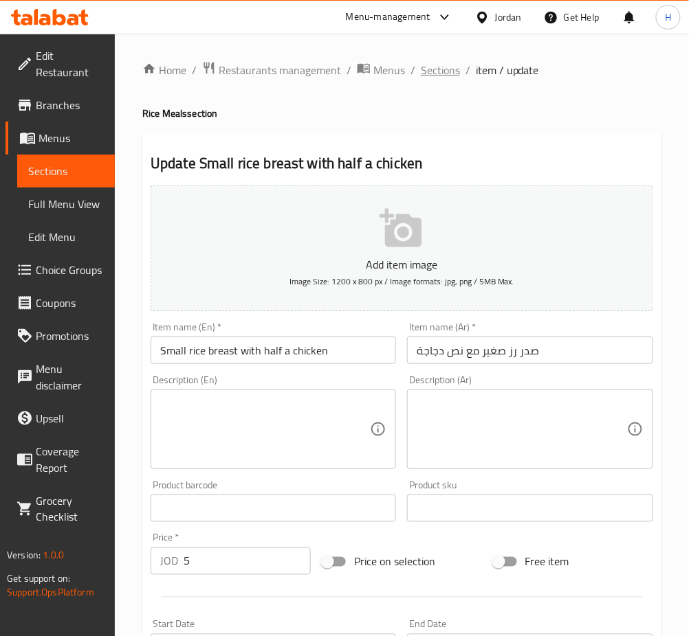
click at [450, 73] on span "Sections" at bounding box center [440, 70] width 39 height 16
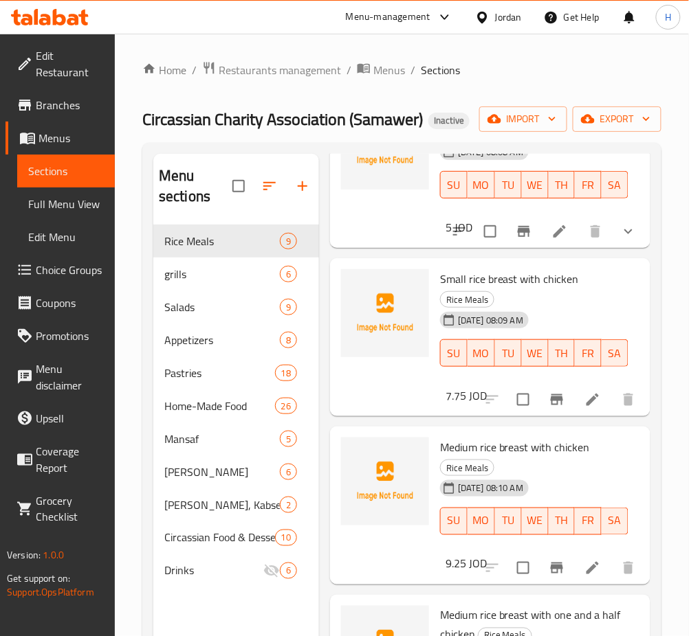
scroll to position [130, 0]
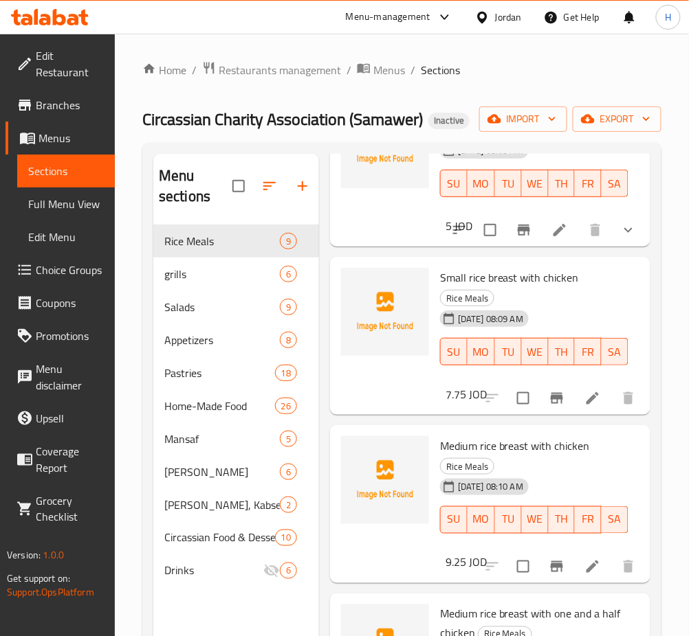
click at [546, 443] on span "Medium rice breast with chicken" at bounding box center [515, 446] width 150 height 21
click at [573, 402] on li at bounding box center [592, 398] width 38 height 25
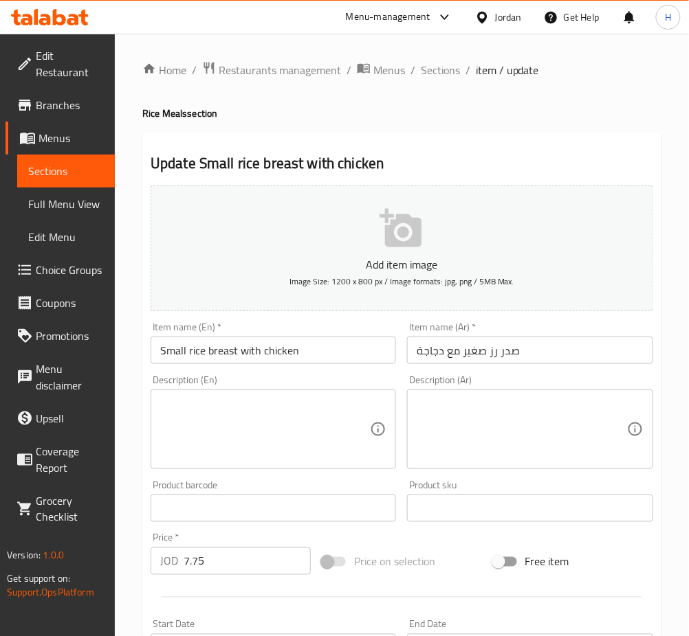
scroll to position [321, 0]
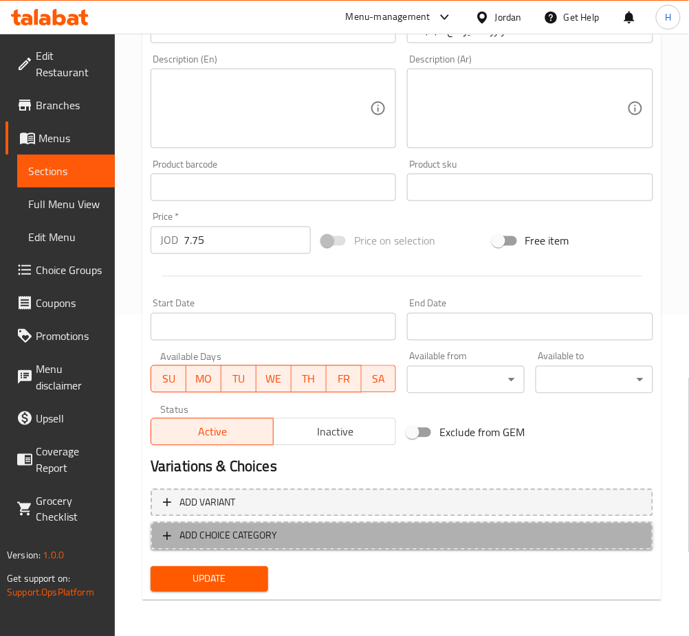
click at [254, 537] on span "ADD CHOICE CATEGORY" at bounding box center [228, 536] width 98 height 17
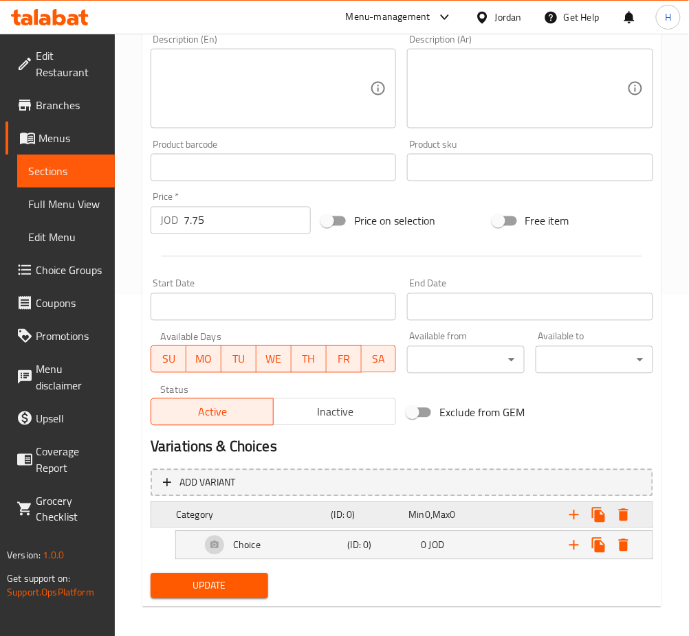
scroll to position [348, 0]
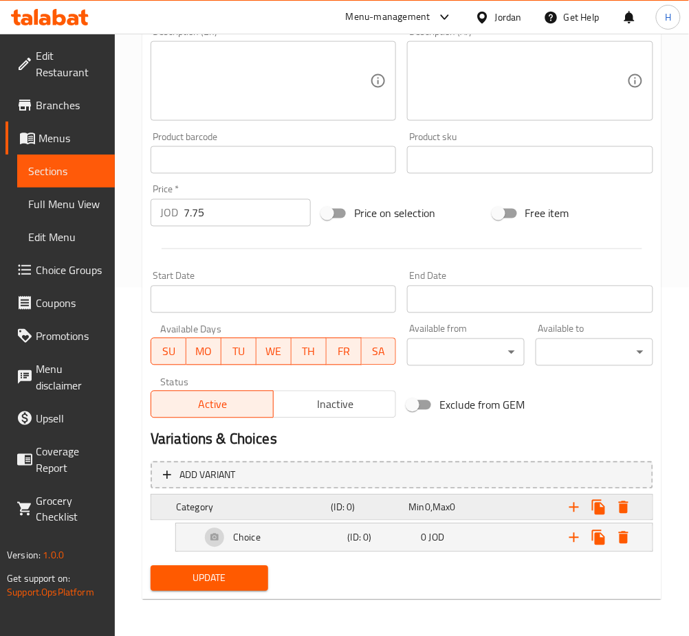
click at [423, 509] on span "Min" at bounding box center [416, 508] width 16 height 18
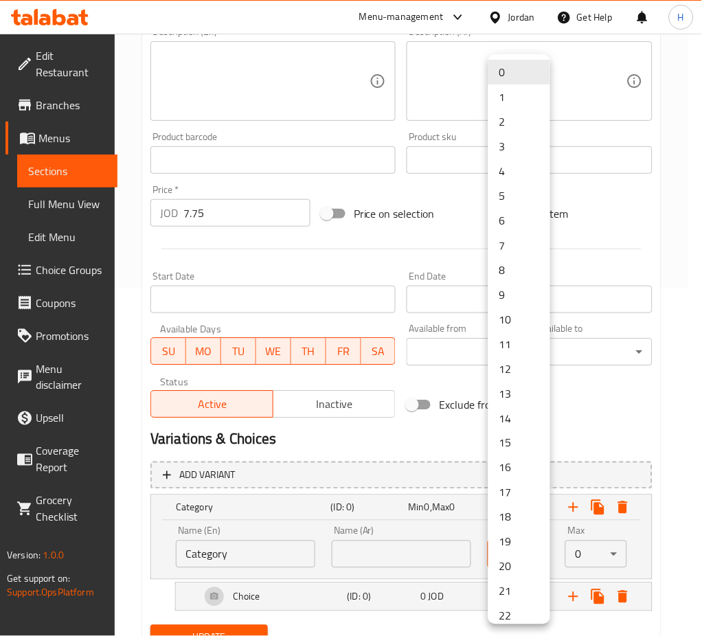
click at [507, 102] on li "1" at bounding box center [520, 97] width 62 height 25
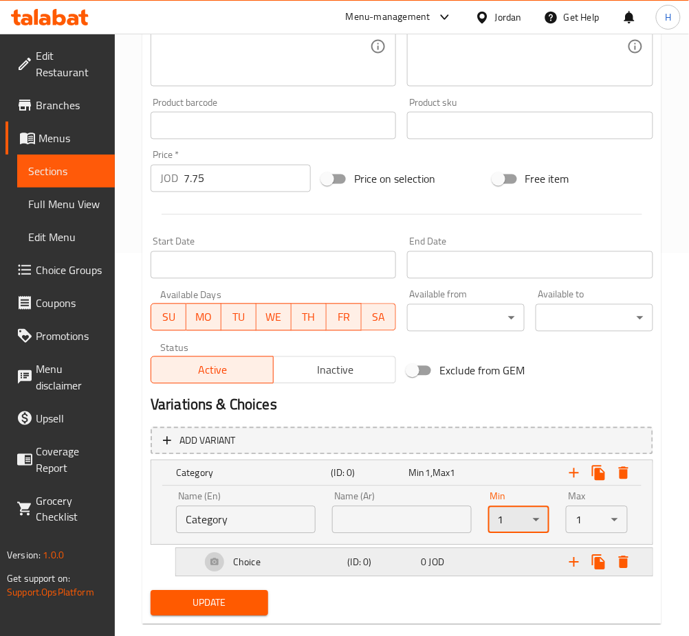
scroll to position [408, 0]
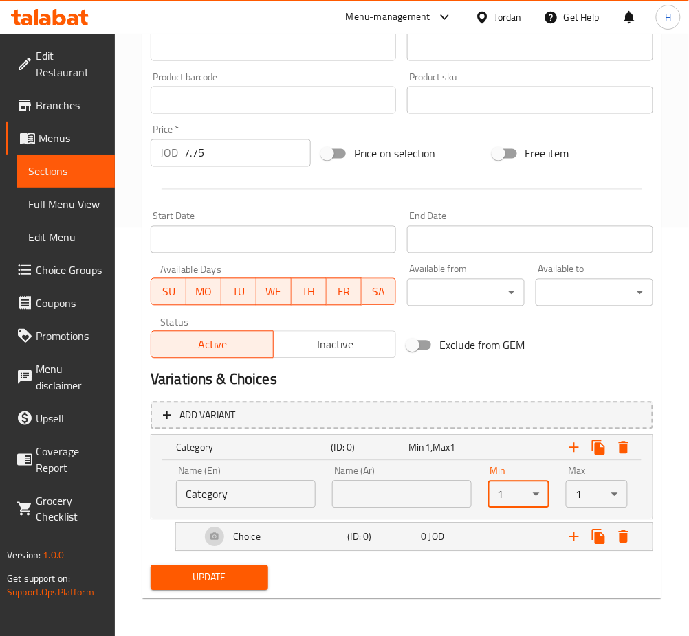
click at [274, 489] on input "Category" at bounding box center [246, 494] width 140 height 27
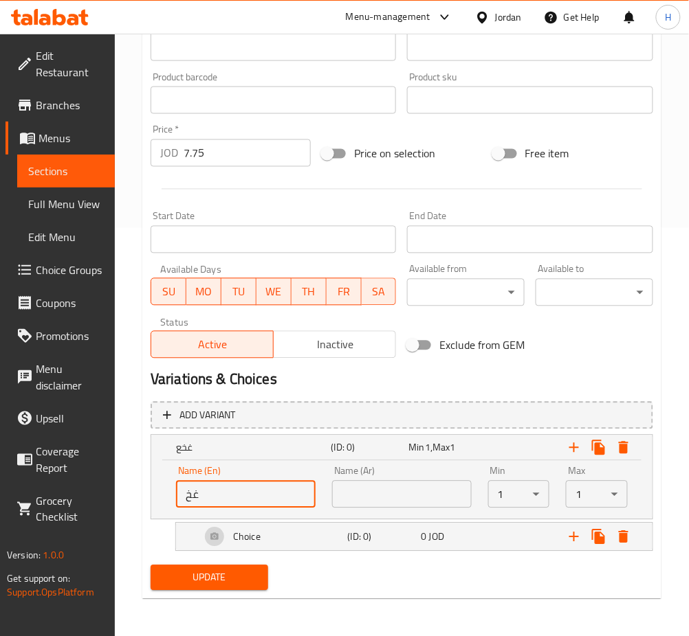
type input "غ"
type input "your choice of rice"
click at [370, 491] on input "text" at bounding box center [402, 494] width 140 height 27
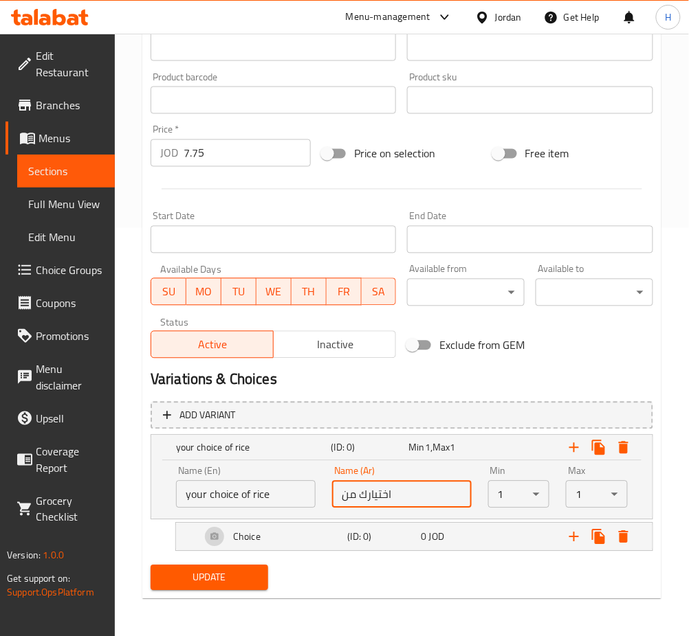
type input "اختيارك من الأرز"
click at [572, 535] on icon "Expand" at bounding box center [574, 537] width 16 height 16
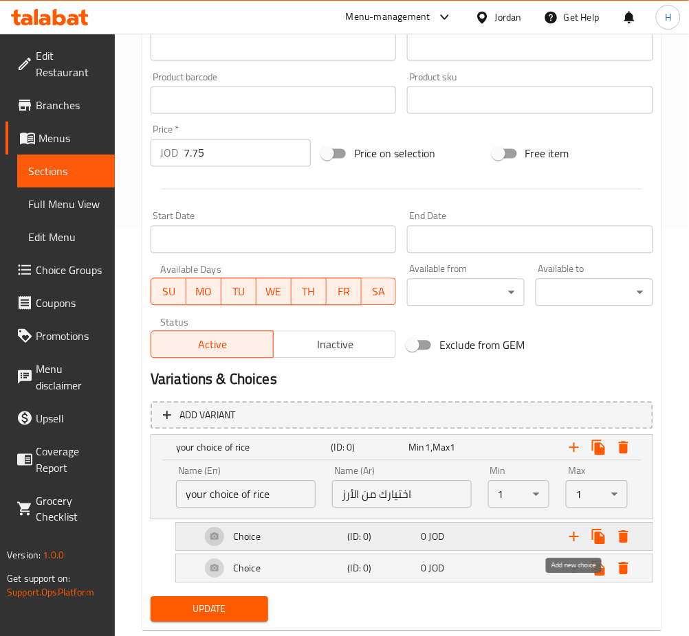
click at [570, 535] on icon "Expand" at bounding box center [574, 537] width 16 height 16
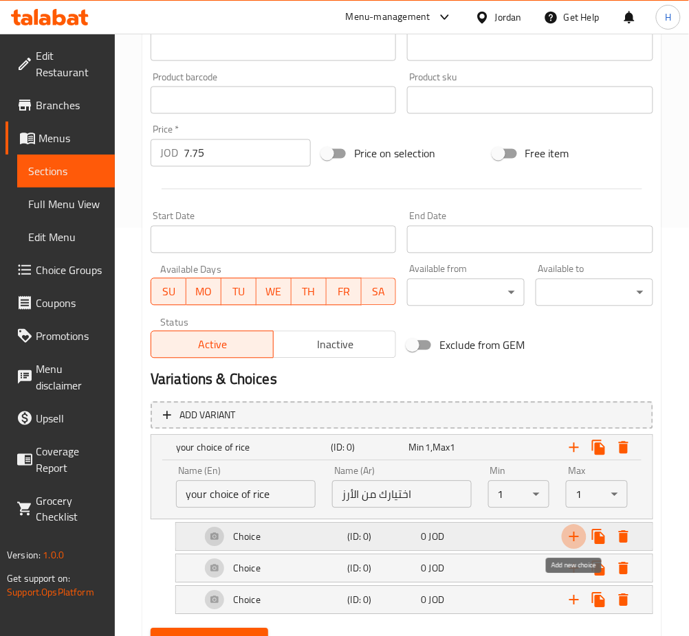
click at [568, 542] on icon "Expand" at bounding box center [574, 537] width 16 height 16
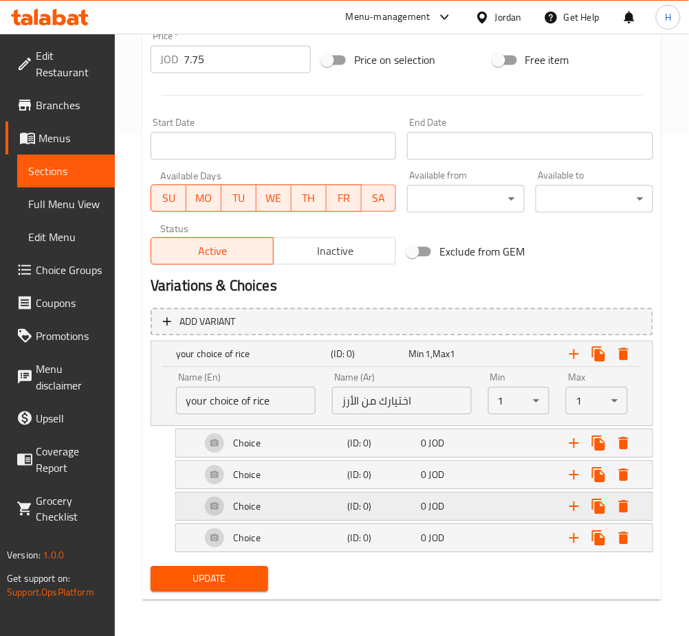
scroll to position [503, 0]
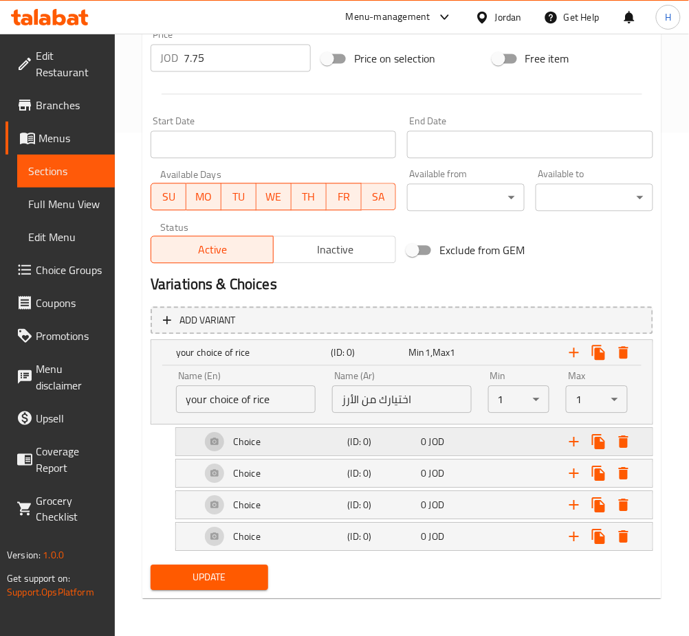
click at [251, 441] on h5 "Choice" at bounding box center [246, 443] width 27 height 14
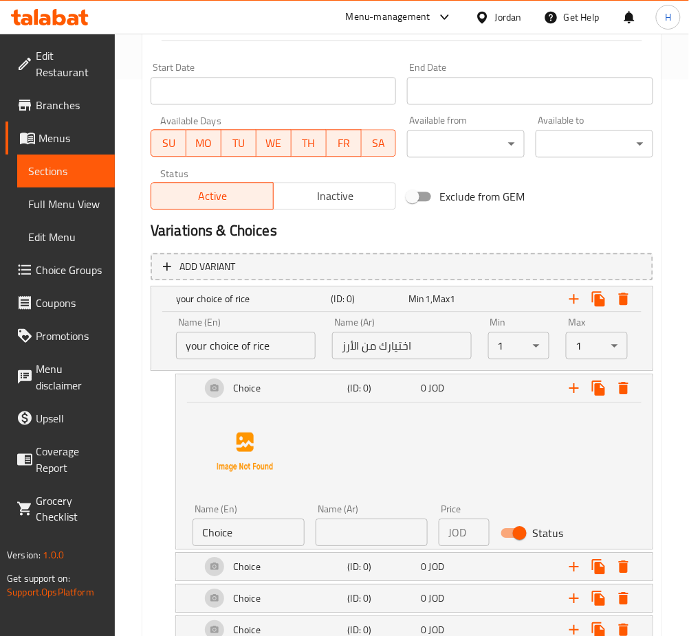
scroll to position [595, 0]
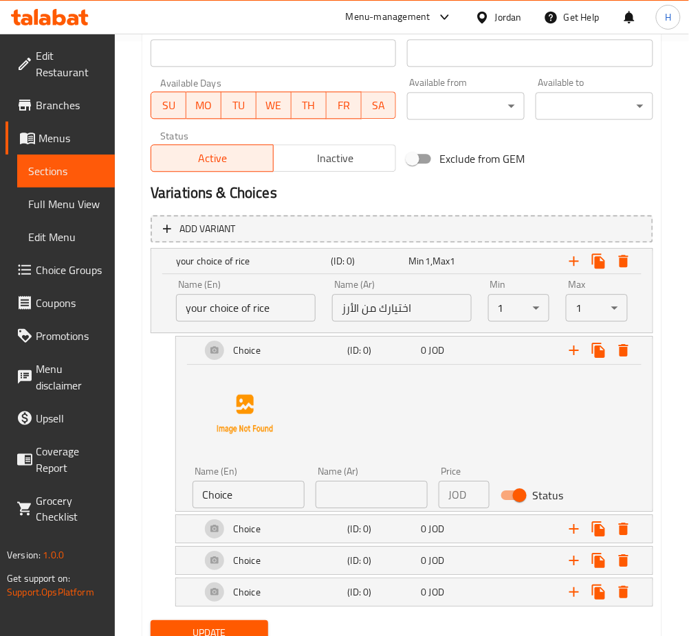
click at [254, 492] on input "Choice" at bounding box center [248, 494] width 112 height 27
type input "ن"
type input "kabseh"
click at [383, 495] on input "text" at bounding box center [371, 494] width 112 height 27
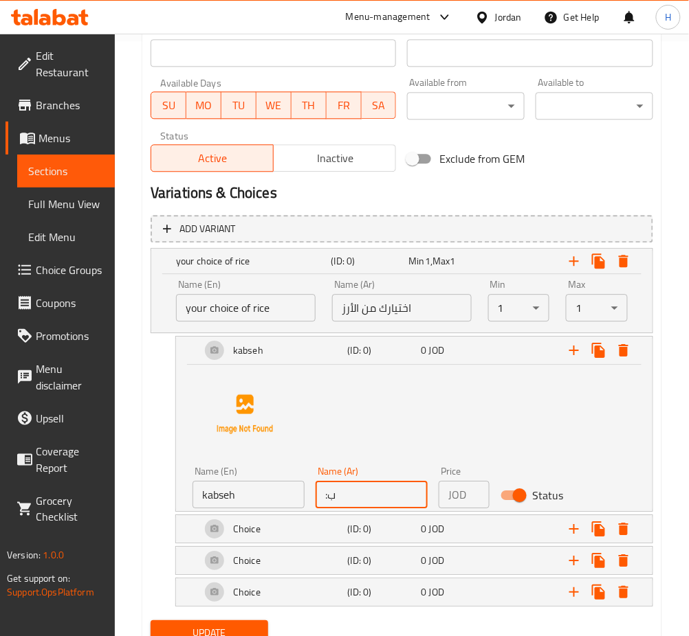
type input ":"
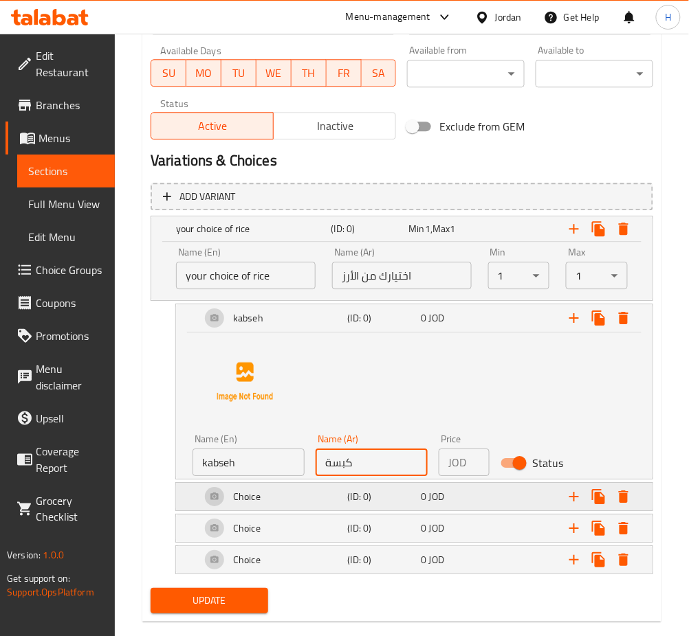
scroll to position [650, 0]
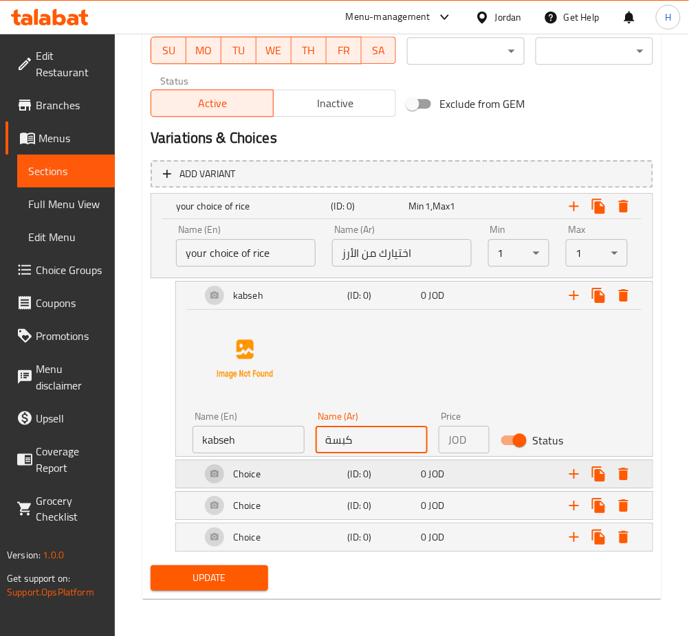
type input "كبسة"
click at [249, 472] on h5 "Choice" at bounding box center [246, 474] width 27 height 14
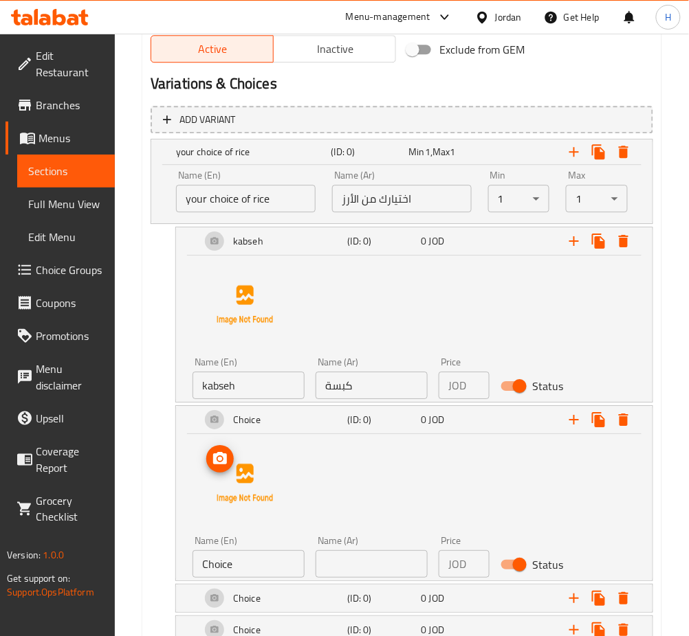
scroll to position [742, 0]
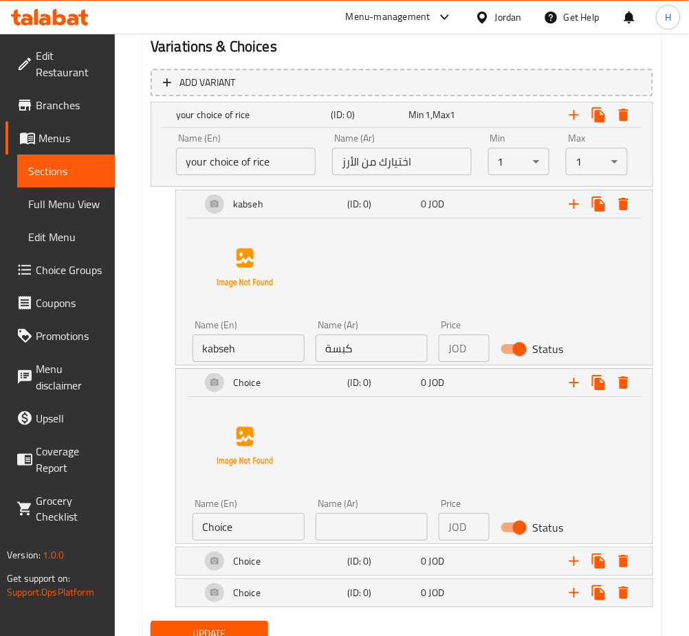
click at [266, 533] on input "Choice" at bounding box center [248, 526] width 112 height 27
type input "mandey"
click at [340, 517] on input "text" at bounding box center [371, 526] width 112 height 27
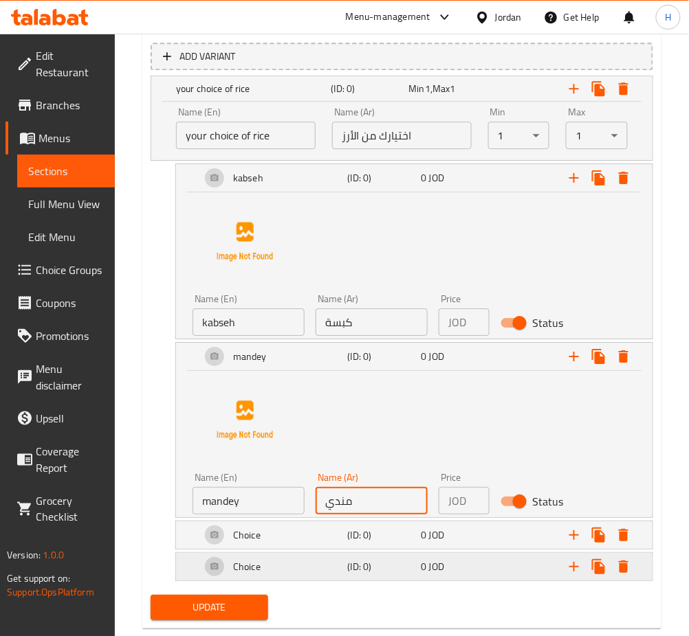
scroll to position [797, 0]
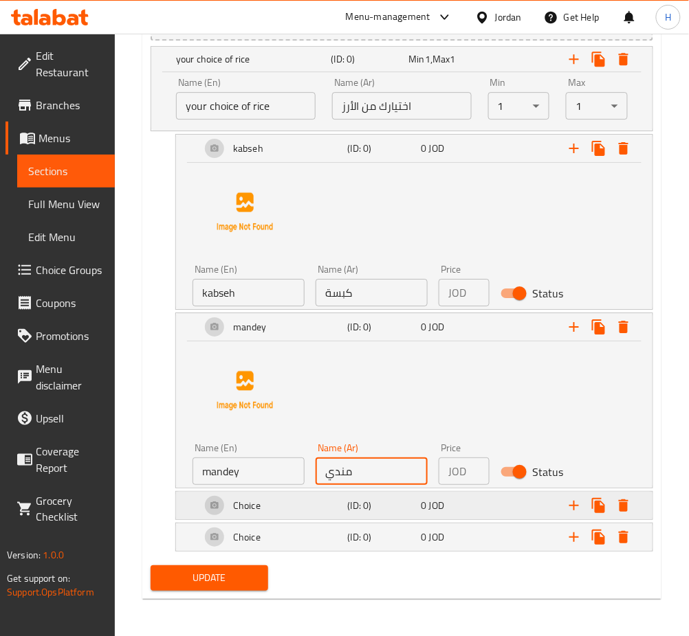
type input "مندي"
click at [240, 509] on h5 "Choice" at bounding box center [246, 506] width 27 height 14
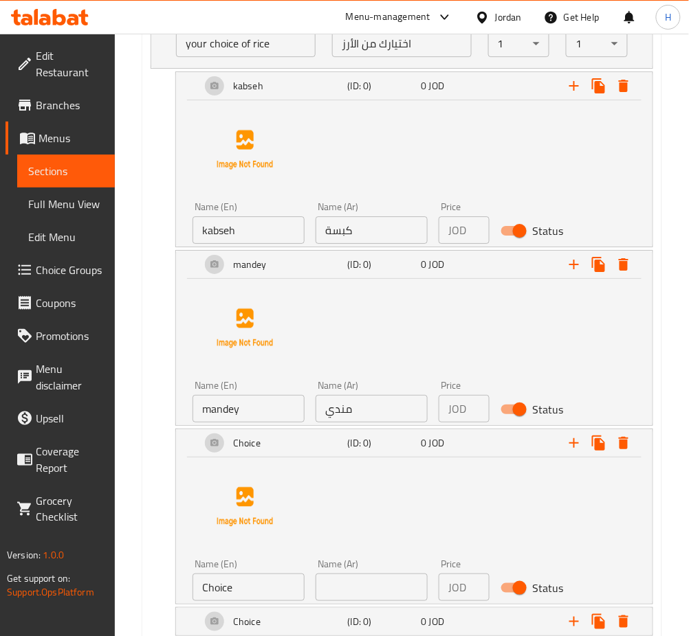
scroll to position [944, 0]
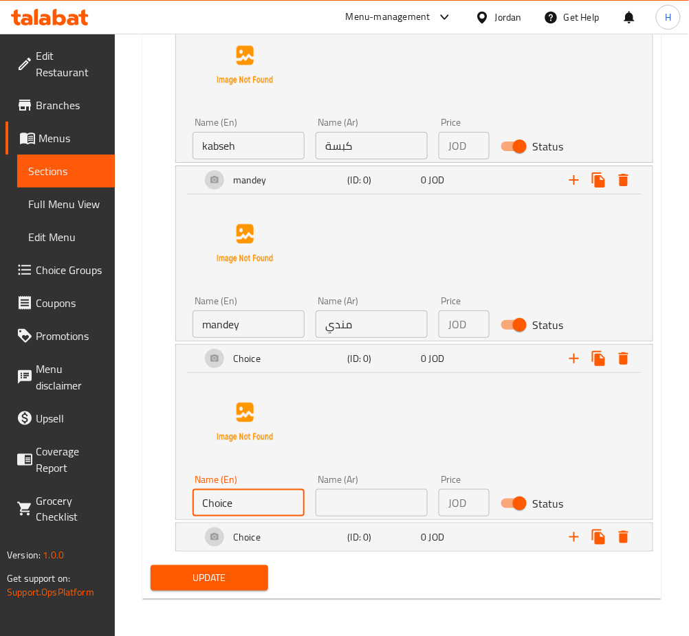
click at [271, 490] on input "Choice" at bounding box center [248, 502] width 112 height 27
type input "zorbyan"
click at [337, 505] on input "text" at bounding box center [371, 502] width 112 height 27
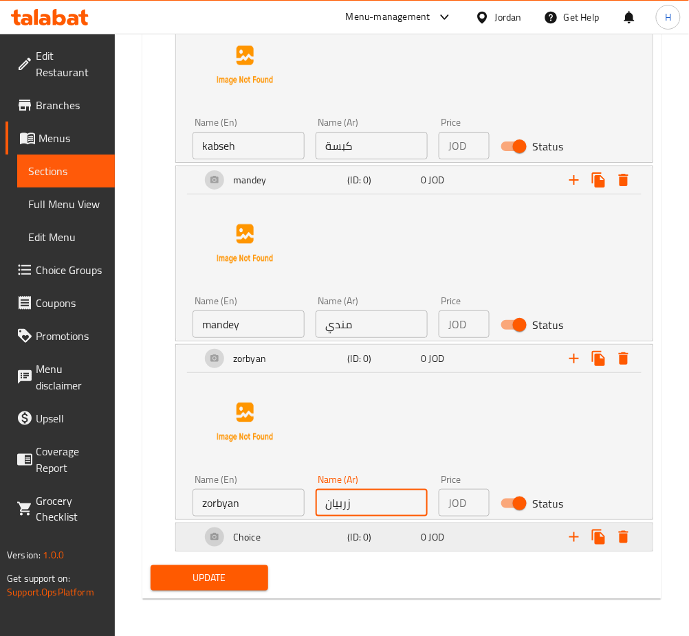
type input "زربيان"
click at [251, 531] on h5 "Choice" at bounding box center [246, 538] width 27 height 14
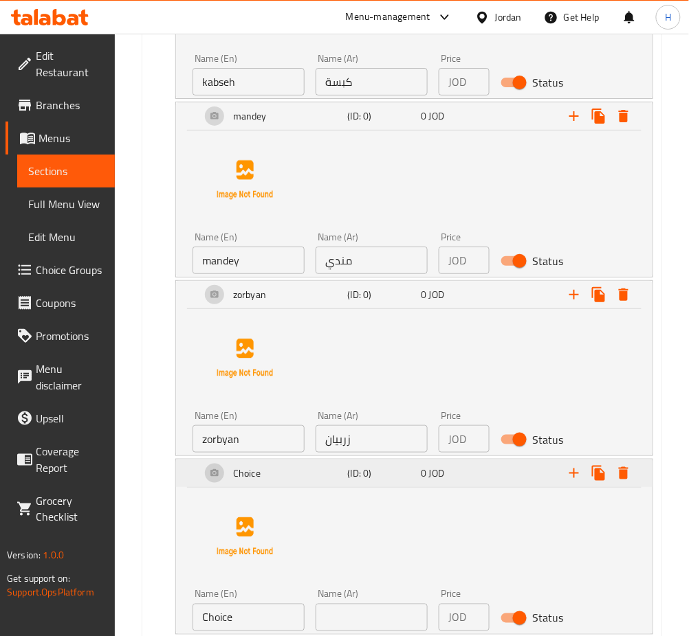
scroll to position [1091, 0]
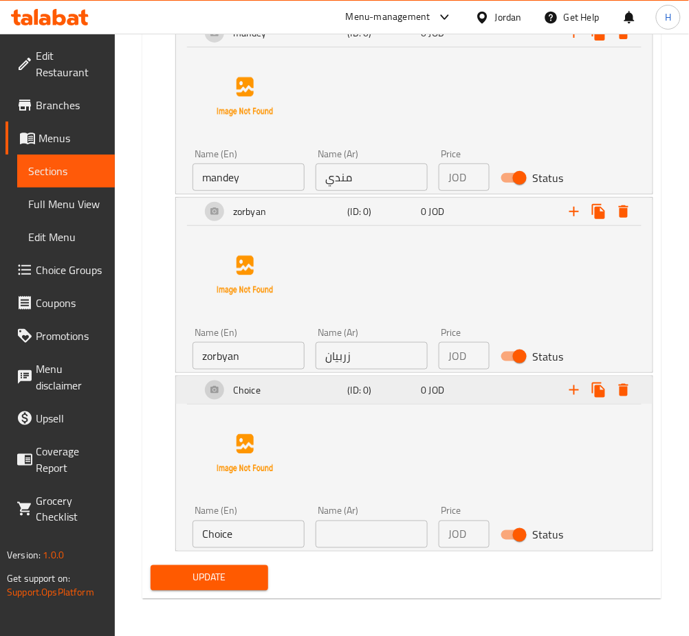
click at [254, 527] on input "Choice" at bounding box center [248, 534] width 112 height 27
type input "ل"
type input "bokhary"
click at [333, 518] on div "Name (Ar) Name (Ar)" at bounding box center [371, 528] width 112 height 42
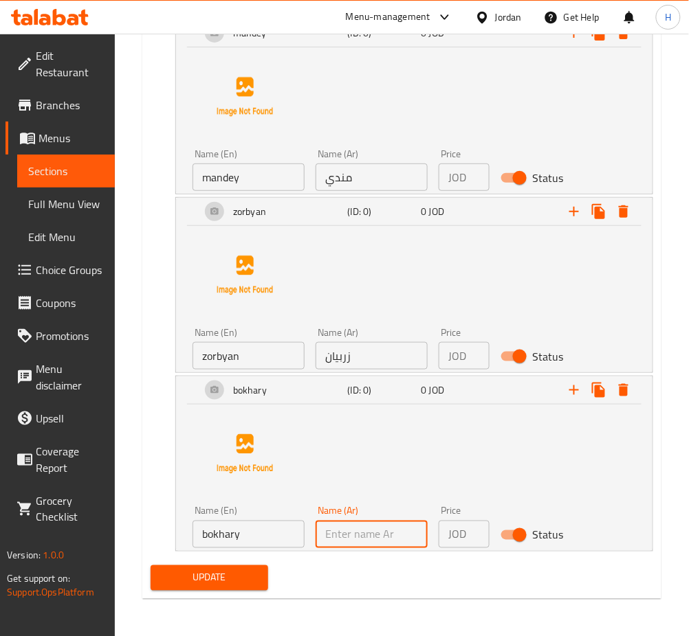
click at [335, 528] on input "text" at bounding box center [371, 534] width 112 height 27
type input "بخاري"
click at [197, 584] on span "Update" at bounding box center [210, 578] width 96 height 17
click at [250, 576] on span "Update" at bounding box center [210, 578] width 96 height 17
click at [219, 580] on span "Update" at bounding box center [210, 578] width 96 height 17
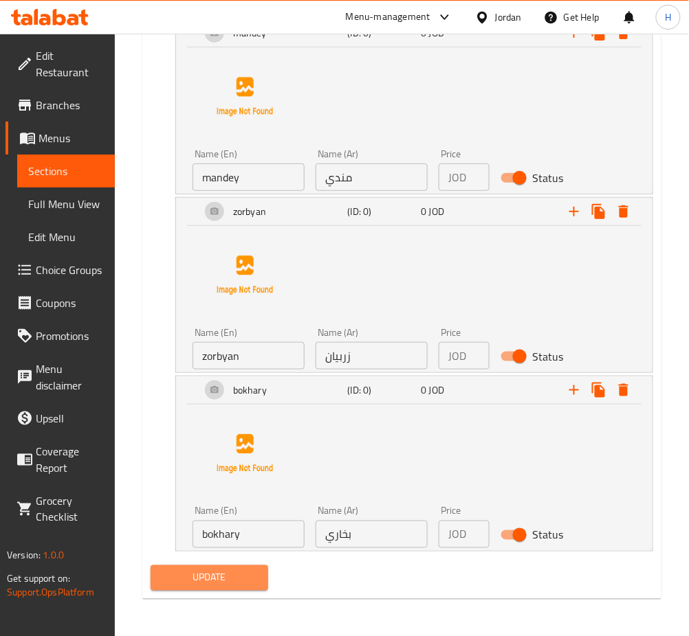
click at [219, 581] on span "Update" at bounding box center [210, 578] width 96 height 17
click at [225, 573] on span "Update" at bounding box center [210, 578] width 96 height 17
click at [232, 581] on span "Update" at bounding box center [210, 578] width 96 height 17
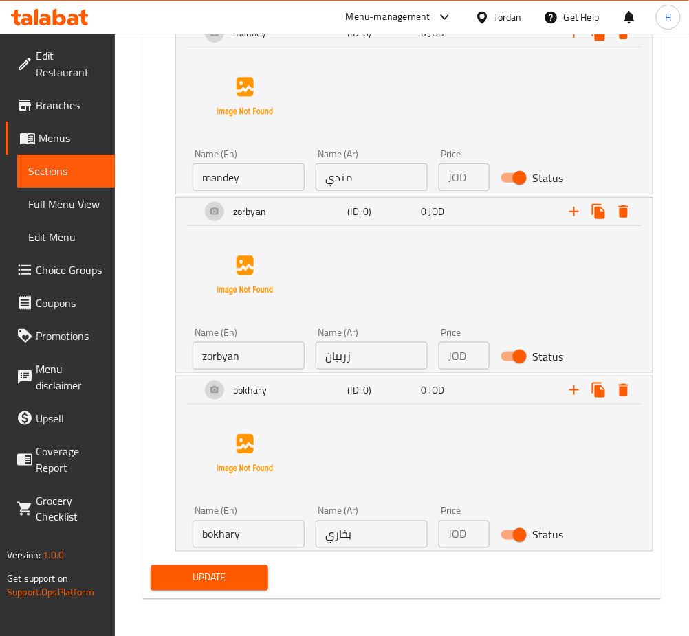
drag, startPoint x: 214, startPoint y: 569, endPoint x: 214, endPoint y: 577, distance: 8.2
click at [214, 577] on span "Update" at bounding box center [210, 578] width 96 height 17
click at [151, 566] on button "Update" at bounding box center [210, 578] width 118 height 25
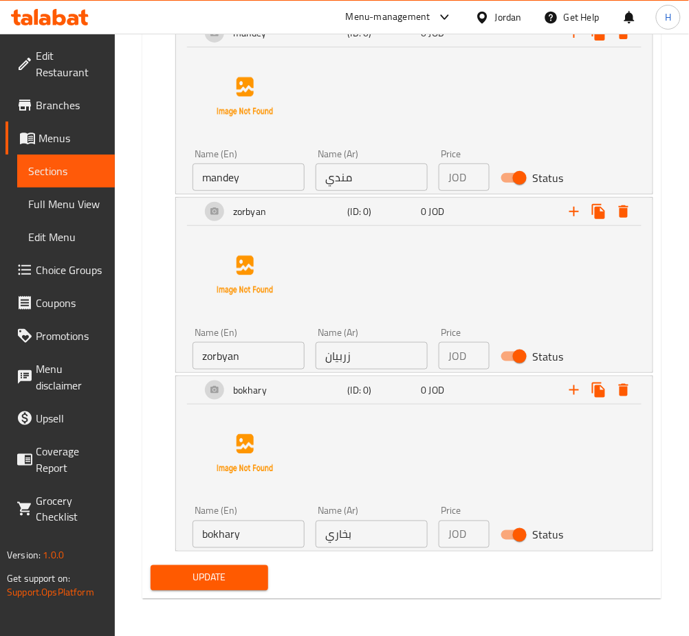
click at [151, 566] on button "Update" at bounding box center [210, 578] width 118 height 25
click at [236, 586] on span "Update" at bounding box center [210, 578] width 96 height 17
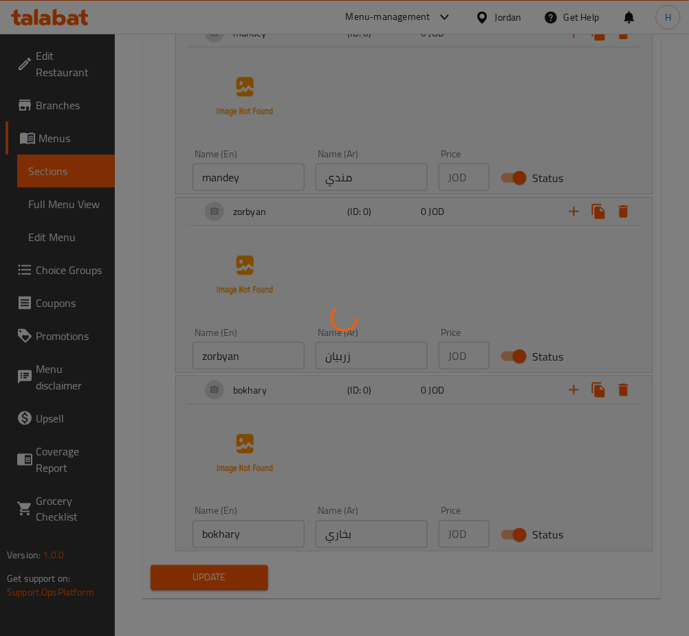
click at [236, 586] on div at bounding box center [344, 318] width 689 height 636
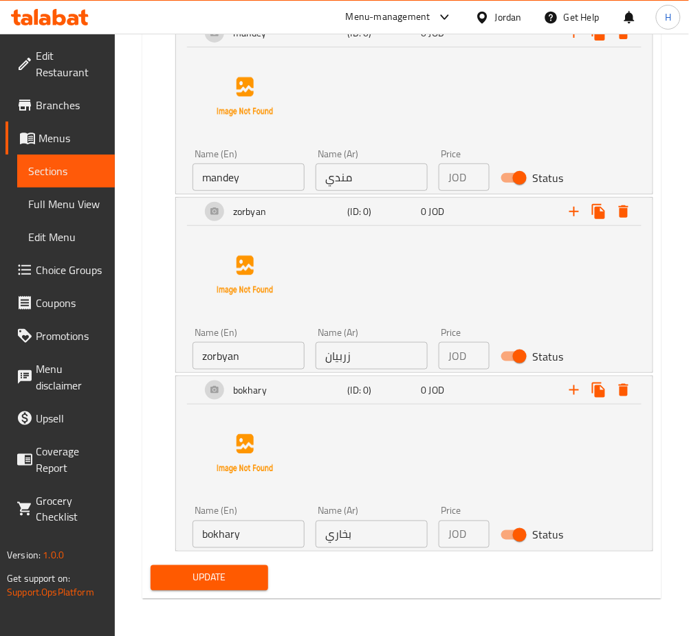
click at [236, 586] on span "Update" at bounding box center [210, 578] width 96 height 17
click at [236, 586] on div at bounding box center [344, 318] width 689 height 636
click at [236, 586] on span "Update" at bounding box center [210, 578] width 96 height 17
click at [221, 580] on span "Update" at bounding box center [210, 578] width 96 height 17
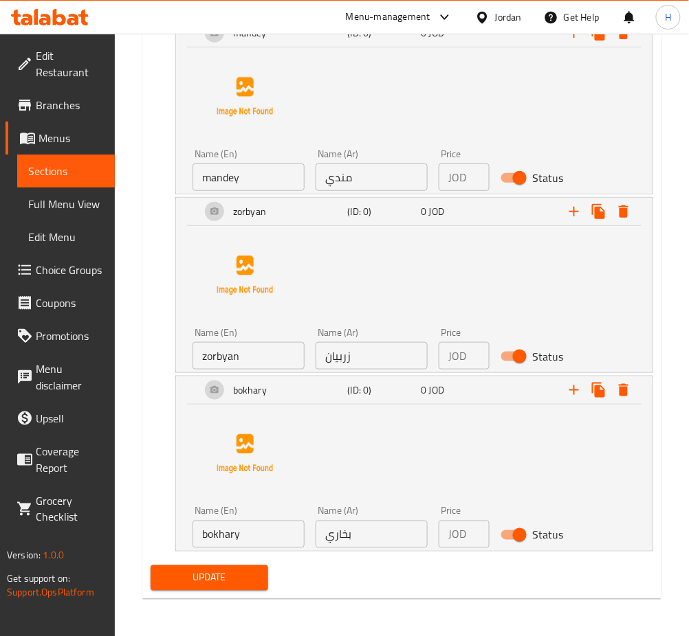
click at [222, 579] on span "Update" at bounding box center [210, 578] width 96 height 17
click at [222, 575] on span "Update" at bounding box center [210, 578] width 96 height 17
click at [223, 575] on span "Update" at bounding box center [210, 578] width 96 height 17
click at [225, 588] on button "Update" at bounding box center [210, 578] width 118 height 25
click at [151, 566] on button "Update" at bounding box center [210, 578] width 118 height 25
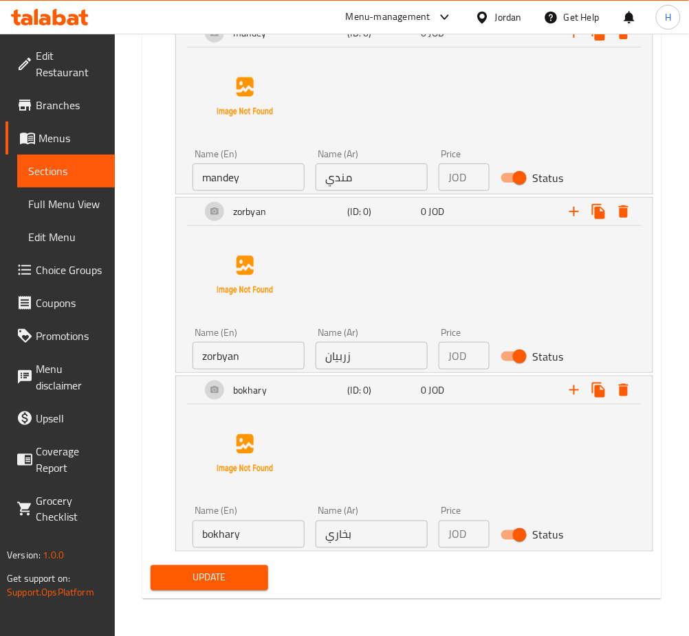
click at [151, 566] on button "Update" at bounding box center [210, 578] width 118 height 25
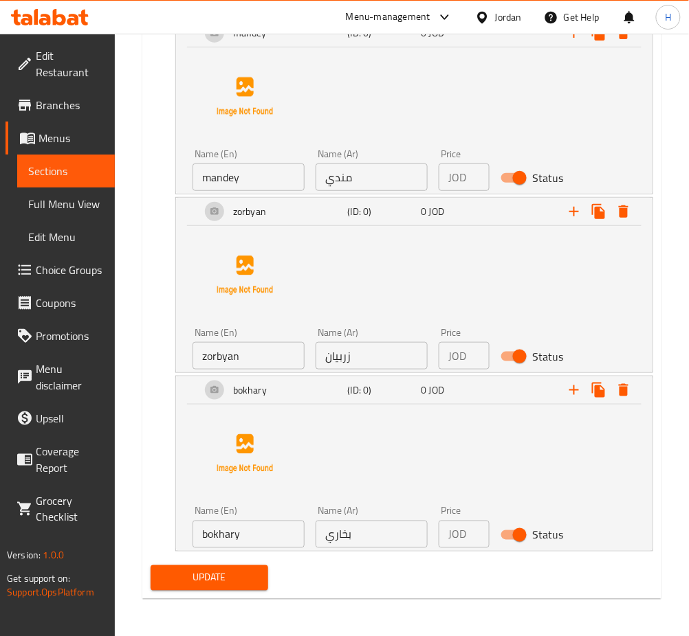
click at [151, 566] on button "Update" at bounding box center [210, 578] width 118 height 25
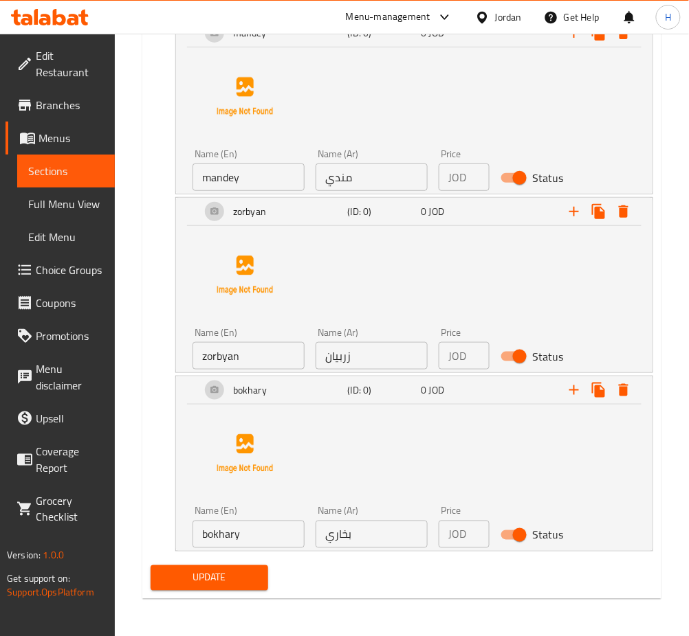
click at [151, 566] on button "Update" at bounding box center [210, 578] width 118 height 25
click at [225, 570] on span "Update" at bounding box center [210, 578] width 96 height 17
click at [236, 573] on span "Update" at bounding box center [210, 578] width 96 height 17
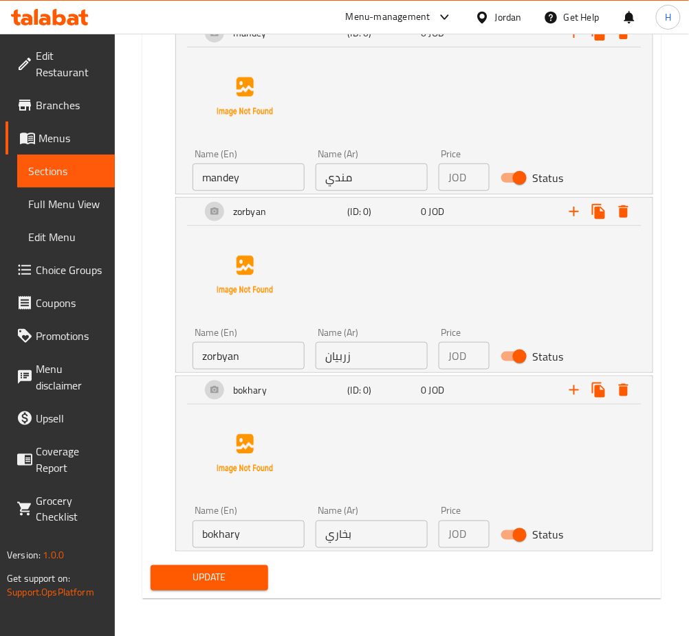
click at [234, 572] on span "Update" at bounding box center [210, 578] width 96 height 17
click at [221, 580] on span "Update" at bounding box center [210, 578] width 96 height 17
click at [339, 410] on div "Name (En) bokhary Name (En) Name (Ar) بخاري Name (Ar) Price JOD 0 Price Status" at bounding box center [413, 475] width 443 height 146
click at [225, 581] on span "Update" at bounding box center [210, 578] width 96 height 17
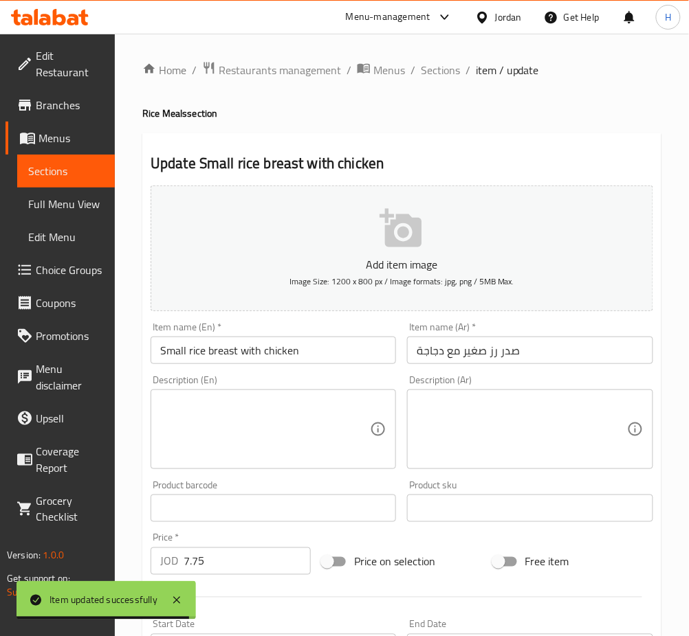
scroll to position [1, 0]
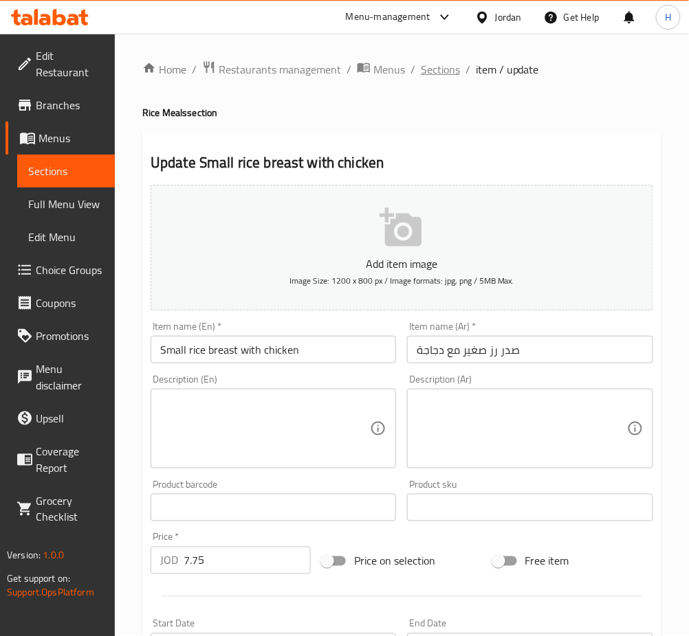
click at [456, 70] on span "Sections" at bounding box center [440, 69] width 39 height 16
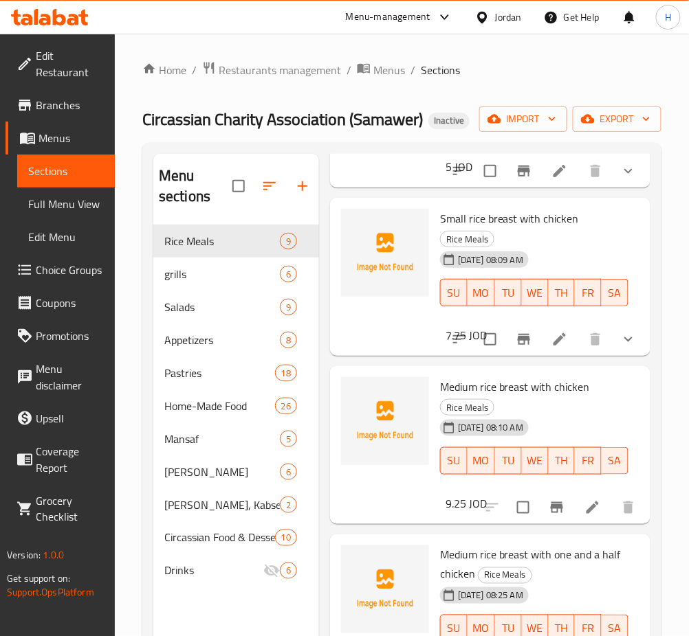
scroll to position [186, 0]
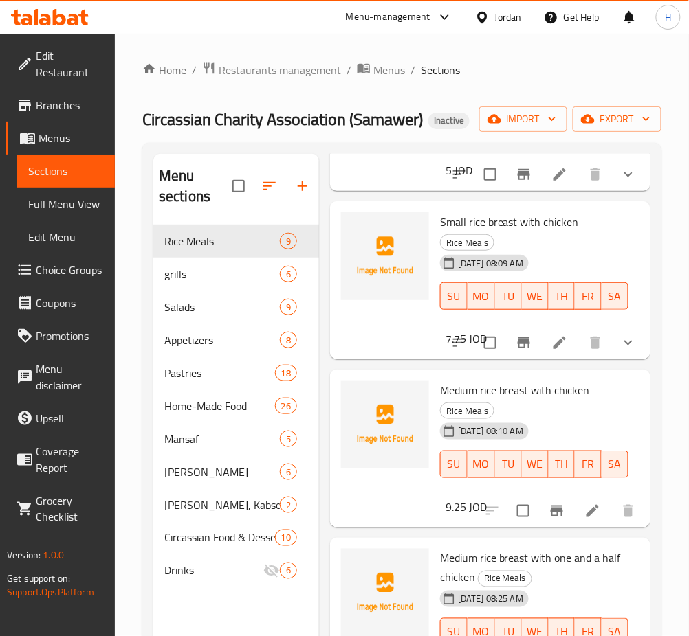
click at [584, 513] on icon at bounding box center [592, 511] width 16 height 16
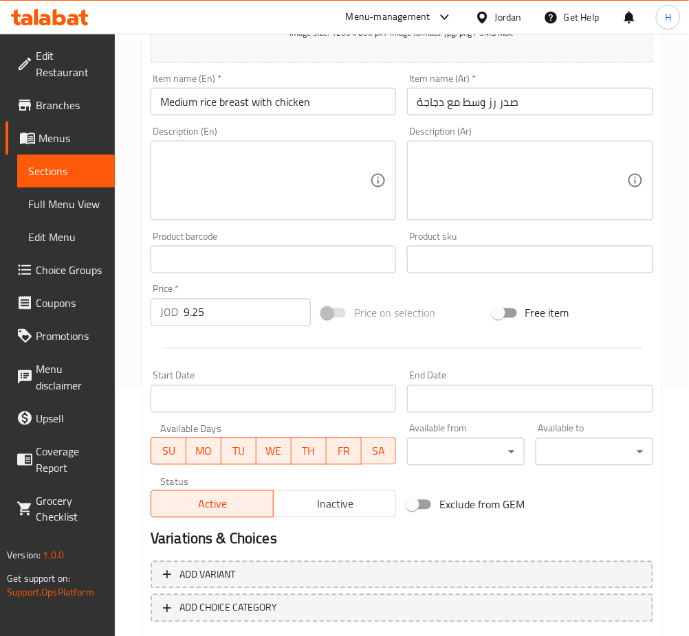
scroll to position [321, 0]
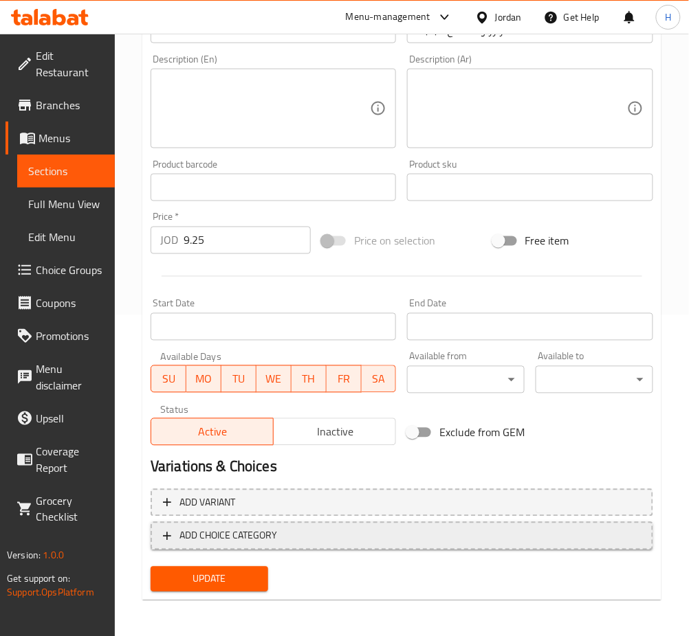
click at [310, 531] on span "ADD CHOICE CATEGORY" at bounding box center [402, 536] width 478 height 17
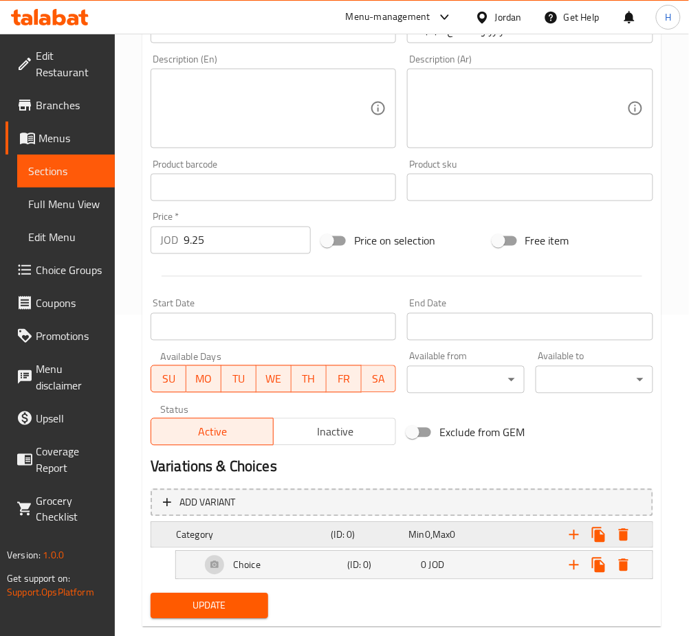
click at [543, 529] on div "Expand" at bounding box center [560, 535] width 155 height 30
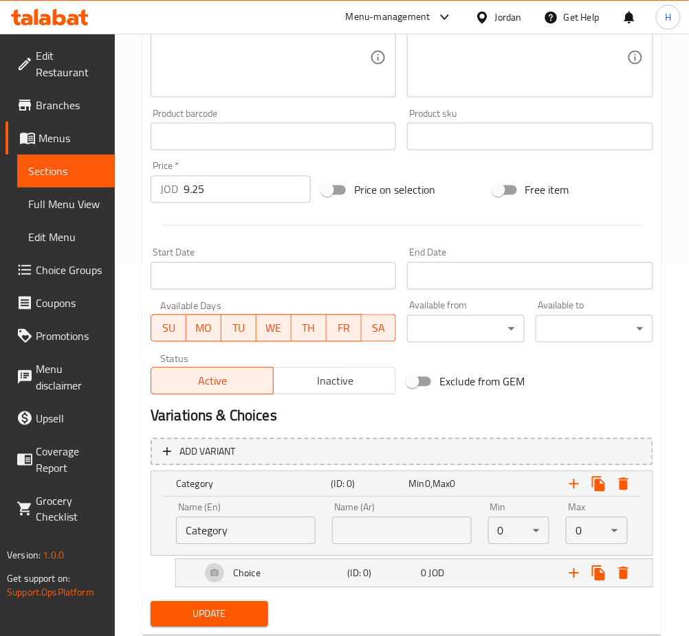
scroll to position [408, 0]
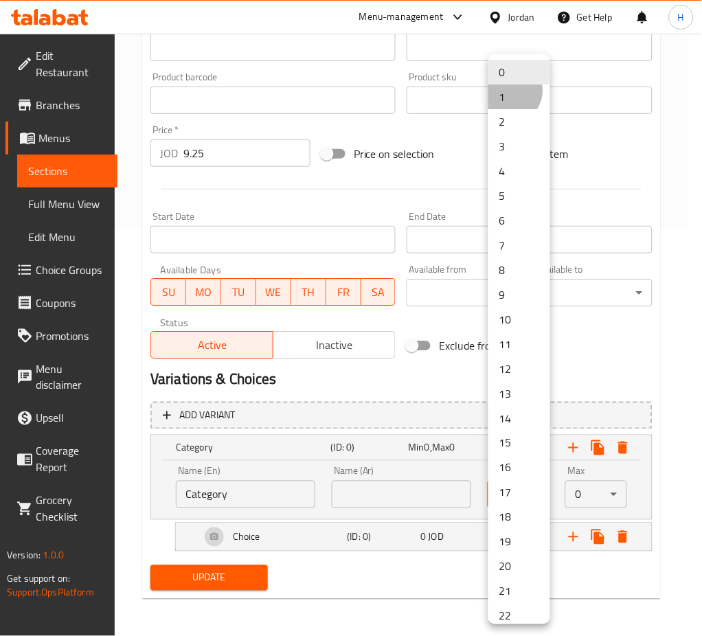
click at [510, 91] on li "1" at bounding box center [520, 97] width 62 height 25
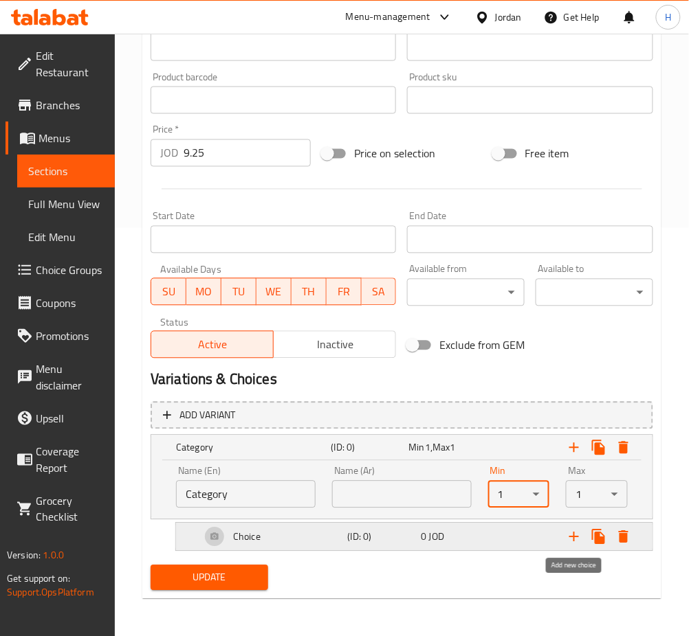
click at [577, 531] on icon "Expand" at bounding box center [574, 537] width 16 height 16
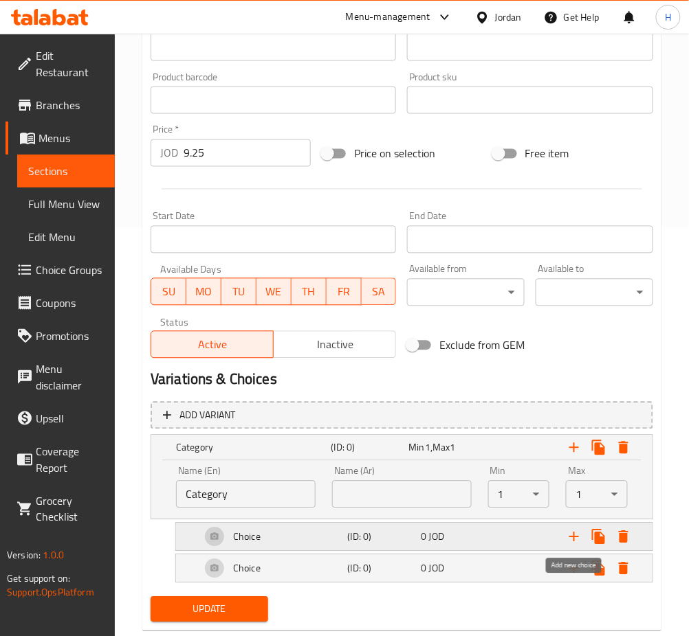
click at [577, 531] on icon "Expand" at bounding box center [574, 537] width 16 height 16
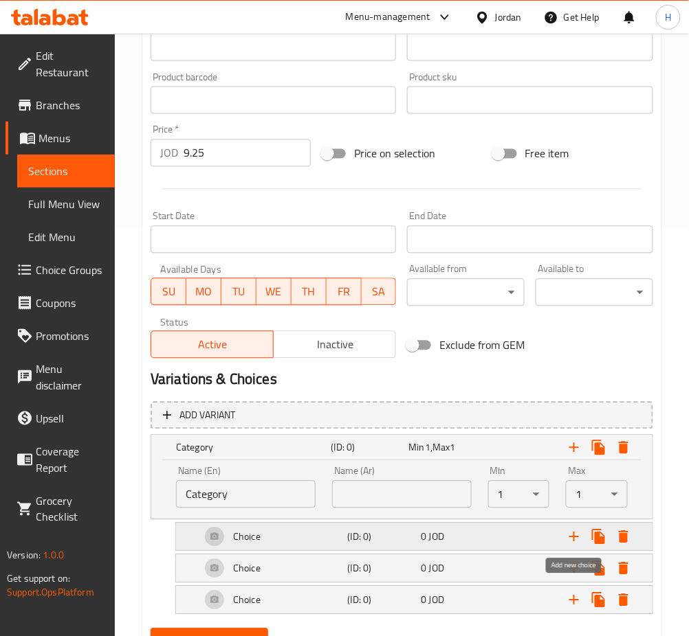
click at [577, 531] on icon "Expand" at bounding box center [574, 537] width 16 height 16
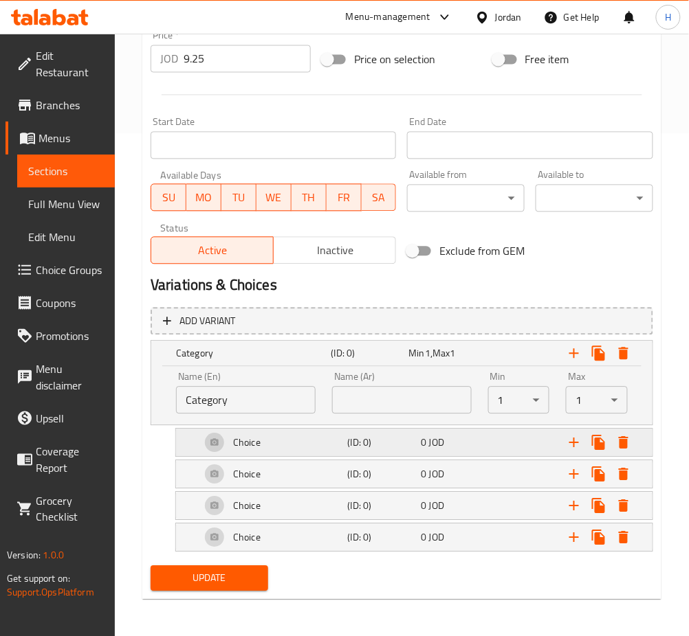
scroll to position [503, 0]
click at [257, 404] on input "Category" at bounding box center [246, 399] width 140 height 27
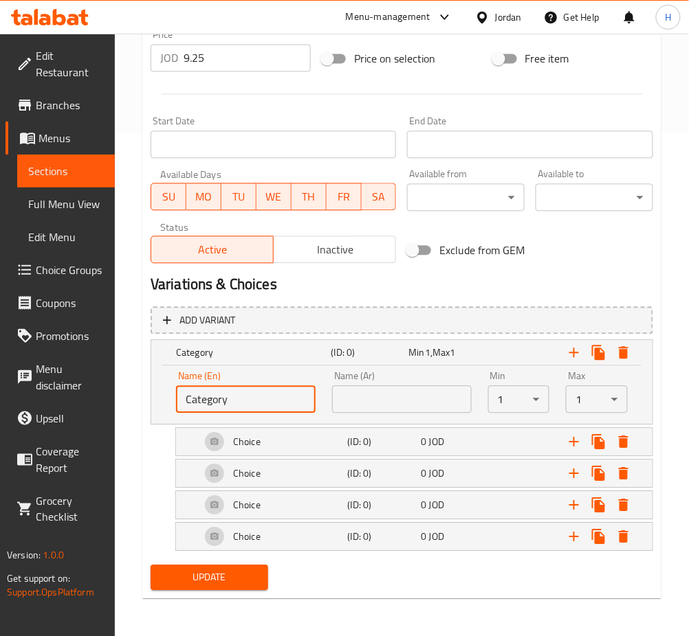
click at [257, 404] on input "Category" at bounding box center [246, 399] width 140 height 27
type input "your choice of rice"
click at [396, 406] on input "text" at bounding box center [402, 399] width 140 height 27
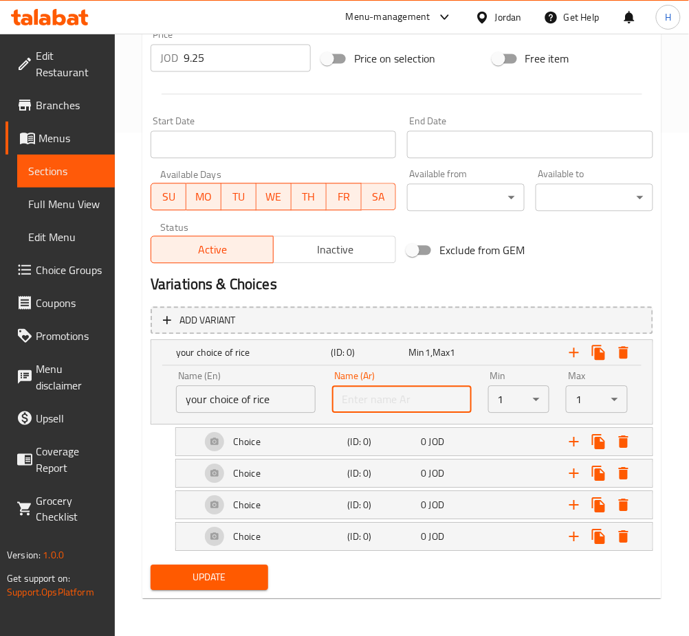
type input "اختيارك من الأرز"
click at [245, 440] on h5 "Choice" at bounding box center [246, 443] width 27 height 14
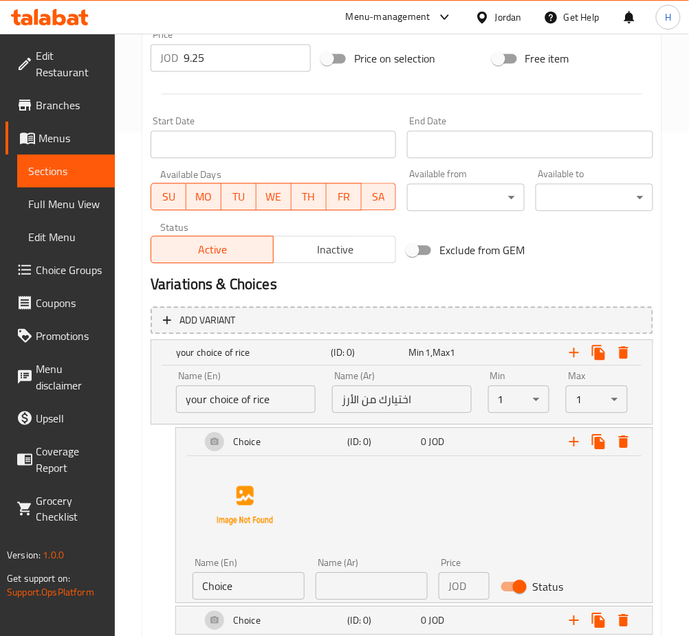
click at [236, 588] on input "Choice" at bounding box center [248, 586] width 112 height 27
type input "ن"
type input "kabseh"
drag, startPoint x: 401, startPoint y: 586, endPoint x: 423, endPoint y: 594, distance: 23.5
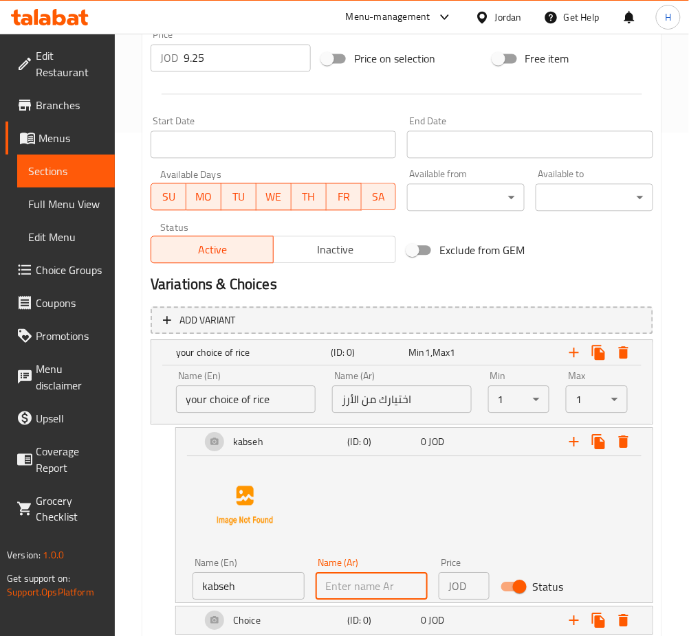
click at [401, 586] on input "text" at bounding box center [371, 586] width 112 height 27
type input ":"
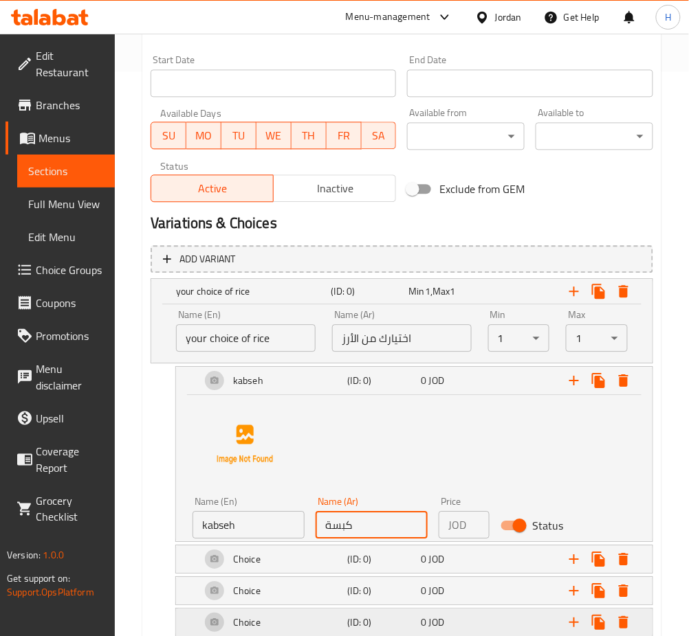
scroll to position [650, 0]
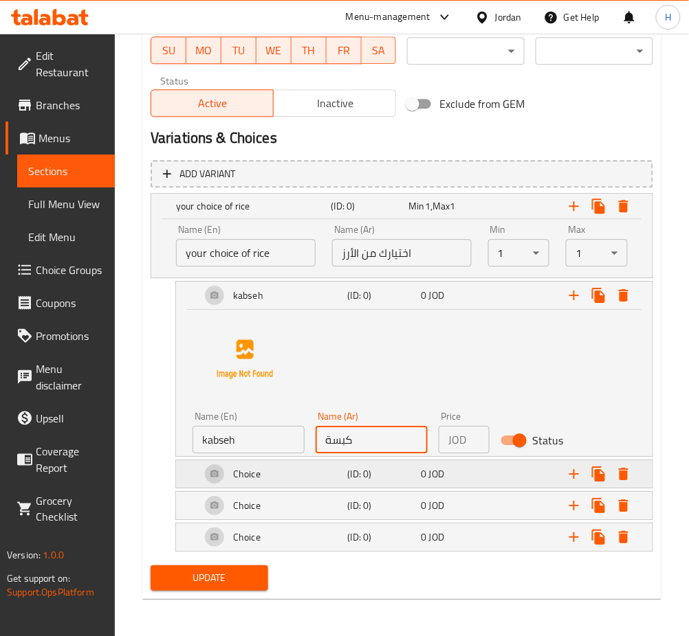
type input "كبسة"
click at [253, 478] on h5 "Choice" at bounding box center [246, 474] width 27 height 14
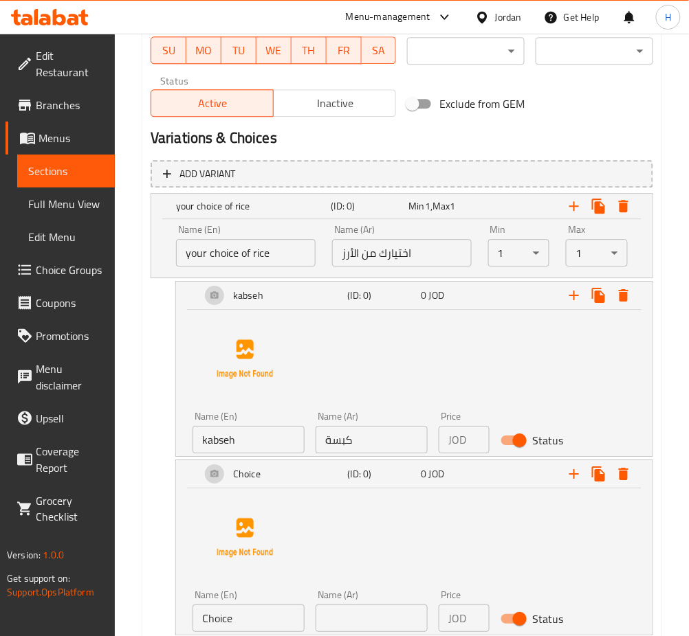
click at [242, 621] on input "Choice" at bounding box center [248, 618] width 112 height 27
type input "mandey"
click at [322, 617] on input "text" at bounding box center [371, 618] width 112 height 27
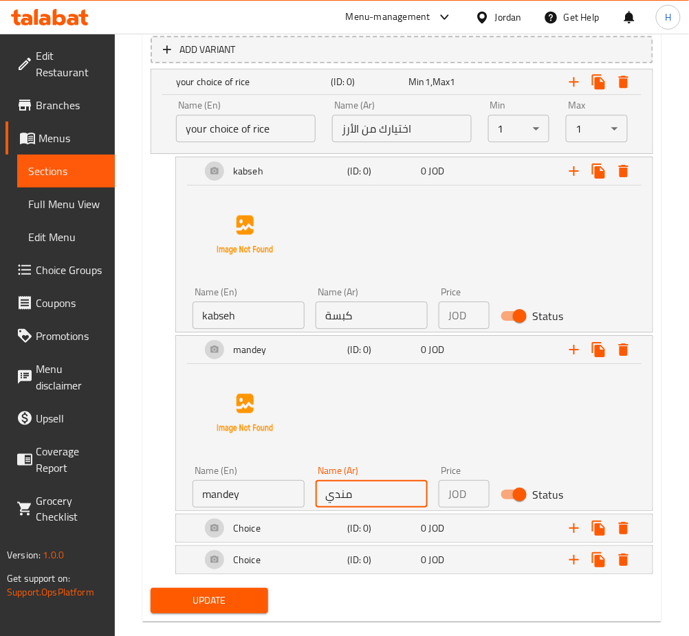
scroll to position [797, 0]
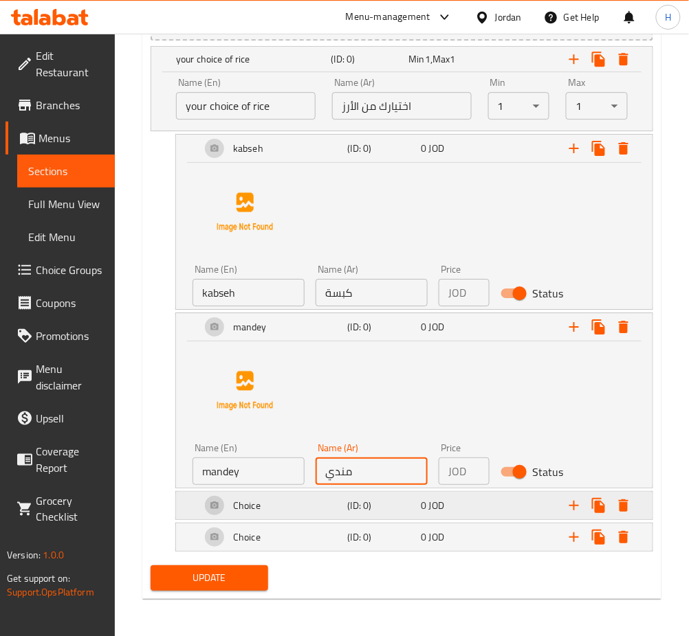
type input "مندي"
click at [253, 509] on h5 "Choice" at bounding box center [246, 506] width 27 height 14
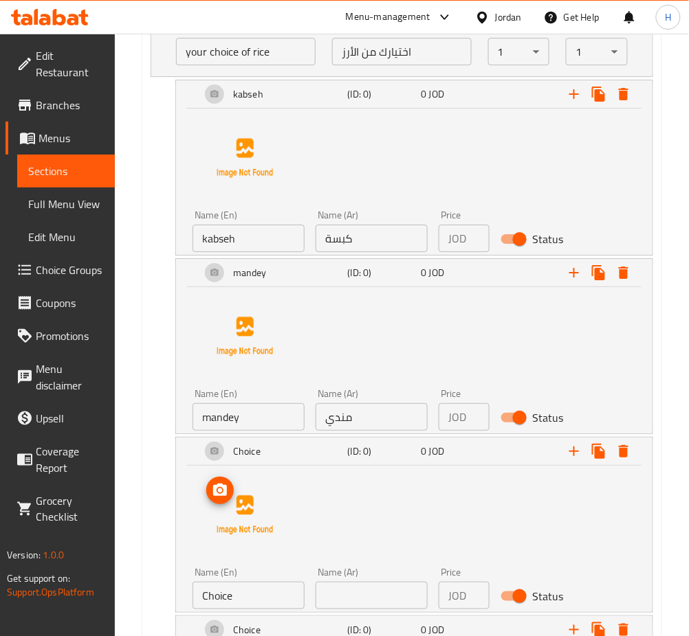
scroll to position [889, 0]
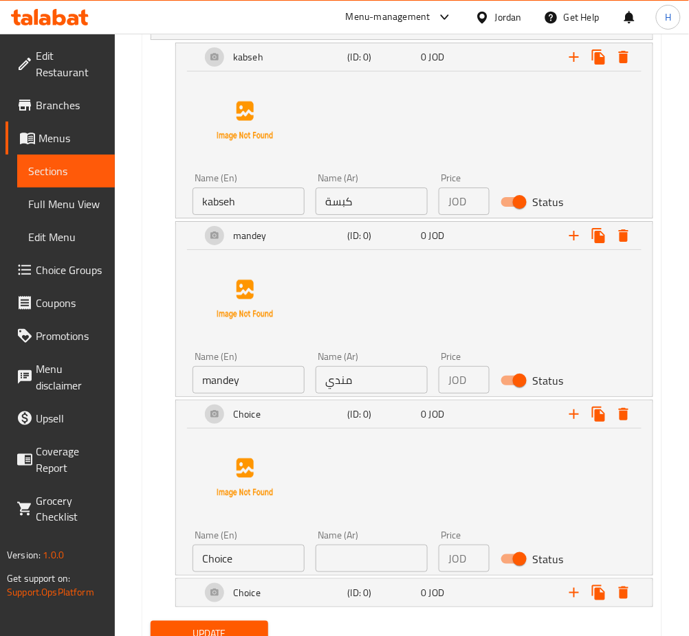
click at [250, 561] on input "Choice" at bounding box center [248, 558] width 112 height 27
type input "zorbyan"
click at [363, 562] on input "text" at bounding box center [371, 558] width 112 height 27
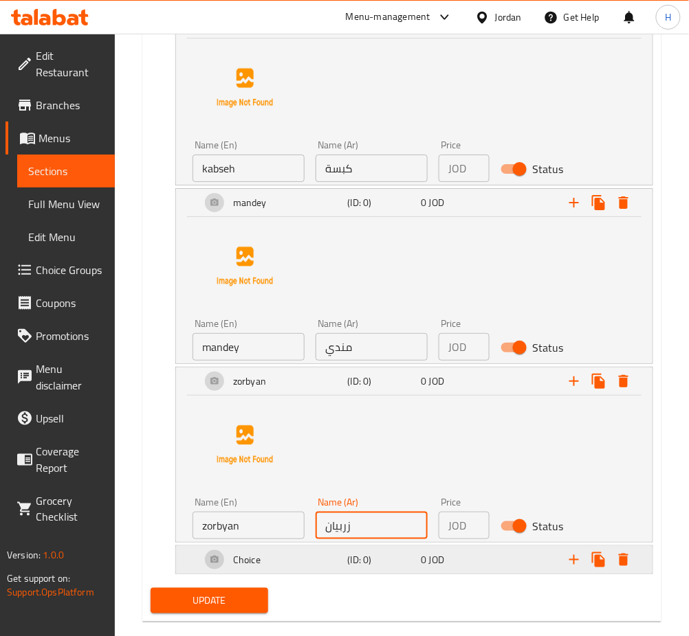
scroll to position [944, 0]
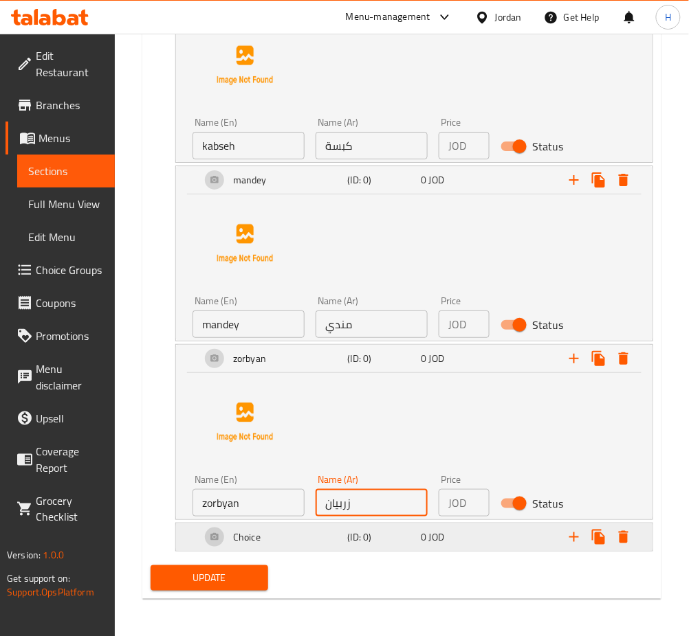
type input "زربيان"
click at [248, 535] on h5 "Choice" at bounding box center [246, 538] width 27 height 14
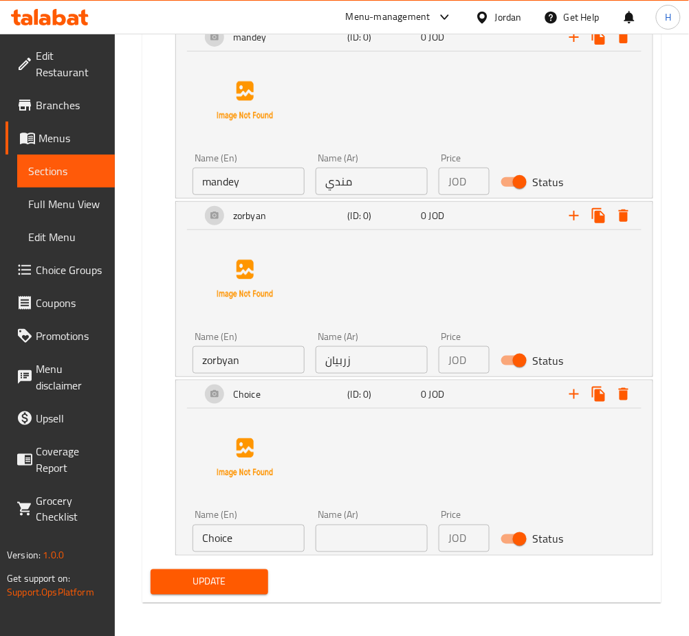
scroll to position [1091, 0]
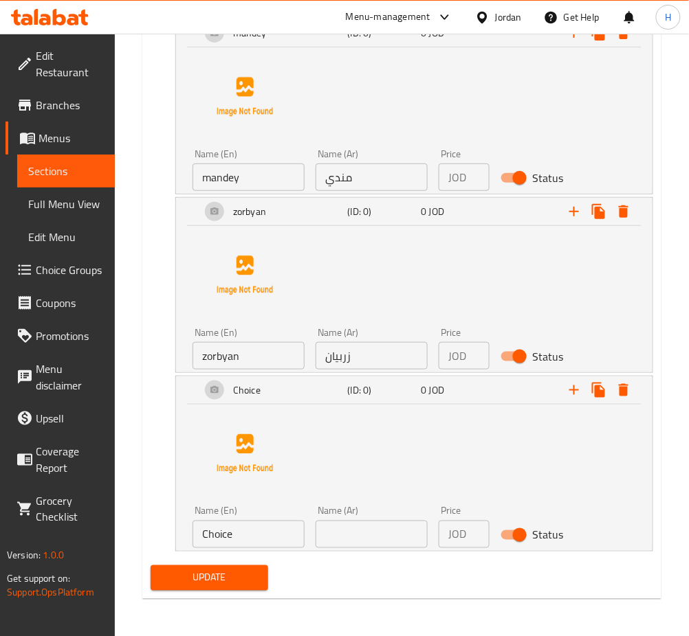
click at [243, 536] on input "Choice" at bounding box center [248, 534] width 112 height 27
type input "bokhary"
click at [333, 527] on input "text" at bounding box center [371, 534] width 112 height 27
type input "بخاري"
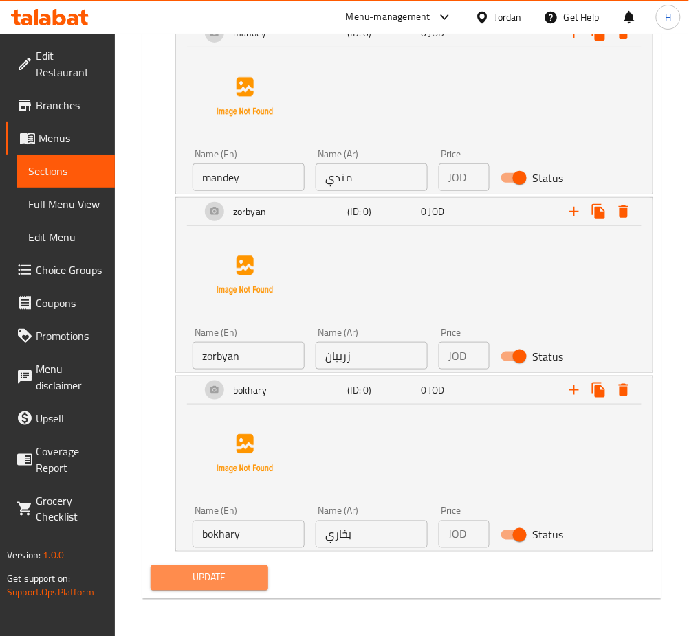
click at [214, 583] on span "Update" at bounding box center [210, 578] width 96 height 17
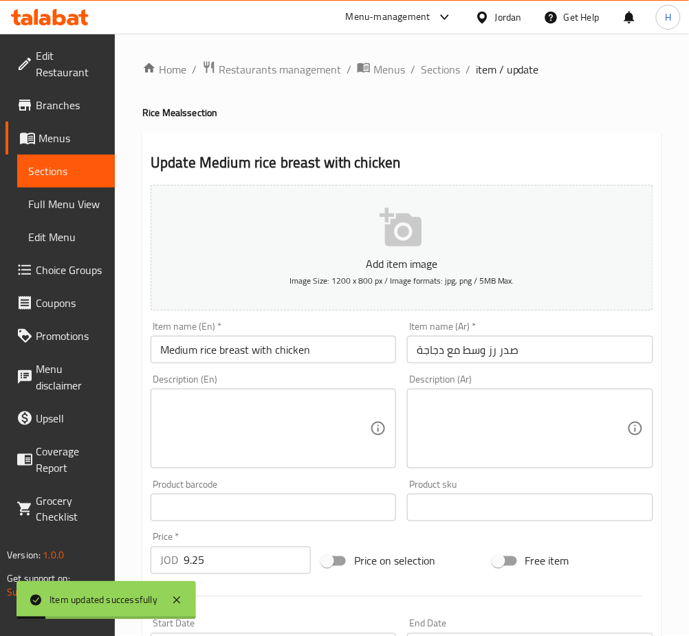
scroll to position [0, 0]
click at [433, 74] on span "Sections" at bounding box center [440, 70] width 39 height 16
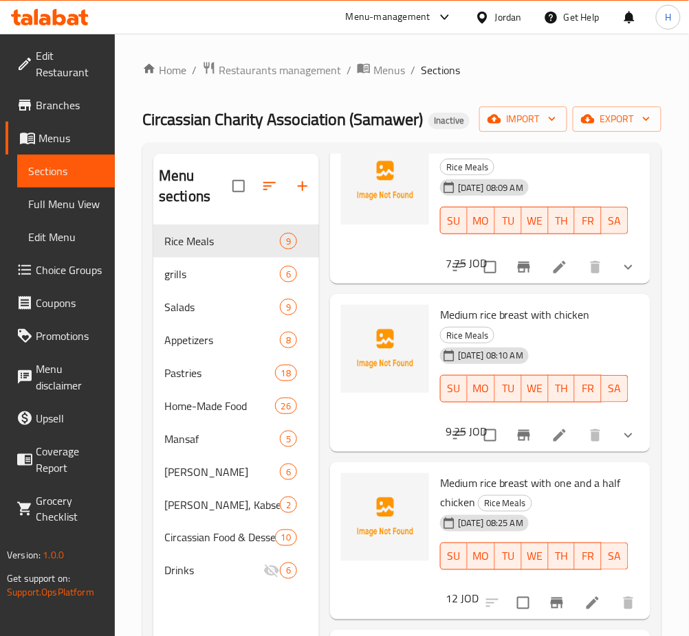
scroll to position [366, 0]
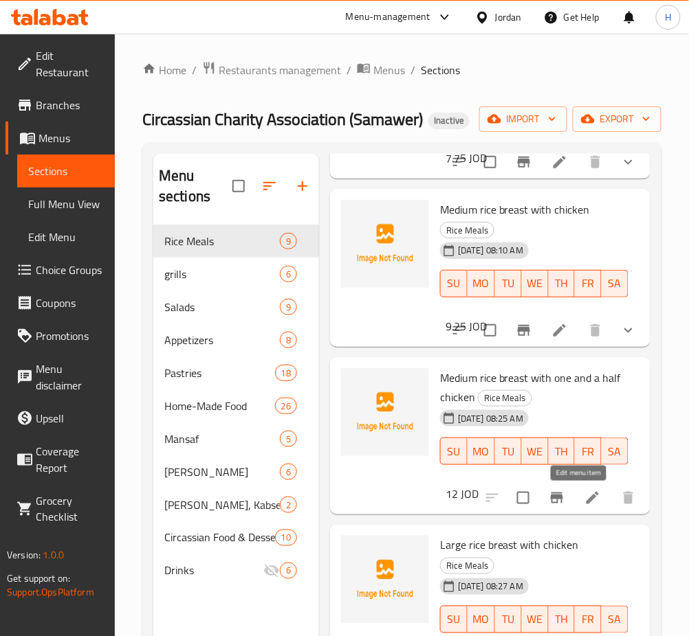
click at [584, 496] on icon at bounding box center [592, 498] width 16 height 16
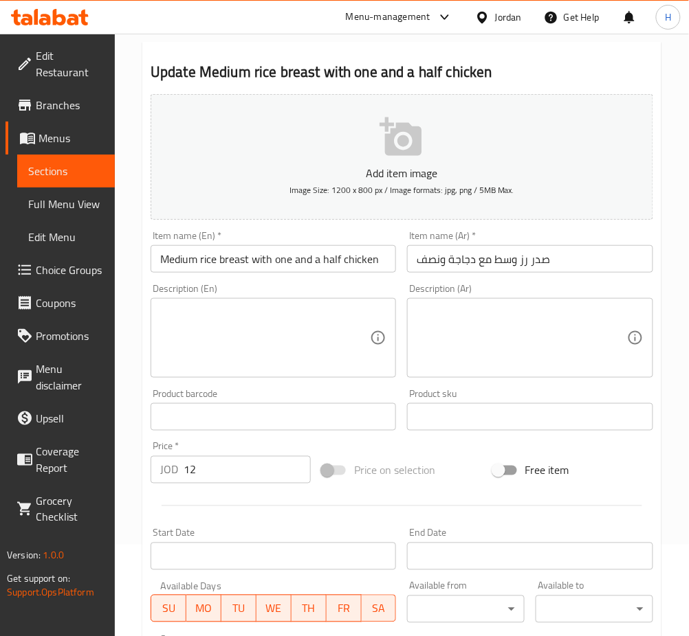
scroll to position [321, 0]
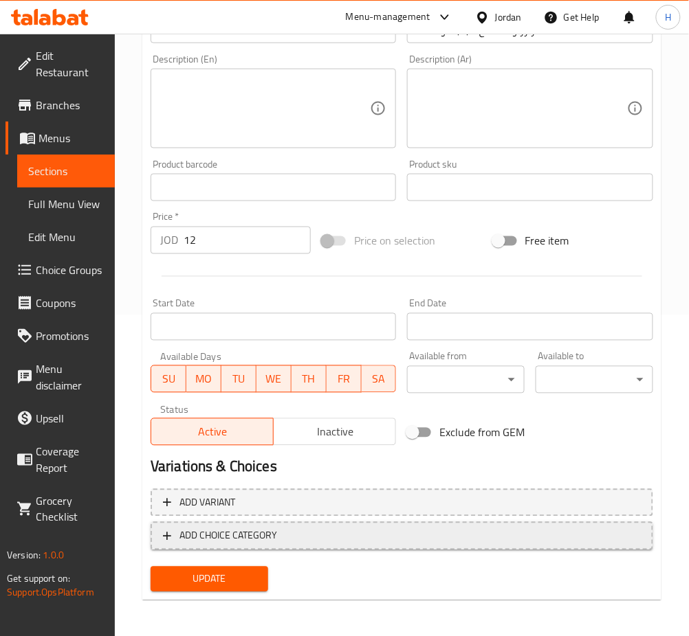
click at [276, 529] on span "ADD CHOICE CATEGORY" at bounding box center [402, 536] width 478 height 17
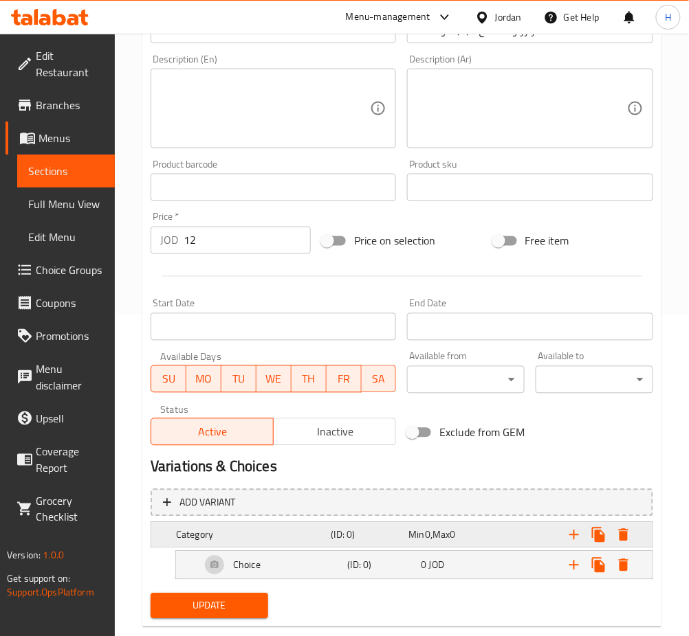
scroll to position [348, 0]
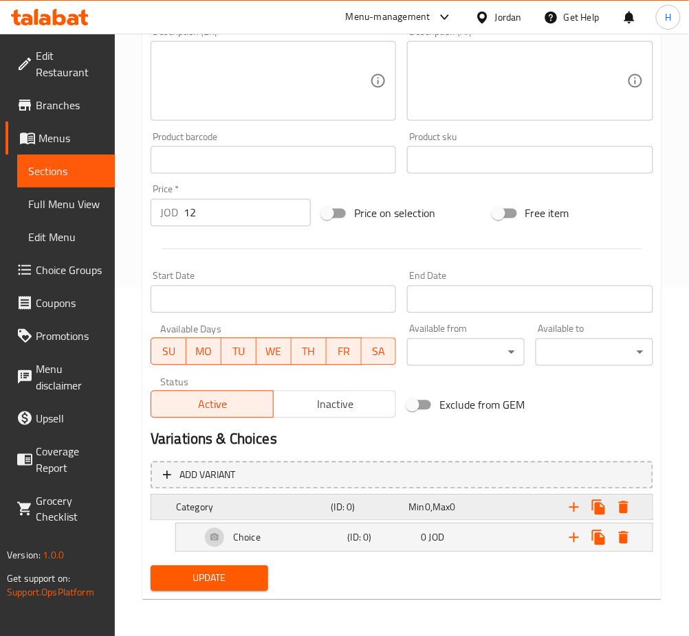
click at [247, 514] on div "Category" at bounding box center [250, 507] width 155 height 19
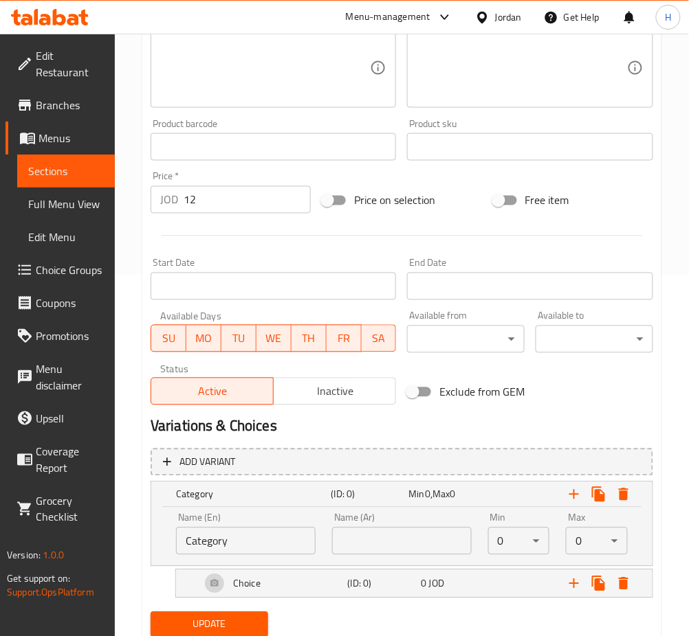
scroll to position [408, 0]
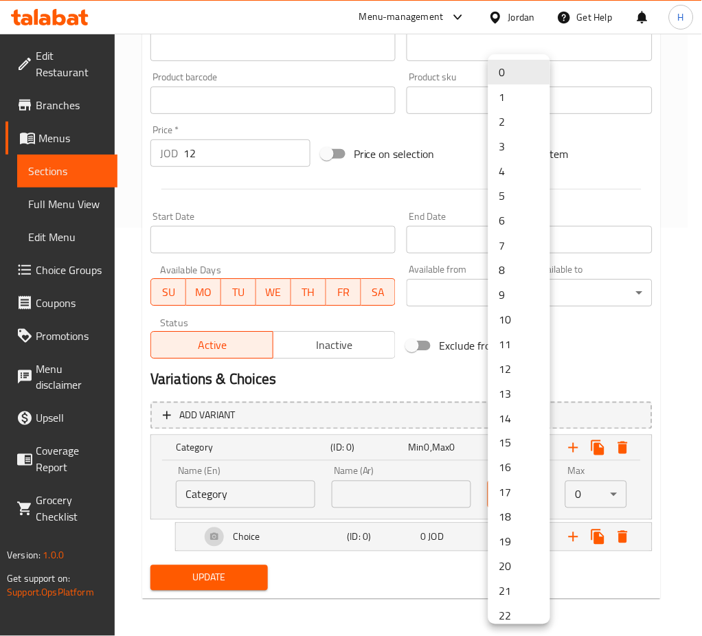
click at [491, 93] on li "1" at bounding box center [520, 97] width 62 height 25
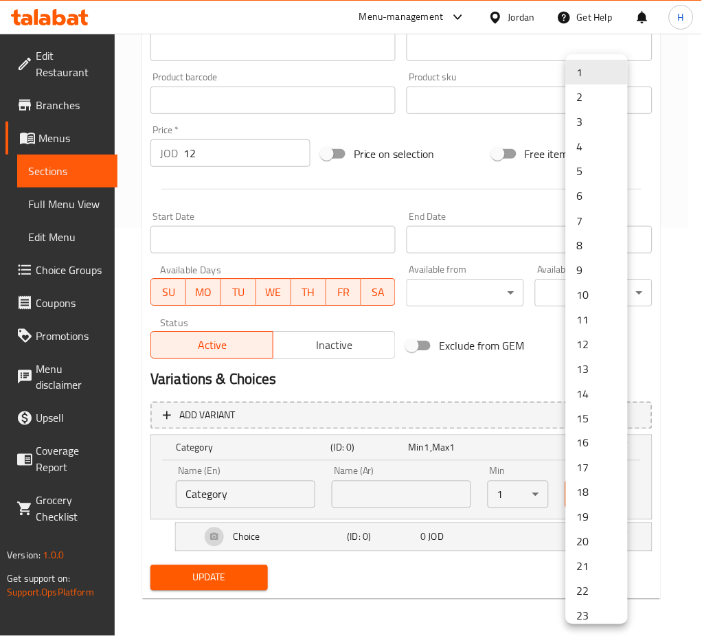
click at [306, 496] on div at bounding box center [351, 318] width 702 height 636
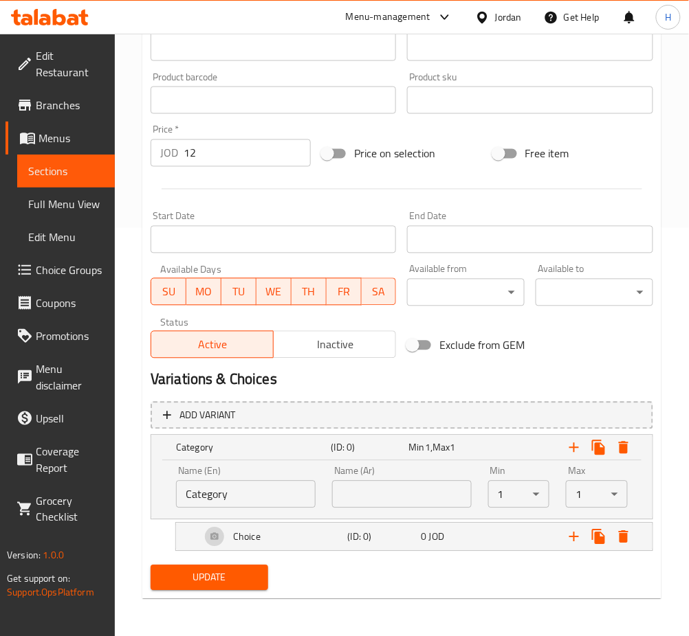
click at [279, 485] on input "Category" at bounding box center [246, 494] width 140 height 27
type input "Your Choice Of Rice"
click at [381, 502] on input "text" at bounding box center [402, 494] width 140 height 27
type input "اختيارك من الأرز"
click at [578, 537] on icon "Expand" at bounding box center [574, 538] width 10 height 10
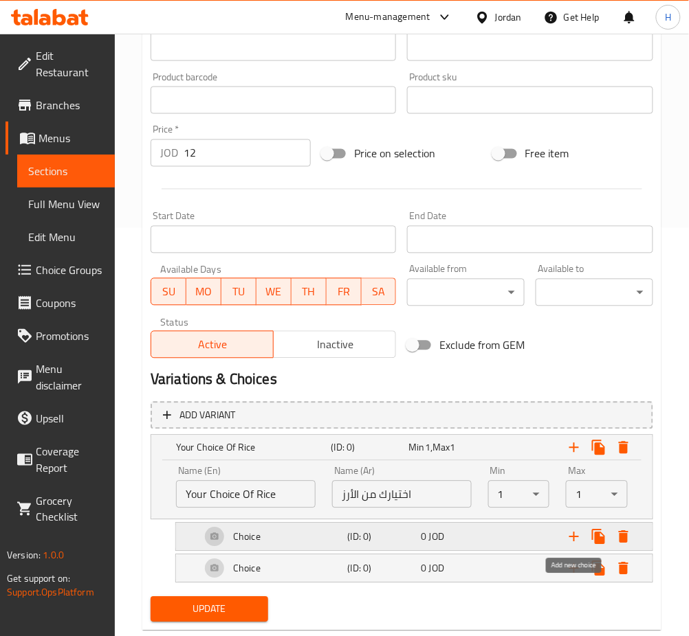
click at [576, 537] on icon "Expand" at bounding box center [574, 538] width 10 height 10
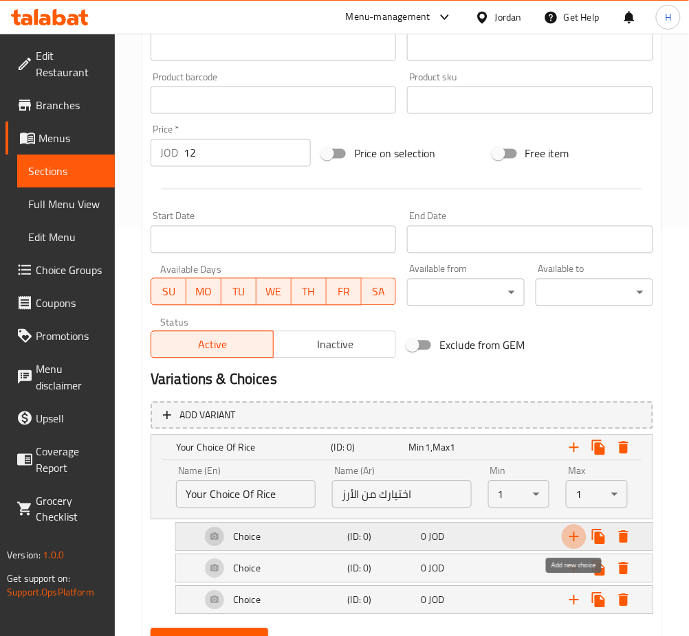
click at [576, 537] on icon "Expand" at bounding box center [574, 538] width 10 height 10
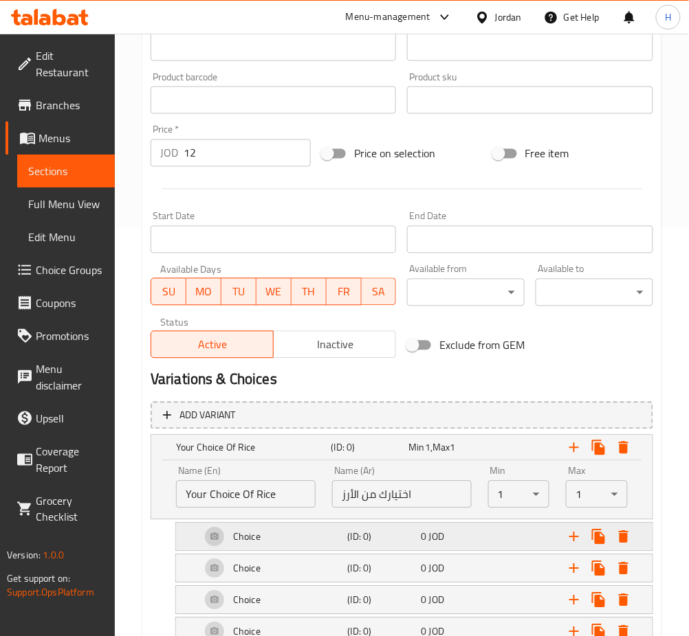
click at [239, 539] on h5 "Choice" at bounding box center [246, 538] width 27 height 14
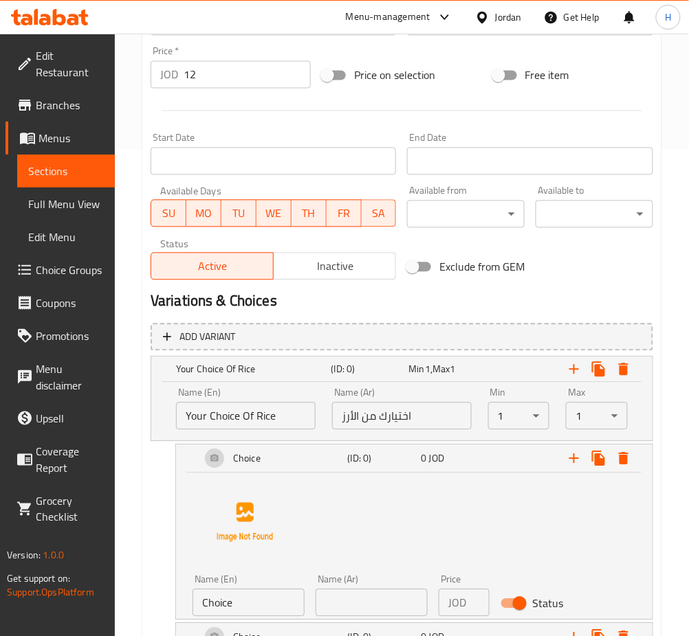
scroll to position [591, 0]
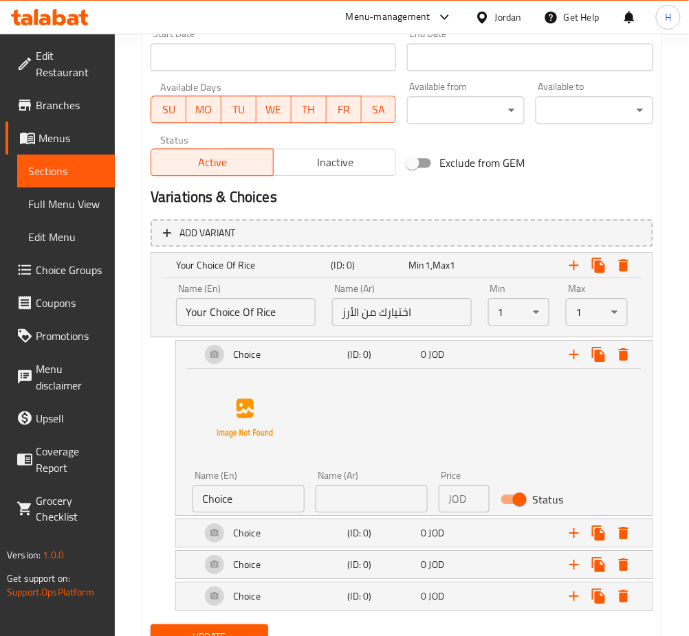
click at [256, 506] on input "Choice" at bounding box center [248, 498] width 112 height 27
type input "،"
type input "kabseh"
click at [344, 505] on input "text" at bounding box center [371, 498] width 112 height 27
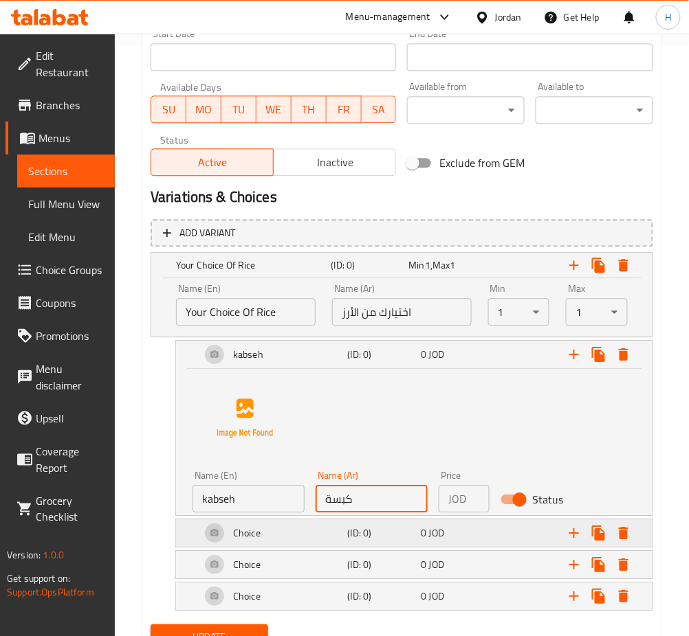
type input "كبسة"
click at [243, 529] on h5 "Choice" at bounding box center [246, 533] width 27 height 14
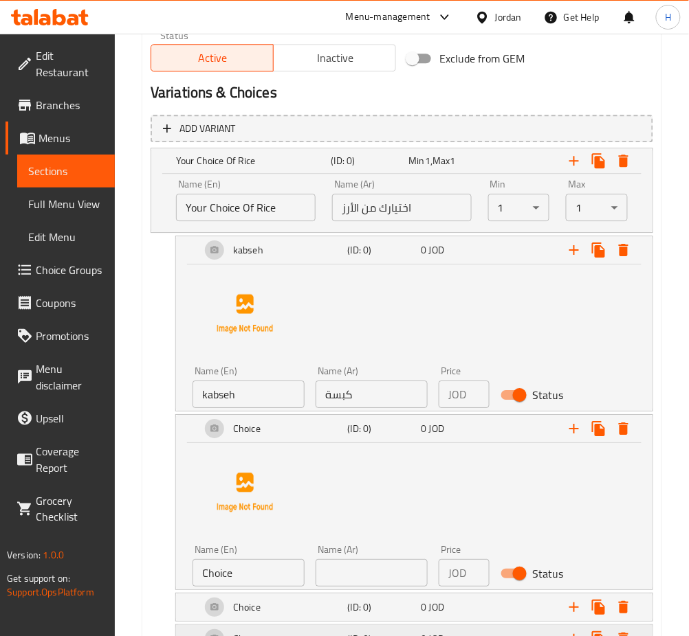
scroll to position [797, 0]
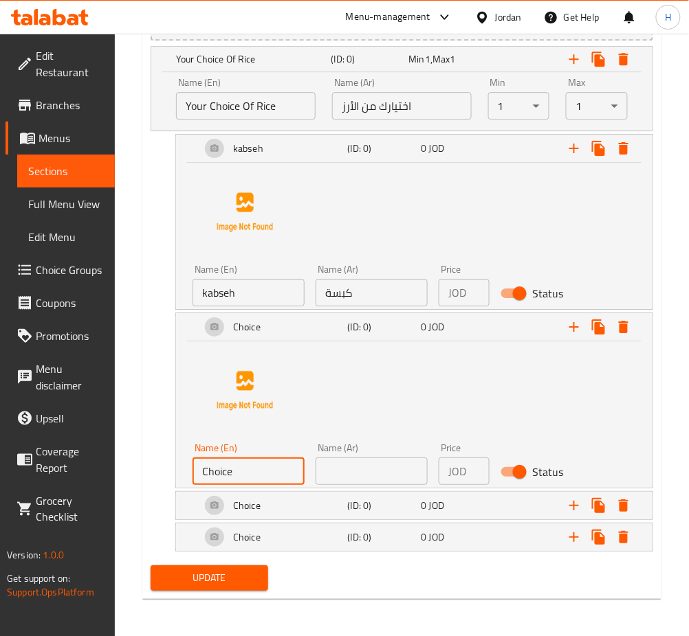
click at [250, 467] on input "Choice" at bounding box center [248, 471] width 112 height 27
type input "mandey"
click at [337, 469] on input "text" at bounding box center [371, 471] width 112 height 27
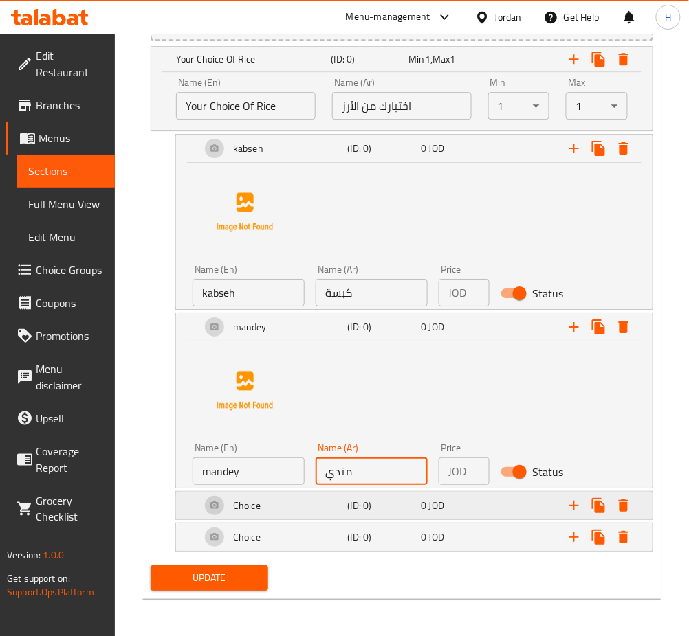
type input "مندي"
click at [234, 499] on h5 "Choice" at bounding box center [246, 506] width 27 height 14
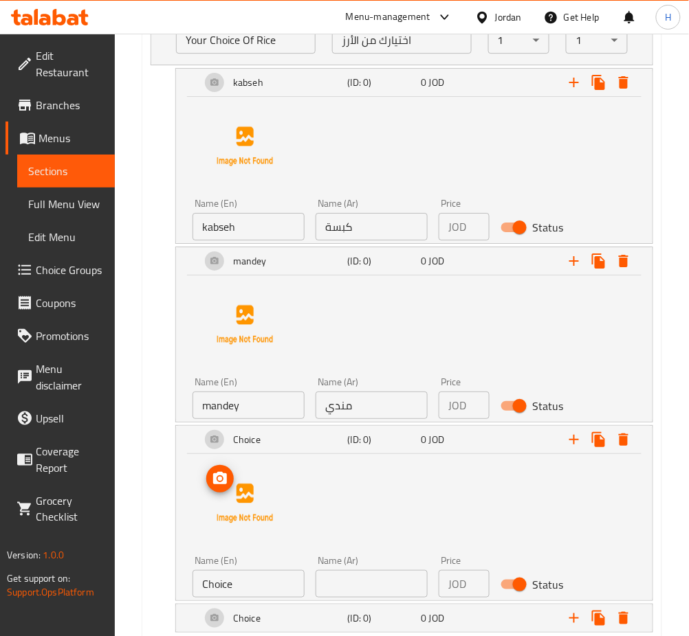
scroll to position [889, 0]
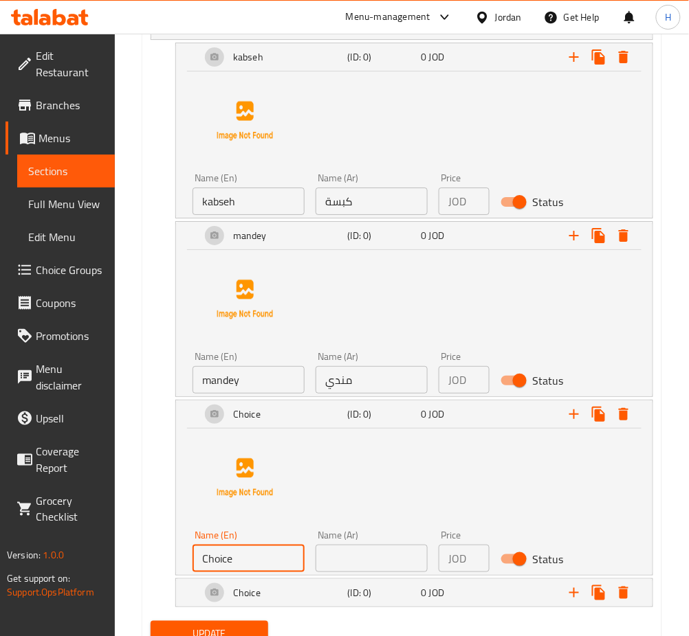
click at [244, 550] on input "Choice" at bounding box center [248, 558] width 112 height 27
type input "zorbyan"
click at [346, 557] on input "text" at bounding box center [371, 558] width 112 height 27
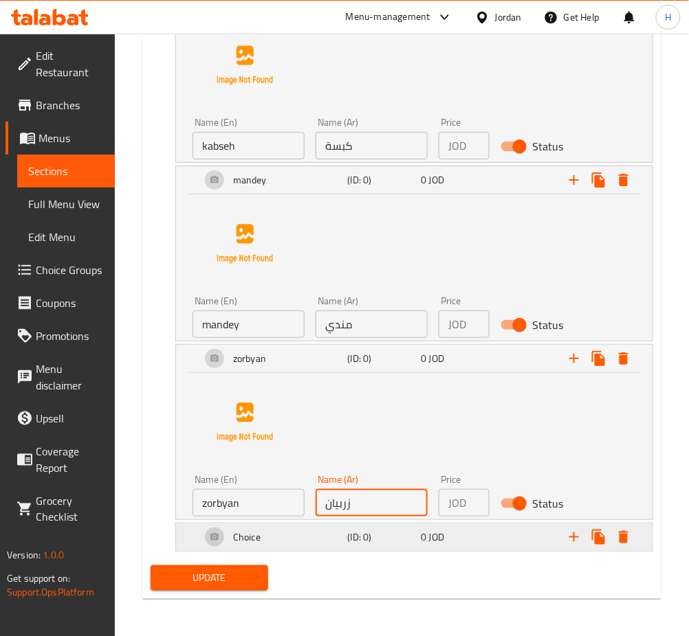
type input "زربيان"
click at [253, 540] on h5 "Choice" at bounding box center [246, 538] width 27 height 14
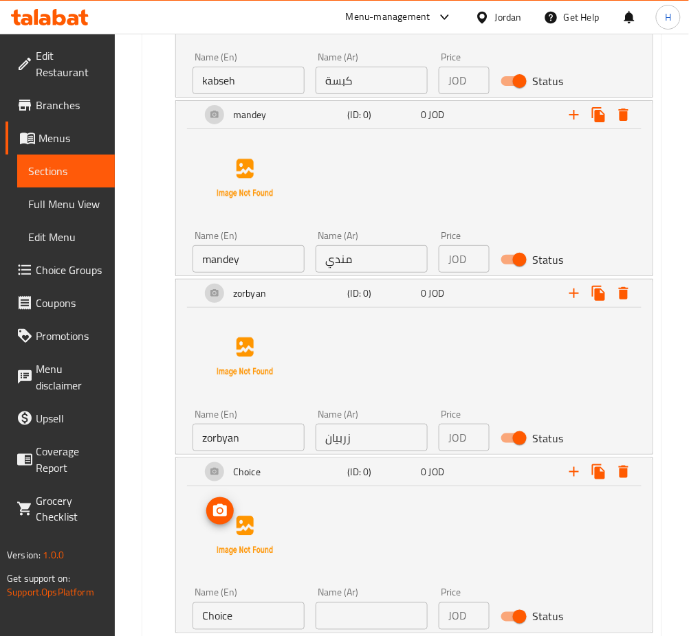
scroll to position [1091, 0]
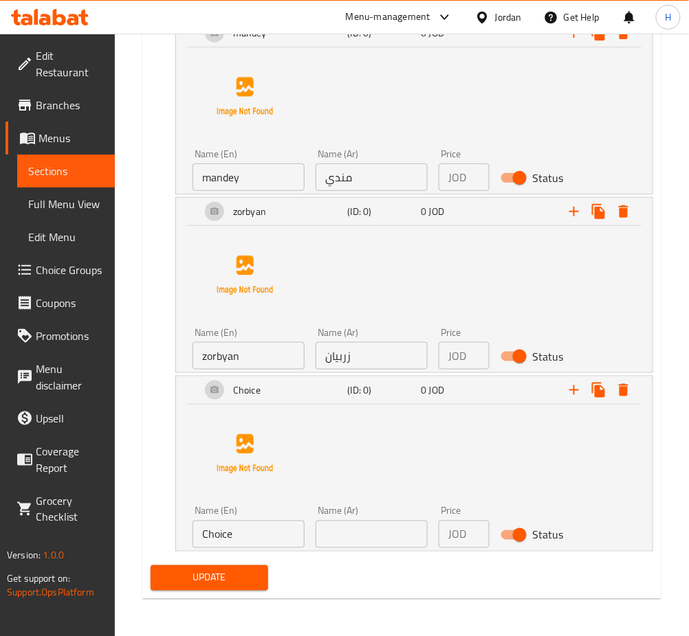
click at [254, 540] on input "Choice" at bounding box center [248, 534] width 112 height 27
type input "bokhary"
click at [377, 537] on input "text" at bounding box center [371, 534] width 112 height 27
type input "بخاري"
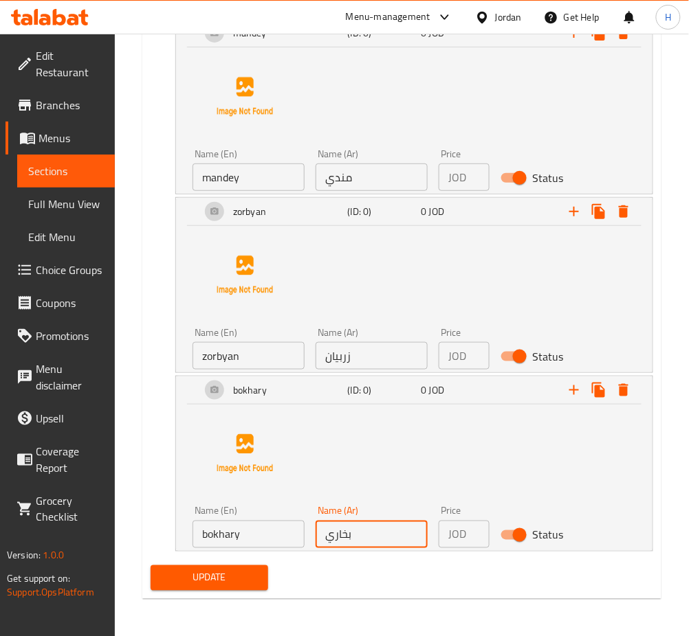
click at [232, 575] on span "Update" at bounding box center [210, 578] width 96 height 17
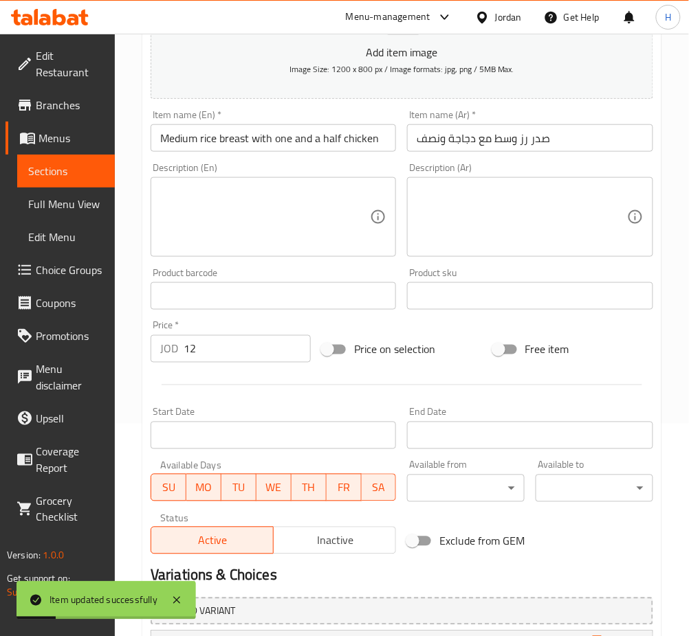
scroll to position [0, 0]
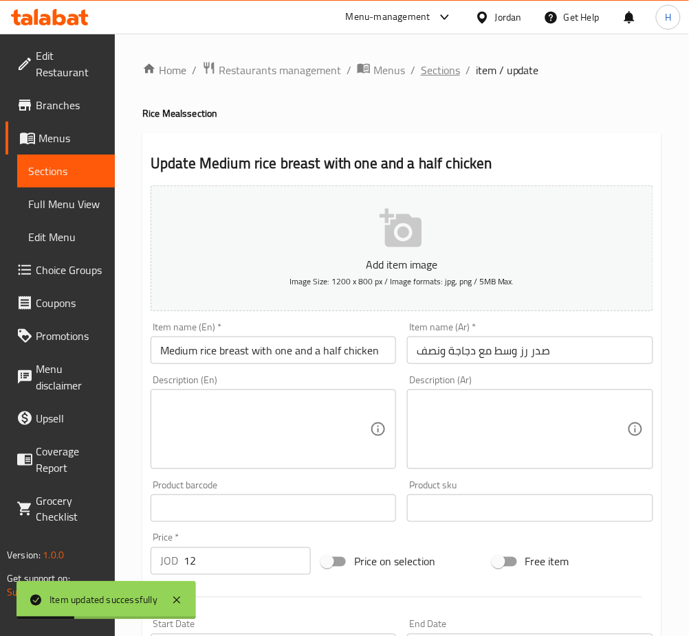
click at [430, 73] on span "Sections" at bounding box center [440, 70] width 39 height 16
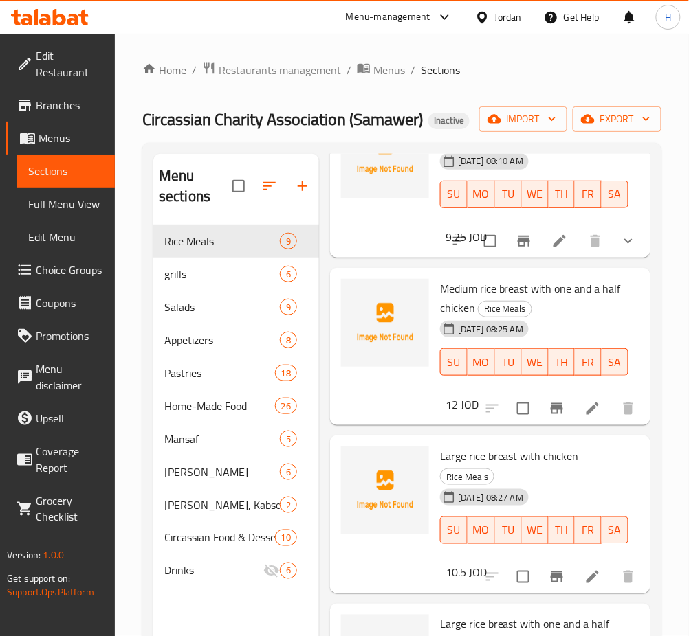
scroll to position [458, 0]
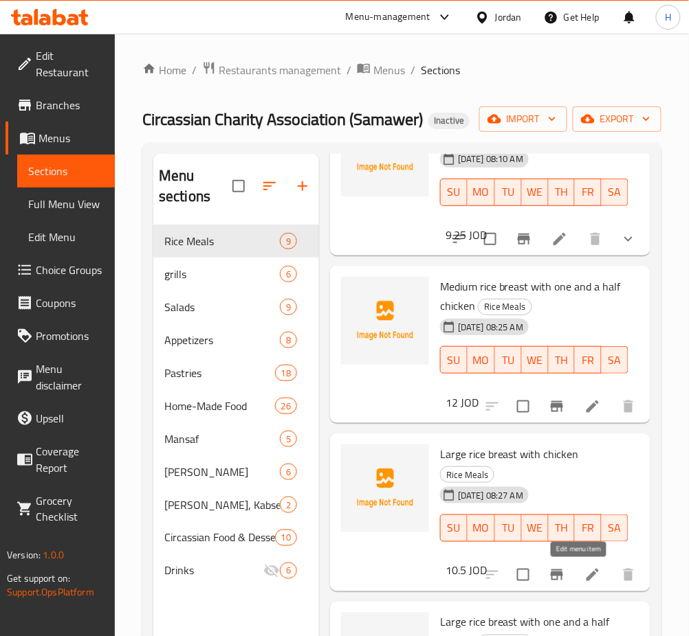
click at [584, 568] on icon at bounding box center [592, 575] width 16 height 16
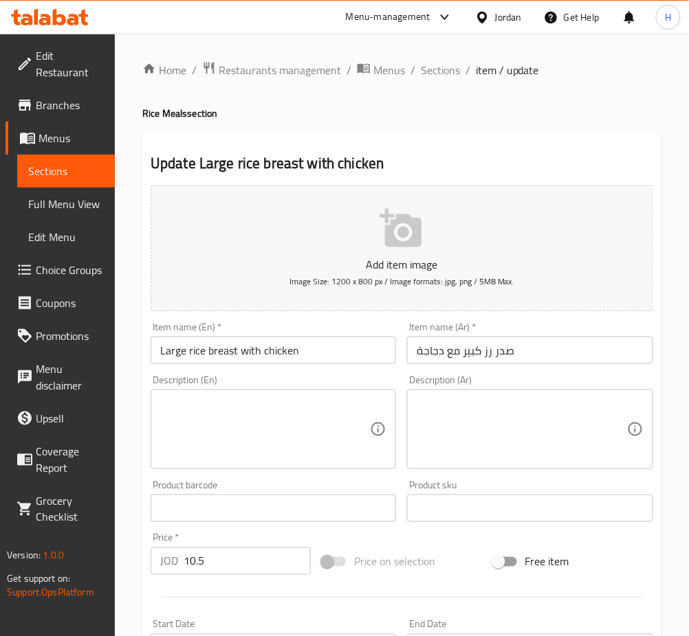
scroll to position [321, 0]
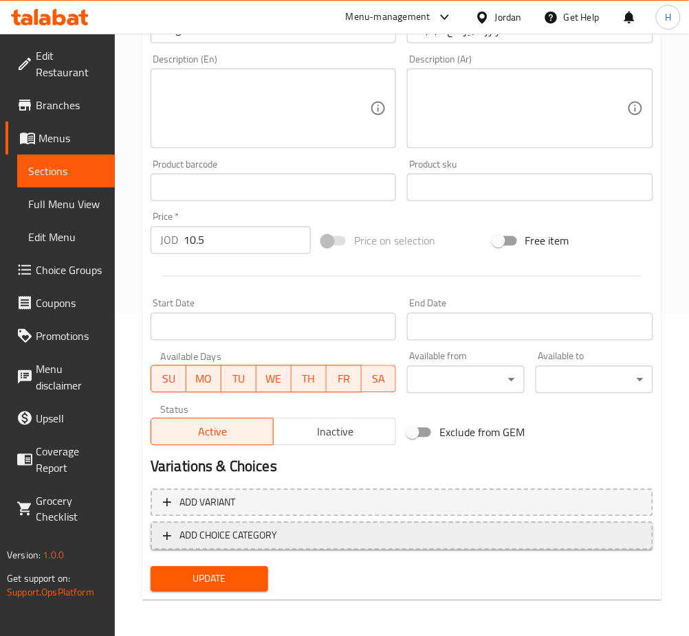
click at [250, 537] on span "ADD CHOICE CATEGORY" at bounding box center [228, 536] width 98 height 17
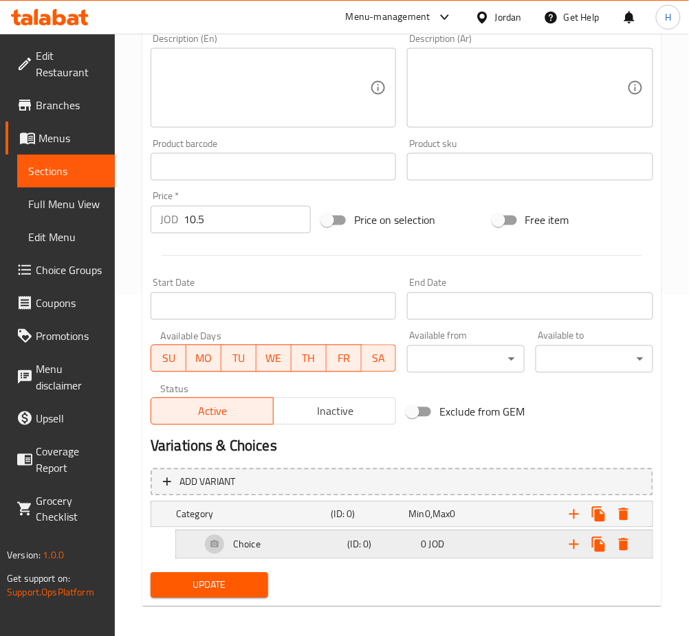
scroll to position [348, 0]
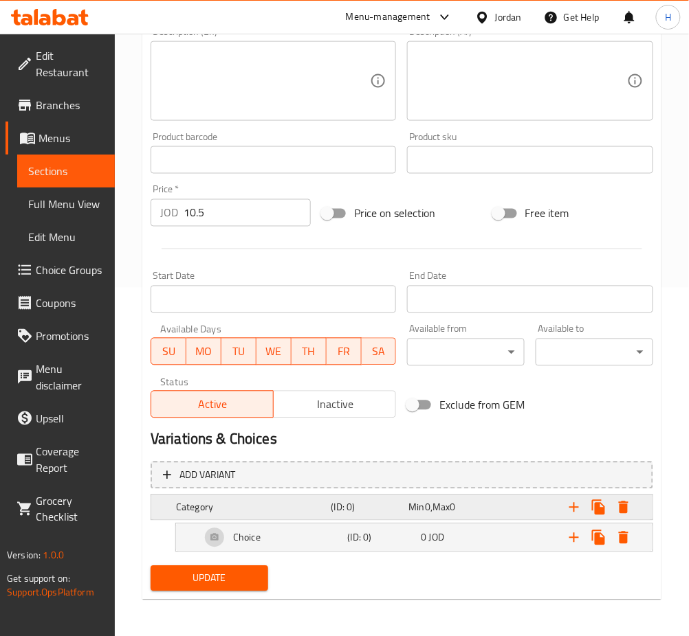
click at [363, 510] on h5 "(ID: 0)" at bounding box center [367, 508] width 72 height 14
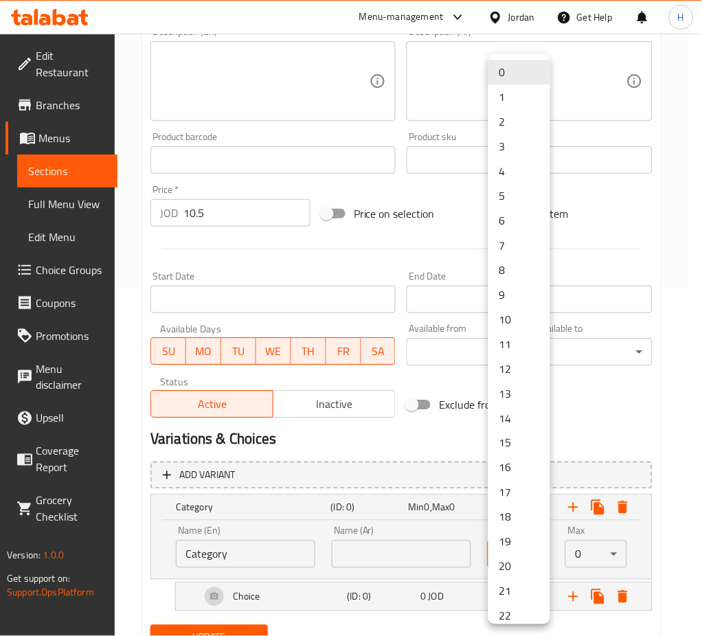
click at [507, 96] on li "1" at bounding box center [520, 97] width 62 height 25
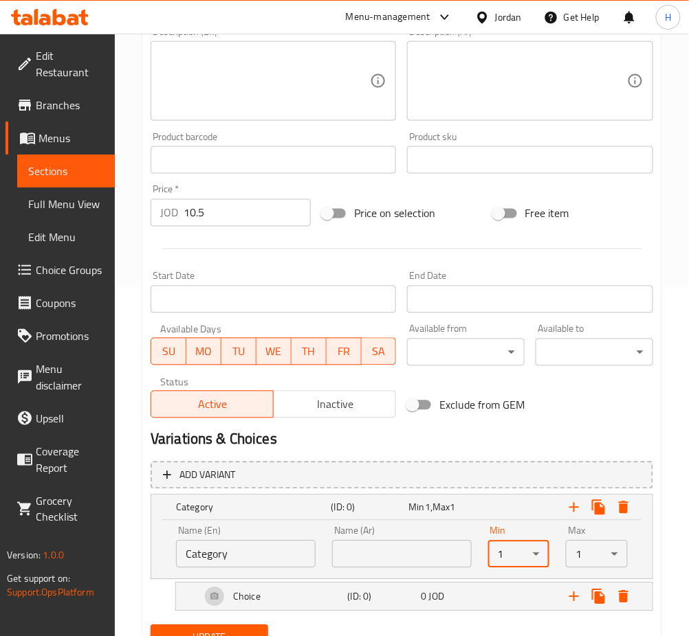
click at [295, 551] on input "Category" at bounding box center [246, 554] width 140 height 27
click at [295, 550] on input "Category" at bounding box center [246, 554] width 140 height 27
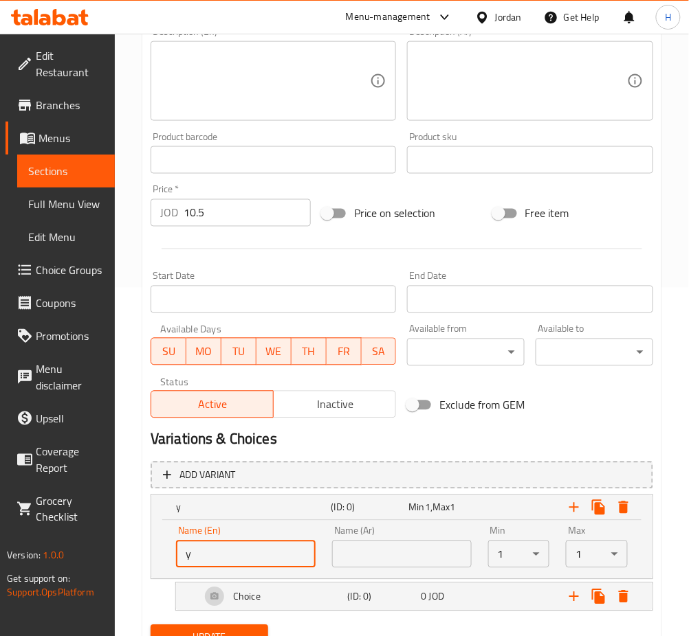
type input "your choice of rice"
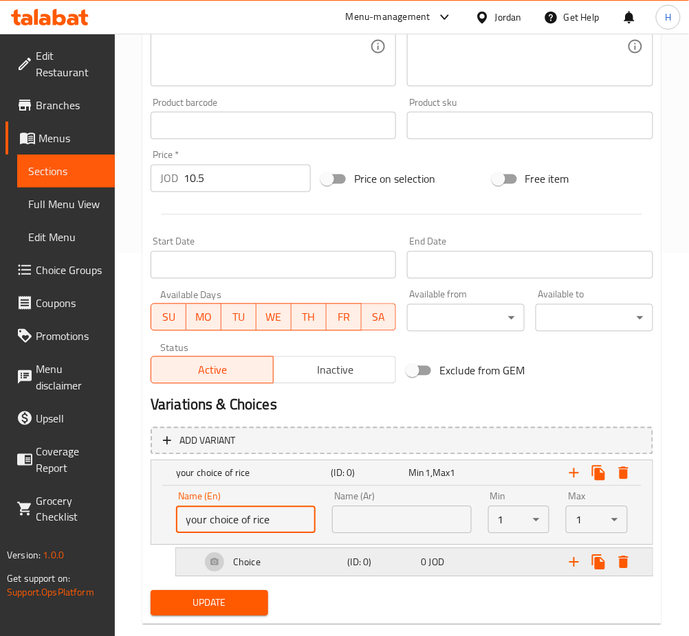
scroll to position [408, 0]
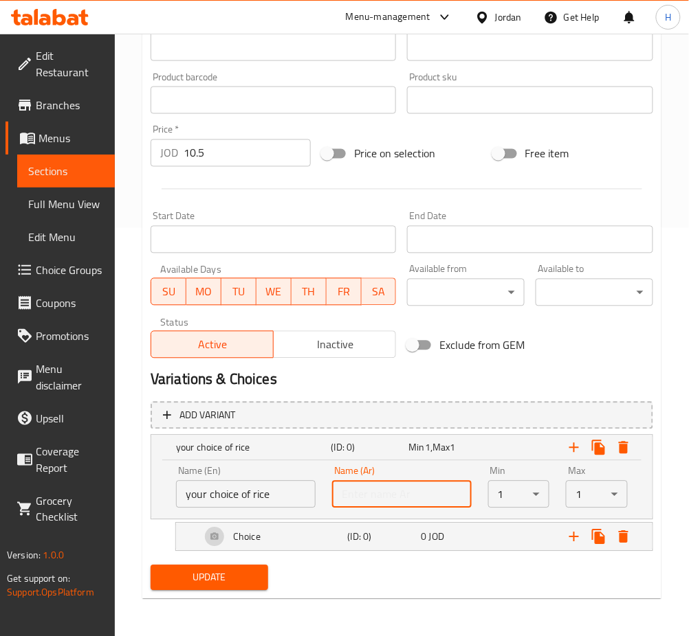
click at [388, 502] on input "text" at bounding box center [402, 494] width 140 height 27
type input "اختيارك من الأرز"
click at [583, 540] on button "Expand" at bounding box center [574, 537] width 25 height 25
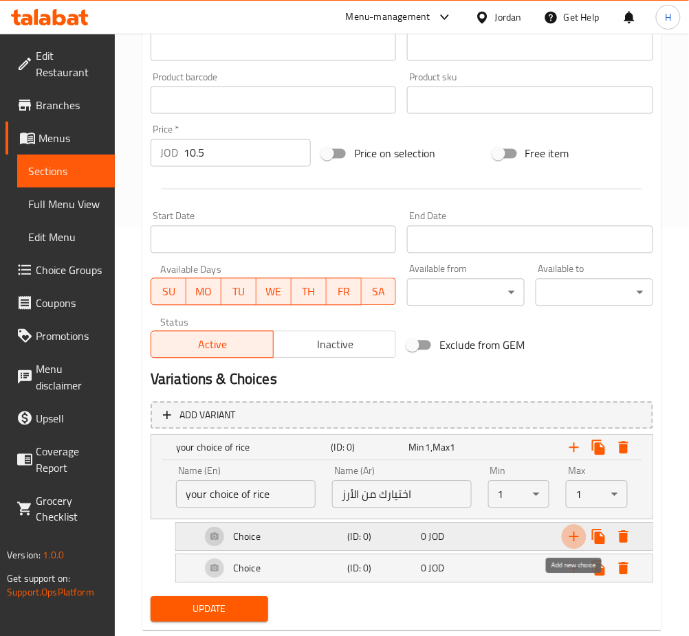
click at [577, 539] on icon "Expand" at bounding box center [574, 537] width 16 height 16
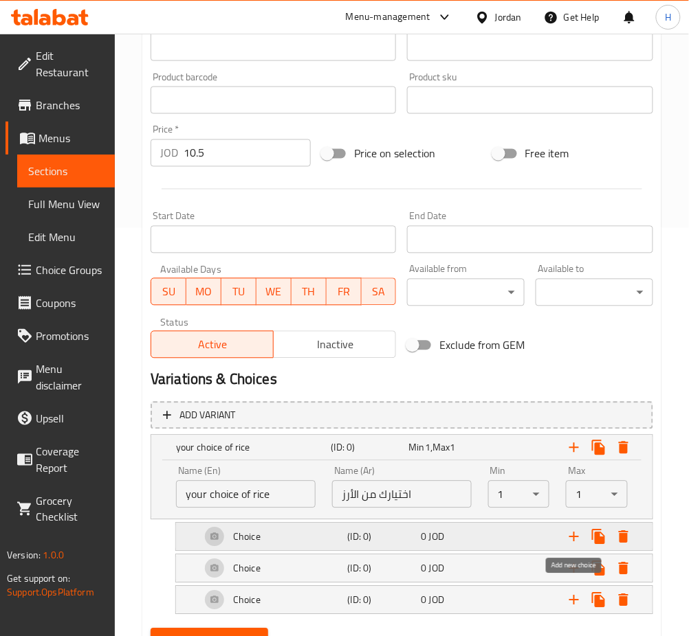
click at [577, 539] on icon "Expand" at bounding box center [574, 537] width 16 height 16
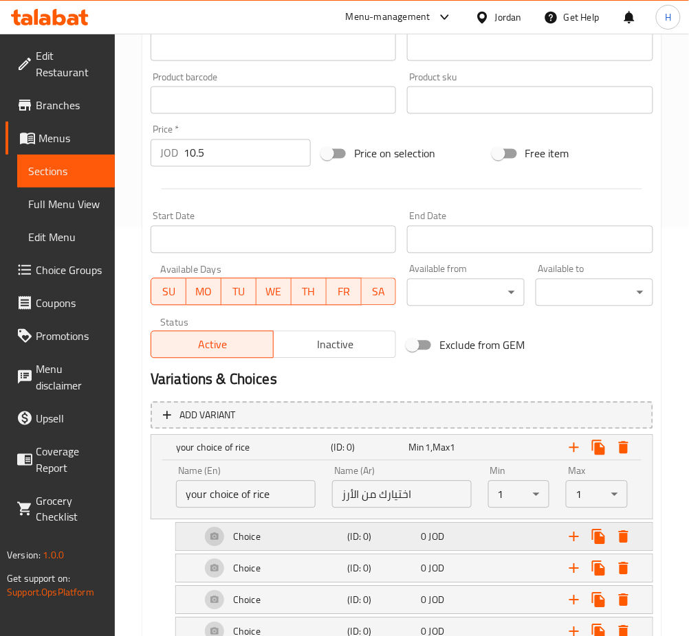
click at [236, 536] on h5 "Choice" at bounding box center [246, 538] width 27 height 14
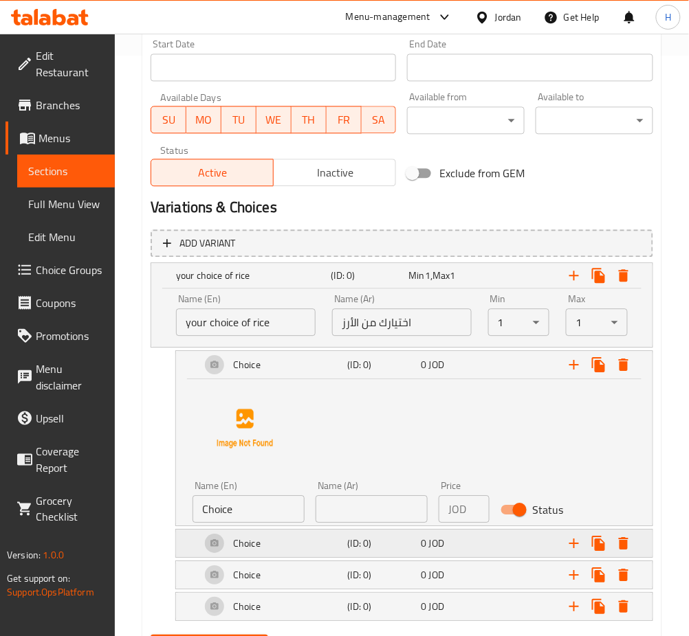
scroll to position [591, 0]
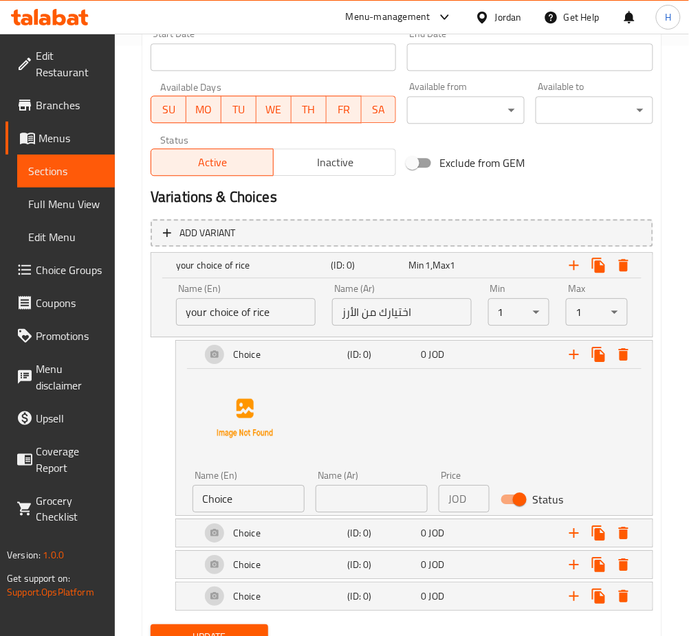
click at [249, 496] on input "Choice" at bounding box center [248, 498] width 112 height 27
type input "،"
type input "kabseh"
click at [339, 496] on input "text" at bounding box center [371, 498] width 112 height 27
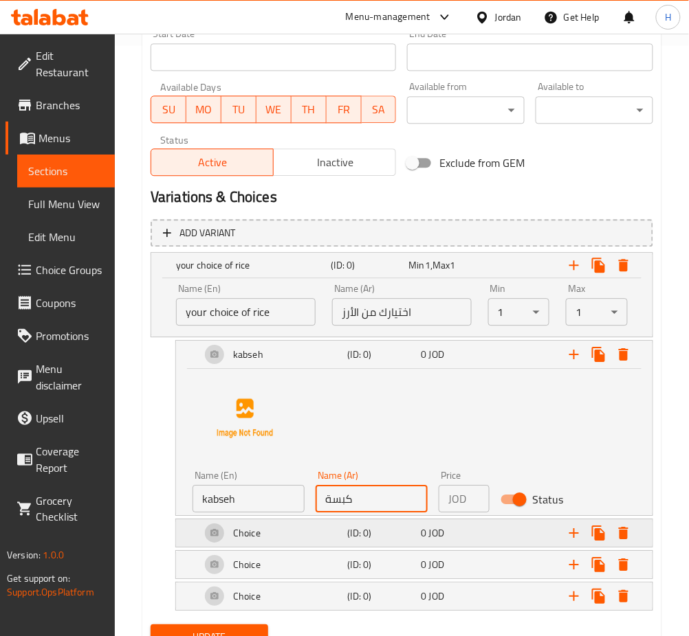
type input "كبسة"
click at [253, 526] on h5 "Choice" at bounding box center [246, 533] width 27 height 14
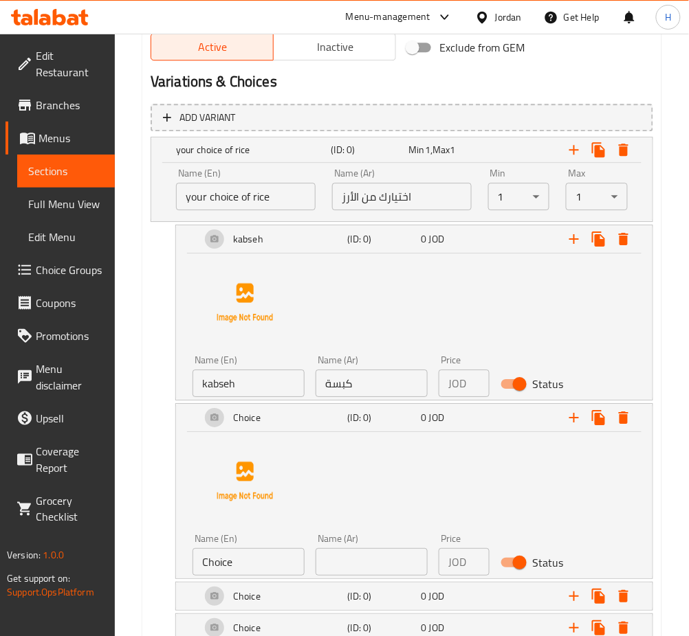
scroll to position [797, 0]
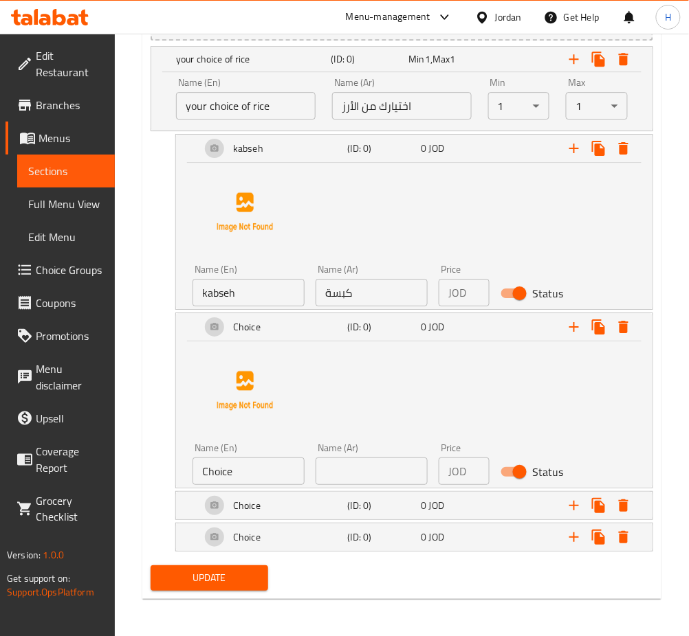
click at [243, 471] on input "Choice" at bounding box center [248, 471] width 112 height 27
type input "mandey"
click at [339, 472] on input "text" at bounding box center [371, 471] width 112 height 27
type input "مندي"
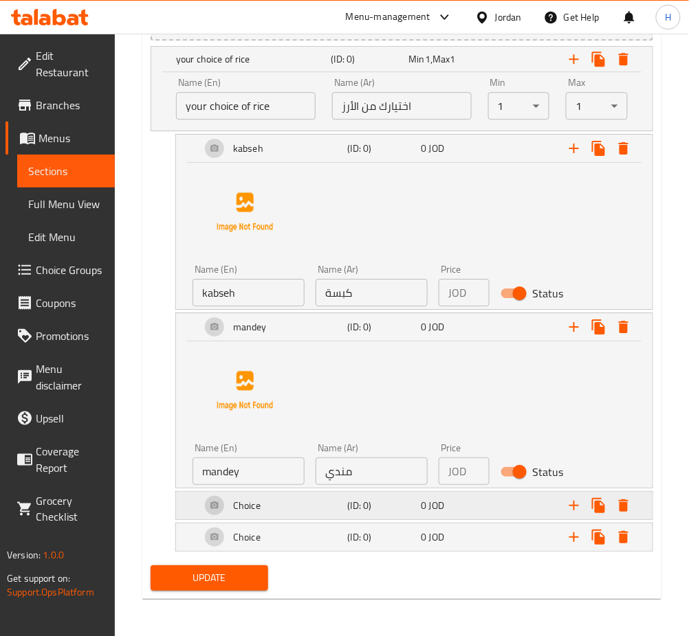
click at [241, 502] on h5 "Choice" at bounding box center [246, 506] width 27 height 14
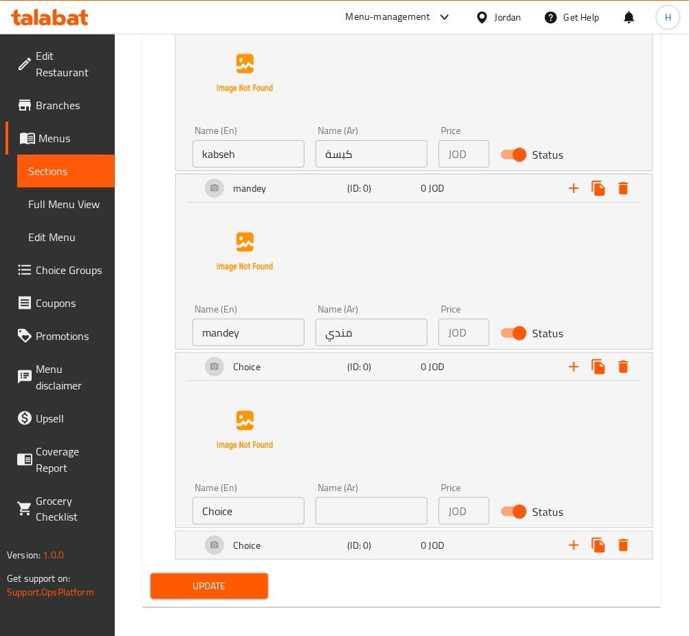
scroll to position [944, 0]
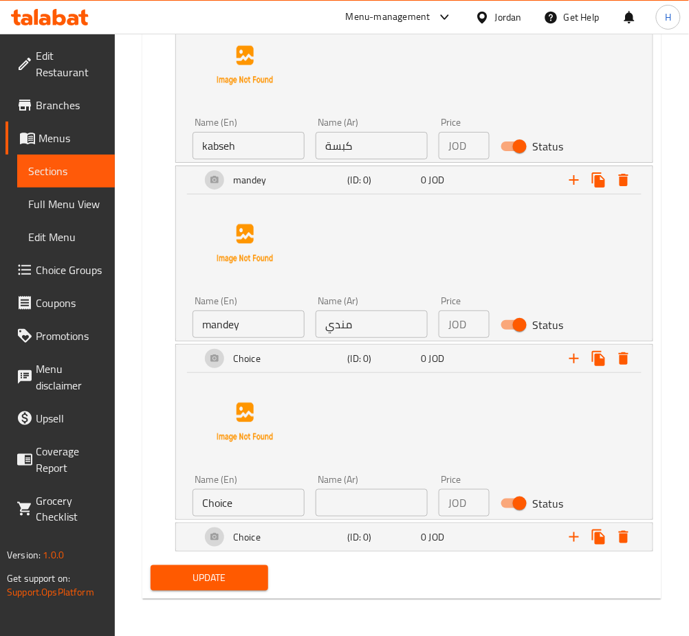
click at [256, 502] on input "Choice" at bounding box center [248, 502] width 112 height 27
type input "mandey"
click at [338, 500] on input "text" at bounding box center [371, 502] width 112 height 27
type input "مندي"
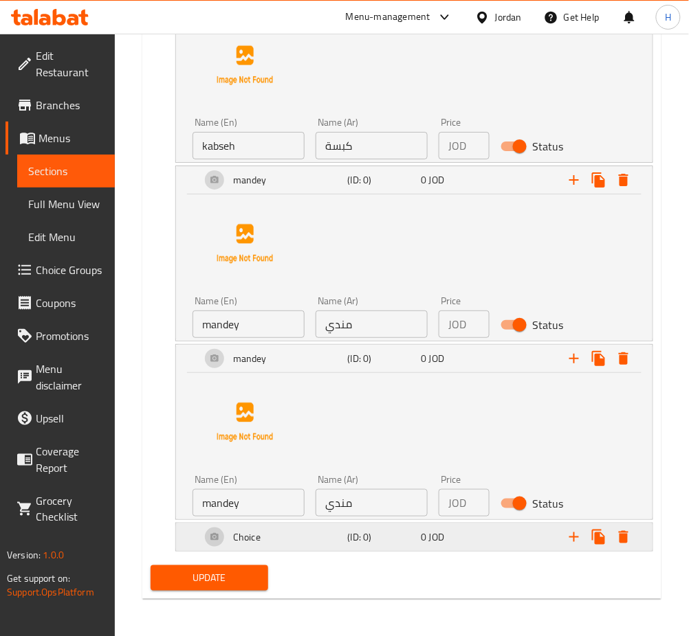
click at [248, 534] on h5 "Choice" at bounding box center [246, 538] width 27 height 14
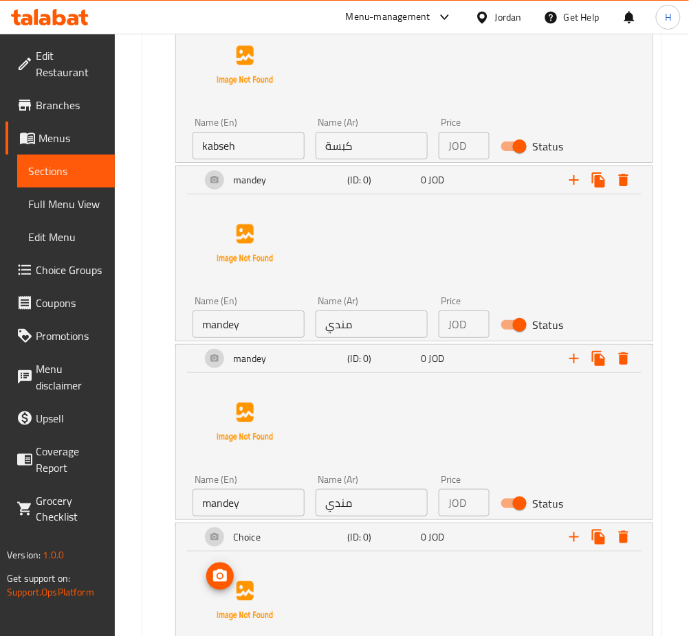
scroll to position [1091, 0]
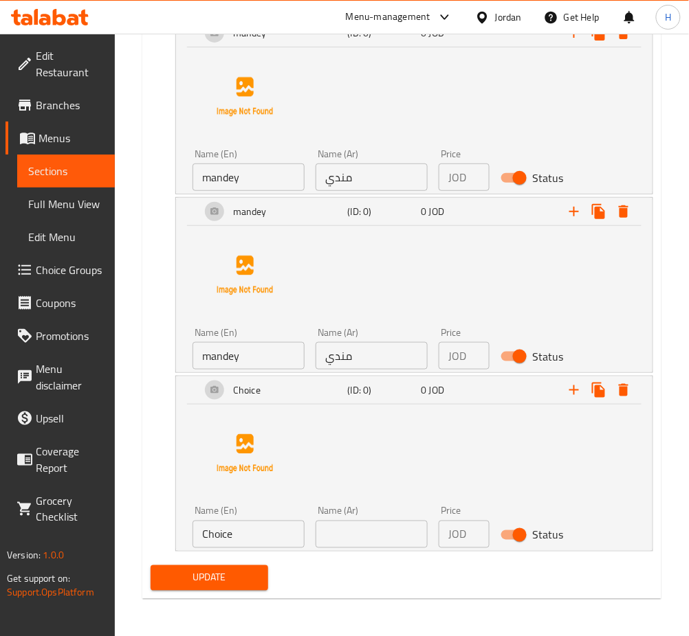
click at [250, 539] on input "Choice" at bounding box center [248, 534] width 112 height 27
click at [252, 538] on input "Choice" at bounding box center [248, 534] width 112 height 27
click at [274, 359] on input "mandey" at bounding box center [248, 355] width 112 height 27
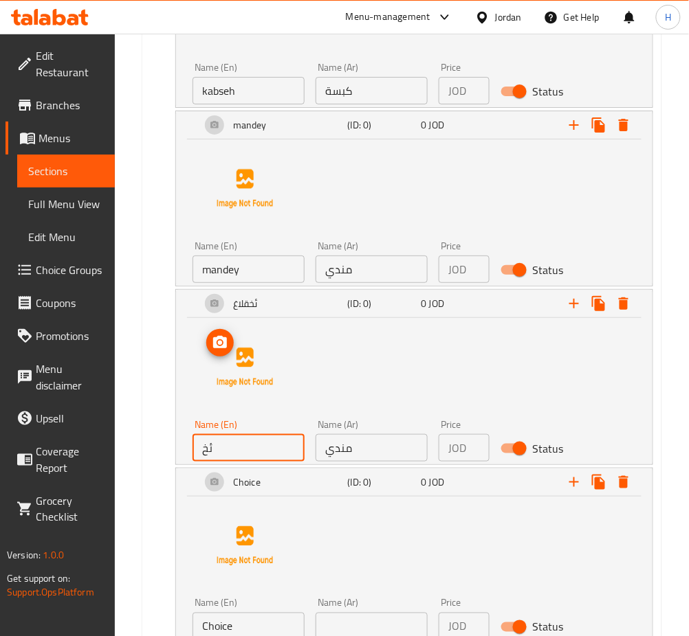
type input "ئ"
type input "zorbyan"
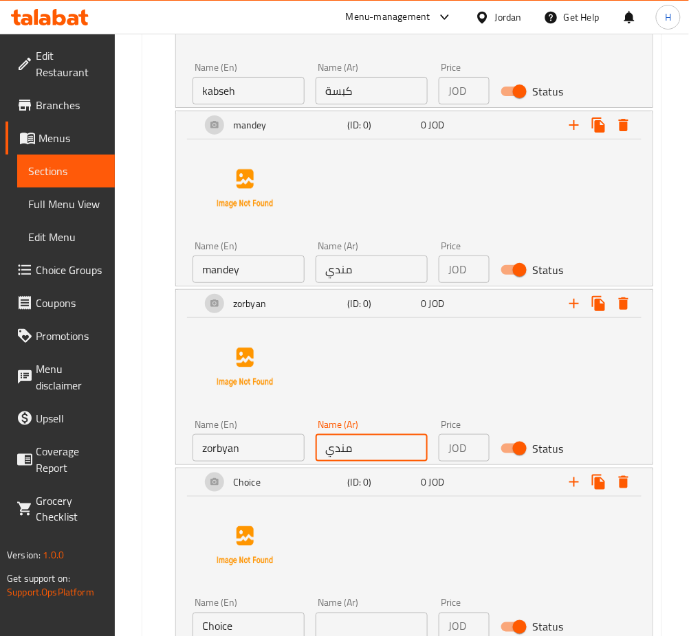
click at [357, 444] on input "مندي" at bounding box center [371, 447] width 112 height 27
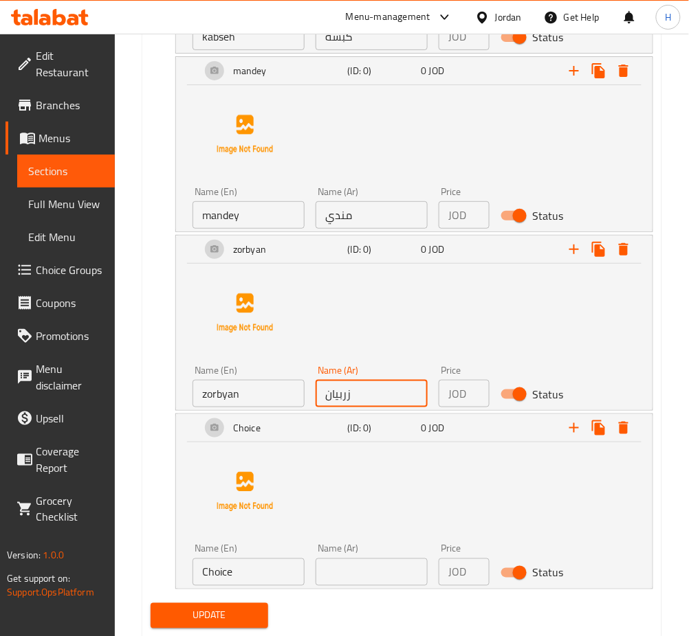
scroll to position [1091, 0]
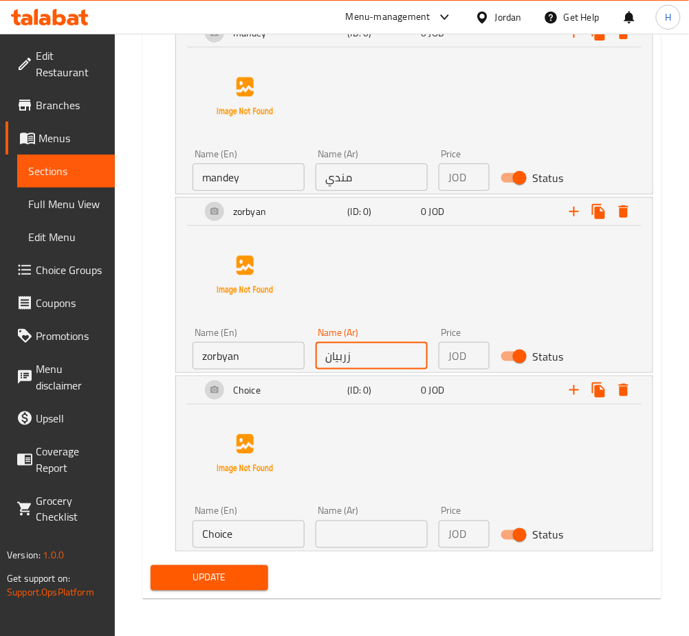
type input "زربيان"
click at [274, 533] on input "Choice" at bounding box center [248, 534] width 112 height 27
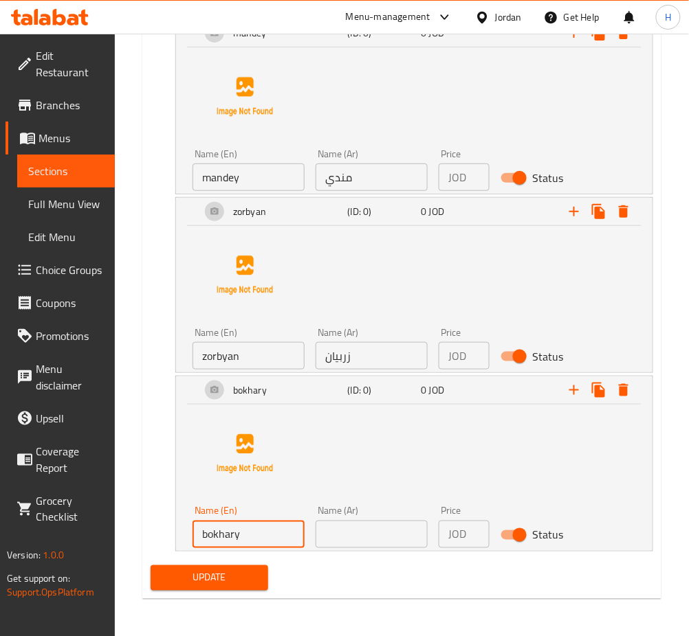
type input "bokhary"
click at [341, 526] on input "text" at bounding box center [371, 534] width 112 height 27
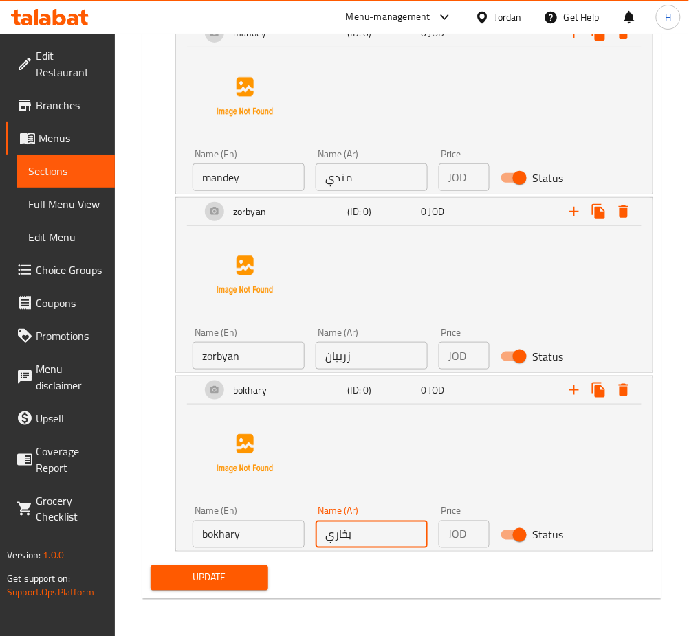
type input "بخاري"
click at [228, 576] on span "Update" at bounding box center [210, 578] width 96 height 17
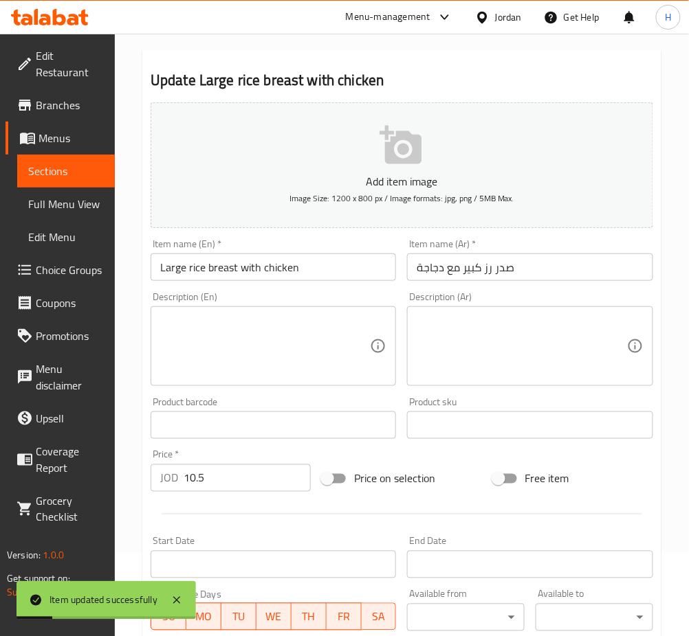
scroll to position [0, 0]
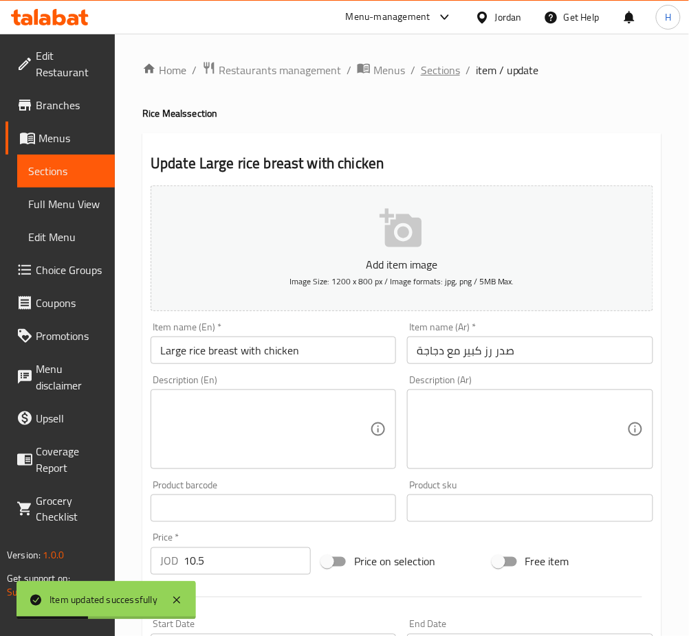
click at [441, 76] on span "Sections" at bounding box center [440, 70] width 39 height 16
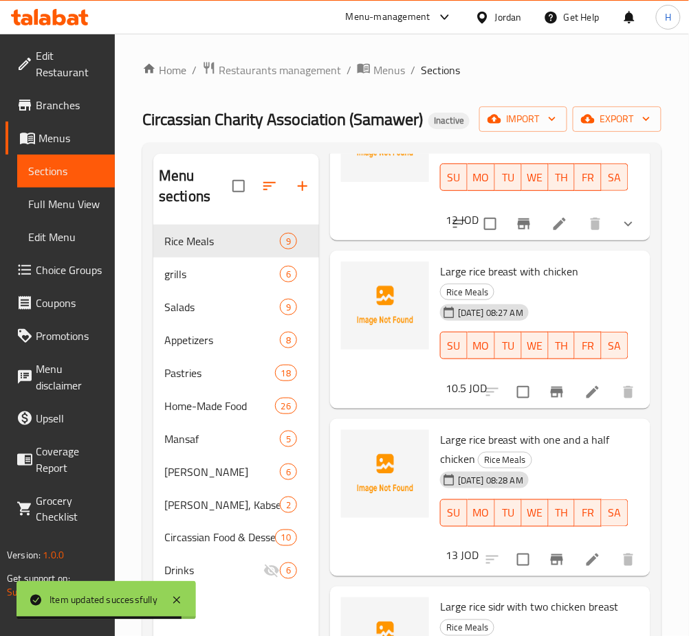
scroll to position [641, 0]
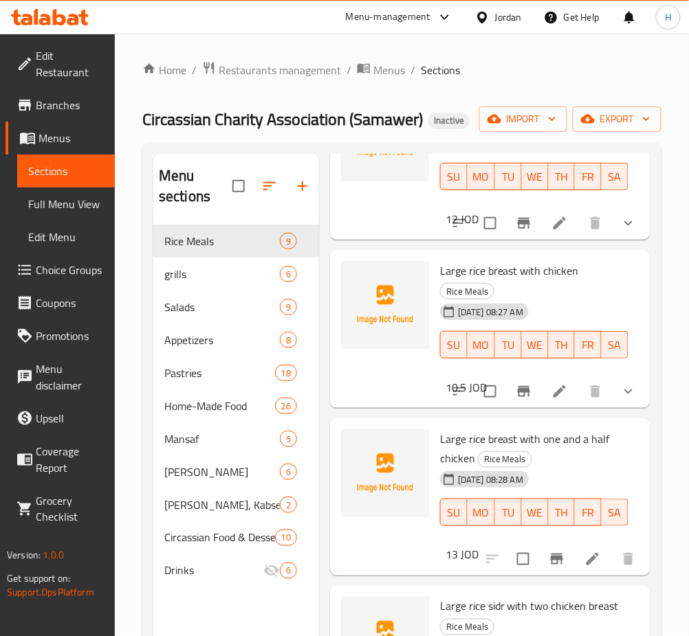
click at [551, 396] on icon at bounding box center [559, 392] width 16 height 16
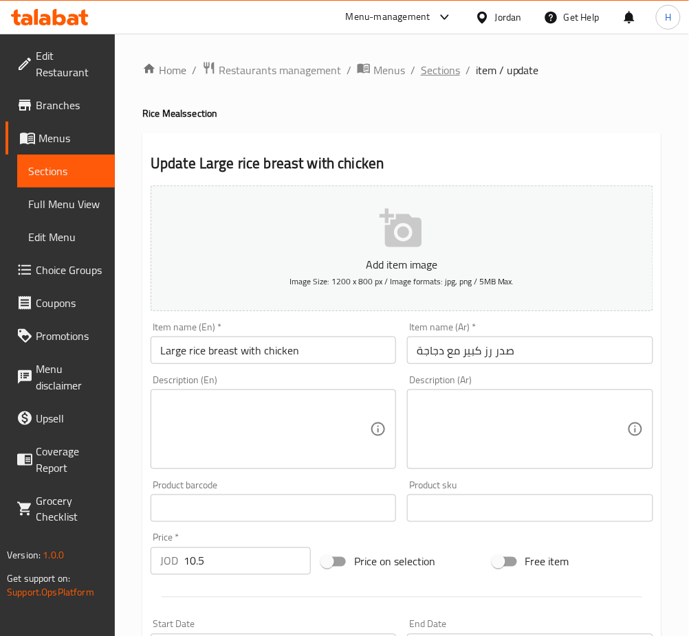
click at [440, 75] on span "Sections" at bounding box center [440, 70] width 39 height 16
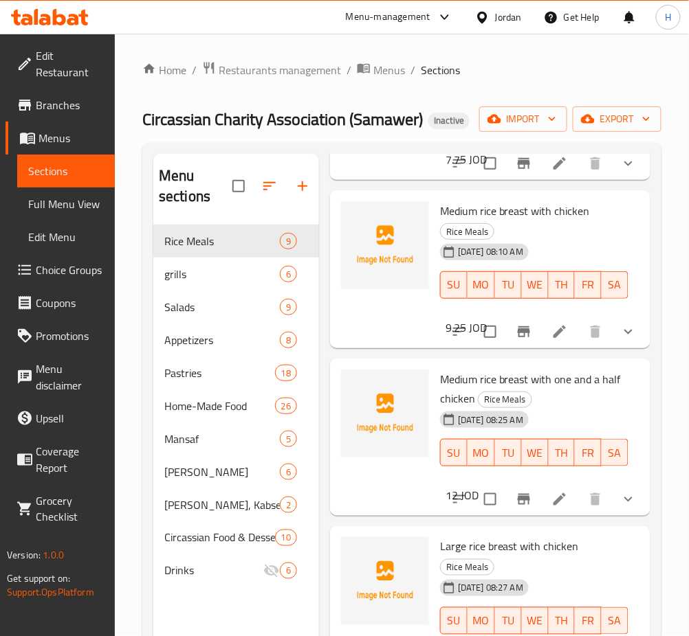
scroll to position [366, 0]
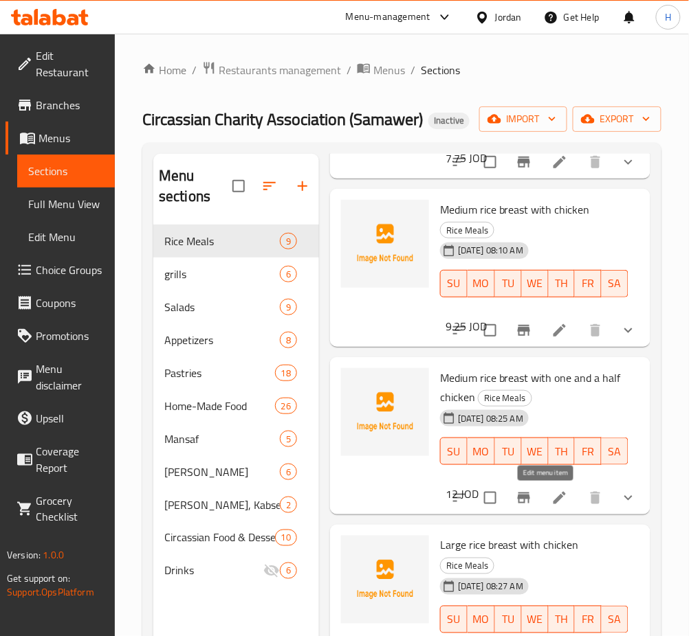
click at [551, 500] on icon at bounding box center [559, 498] width 16 height 16
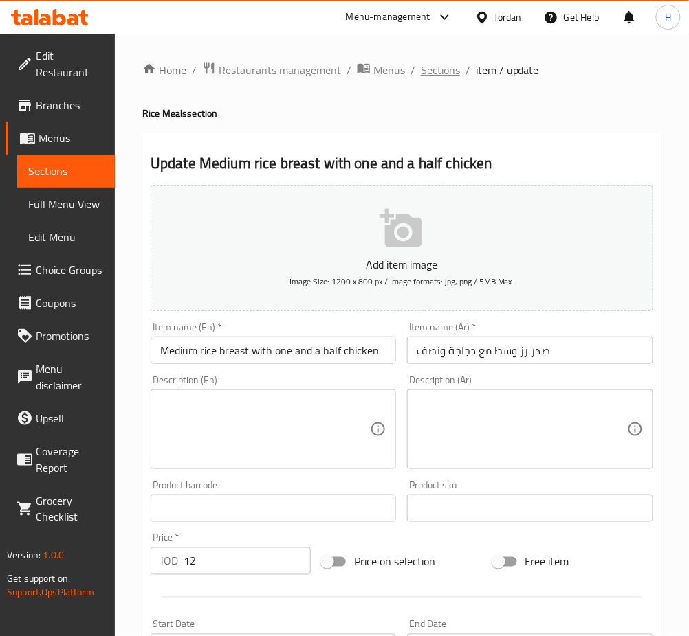
click at [436, 67] on span "Sections" at bounding box center [440, 70] width 39 height 16
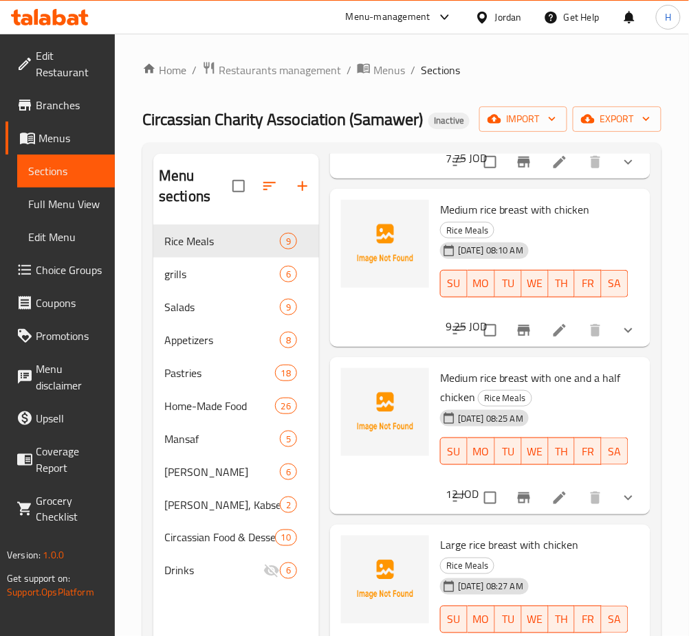
scroll to position [458, 0]
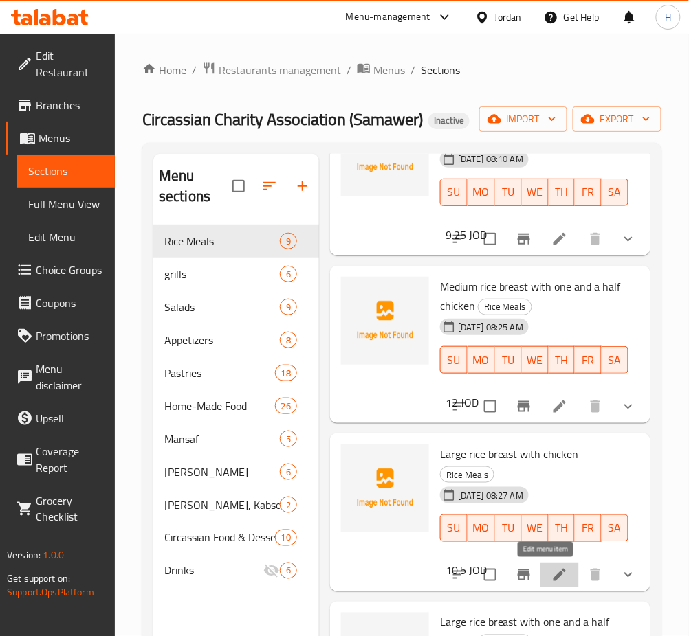
click at [551, 580] on icon at bounding box center [559, 575] width 16 height 16
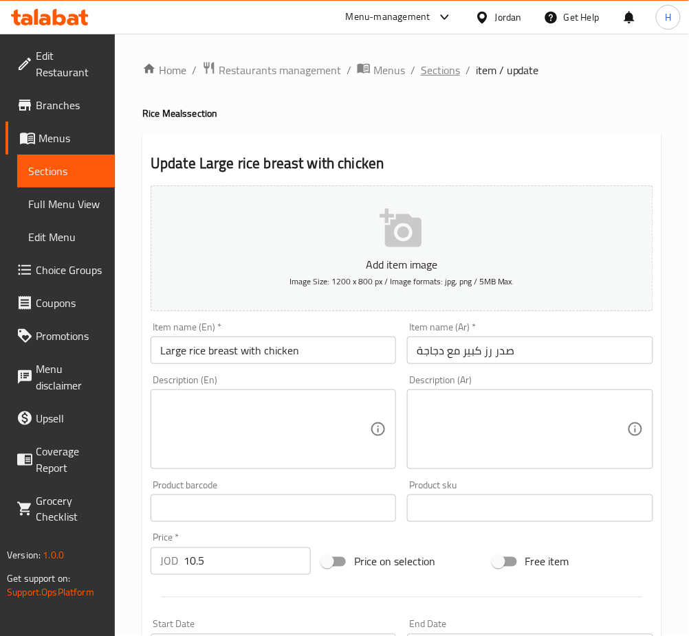
click at [443, 67] on span "Sections" at bounding box center [440, 70] width 39 height 16
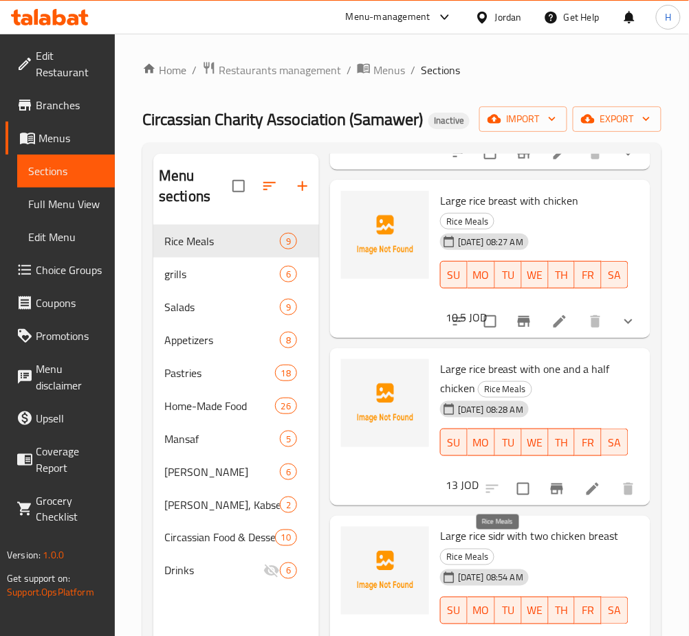
scroll to position [733, 0]
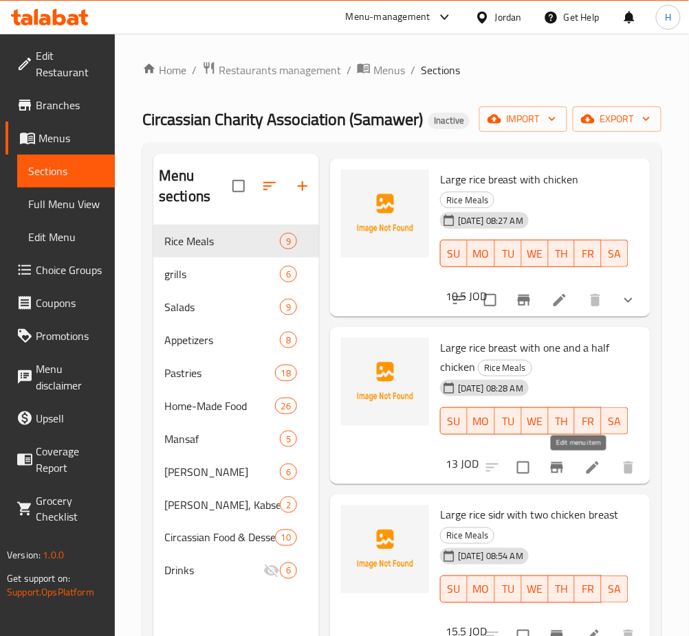
click at [584, 466] on icon at bounding box center [592, 468] width 16 height 16
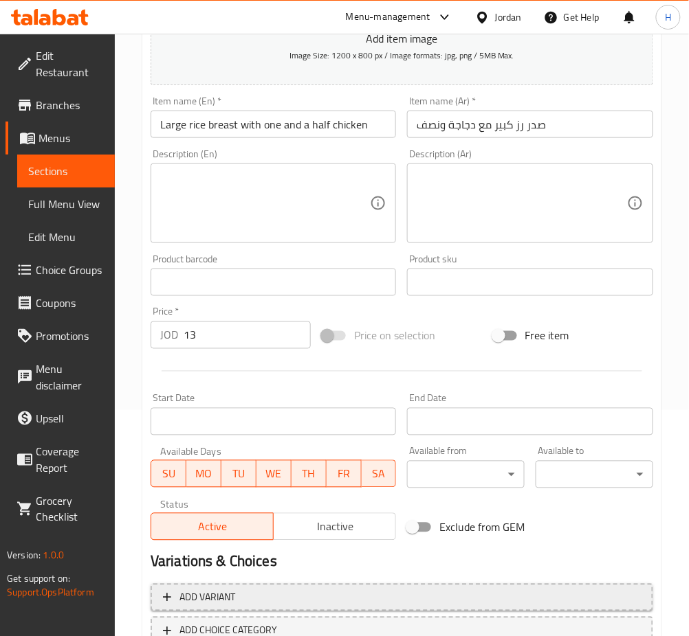
scroll to position [321, 0]
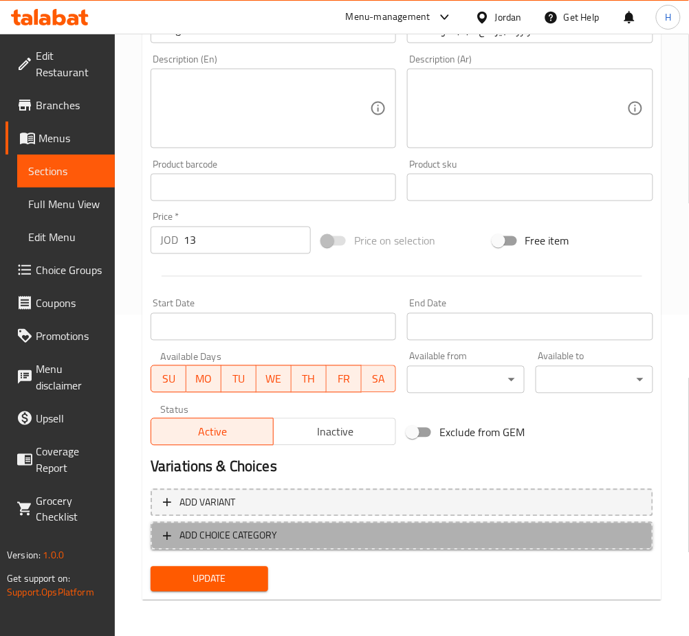
click at [260, 542] on span "ADD CHOICE CATEGORY" at bounding box center [228, 536] width 98 height 17
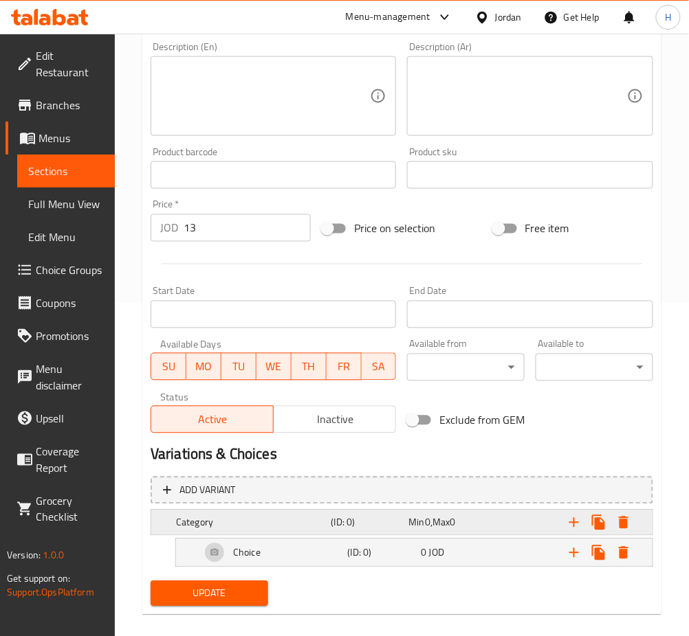
scroll to position [348, 0]
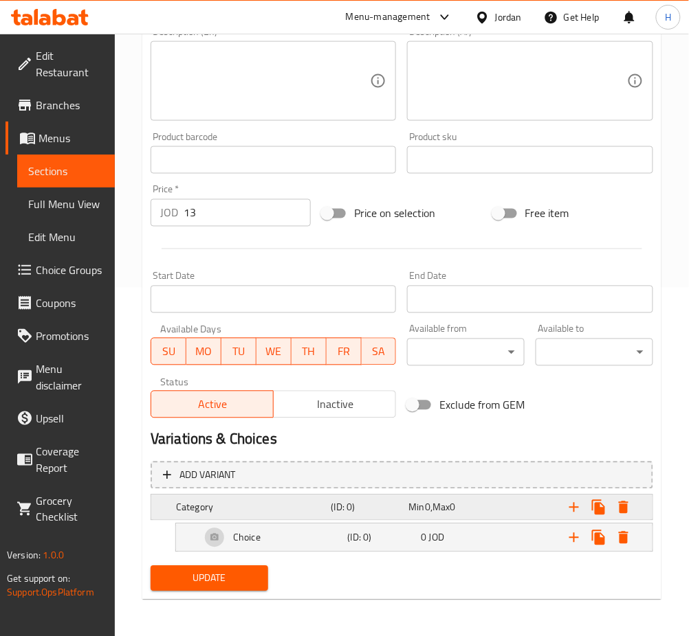
click at [389, 505] on h5 "(ID: 0)" at bounding box center [367, 508] width 72 height 14
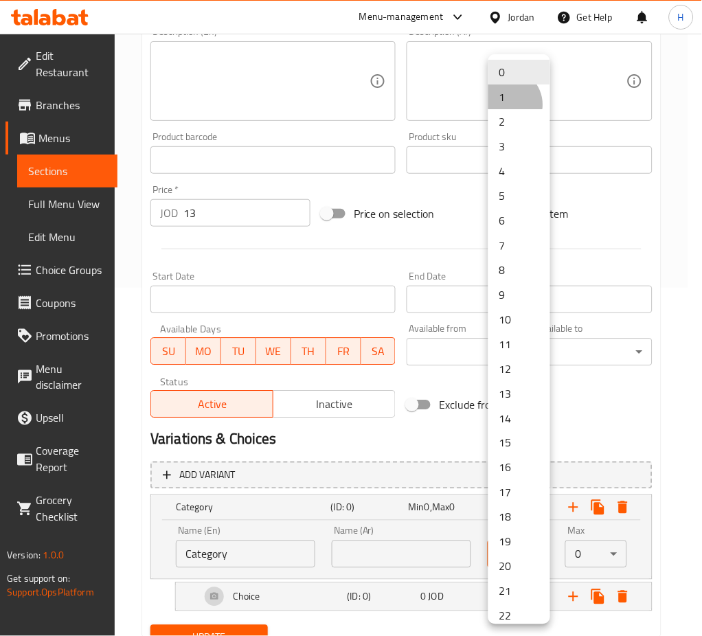
click at [507, 104] on li "1" at bounding box center [520, 97] width 62 height 25
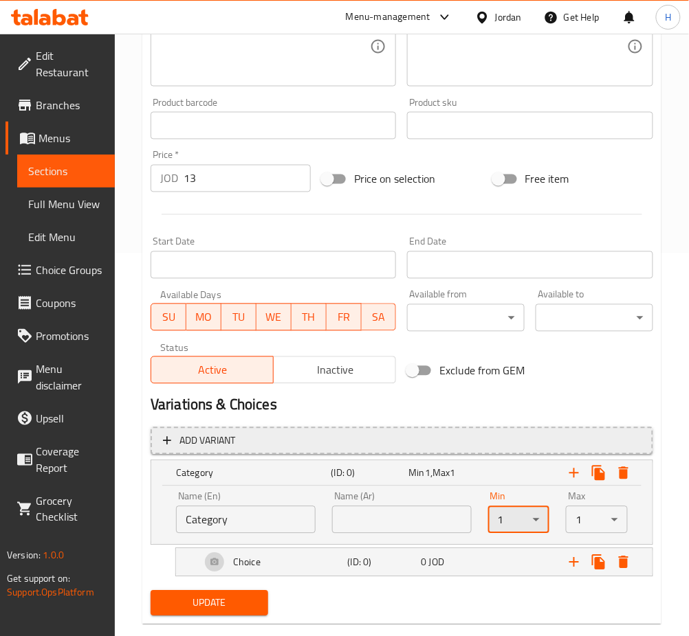
scroll to position [408, 0]
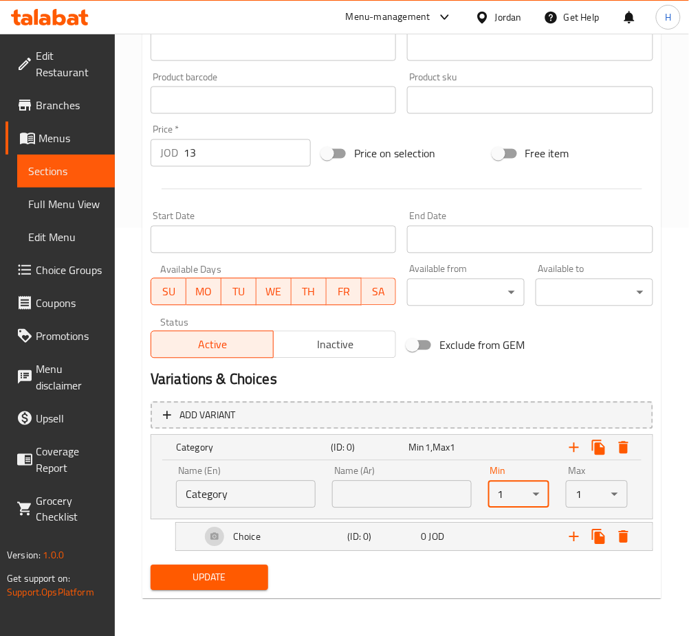
click at [300, 500] on input "Category" at bounding box center [246, 494] width 140 height 27
click at [300, 496] on input "Category" at bounding box center [246, 494] width 140 height 27
click at [300, 494] on input "Category" at bounding box center [246, 494] width 140 height 27
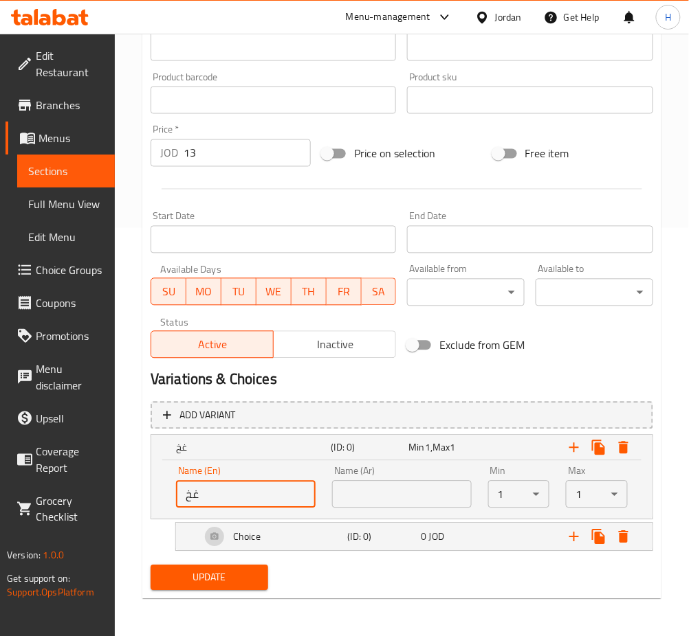
type input "غ"
type input "your choice of rice"
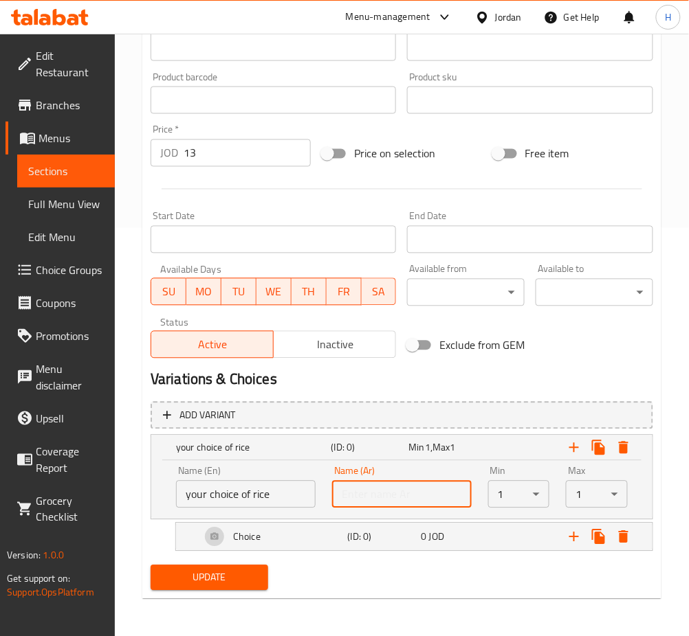
click at [381, 493] on input "text" at bounding box center [402, 494] width 140 height 27
type input "اختيارك من الأرز"
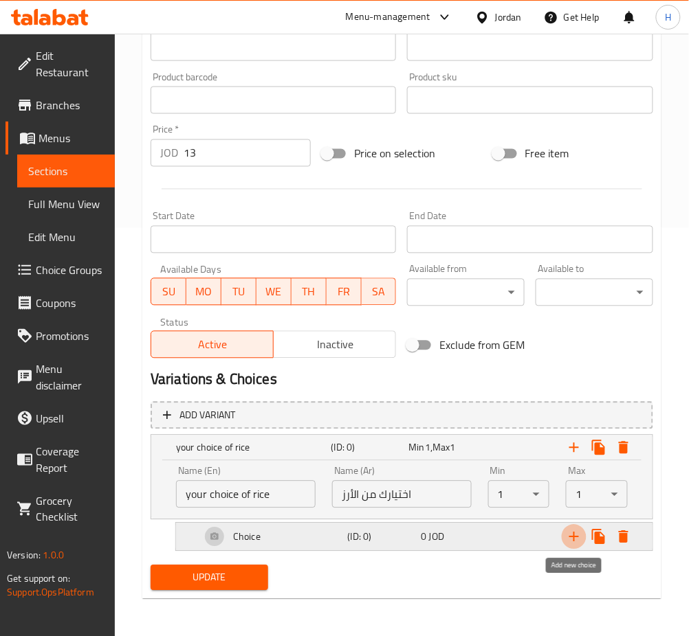
click at [572, 539] on icon "Expand" at bounding box center [574, 537] width 16 height 16
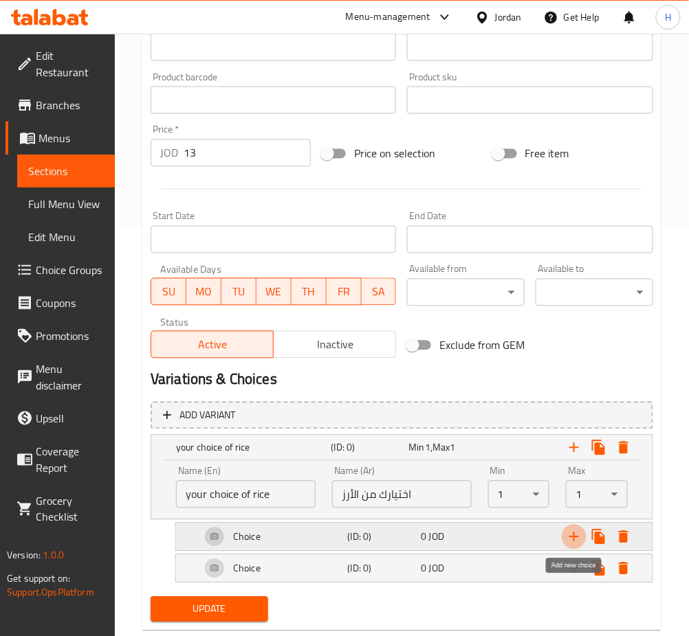
click at [572, 539] on icon "Expand" at bounding box center [574, 537] width 16 height 16
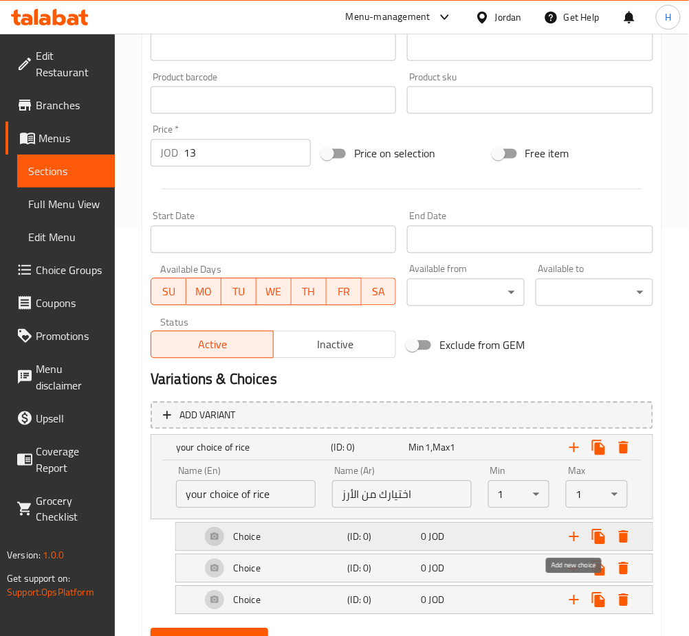
click at [572, 539] on icon "Expand" at bounding box center [574, 537] width 16 height 16
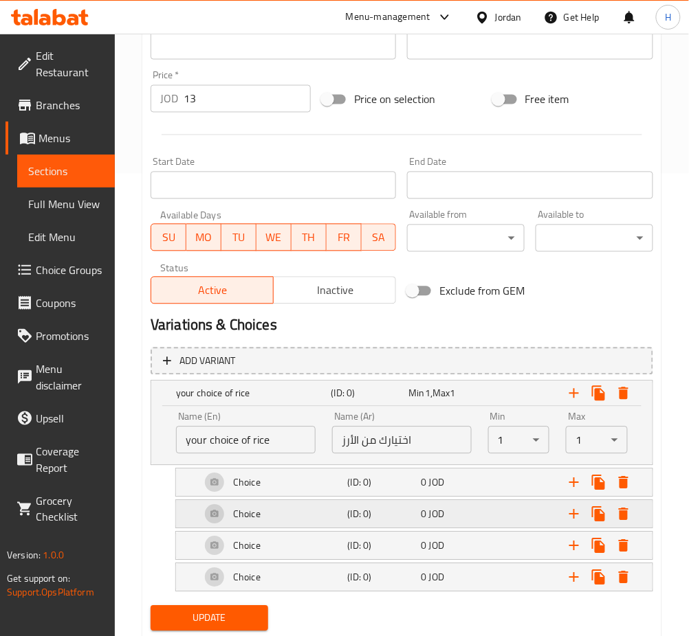
scroll to position [500, 0]
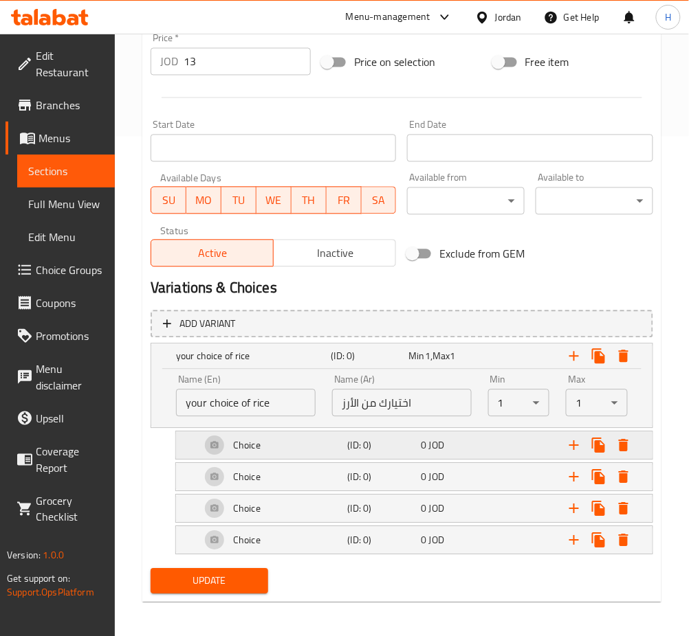
click at [248, 444] on h5 "Choice" at bounding box center [246, 446] width 27 height 14
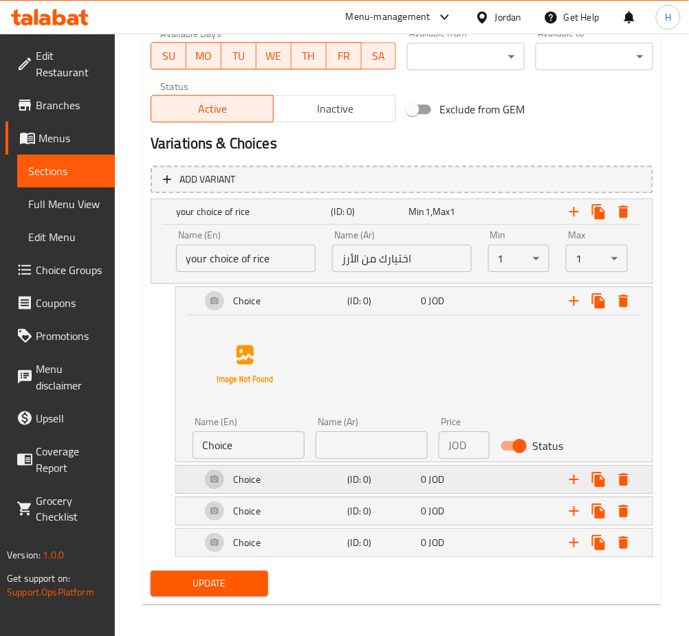
scroll to position [650, 0]
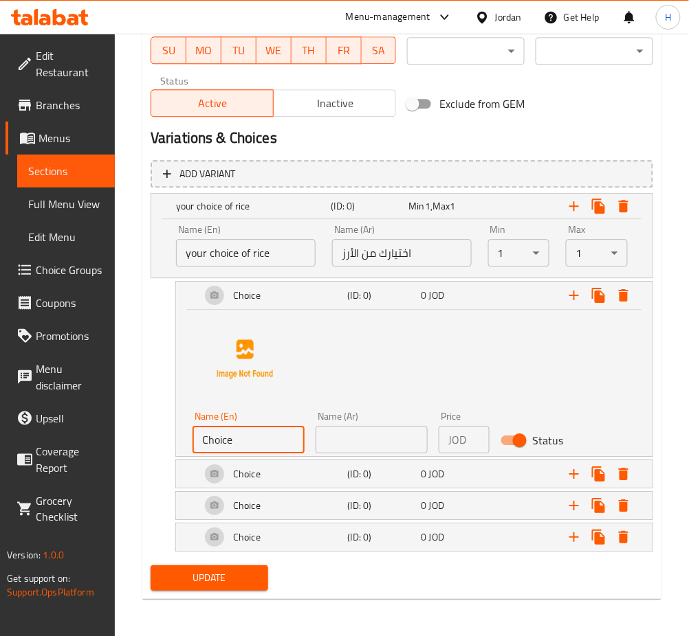
click at [271, 445] on input "Choice" at bounding box center [248, 439] width 112 height 27
type input "ن"
type input "kabseh"
click at [334, 445] on input "text" at bounding box center [371, 439] width 112 height 27
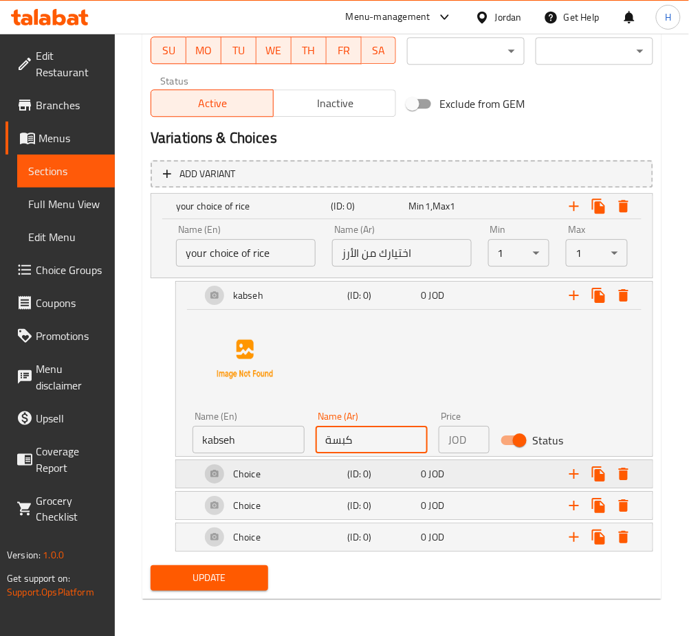
type input "كبسة"
click at [256, 477] on h5 "Choice" at bounding box center [246, 474] width 27 height 14
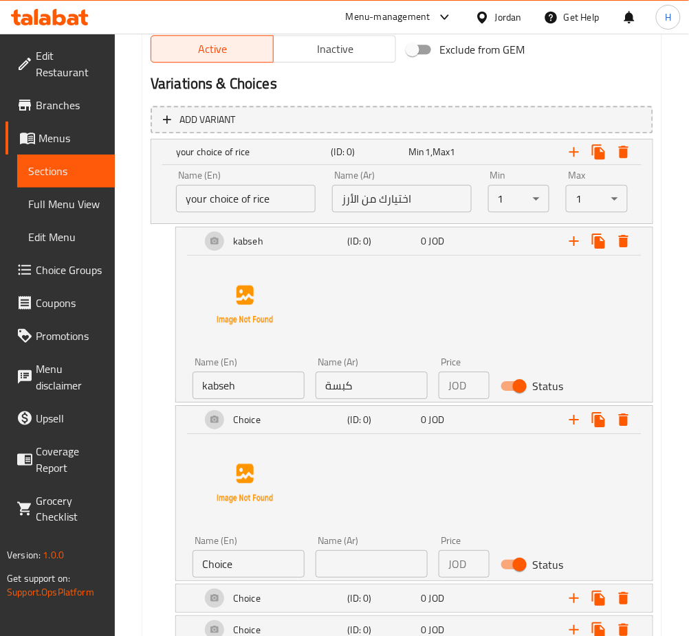
scroll to position [742, 0]
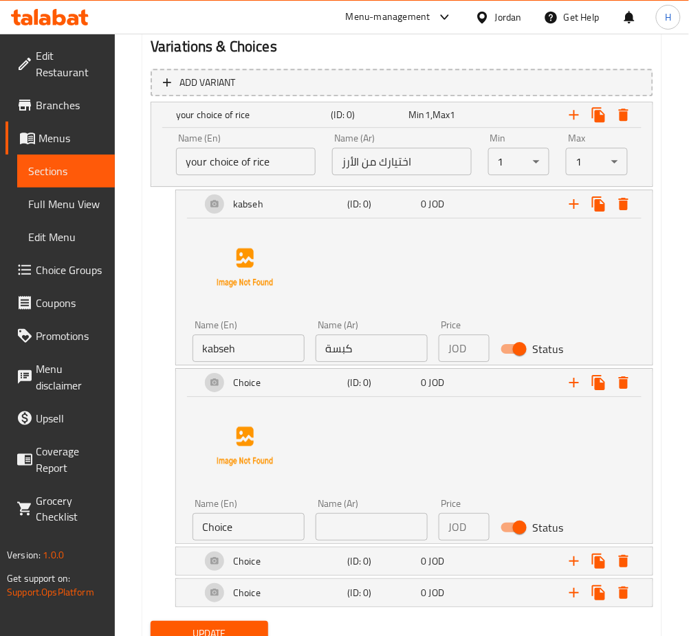
click at [265, 518] on input "Choice" at bounding box center [248, 526] width 112 height 27
type input "Mandey"
click at [377, 520] on input "text" at bounding box center [371, 526] width 112 height 27
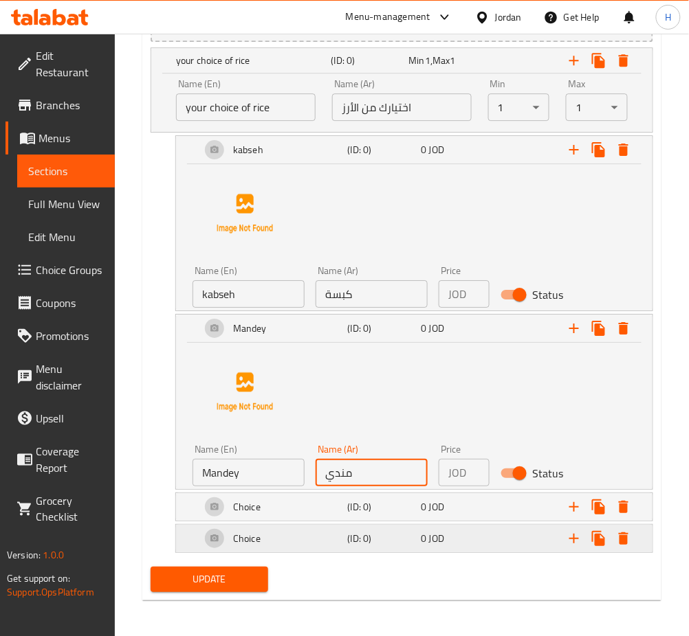
scroll to position [797, 0]
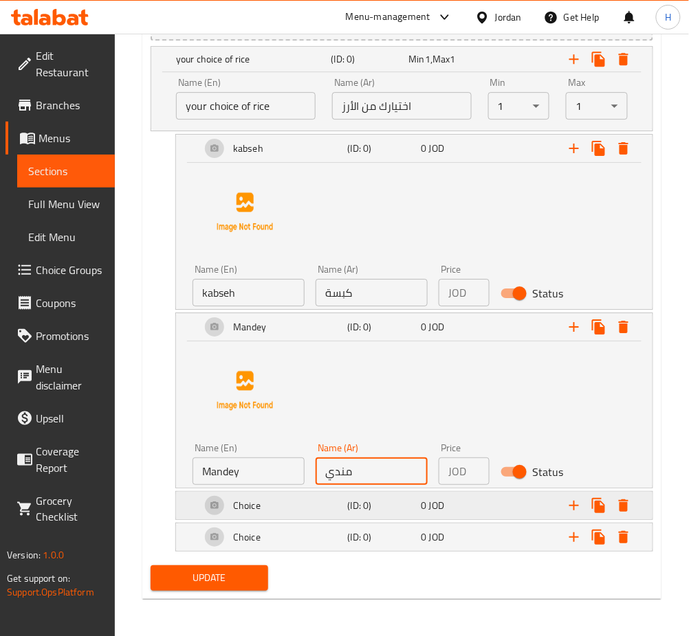
type input "مندي"
click at [239, 505] on h5 "Choice" at bounding box center [246, 506] width 27 height 14
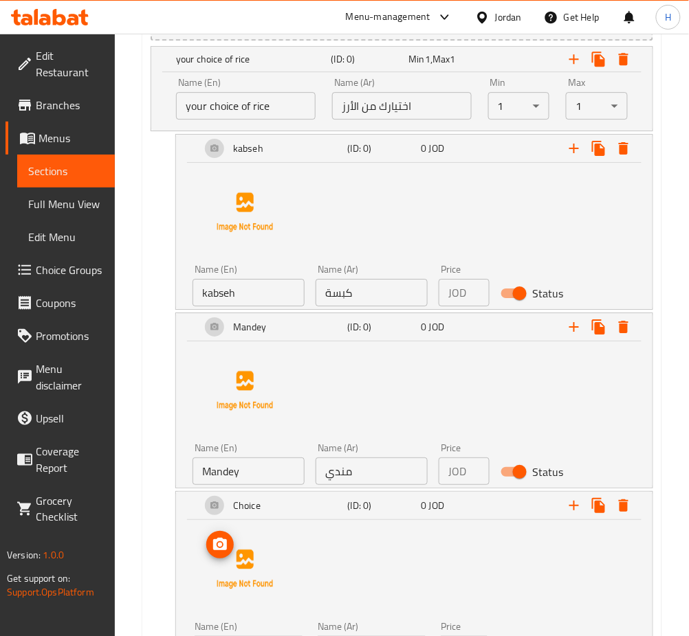
scroll to position [889, 0]
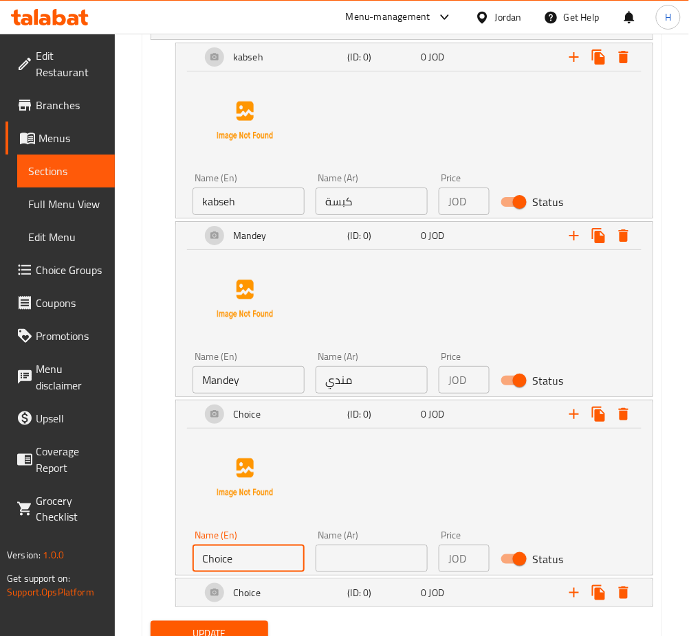
click at [254, 549] on input "Choice" at bounding box center [248, 558] width 112 height 27
type input "ئ"
type input "zorbyan"
click at [366, 555] on input "text" at bounding box center [371, 558] width 112 height 27
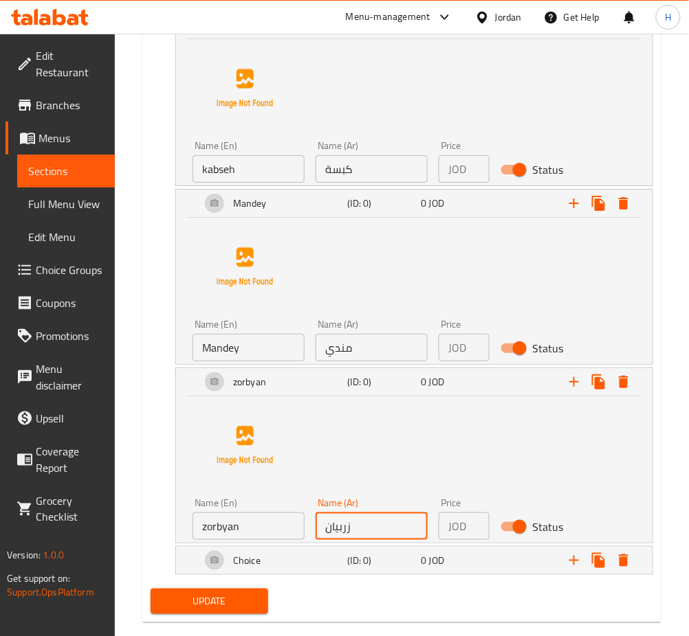
scroll to position [944, 0]
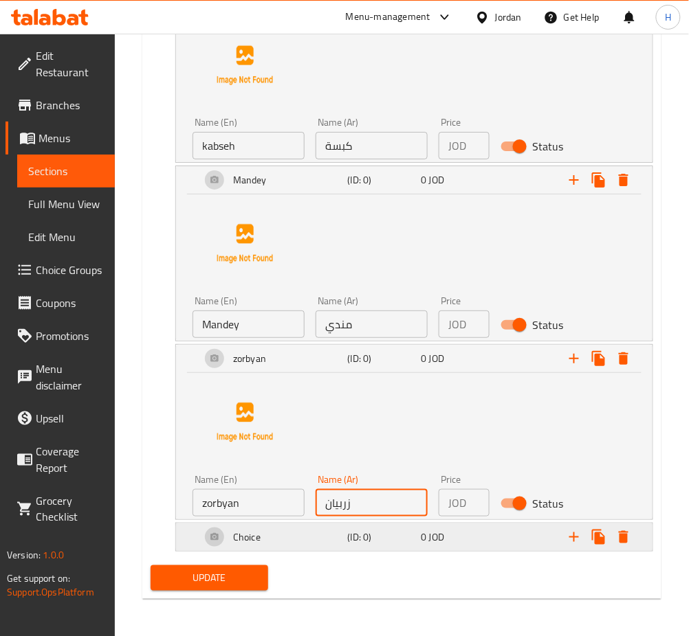
type input "زربيان"
click at [247, 542] on h5 "Choice" at bounding box center [246, 538] width 27 height 14
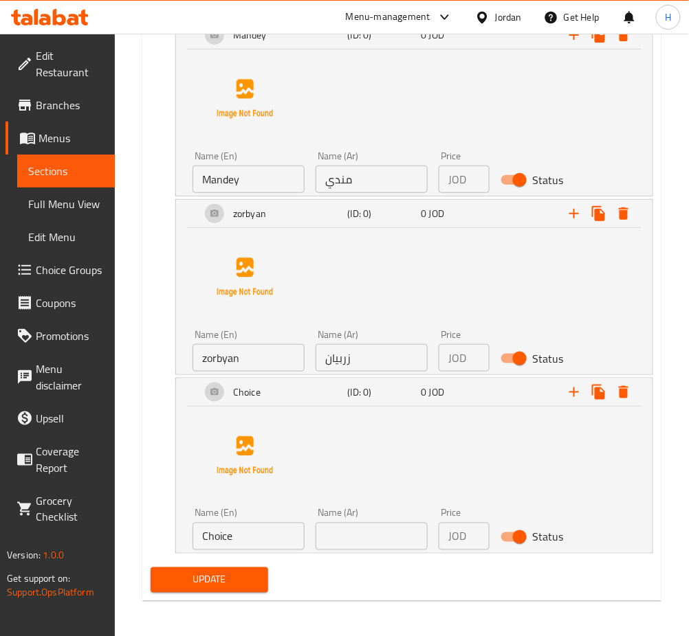
scroll to position [1091, 0]
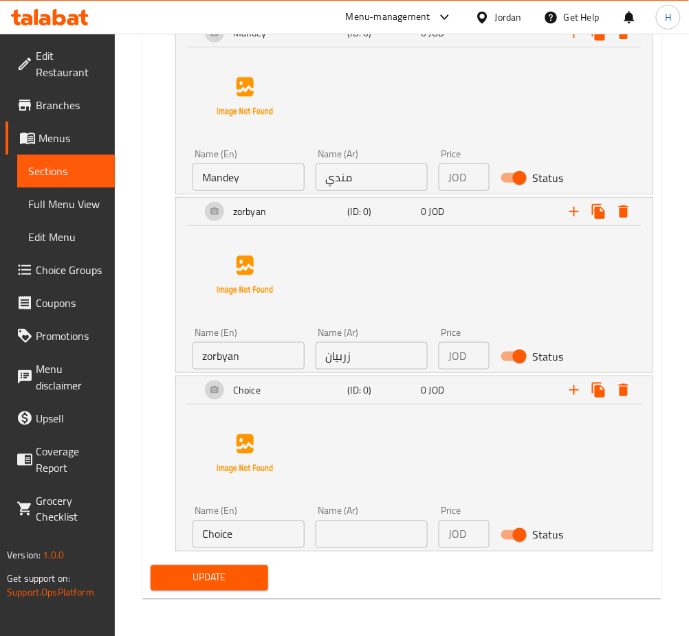
click at [265, 540] on input "Choice" at bounding box center [248, 534] width 112 height 27
type input "bokhary"
click at [328, 537] on input "text" at bounding box center [371, 534] width 112 height 27
type input "بخاري"
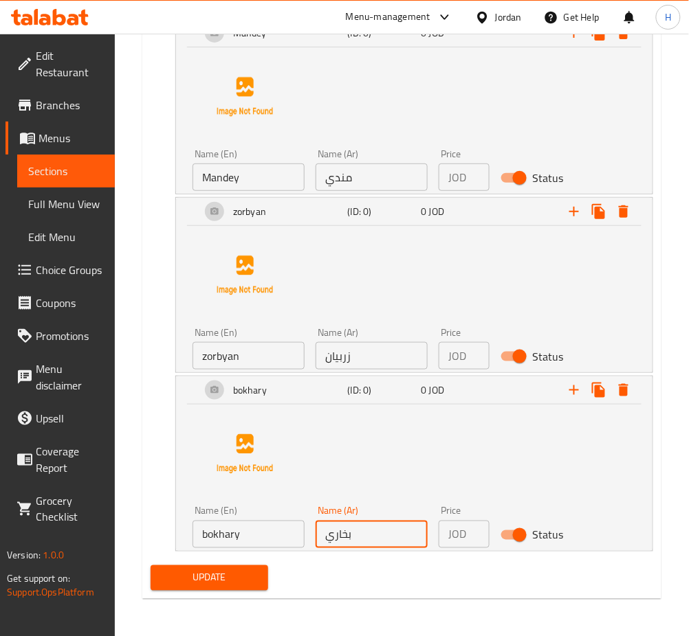
click at [237, 581] on span "Update" at bounding box center [210, 578] width 96 height 17
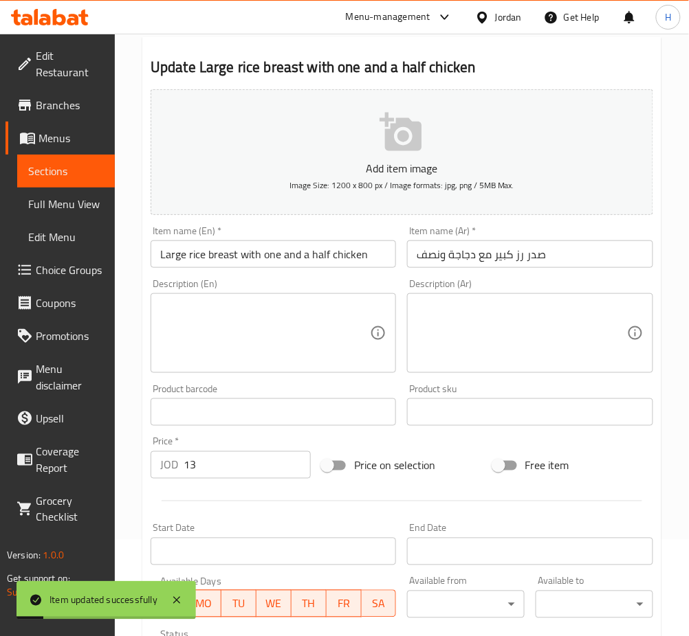
scroll to position [0, 0]
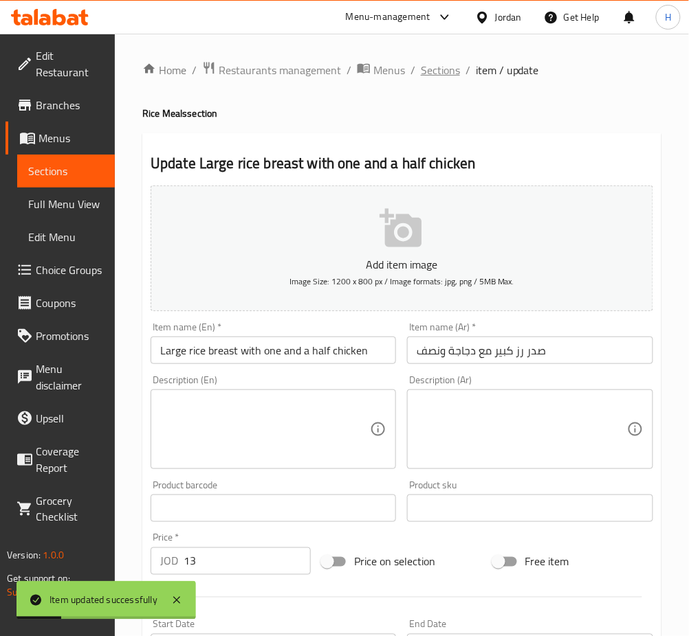
click at [436, 67] on span "Sections" at bounding box center [440, 70] width 39 height 16
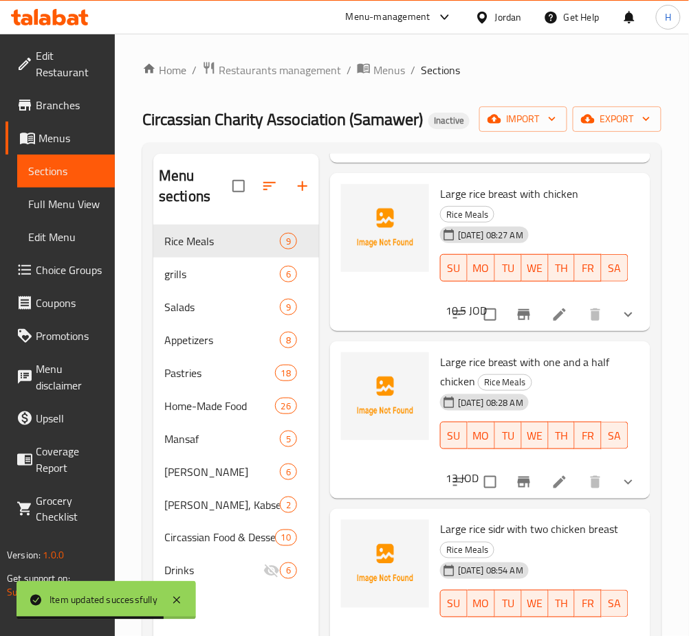
scroll to position [733, 0]
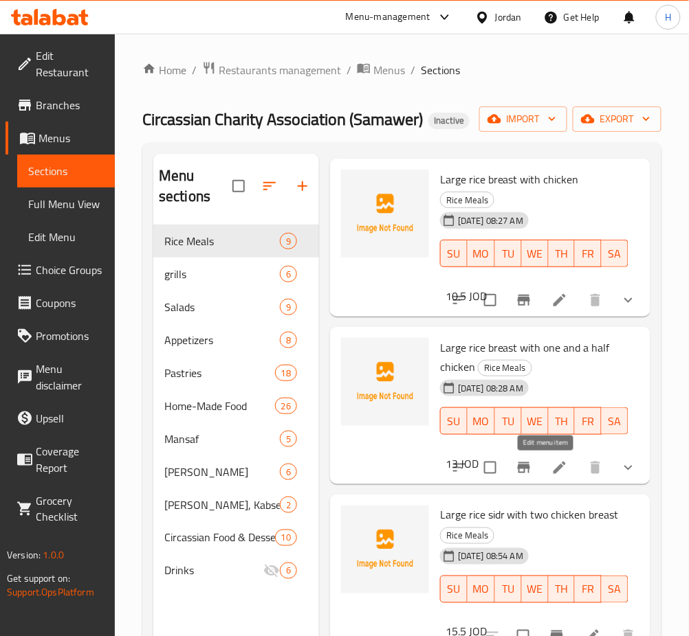
click at [553, 468] on icon at bounding box center [559, 468] width 12 height 12
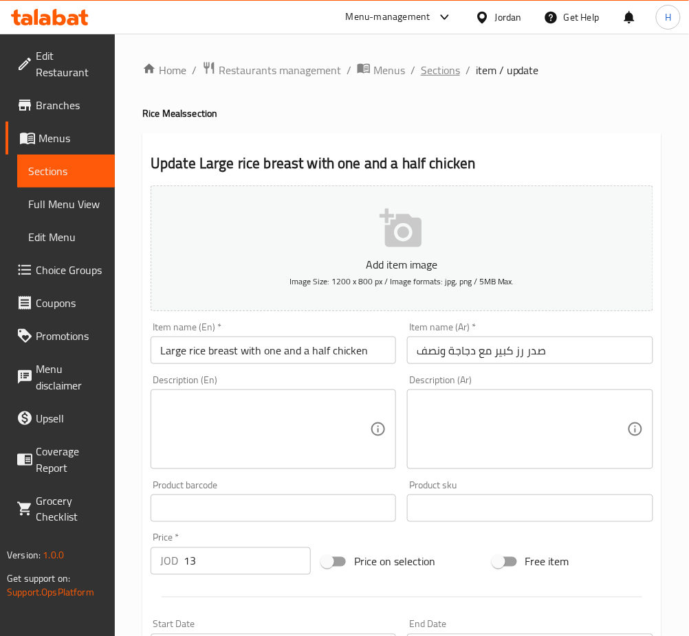
click at [428, 76] on span "Sections" at bounding box center [440, 70] width 39 height 16
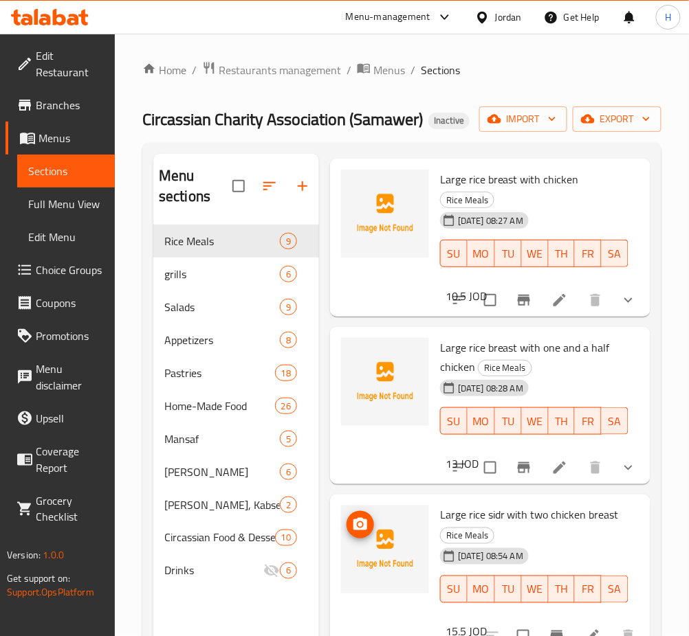
scroll to position [825, 0]
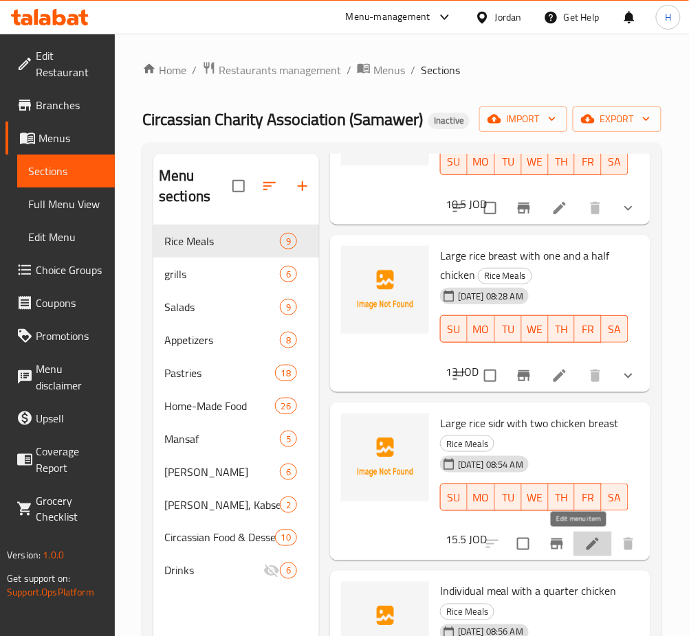
click at [586, 548] on icon at bounding box center [592, 544] width 12 height 12
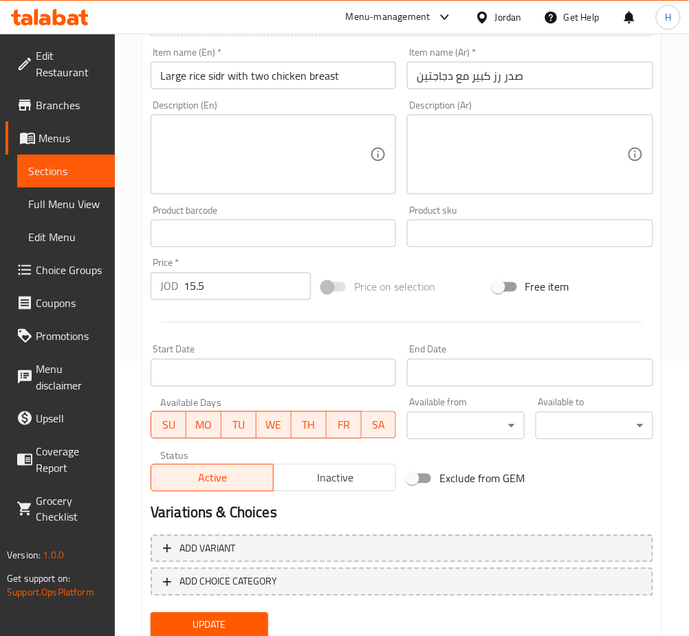
scroll to position [321, 0]
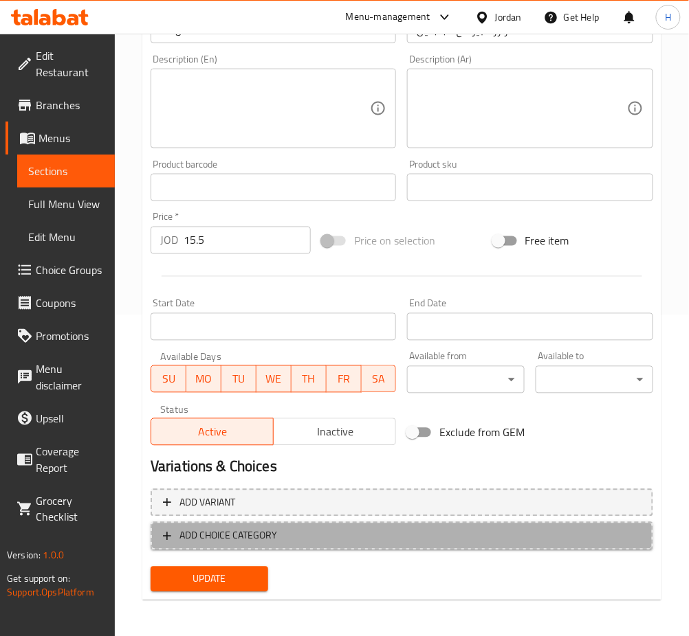
click at [217, 529] on span "ADD CHOICE CATEGORY" at bounding box center [228, 536] width 98 height 17
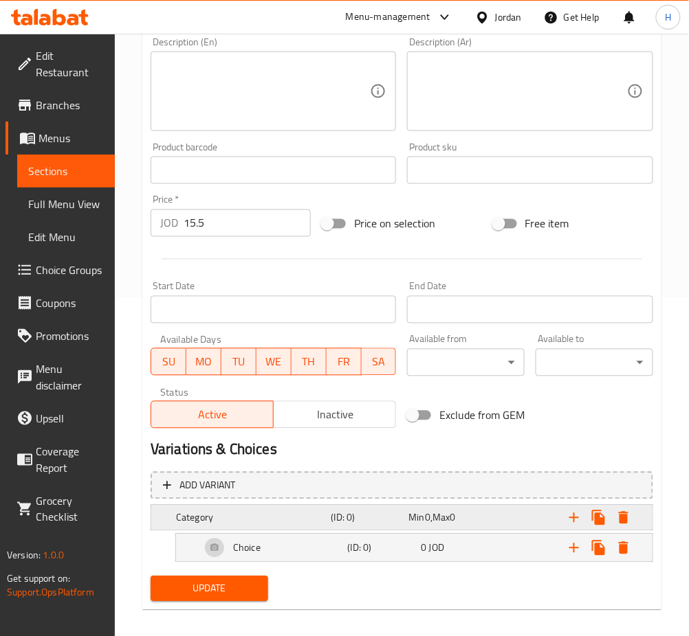
scroll to position [348, 0]
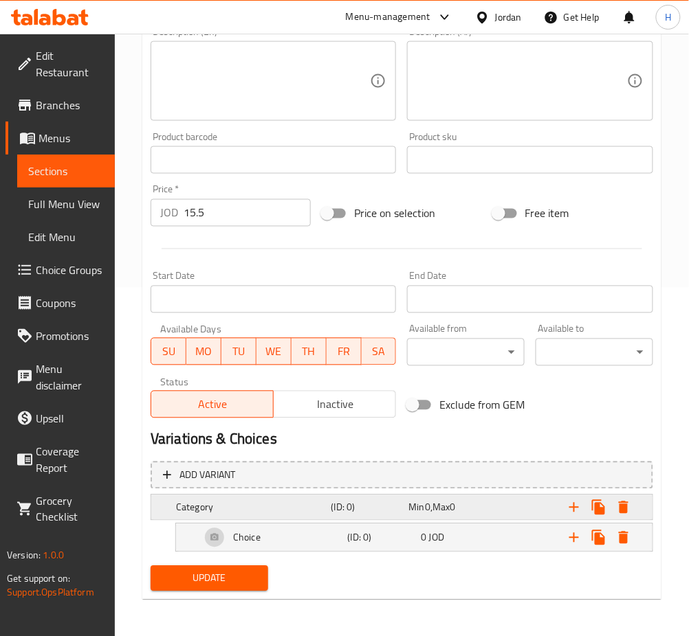
click at [331, 496] on div "Category (ID: 0) Min 0 , Max 0" at bounding box center [405, 508] width 465 height 30
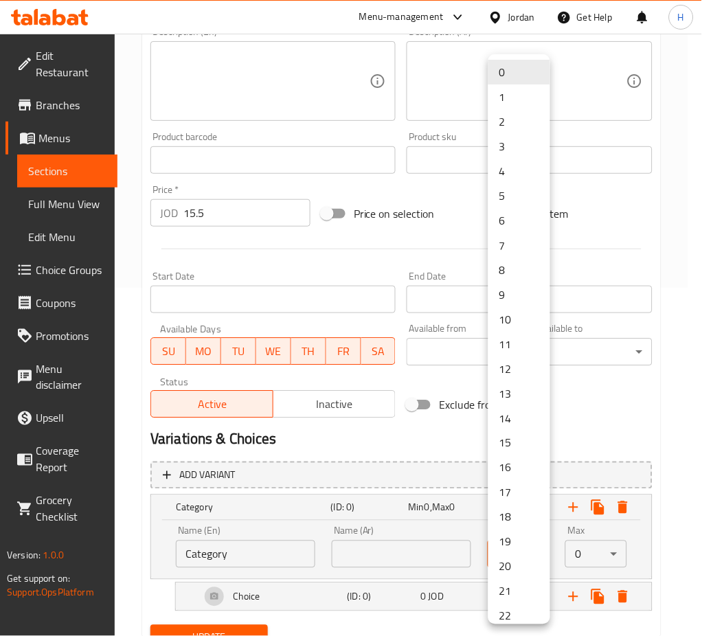
click at [513, 100] on li "1" at bounding box center [520, 97] width 62 height 25
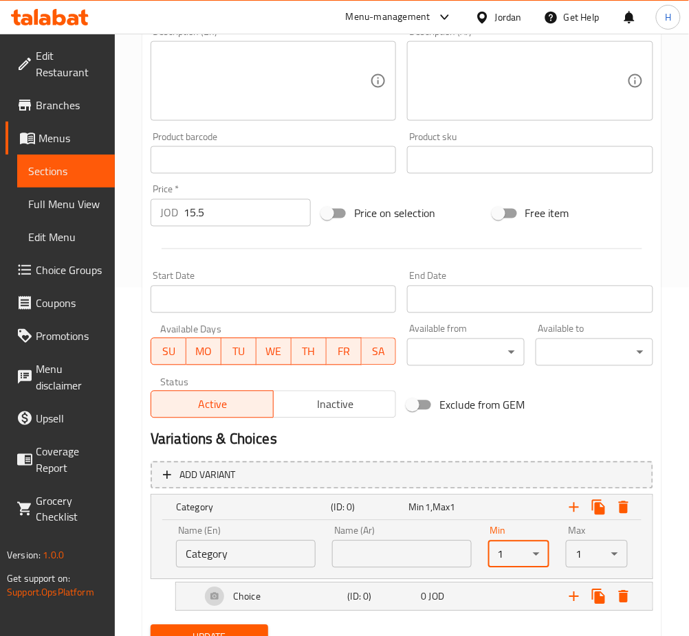
click at [237, 556] on input "Category" at bounding box center [246, 554] width 140 height 27
type input "your choice of rice"
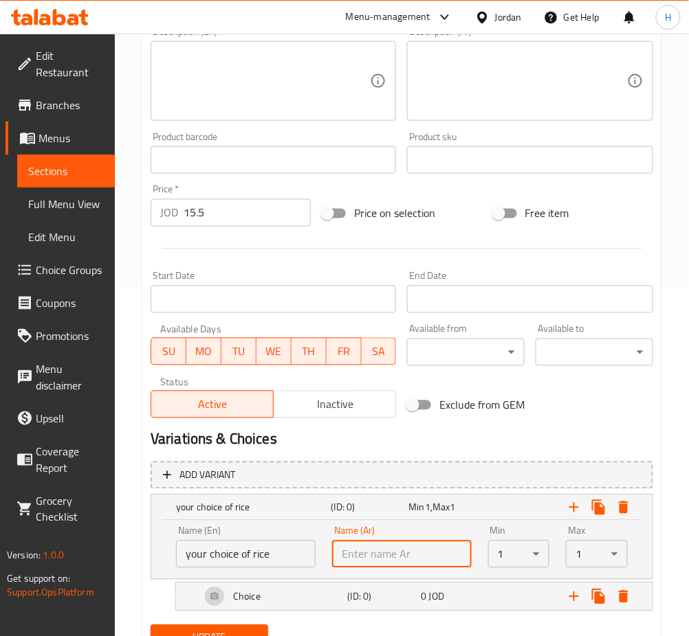
click at [392, 546] on input "text" at bounding box center [402, 554] width 140 height 27
type input "اختيارك من الأرز"
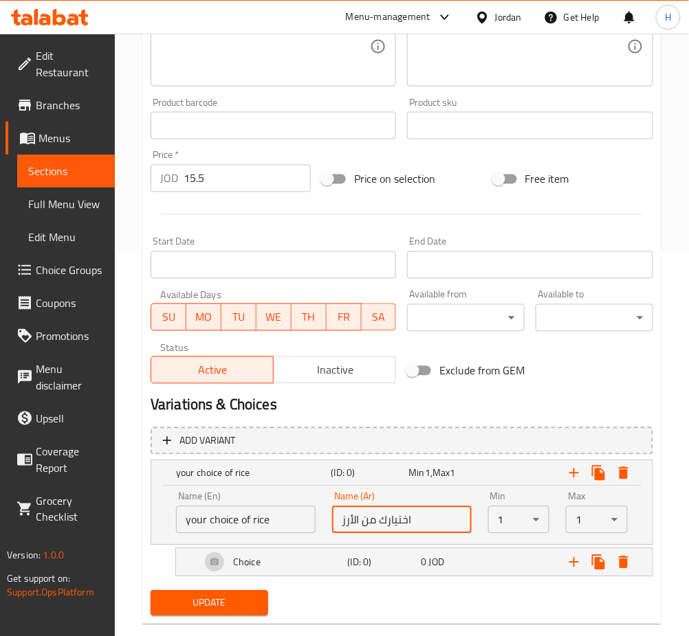
scroll to position [408, 0]
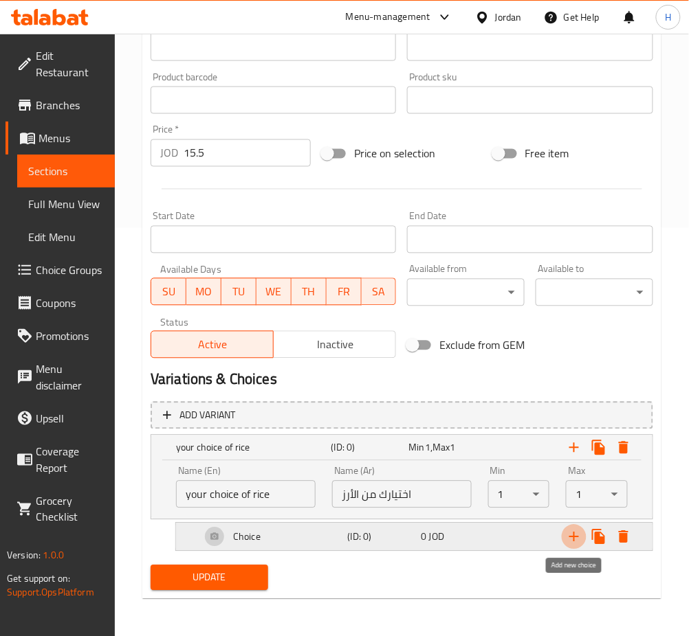
click at [575, 537] on icon "Expand" at bounding box center [574, 538] width 10 height 10
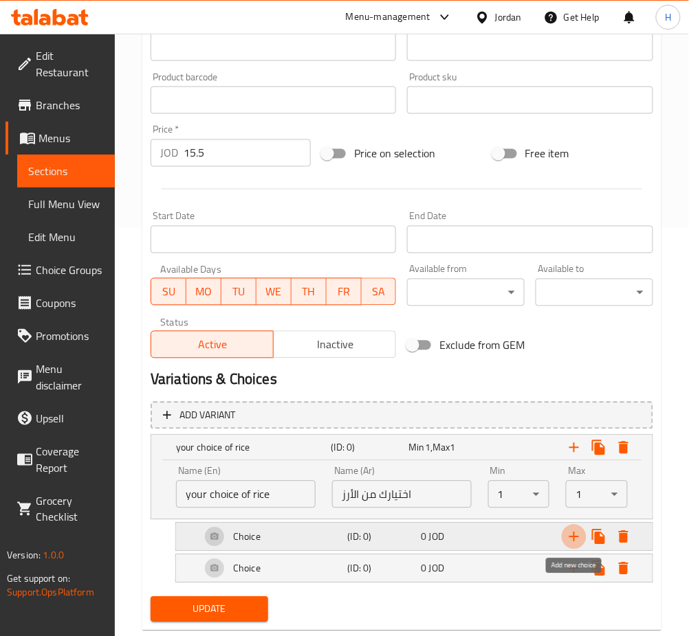
click at [575, 537] on icon "Expand" at bounding box center [574, 538] width 10 height 10
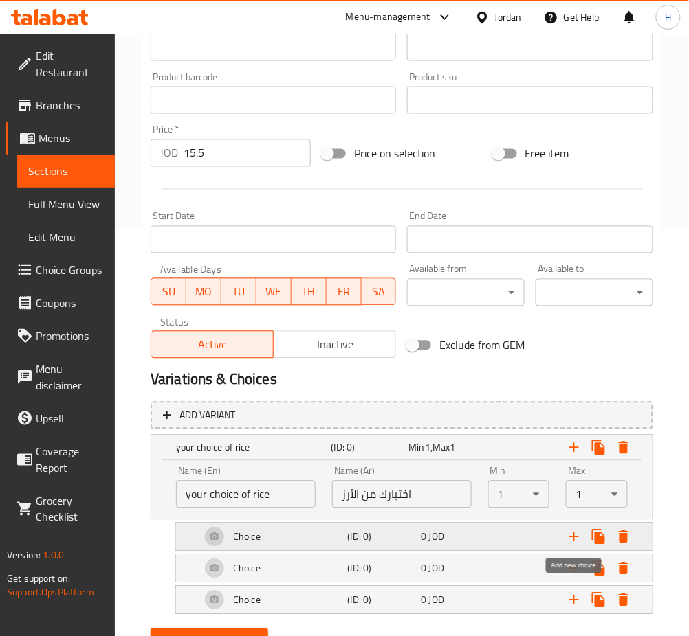
click at [575, 537] on icon "Expand" at bounding box center [574, 538] width 10 height 10
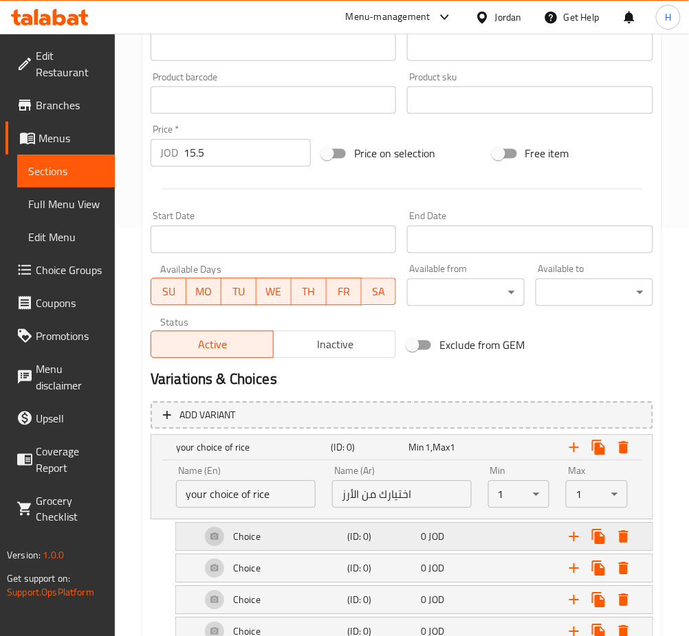
click at [236, 540] on h5 "Choice" at bounding box center [246, 538] width 27 height 14
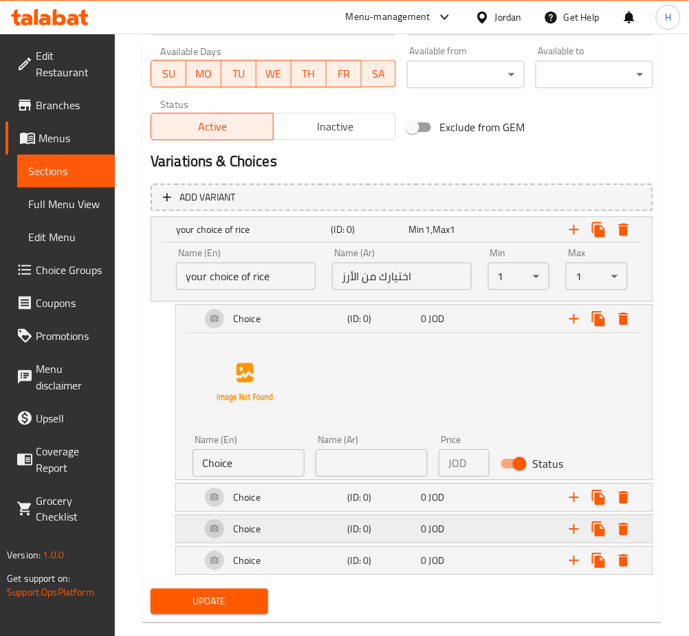
scroll to position [650, 0]
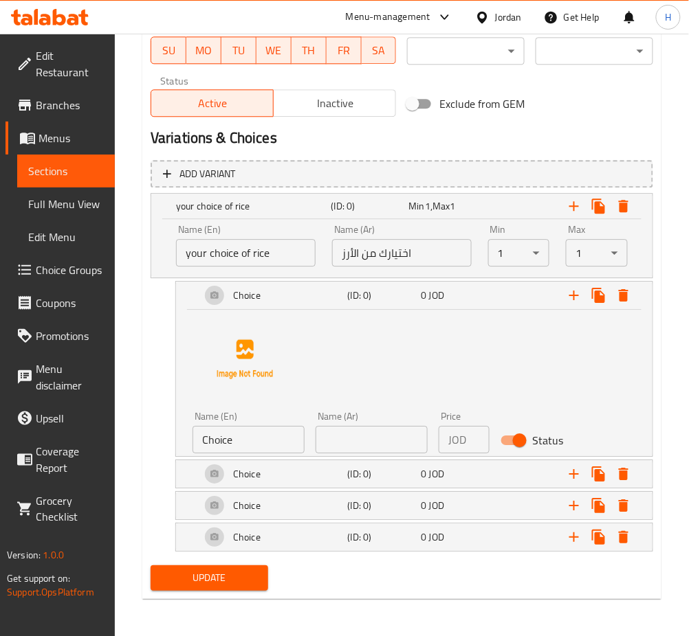
click at [256, 436] on input "Choice" at bounding box center [248, 439] width 112 height 27
type input "kabseh"
click at [349, 438] on input "text" at bounding box center [371, 439] width 112 height 27
type input "كبسة"
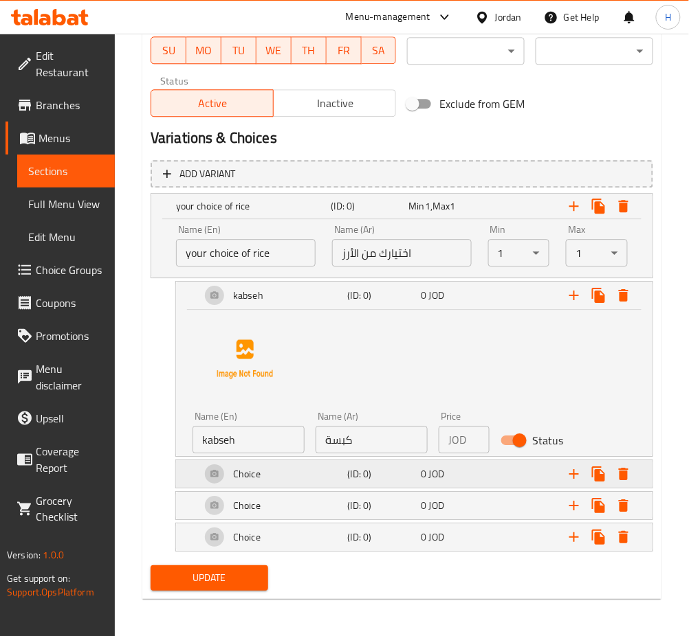
click at [261, 474] on div "Choice" at bounding box center [271, 474] width 147 height 33
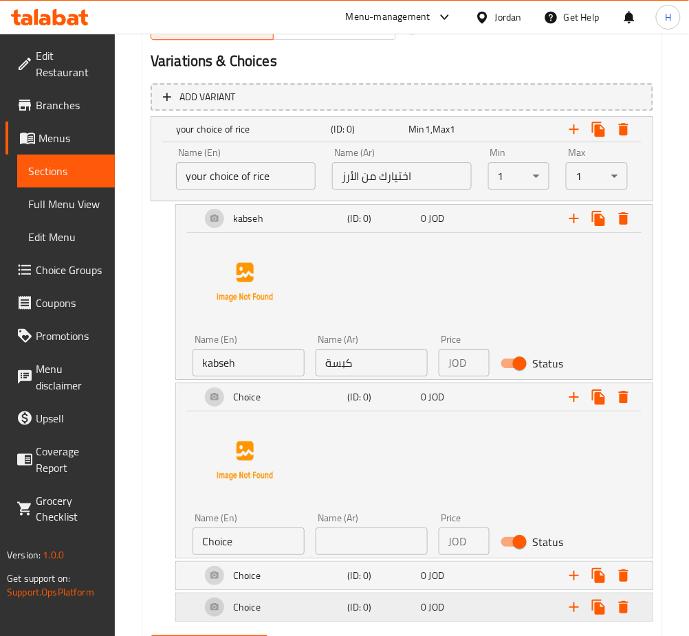
scroll to position [797, 0]
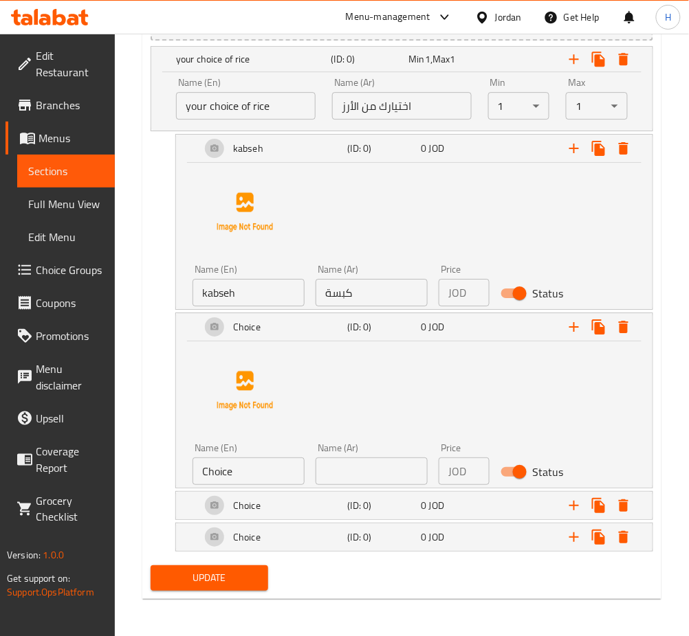
click at [247, 465] on input "Choice" at bounding box center [248, 471] width 112 height 27
type input "kabseh"
click at [337, 469] on input "text" at bounding box center [371, 471] width 112 height 27
click at [284, 480] on input "kabseh" at bounding box center [248, 471] width 112 height 27
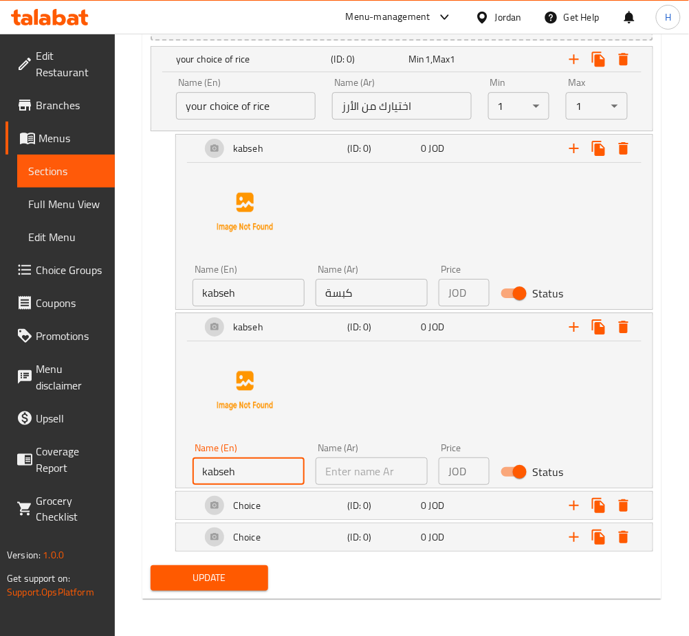
click at [284, 480] on input "kabseh" at bounding box center [248, 471] width 112 height 27
type input "mandey"
click at [371, 463] on input "text" at bounding box center [371, 471] width 112 height 27
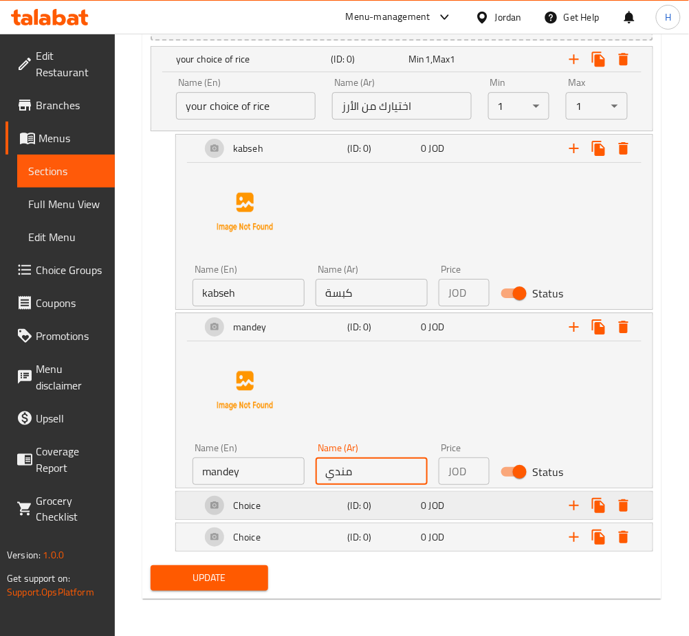
type input "مندي"
click at [243, 511] on h5 "Choice" at bounding box center [246, 506] width 27 height 14
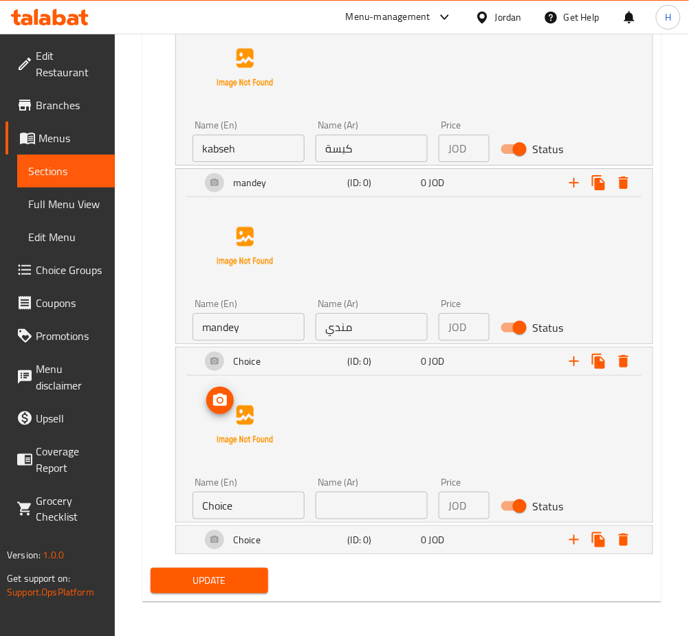
scroll to position [944, 0]
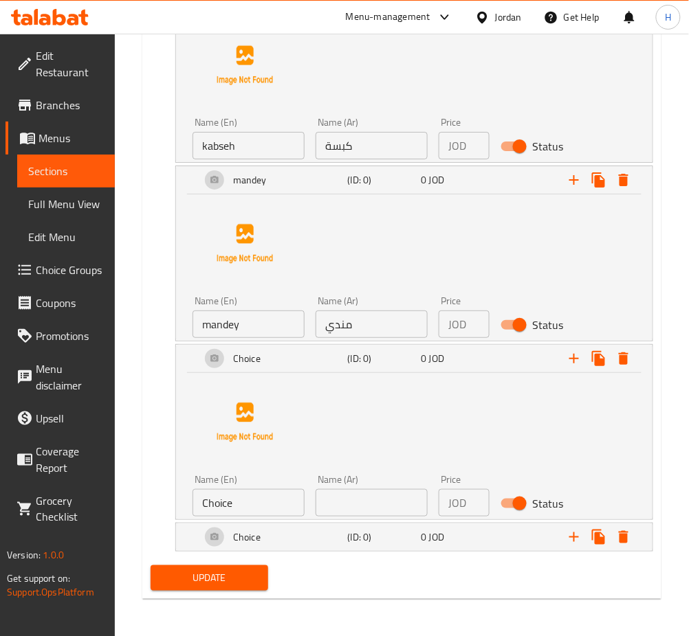
click at [263, 490] on input "Choice" at bounding box center [248, 502] width 112 height 27
click at [263, 491] on input "Choice" at bounding box center [248, 502] width 112 height 27
click at [263, 492] on input "Choice" at bounding box center [248, 502] width 112 height 27
type input "zorbyan"
click at [344, 495] on input "text" at bounding box center [371, 502] width 112 height 27
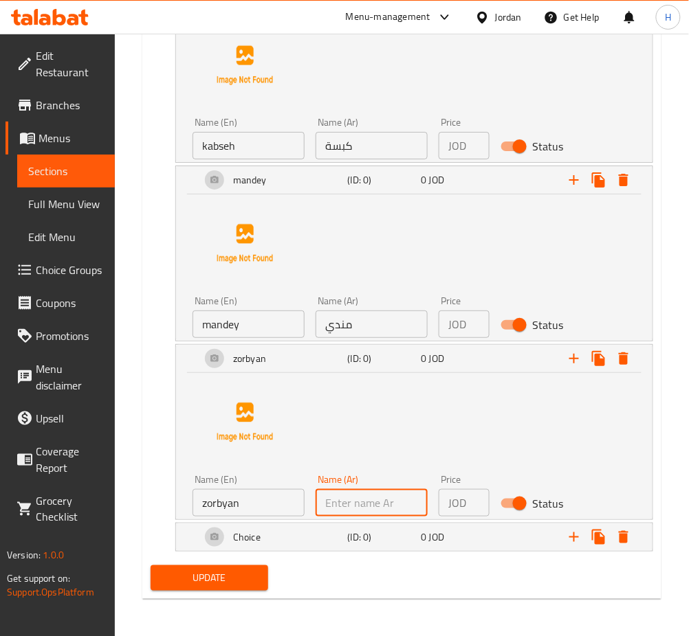
type input "زربيان"
click at [267, 537] on div "Choice" at bounding box center [271, 537] width 147 height 33
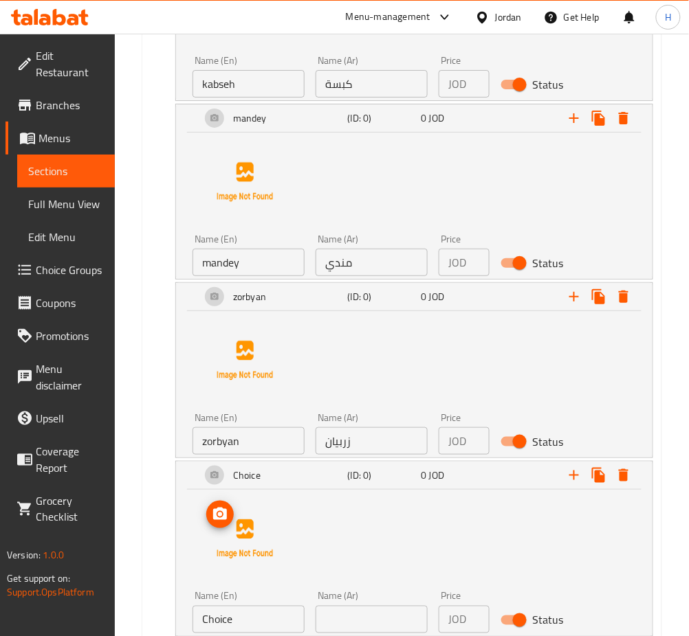
scroll to position [1091, 0]
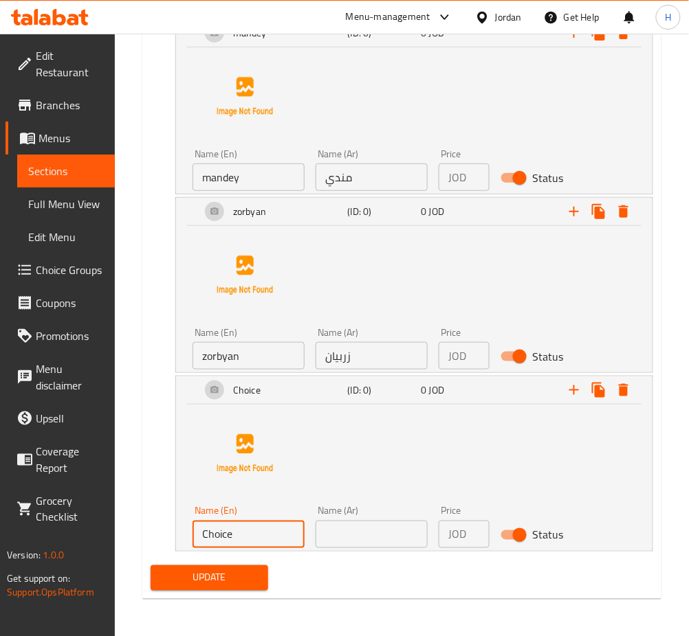
click at [245, 533] on input "Choice" at bounding box center [248, 534] width 112 height 27
type input "bokhary"
click at [381, 537] on input "text" at bounding box center [371, 534] width 112 height 27
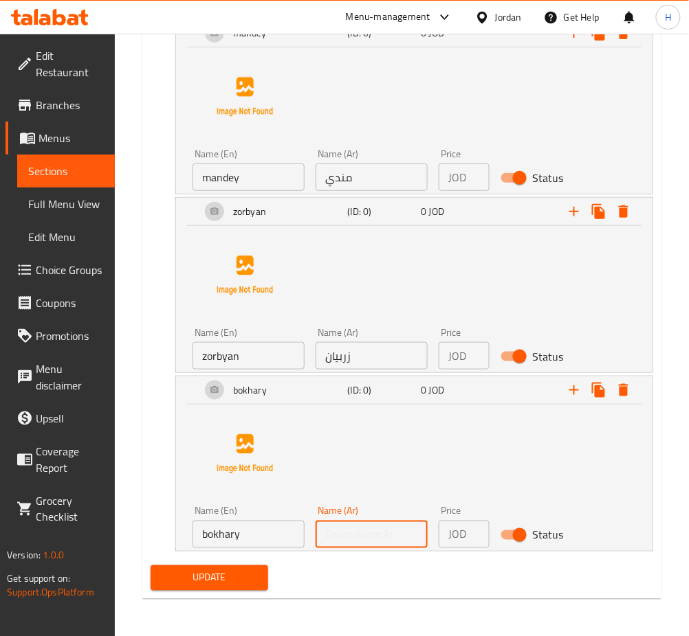
type input "بخاري"
click at [245, 576] on span "Update" at bounding box center [210, 578] width 96 height 17
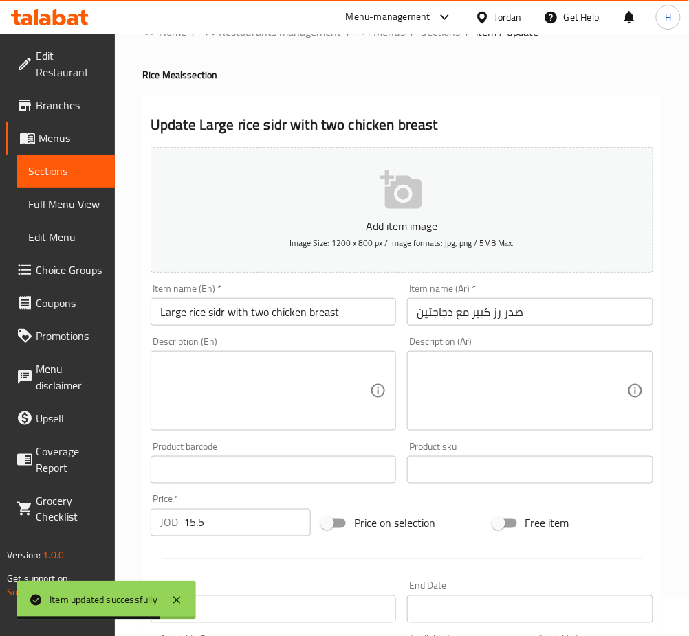
scroll to position [0, 0]
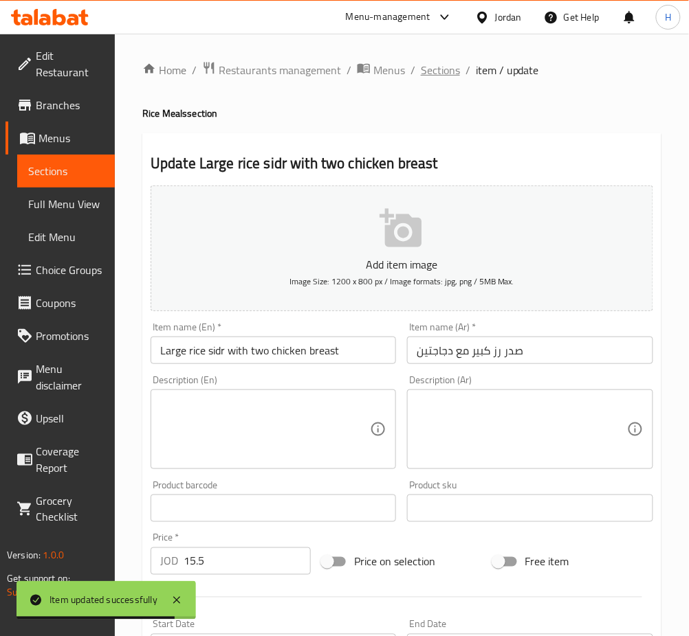
click at [446, 74] on span "Sections" at bounding box center [440, 70] width 39 height 16
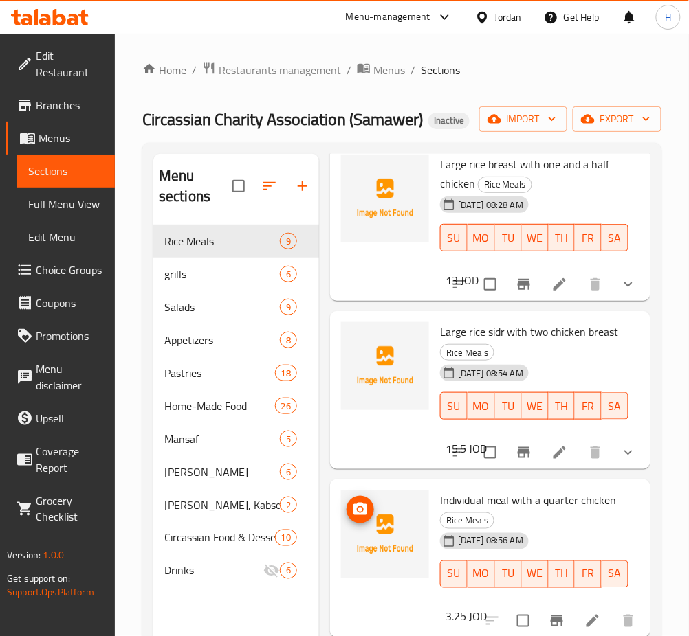
scroll to position [944, 0]
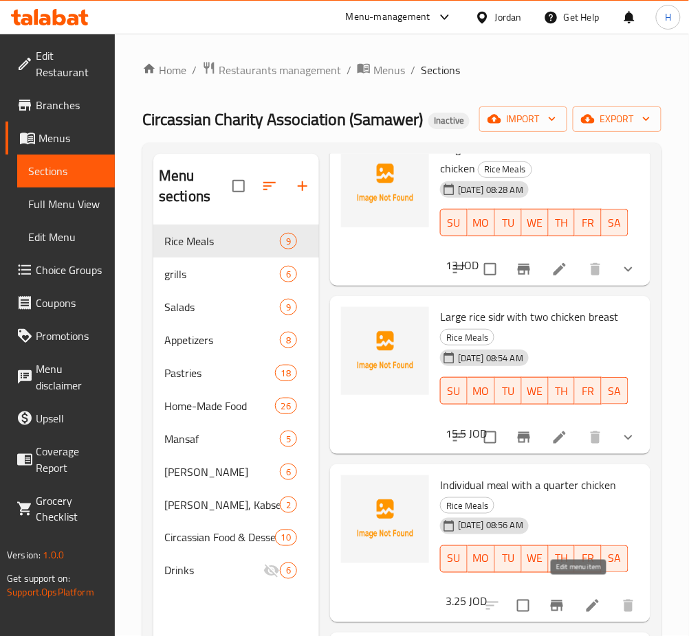
click at [584, 598] on icon at bounding box center [592, 606] width 16 height 16
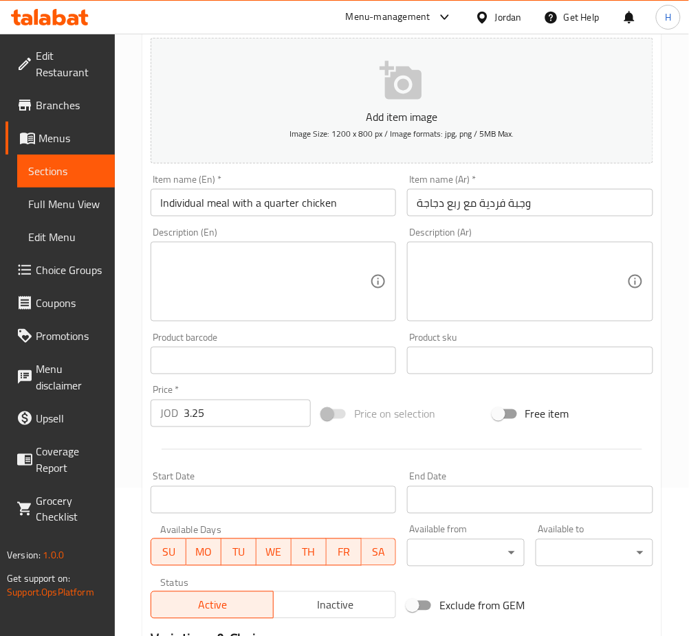
scroll to position [321, 0]
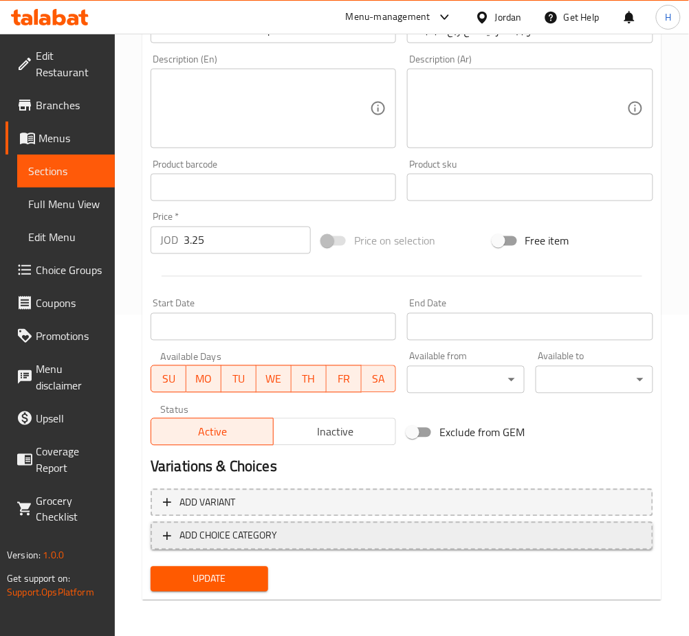
click at [254, 537] on span "ADD CHOICE CATEGORY" at bounding box center [228, 536] width 98 height 17
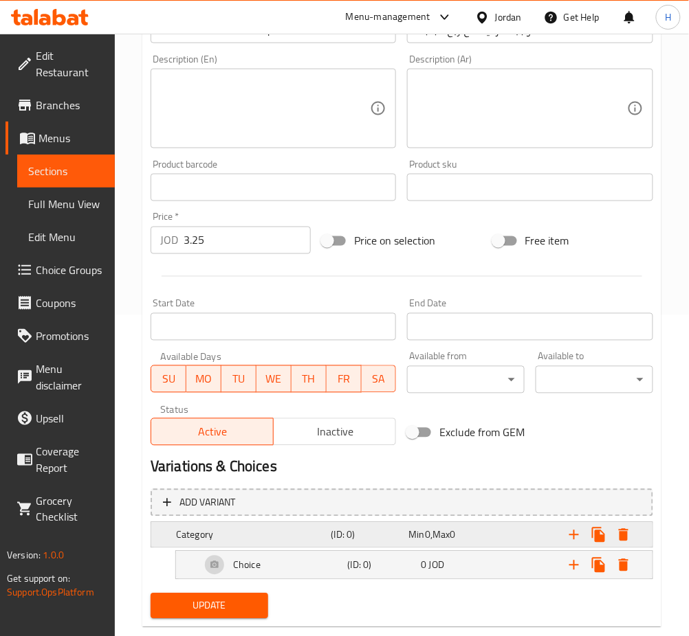
click at [477, 533] on div "Min 0 , Max 0" at bounding box center [444, 536] width 72 height 14
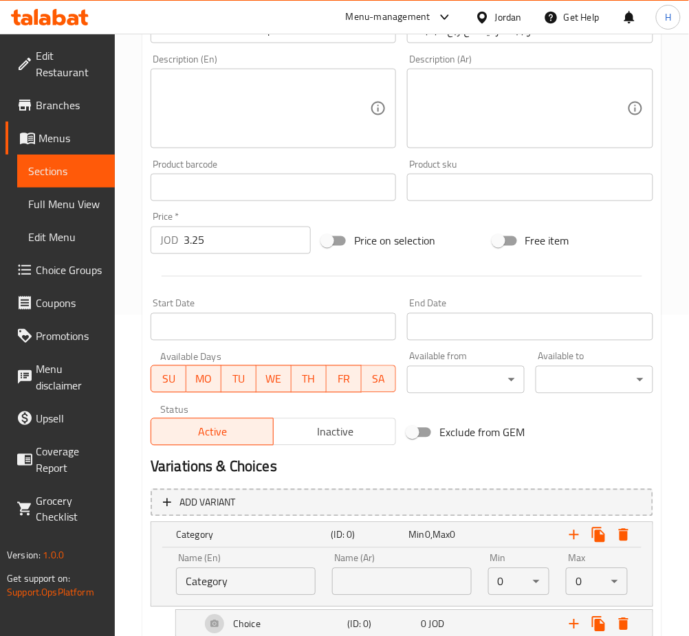
click at [534, 315] on body "​ Menu-management Jordan Get Help H Edit Restaurant Branches Menus Sections Ful…" at bounding box center [344, 14] width 689 height 603
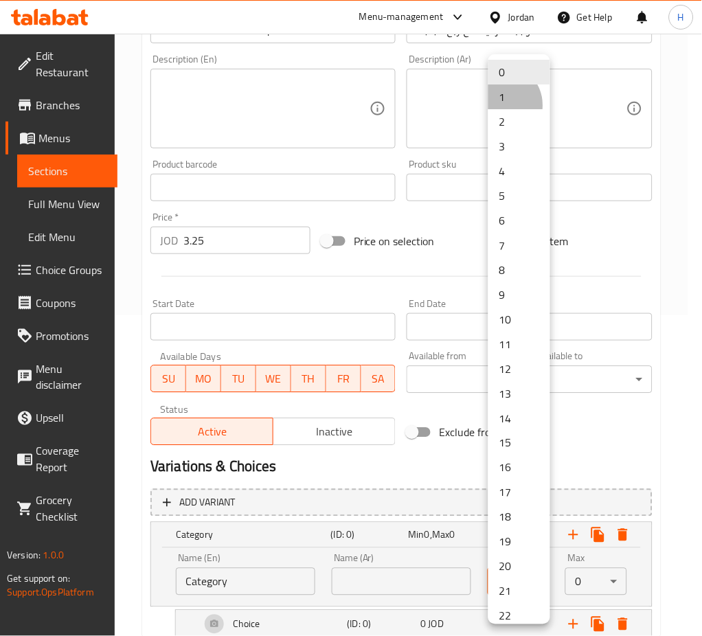
click at [502, 105] on li "1" at bounding box center [520, 97] width 62 height 25
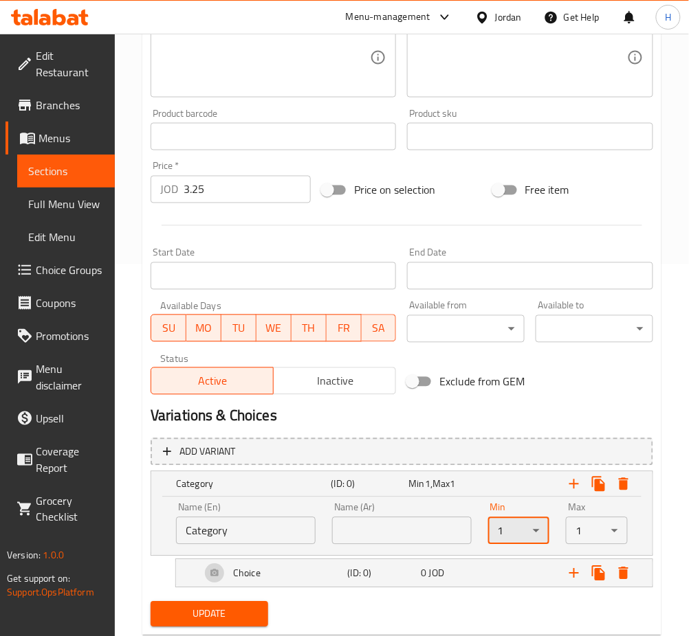
scroll to position [408, 0]
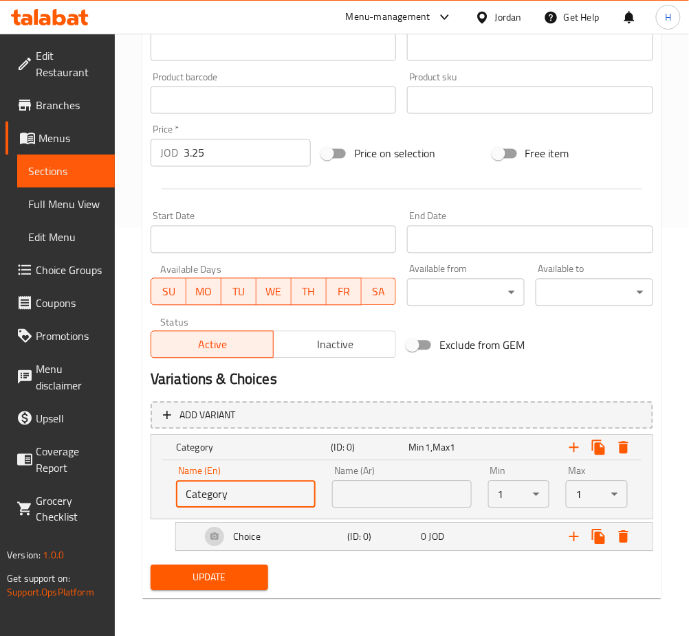
click at [245, 498] on input "Category" at bounding box center [246, 494] width 140 height 27
type input "your choice of rice"
click at [386, 495] on input "text" at bounding box center [402, 494] width 140 height 27
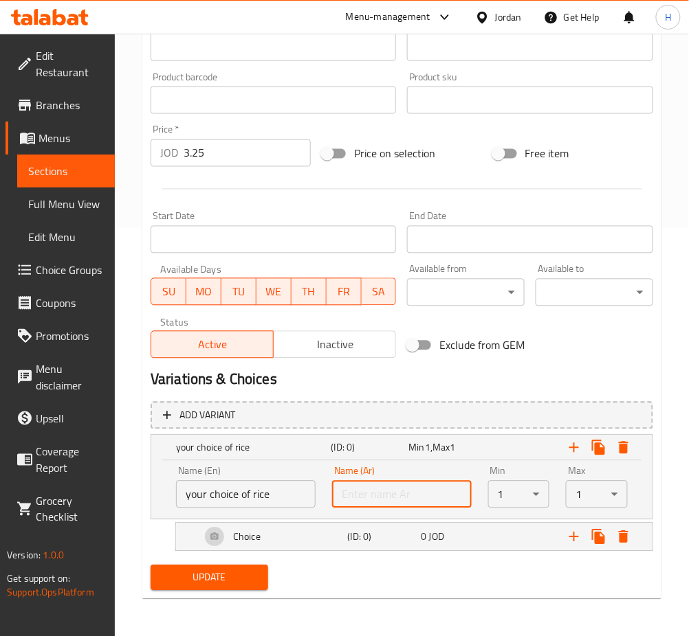
type input "اختيارك من الأرز"
click at [574, 538] on icon "Expand" at bounding box center [574, 538] width 10 height 10
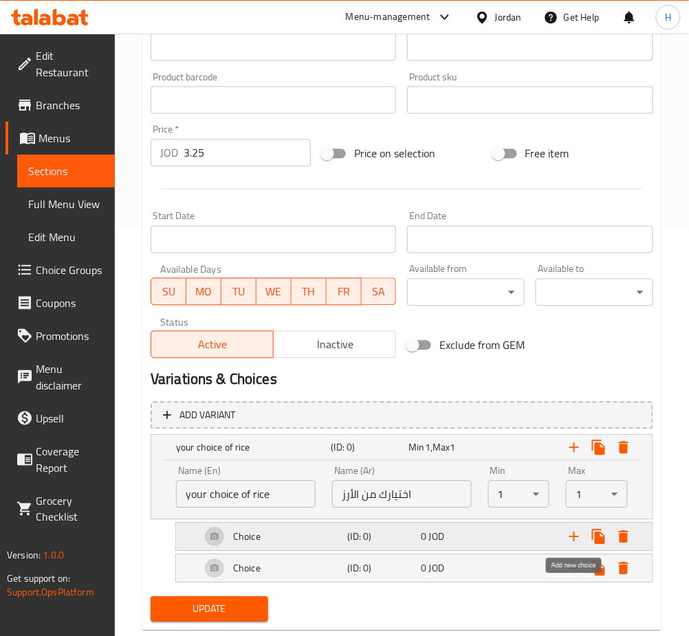
click at [574, 538] on icon "Expand" at bounding box center [574, 538] width 10 height 10
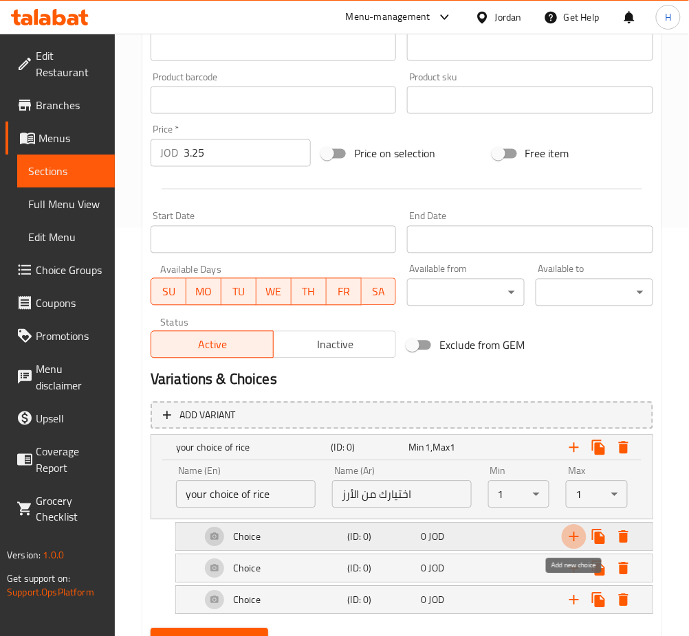
click at [574, 538] on icon "Expand" at bounding box center [574, 538] width 10 height 10
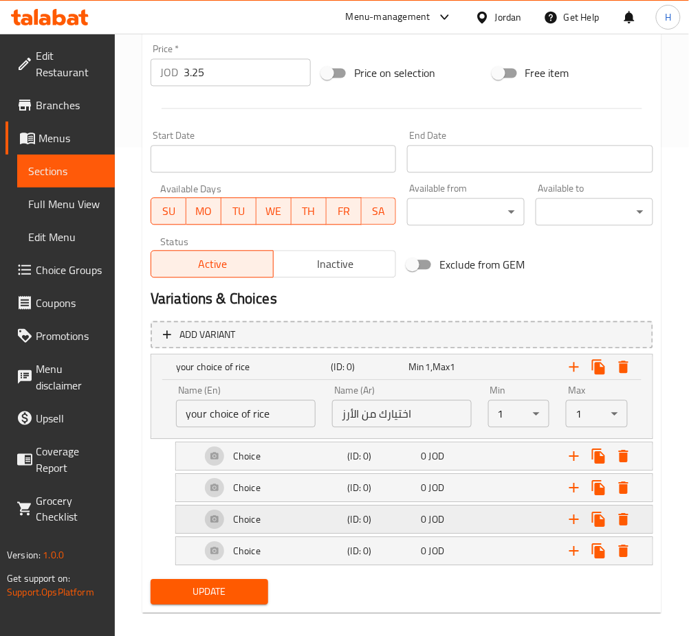
scroll to position [503, 0]
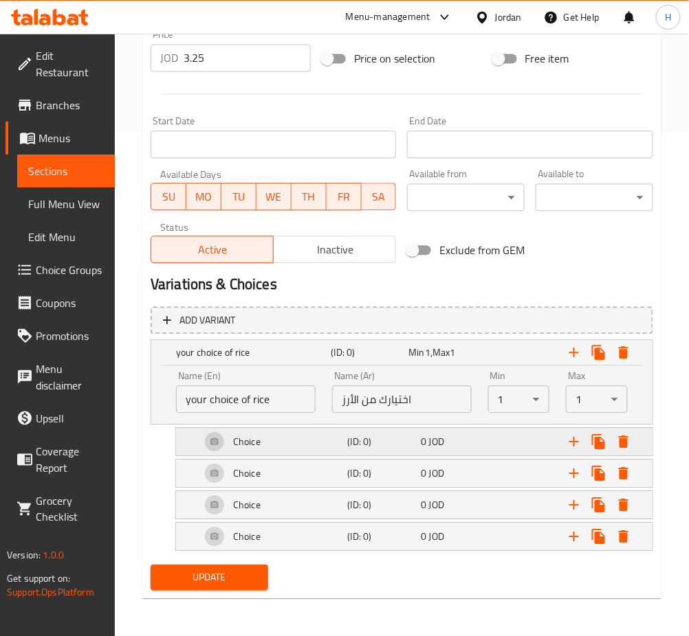
click at [243, 439] on h5 "Choice" at bounding box center [246, 443] width 27 height 14
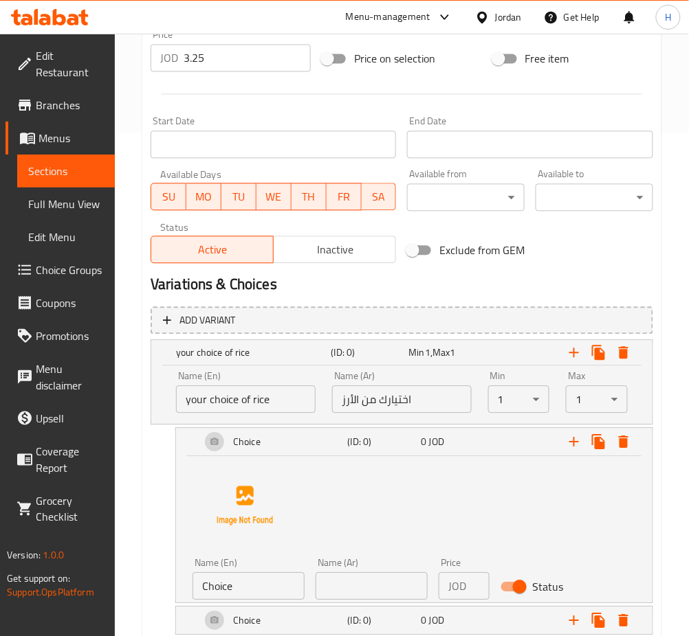
click at [253, 586] on input "Choice" at bounding box center [248, 586] width 112 height 27
type input "ن"
type input "kabseh"
click at [360, 586] on input "text" at bounding box center [371, 586] width 112 height 27
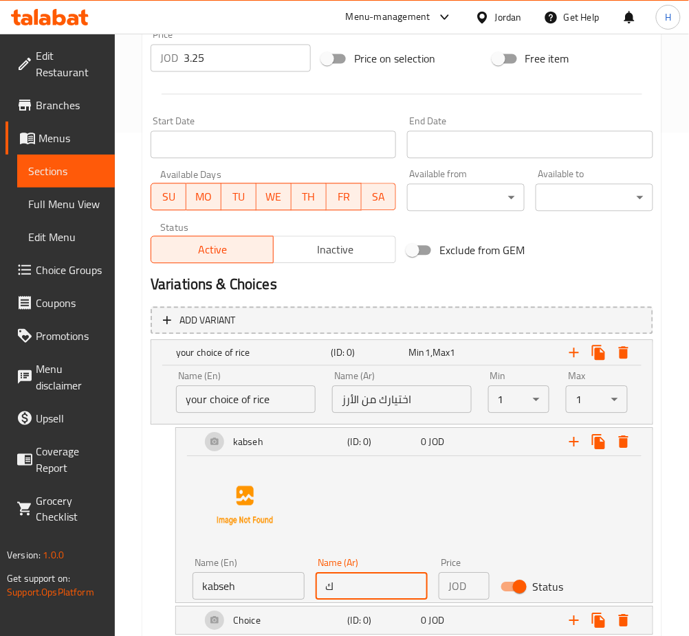
type input "كبسة"
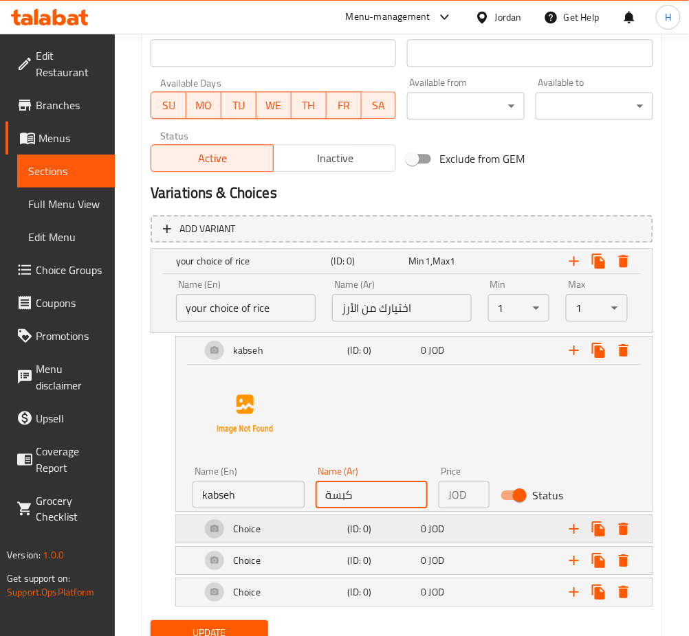
scroll to position [650, 0]
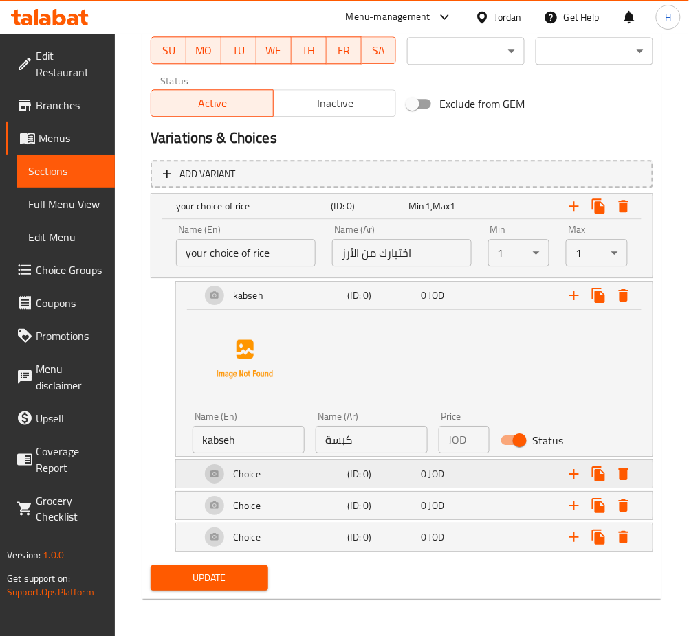
click at [238, 476] on h5 "Choice" at bounding box center [246, 474] width 27 height 14
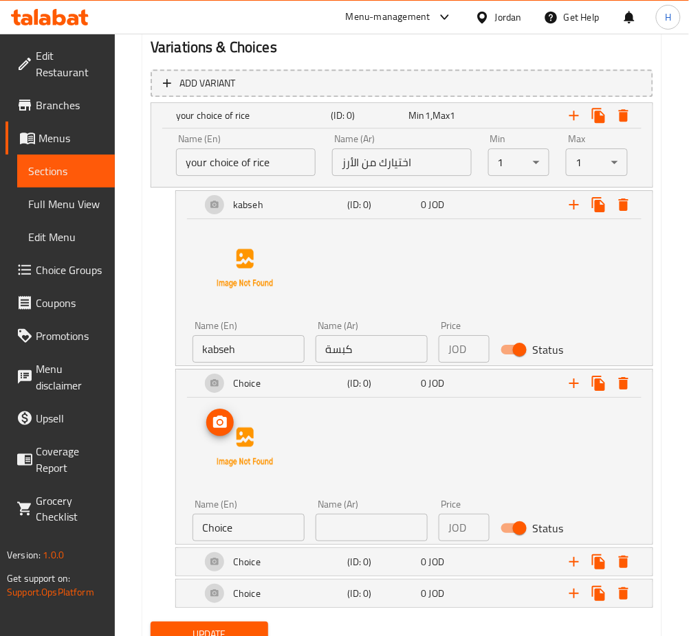
scroll to position [742, 0]
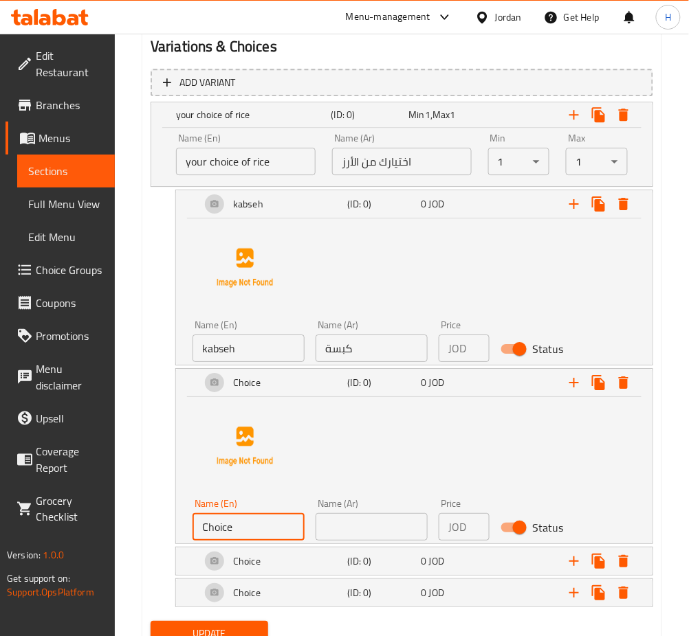
click at [258, 525] on input "Choice" at bounding box center [248, 526] width 112 height 27
type input "mandey"
click at [335, 533] on input "text" at bounding box center [371, 526] width 112 height 27
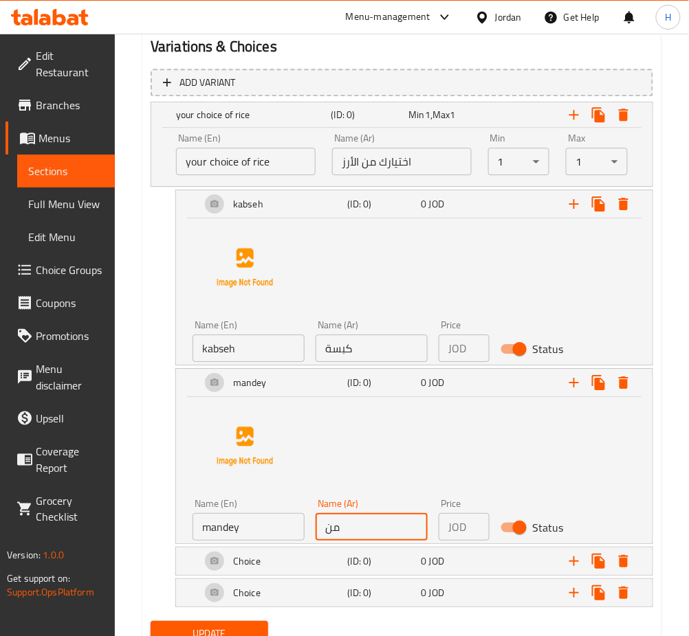
type input "مندي"
click at [269, 564] on div "Choice" at bounding box center [271, 561] width 147 height 33
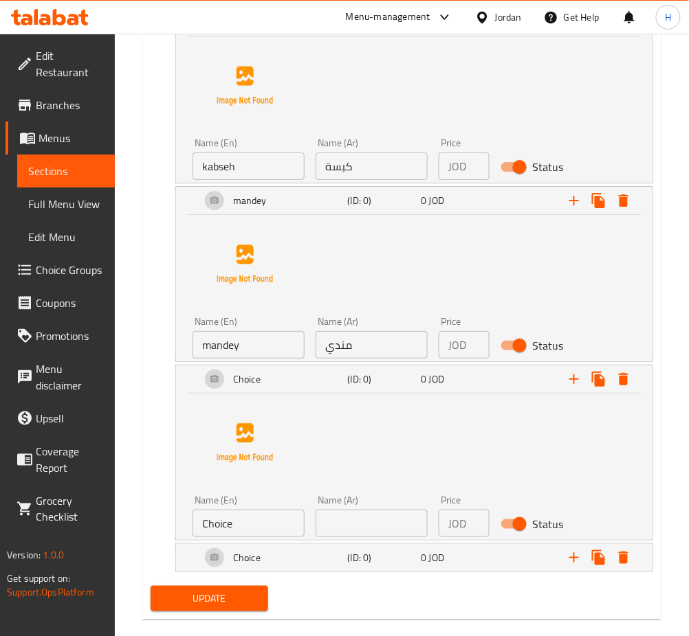
scroll to position [925, 0]
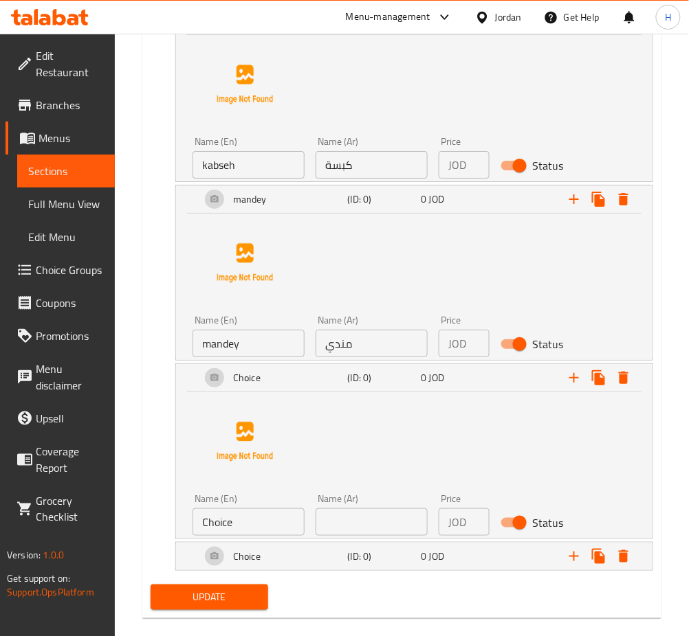
click at [260, 526] on input "Choice" at bounding box center [248, 522] width 112 height 27
type input "ئ"
type input "zorbyan"
drag, startPoint x: 351, startPoint y: 522, endPoint x: 359, endPoint y: 522, distance: 8.9
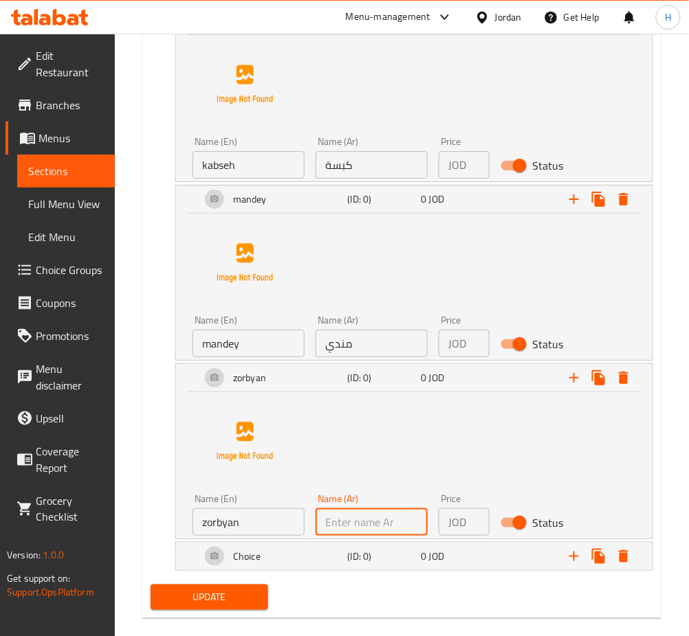
click at [351, 522] on input "text" at bounding box center [371, 522] width 112 height 27
type input "زربيان"
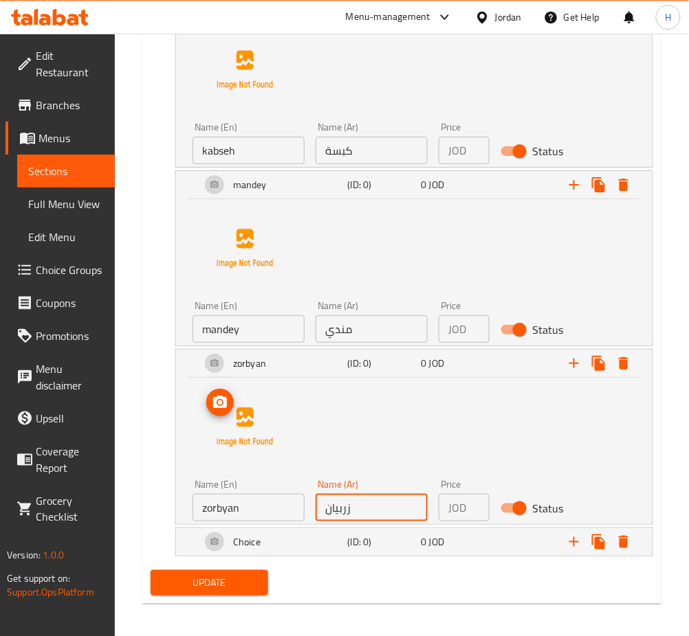
scroll to position [944, 0]
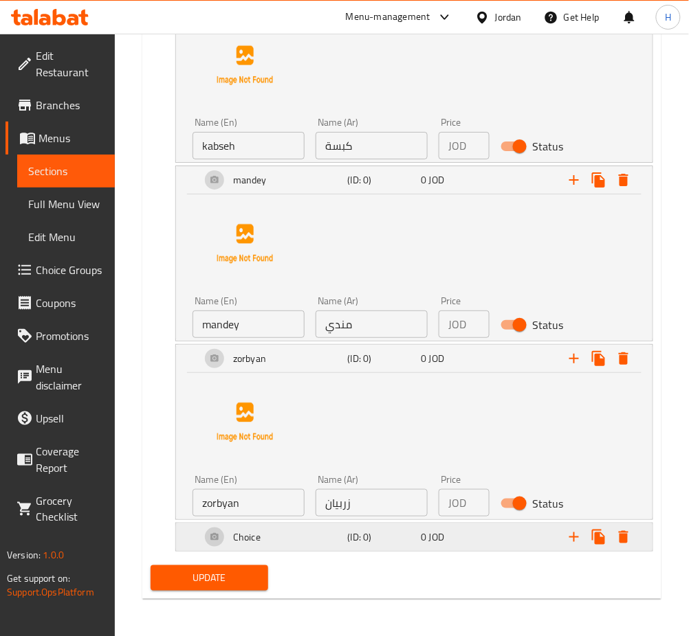
click at [243, 537] on h5 "Choice" at bounding box center [246, 538] width 27 height 14
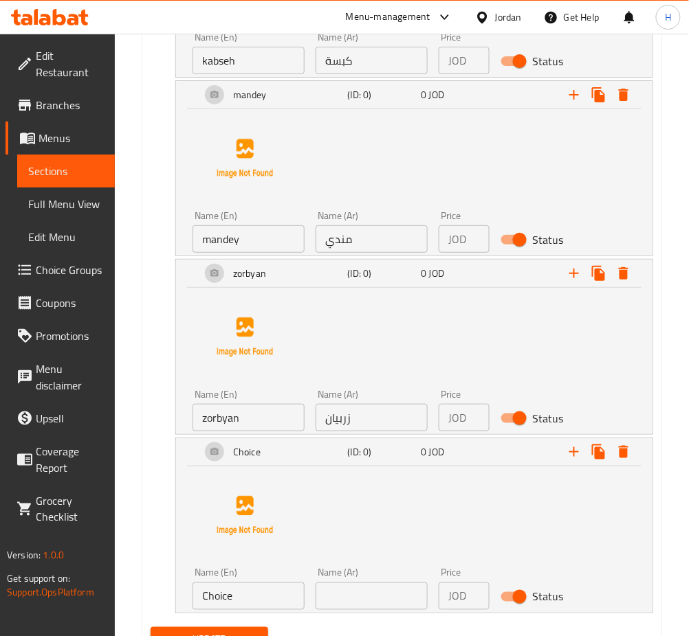
scroll to position [1091, 0]
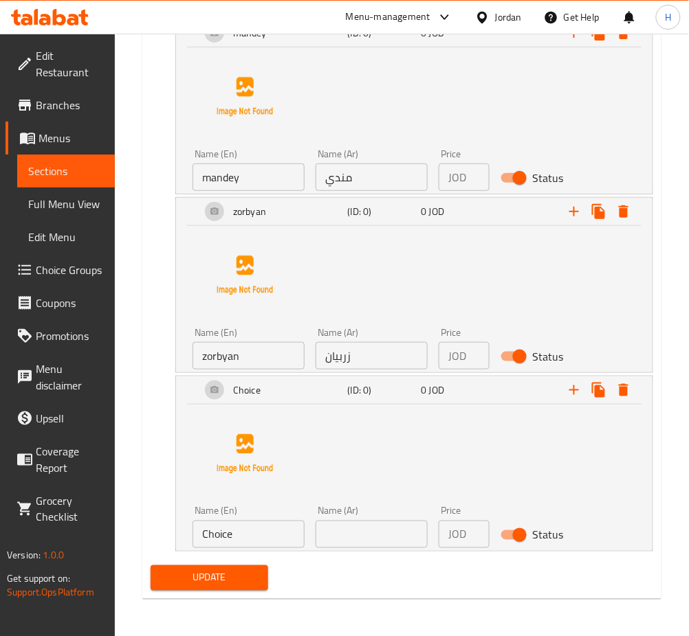
click at [245, 535] on input "Choice" at bounding box center [248, 534] width 112 height 27
click at [245, 536] on input "Choice" at bounding box center [248, 534] width 112 height 27
type input "ل"
type input "bokhary"
click at [322, 542] on input "text" at bounding box center [371, 534] width 112 height 27
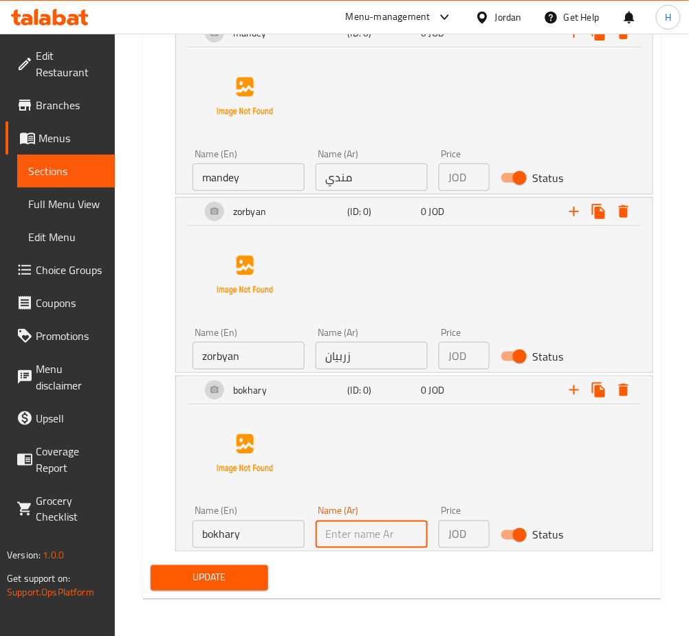
type input "بخاري"
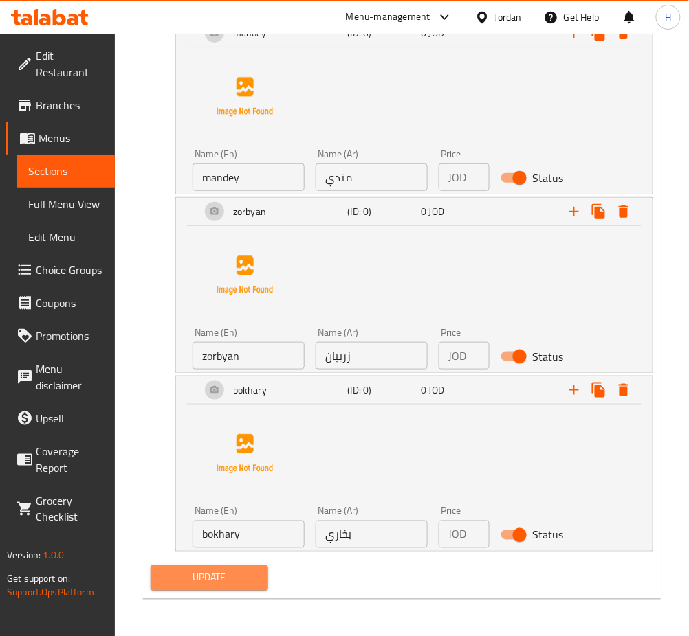
click at [254, 584] on span "Update" at bounding box center [210, 578] width 96 height 17
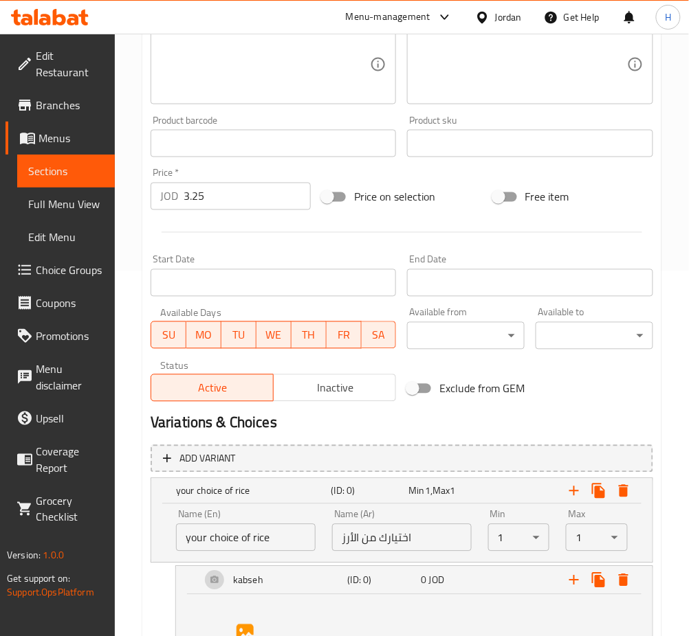
scroll to position [0, 0]
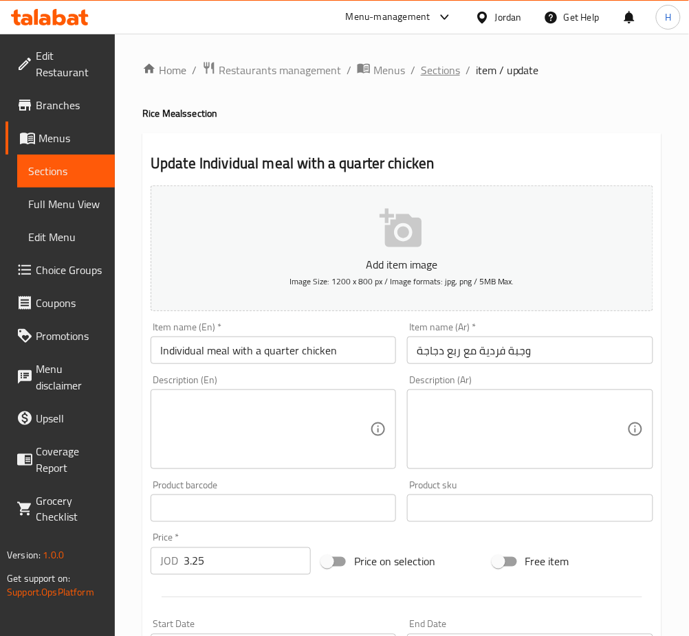
click at [432, 74] on span "Sections" at bounding box center [440, 70] width 39 height 16
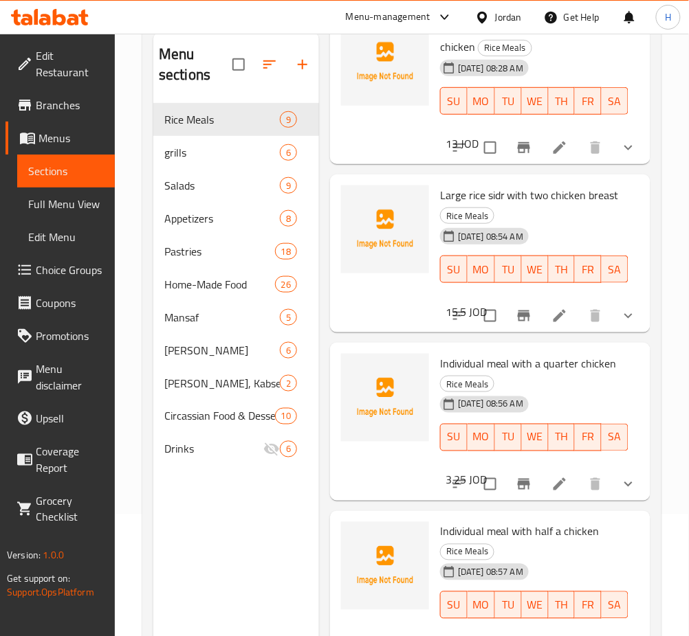
scroll to position [192, 0]
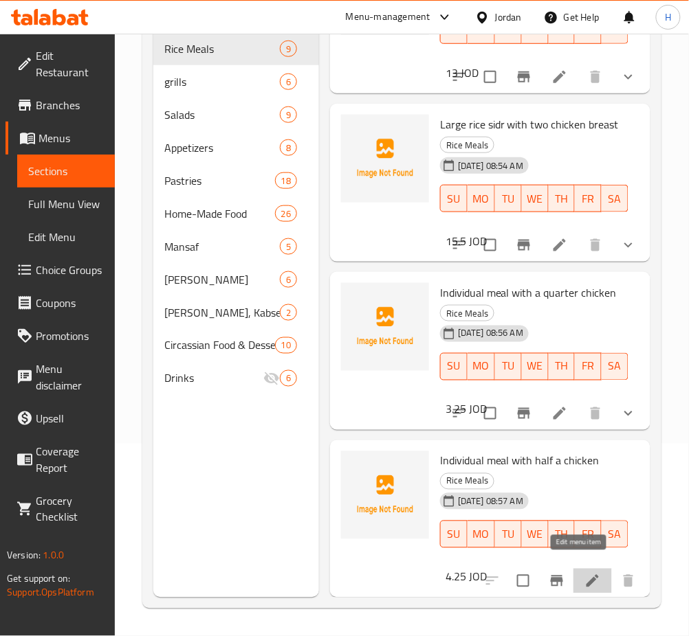
click at [584, 575] on icon at bounding box center [592, 581] width 16 height 16
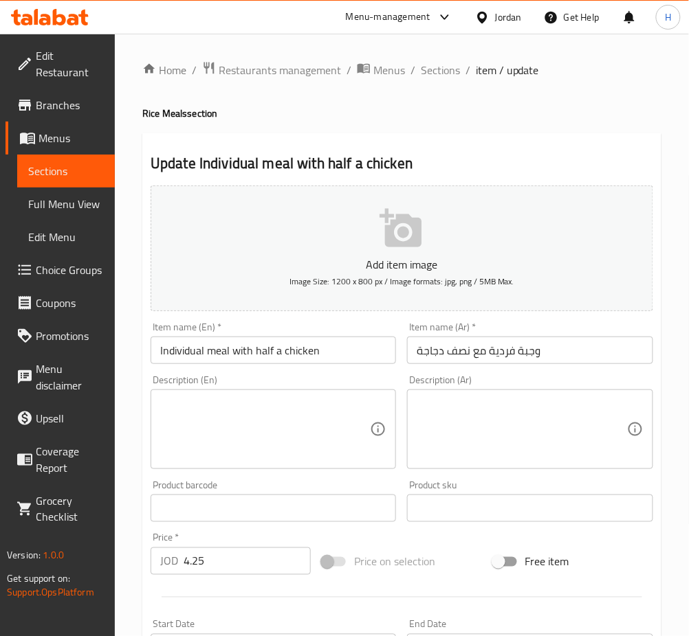
scroll to position [321, 0]
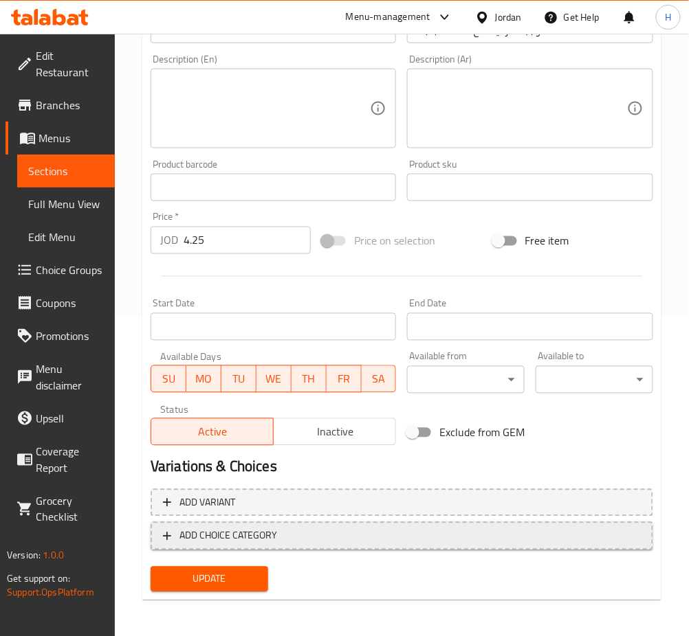
click at [237, 536] on span "ADD CHOICE CATEGORY" at bounding box center [228, 536] width 98 height 17
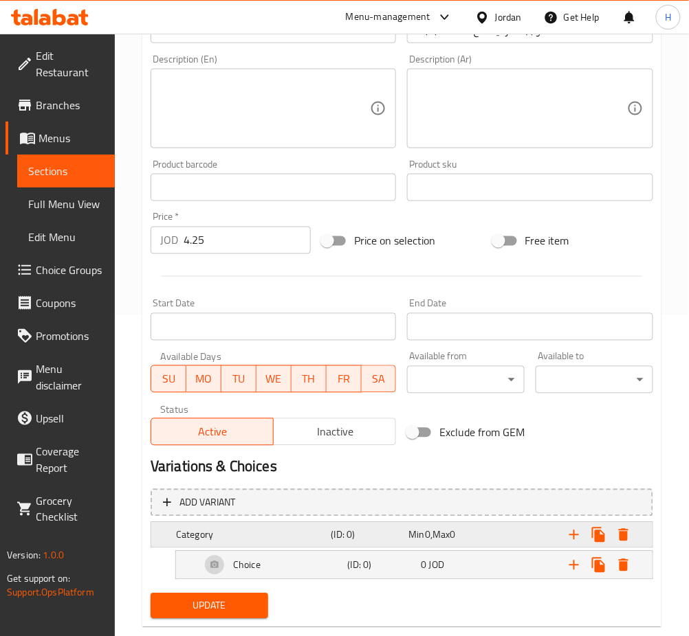
click at [422, 529] on span "Min" at bounding box center [416, 535] width 16 height 18
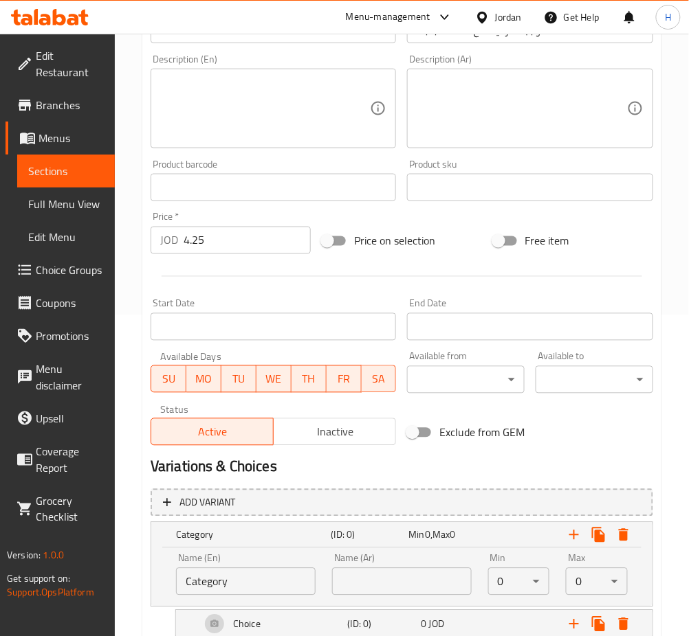
click at [537, 315] on body "​ Menu-management Jordan Get Help H Edit Restaurant Branches Menus Sections Ful…" at bounding box center [344, 14] width 689 height 603
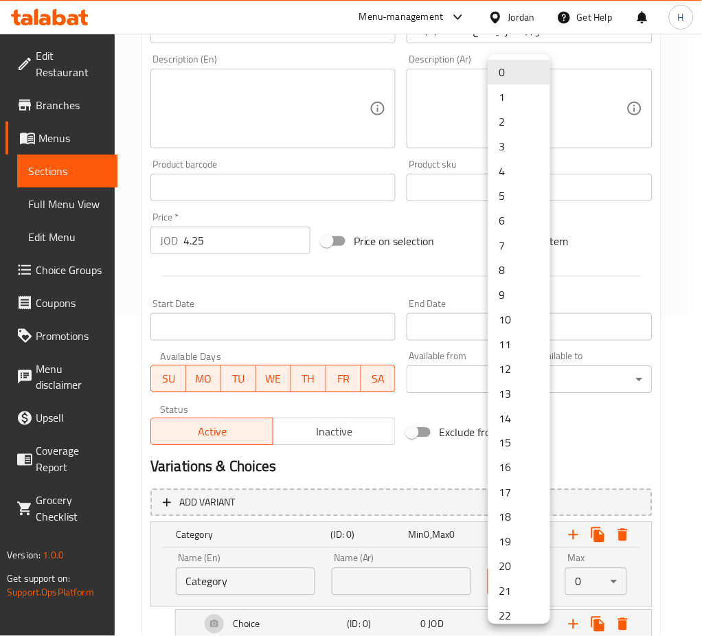
click at [496, 98] on li "1" at bounding box center [520, 97] width 62 height 25
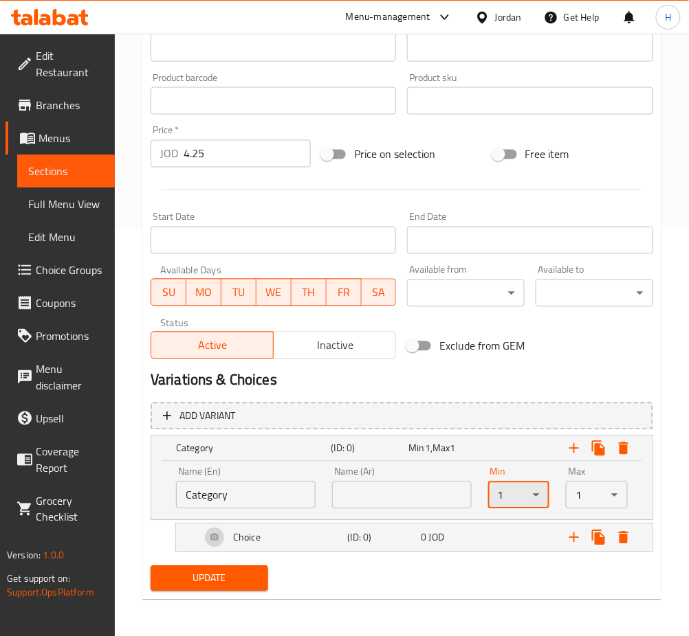
scroll to position [408, 0]
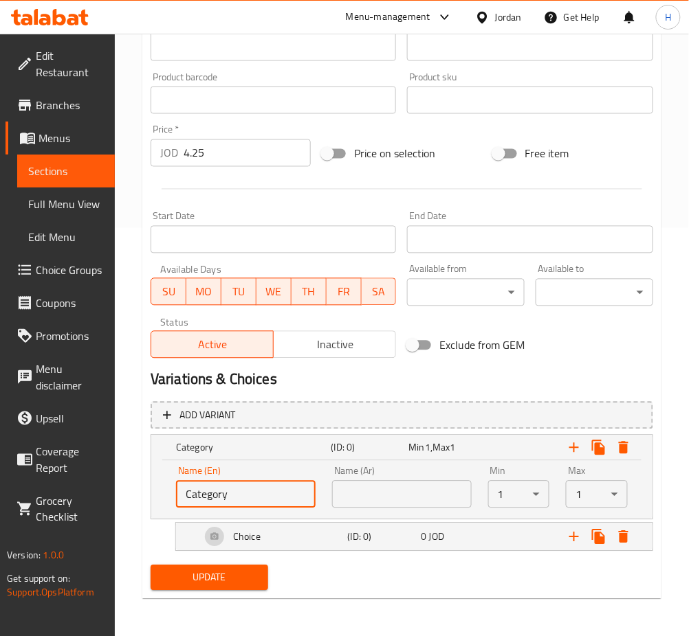
click at [276, 500] on input "Category" at bounding box center [246, 494] width 140 height 27
click at [276, 498] on input "Category" at bounding box center [246, 494] width 140 height 27
type input "غ"
type input "your choice of rice"
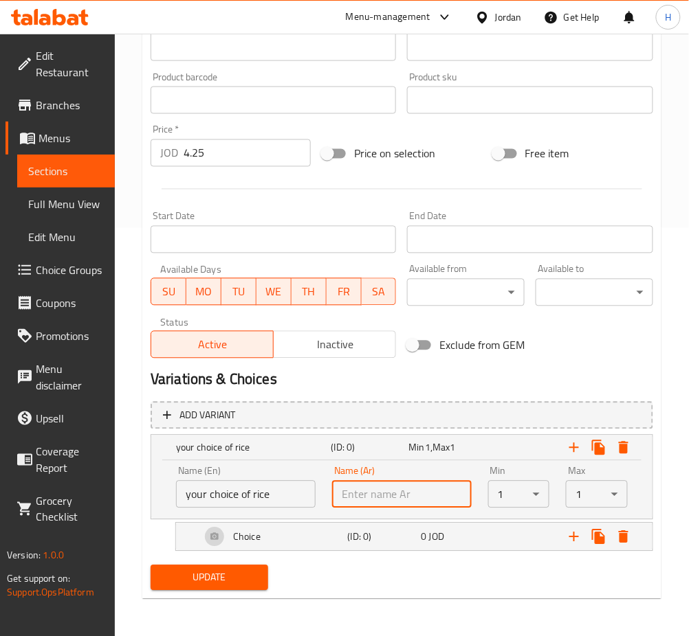
click at [408, 489] on input "text" at bounding box center [402, 494] width 140 height 27
type input "اختيارك من الأرز"
click at [575, 538] on icon "Expand" at bounding box center [574, 538] width 10 height 10
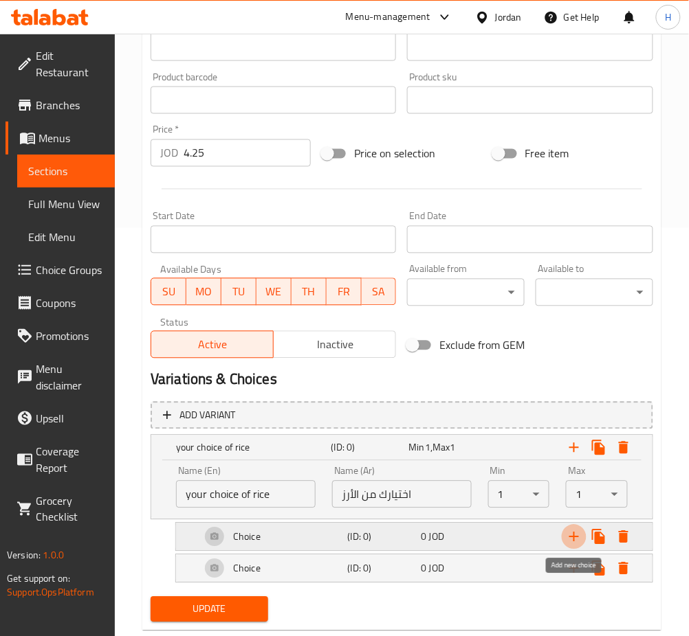
click at [575, 539] on icon "Expand" at bounding box center [574, 538] width 10 height 10
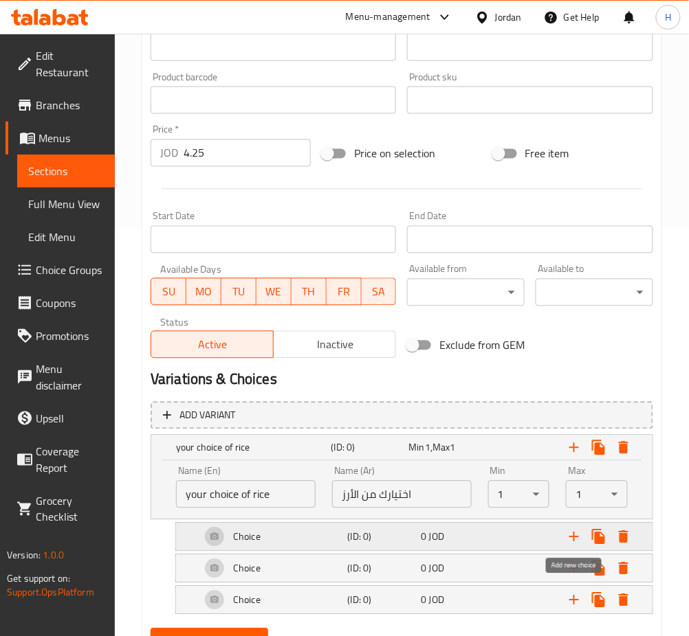
click at [575, 539] on icon "Expand" at bounding box center [574, 538] width 10 height 10
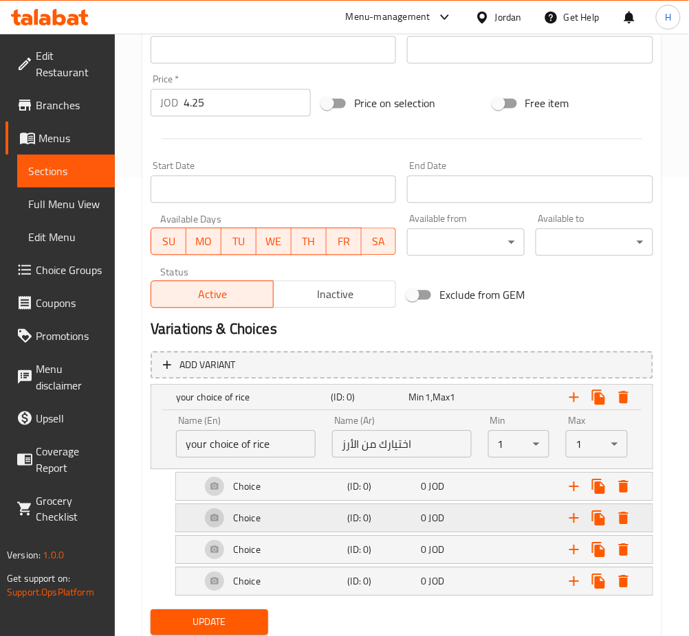
scroll to position [503, 0]
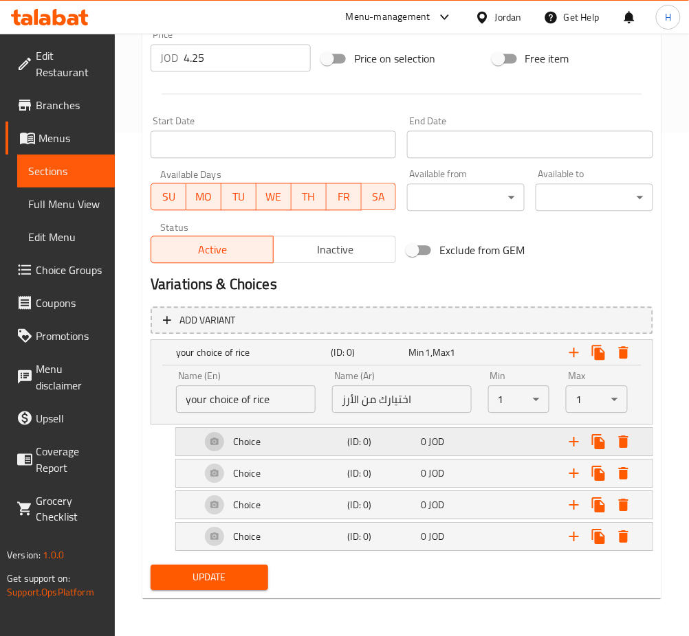
click at [238, 447] on h5 "Choice" at bounding box center [246, 443] width 27 height 14
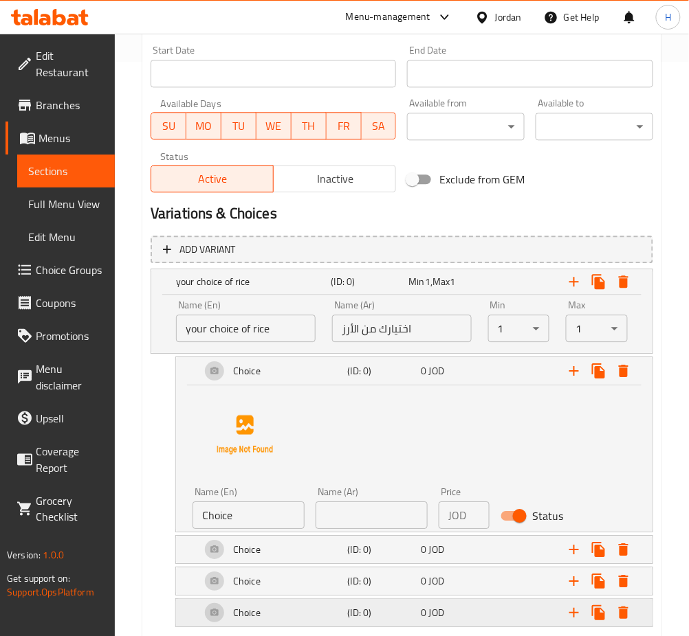
scroll to position [650, 0]
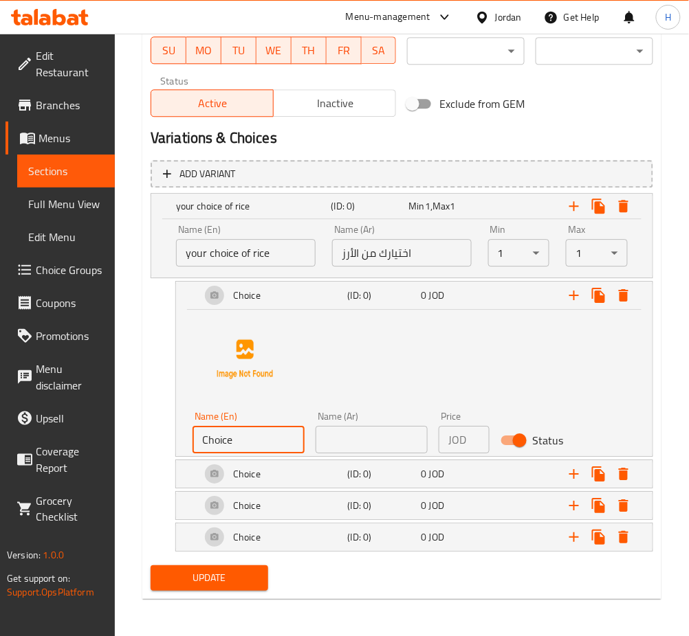
click at [256, 430] on input "Choice" at bounding box center [248, 439] width 112 height 27
type input "،"
type input "ن"
type input "kabseh"
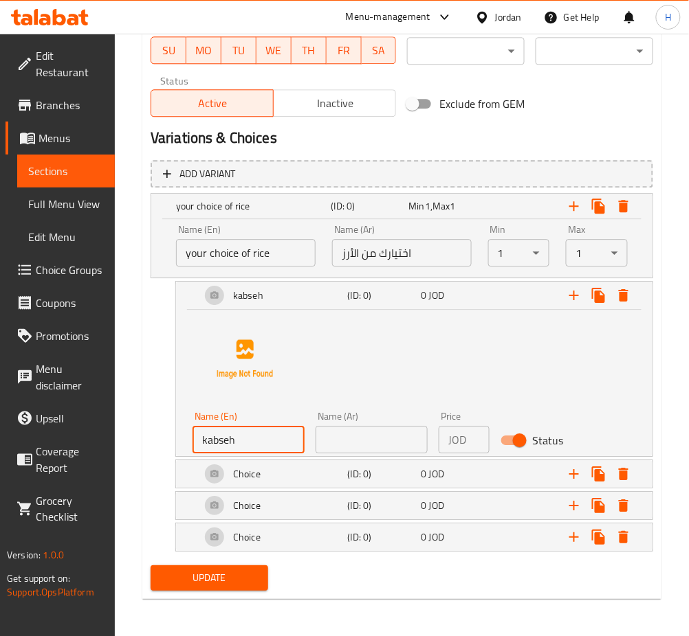
click at [356, 440] on input "text" at bounding box center [371, 439] width 112 height 27
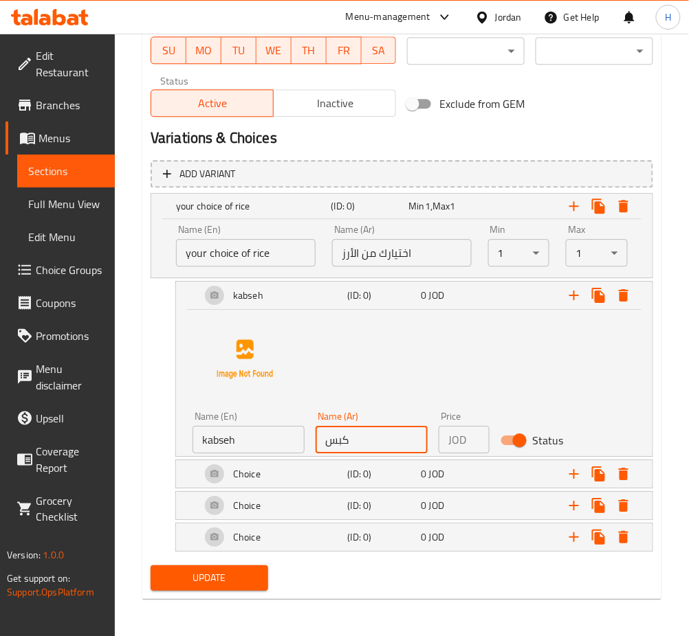
type input "كبسة"
click at [256, 474] on h5 "Choice" at bounding box center [246, 474] width 27 height 14
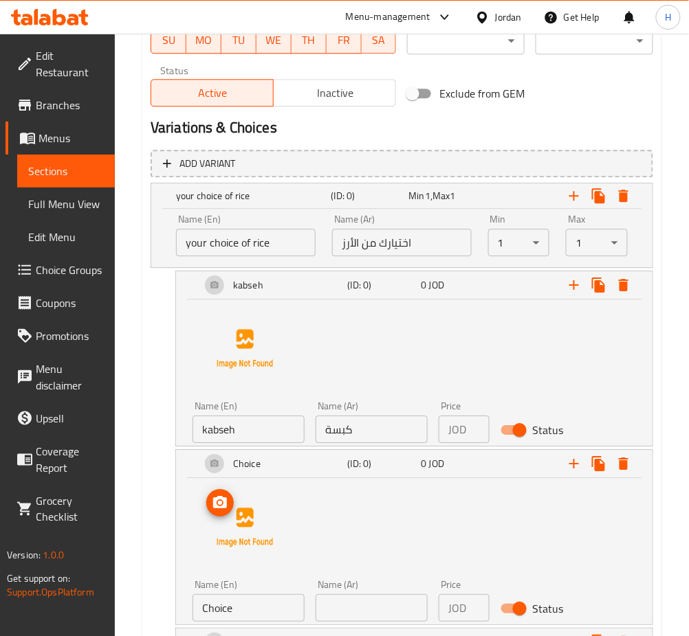
scroll to position [742, 0]
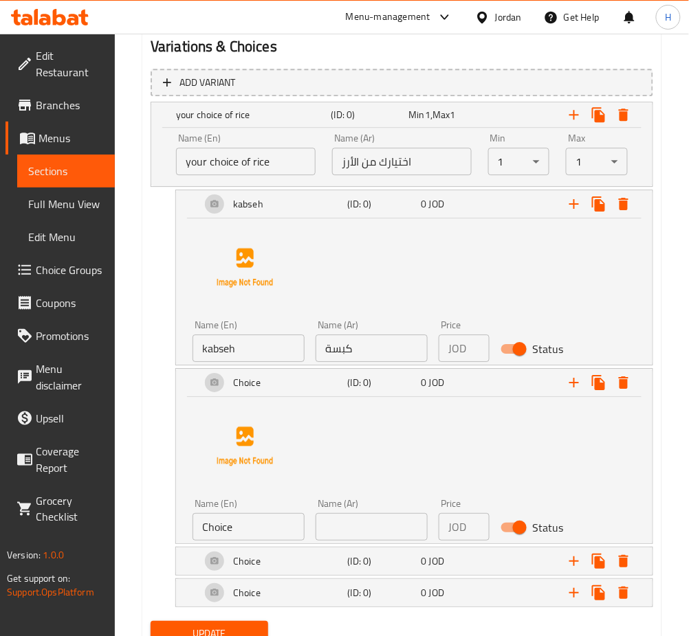
click at [258, 513] on input "Choice" at bounding box center [248, 526] width 112 height 27
type input "ة"
type input "mandey"
click at [353, 523] on input "text" at bounding box center [371, 526] width 112 height 27
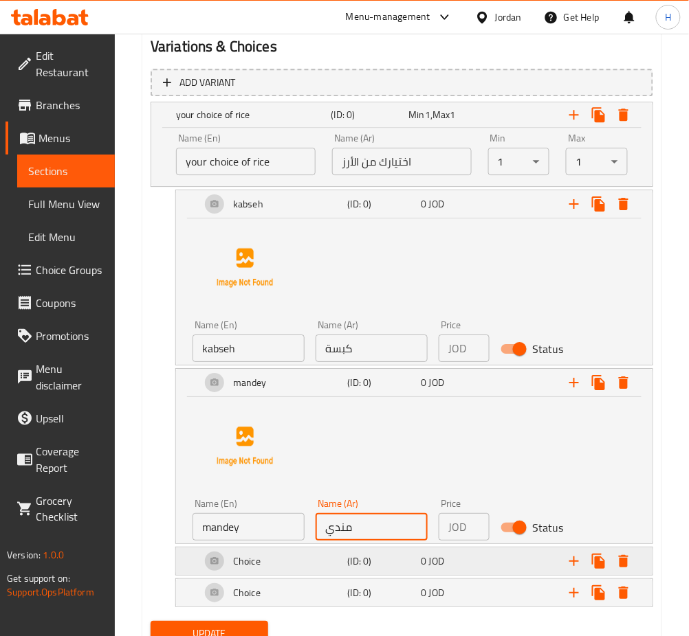
type input "مندي"
click at [246, 568] on h5 "Choice" at bounding box center [246, 562] width 27 height 14
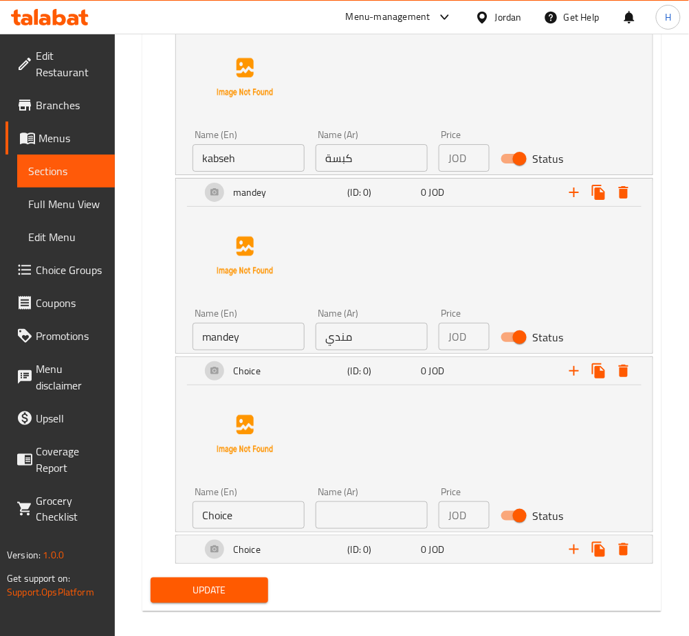
scroll to position [944, 0]
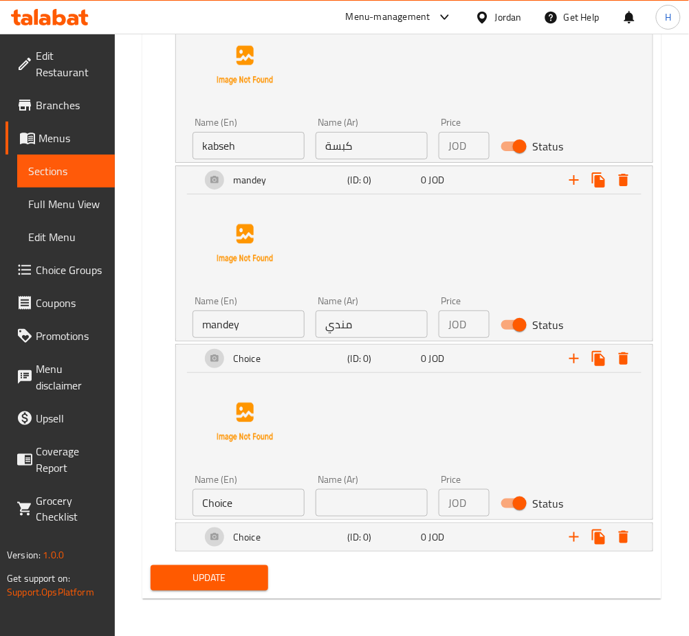
click at [261, 500] on input "Choice" at bounding box center [248, 502] width 112 height 27
click at [336, 504] on input "text" at bounding box center [371, 502] width 112 height 27
click at [240, 531] on h5 "Choice" at bounding box center [246, 538] width 27 height 14
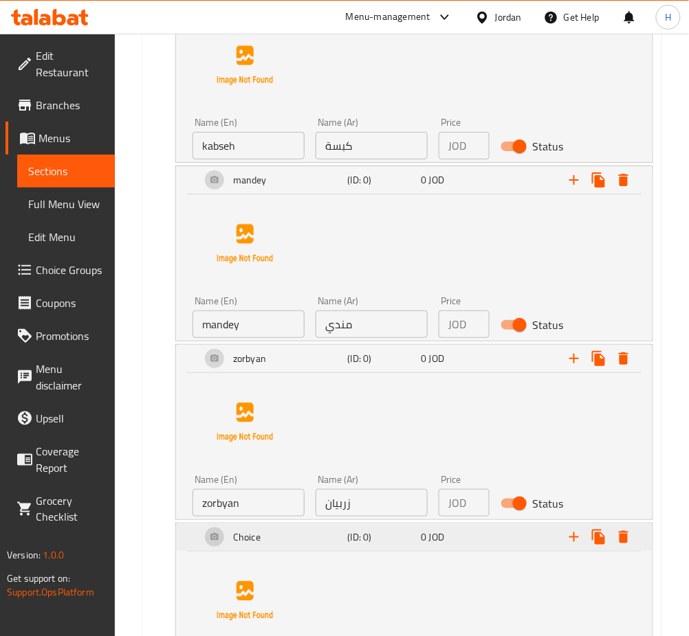
scroll to position [1037, 0]
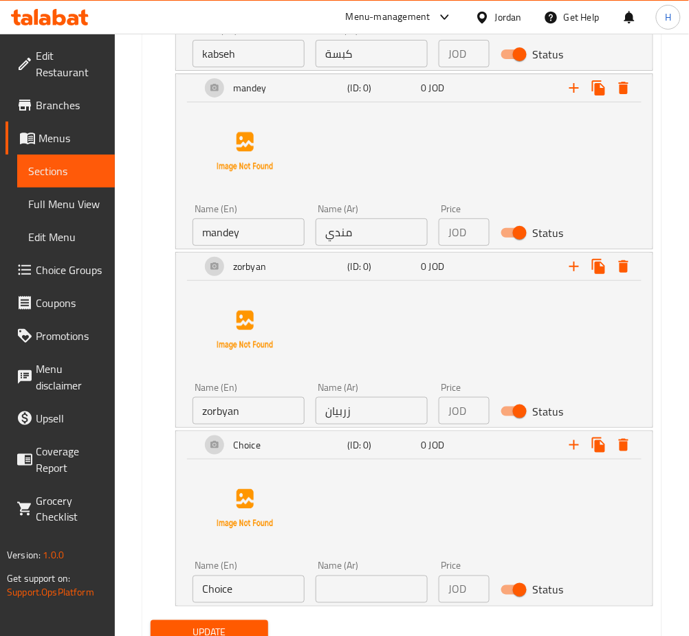
click at [239, 581] on input "Choice" at bounding box center [248, 589] width 112 height 27
click at [386, 587] on input "text" at bounding box center [371, 589] width 112 height 27
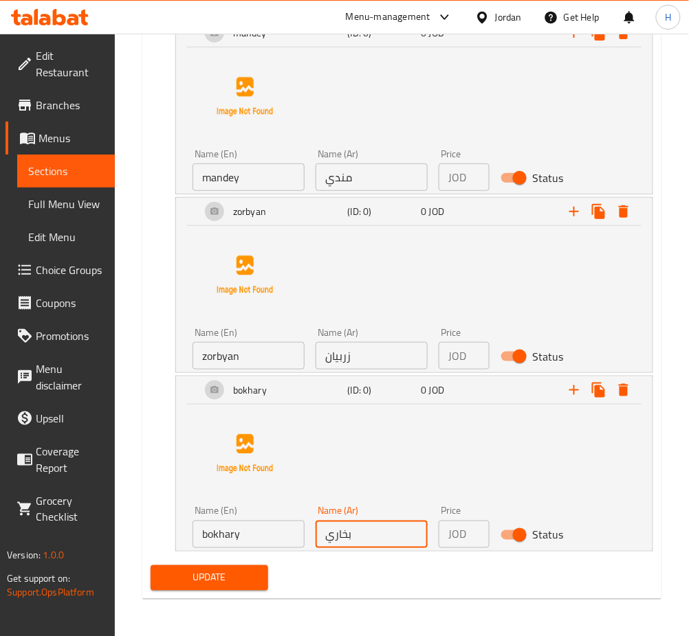
click at [246, 586] on span "Update" at bounding box center [210, 578] width 96 height 17
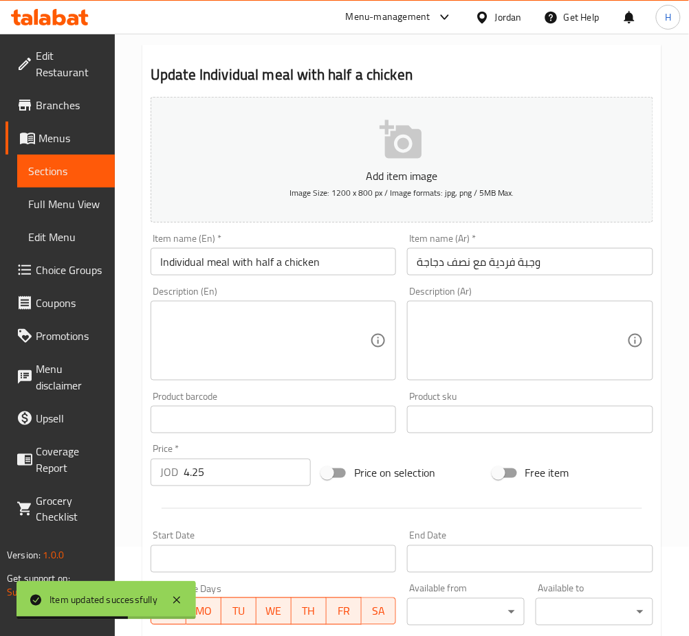
scroll to position [0, 0]
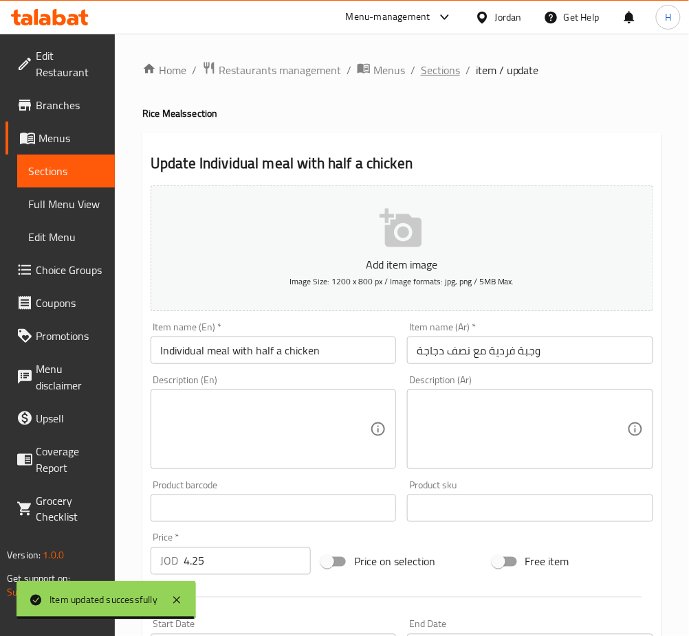
click at [436, 65] on span "Sections" at bounding box center [440, 70] width 39 height 16
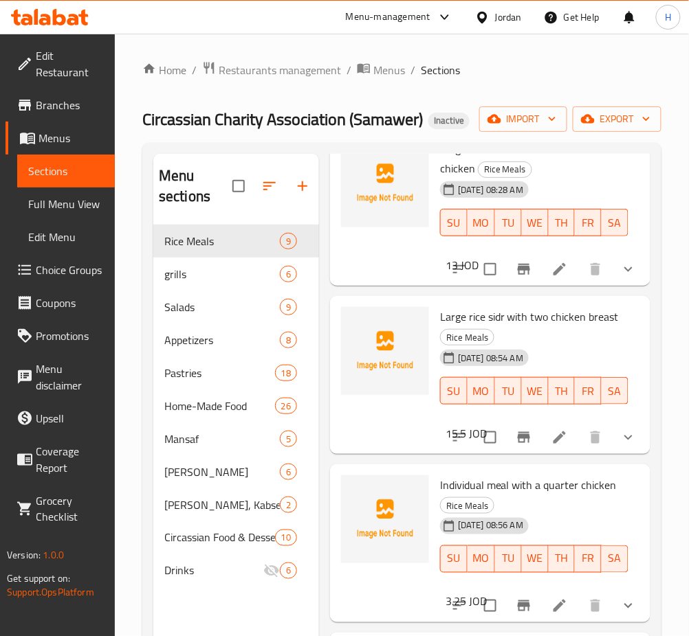
scroll to position [192, 0]
